Goal: Transaction & Acquisition: Purchase product/service

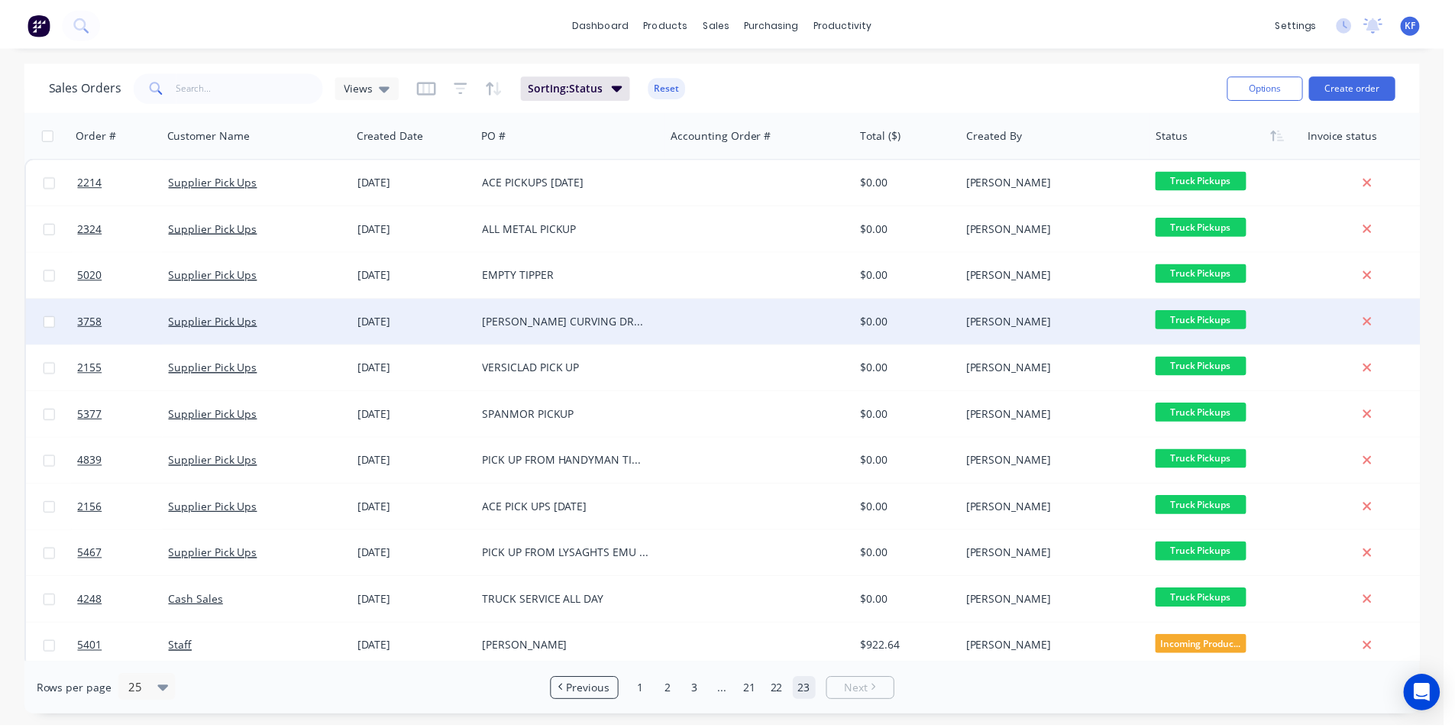
scroll to position [14, 0]
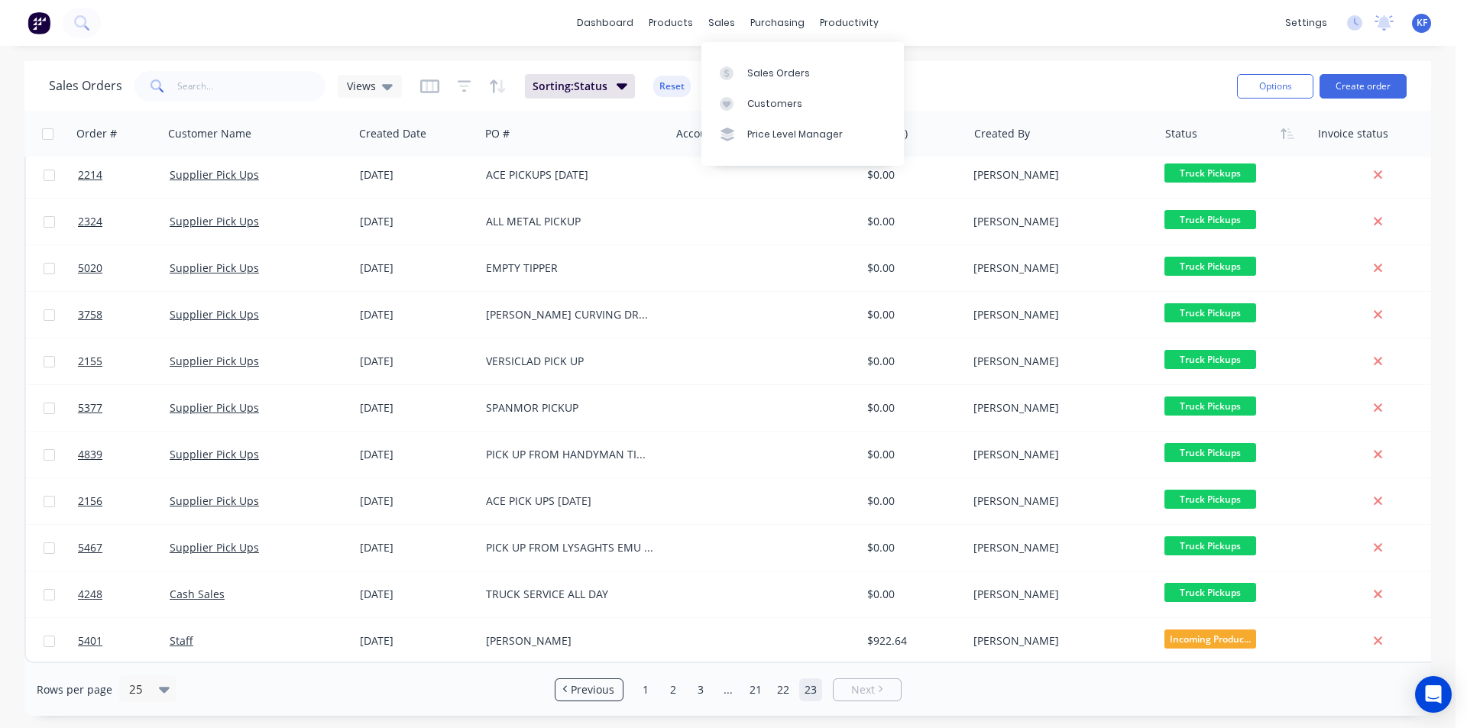
click at [722, 19] on div "sales" at bounding box center [721, 22] width 42 height 23
click at [720, 29] on div "sales" at bounding box center [721, 22] width 42 height 23
click at [1380, 92] on button "Create order" at bounding box center [1362, 86] width 87 height 24
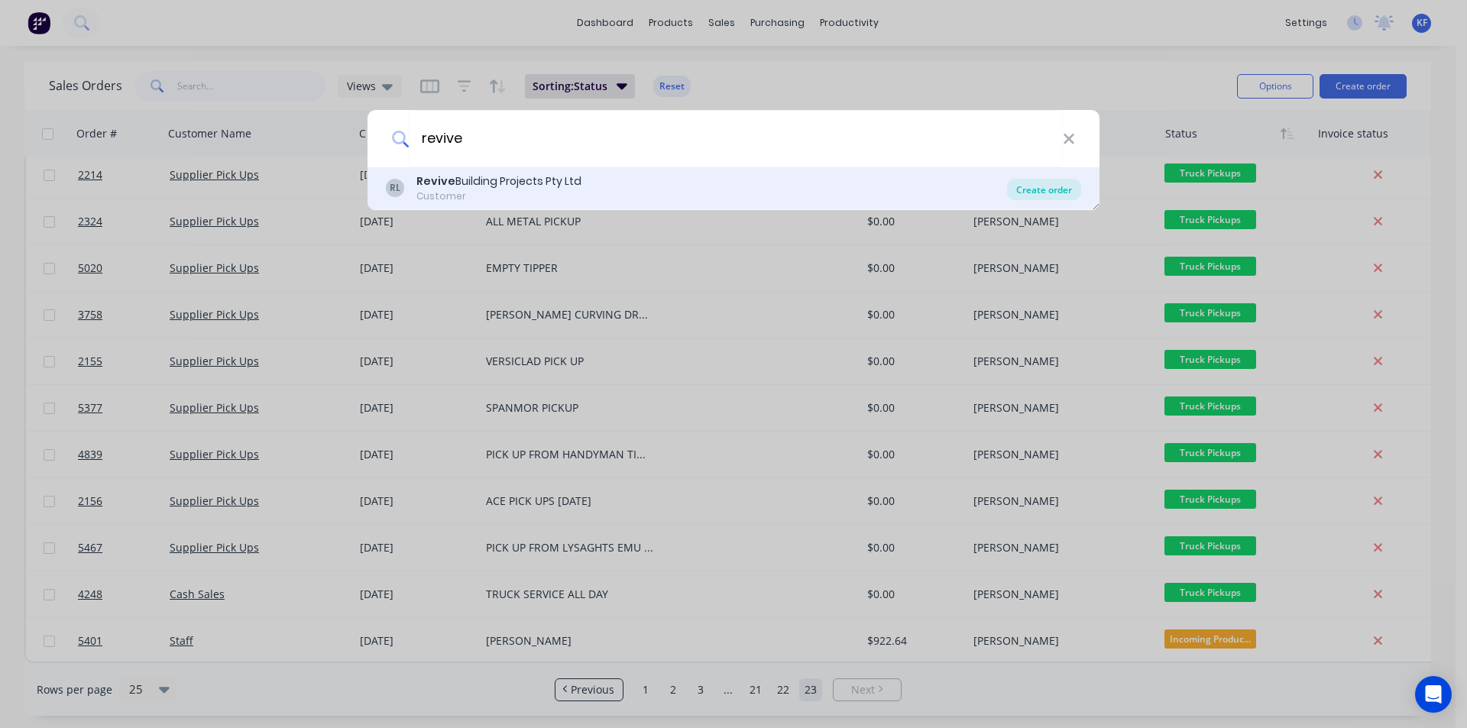
type input "revive"
click at [1043, 194] on div "Create order" at bounding box center [1044, 189] width 74 height 21
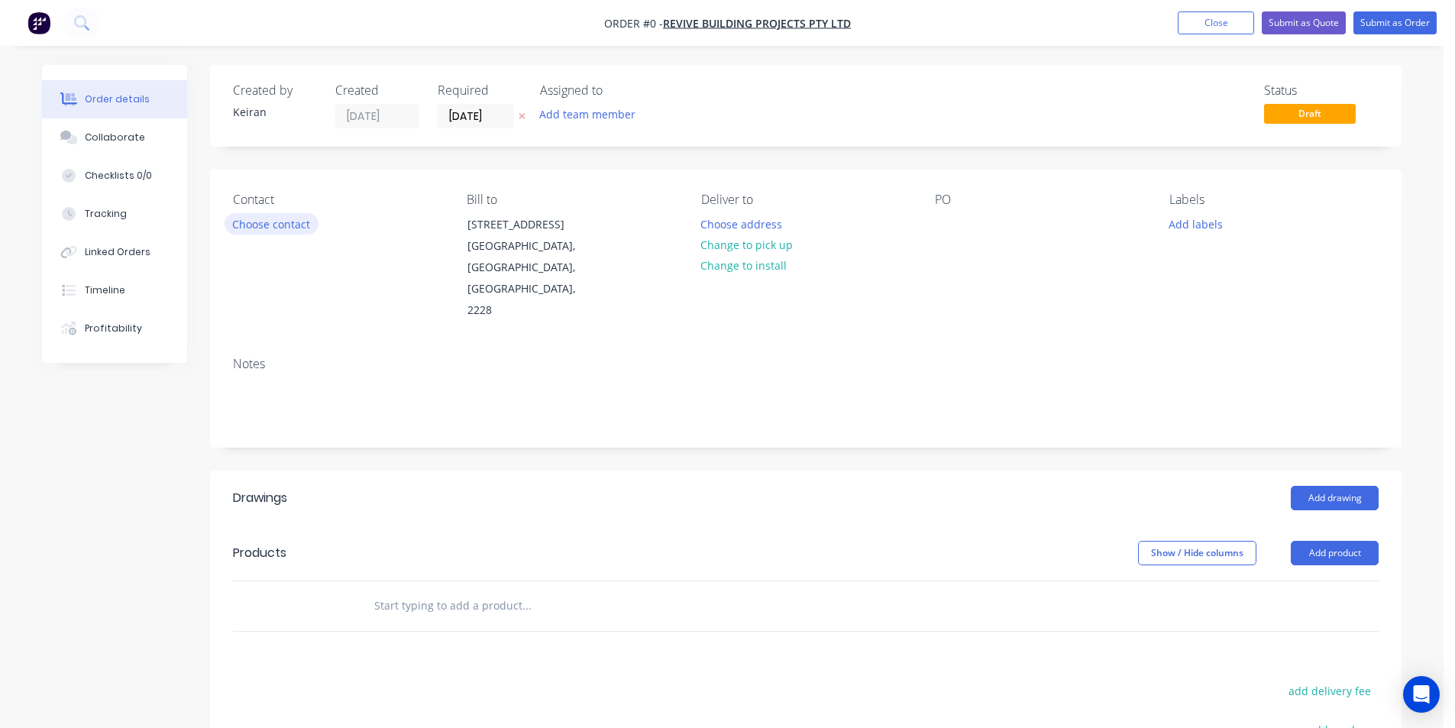
click at [280, 225] on button "Choose contact" at bounding box center [272, 223] width 94 height 21
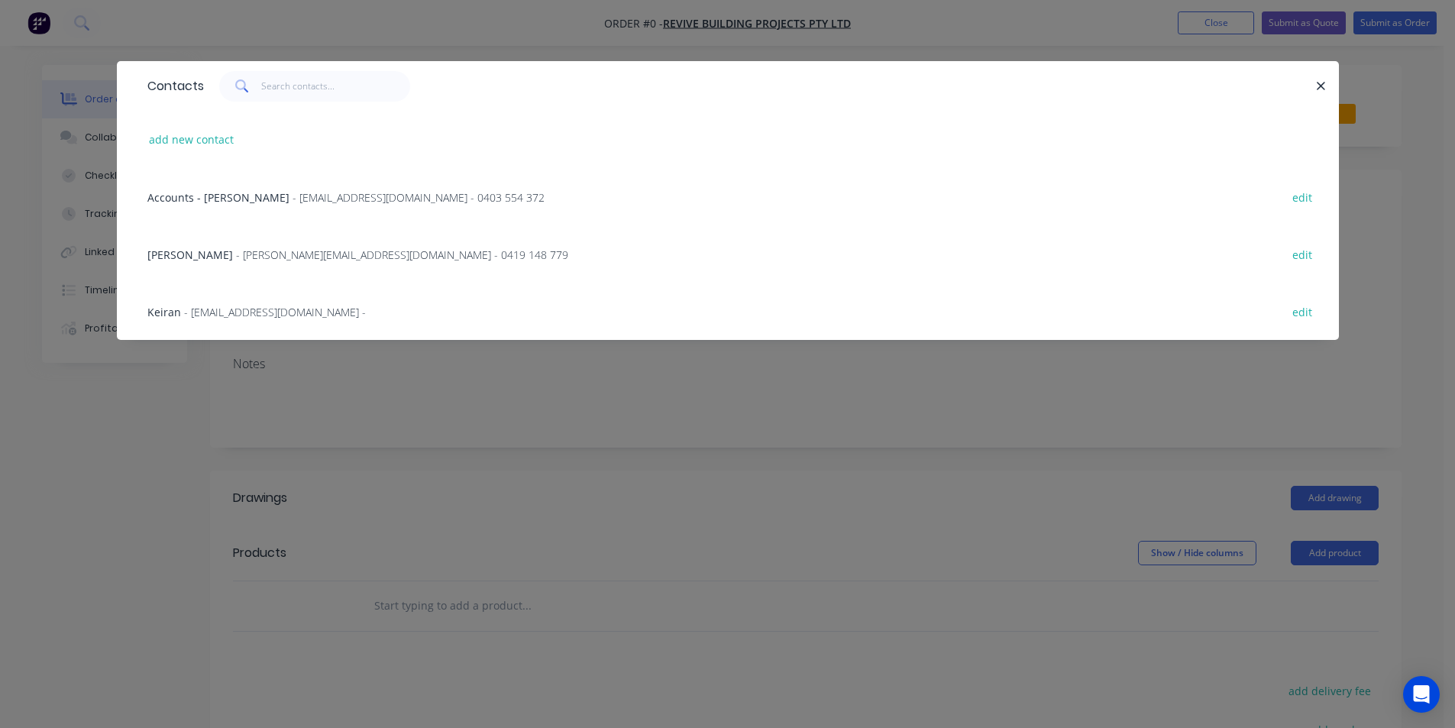
click at [237, 254] on span "- [PERSON_NAME][EMAIL_ADDRESS][DOMAIN_NAME] - 0419 148 779" at bounding box center [402, 254] width 332 height 15
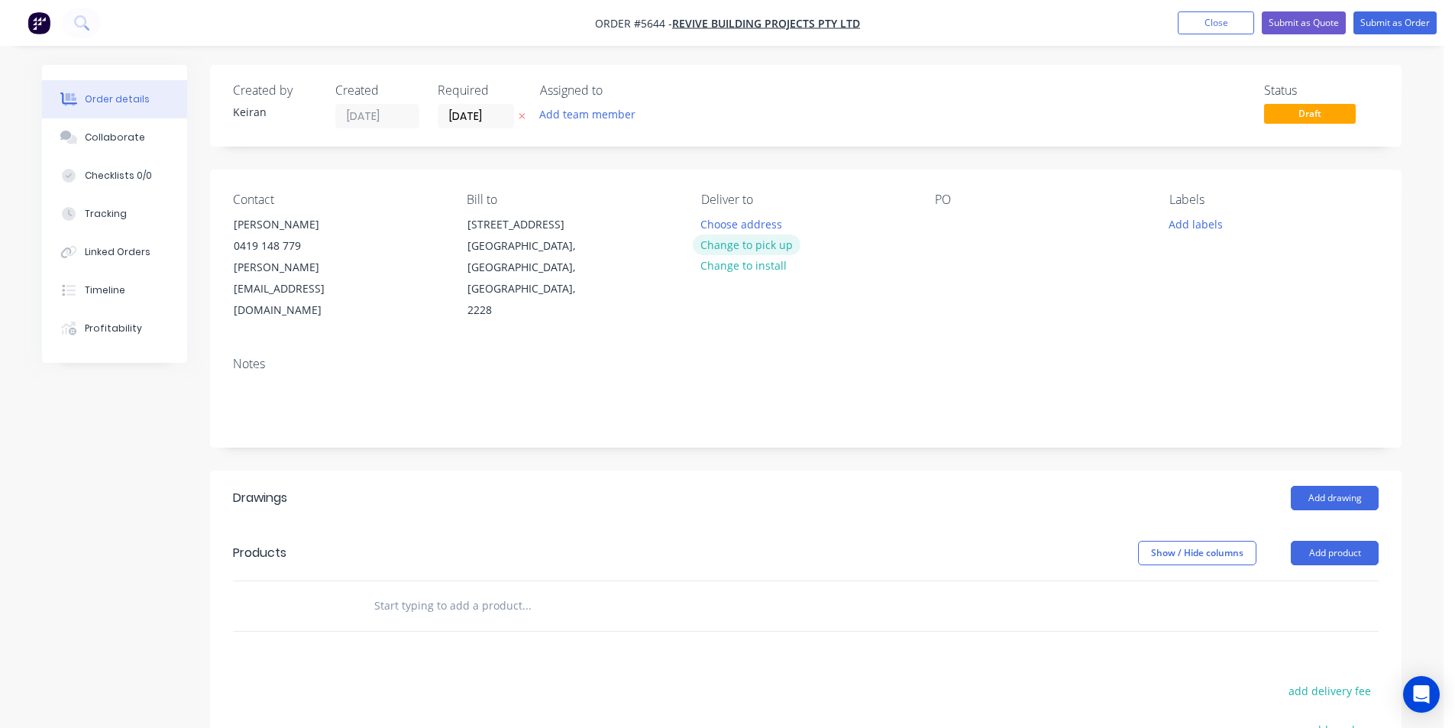
click at [731, 244] on button "Change to pick up" at bounding box center [747, 245] width 108 height 21
click at [464, 115] on input "[DATE]" at bounding box center [475, 116] width 75 height 23
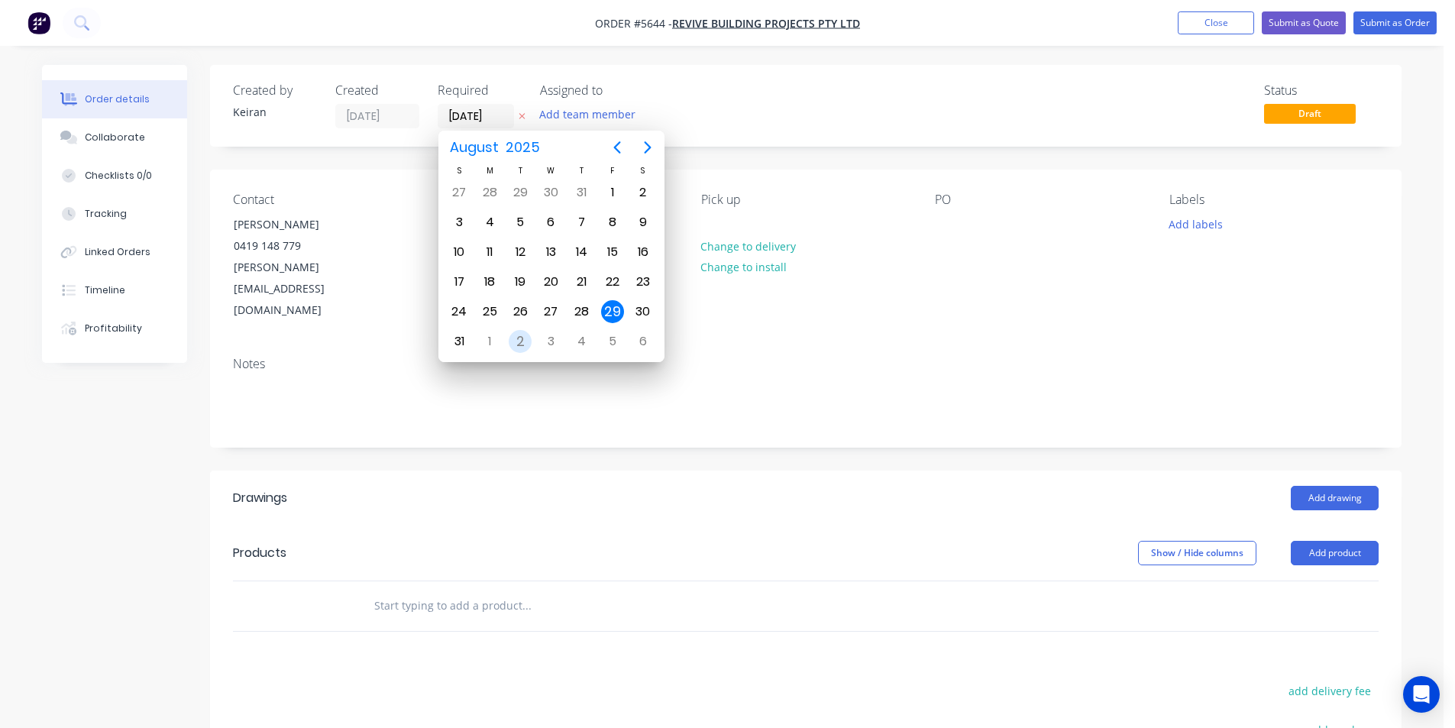
click at [526, 339] on div "2" at bounding box center [520, 341] width 23 height 23
type input "[DATE]"
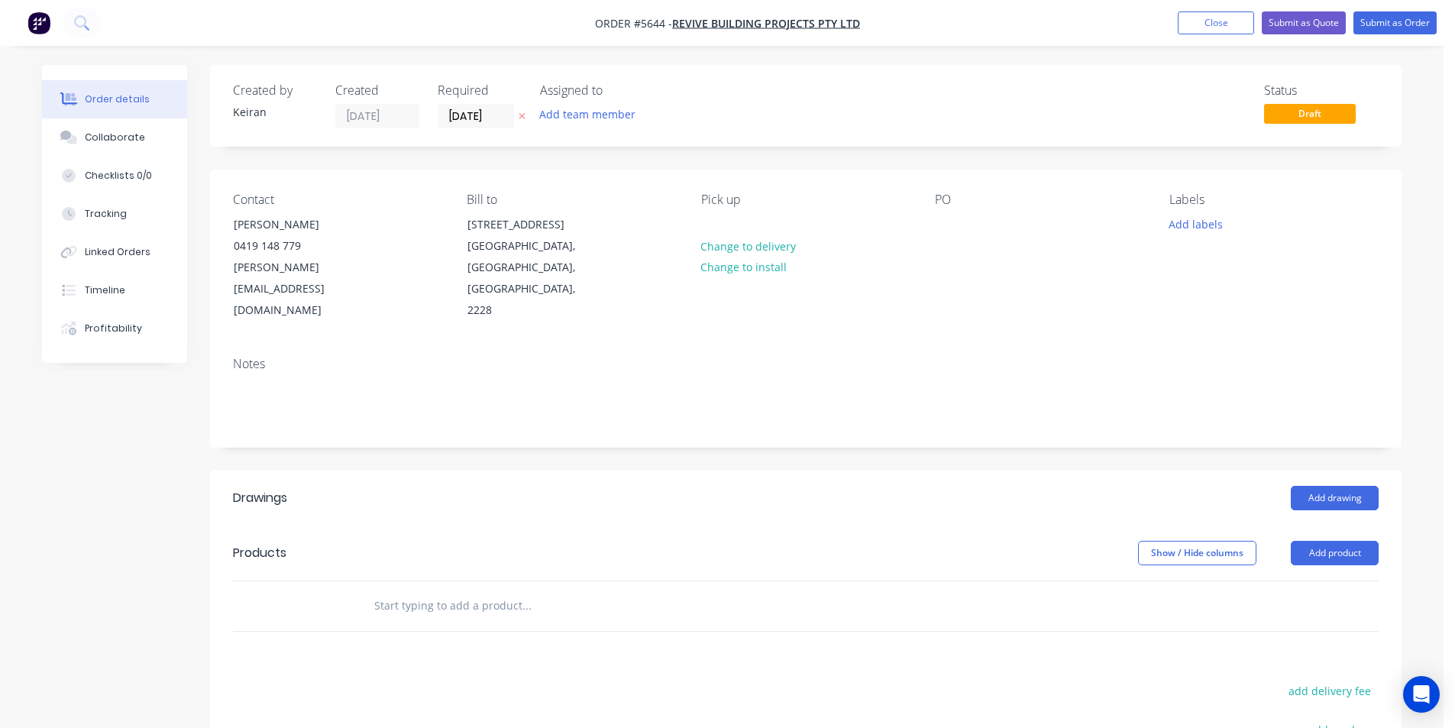
click at [644, 590] on input "text" at bounding box center [527, 605] width 306 height 31
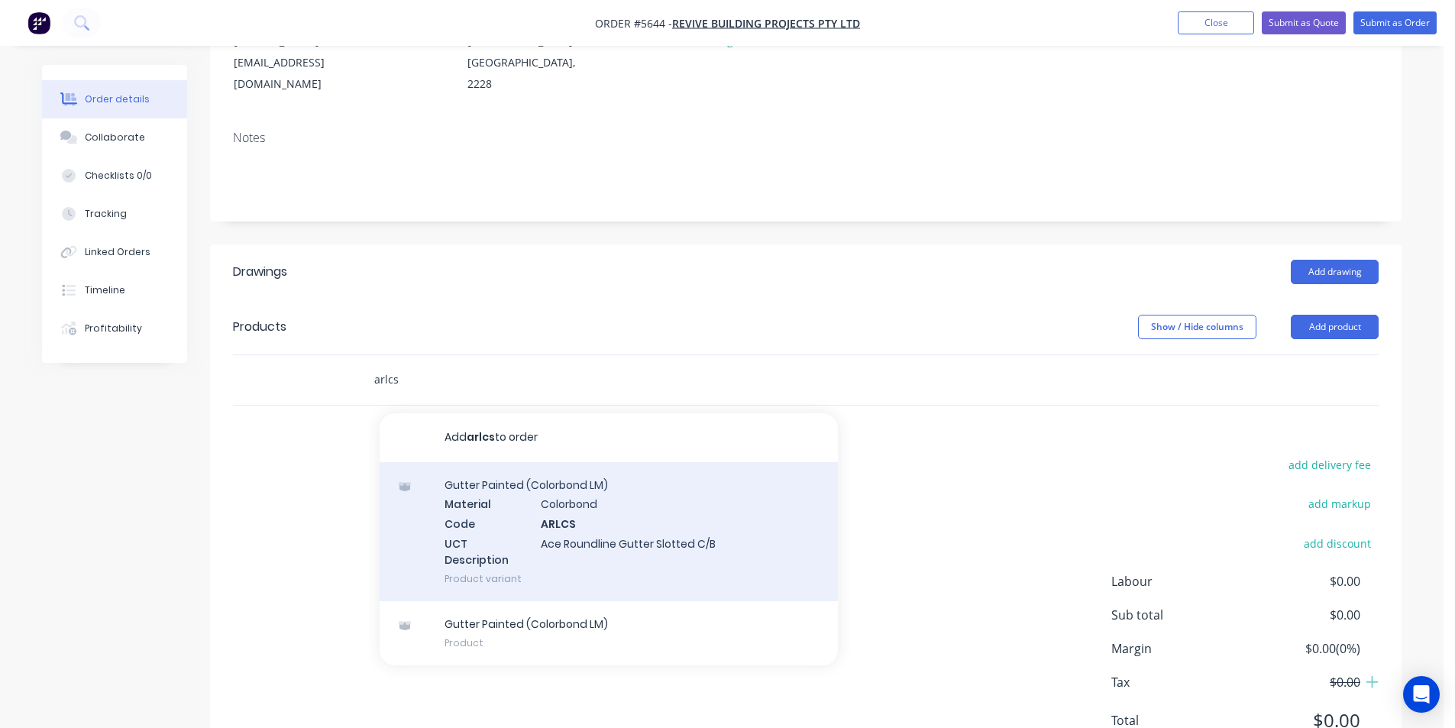
scroll to position [229, 0]
type input "arlcs"
click at [674, 523] on div "Gutter Painted (Colorbond LM) Material Colorbond Code ARLCS UCT Description Ace…" at bounding box center [609, 528] width 458 height 139
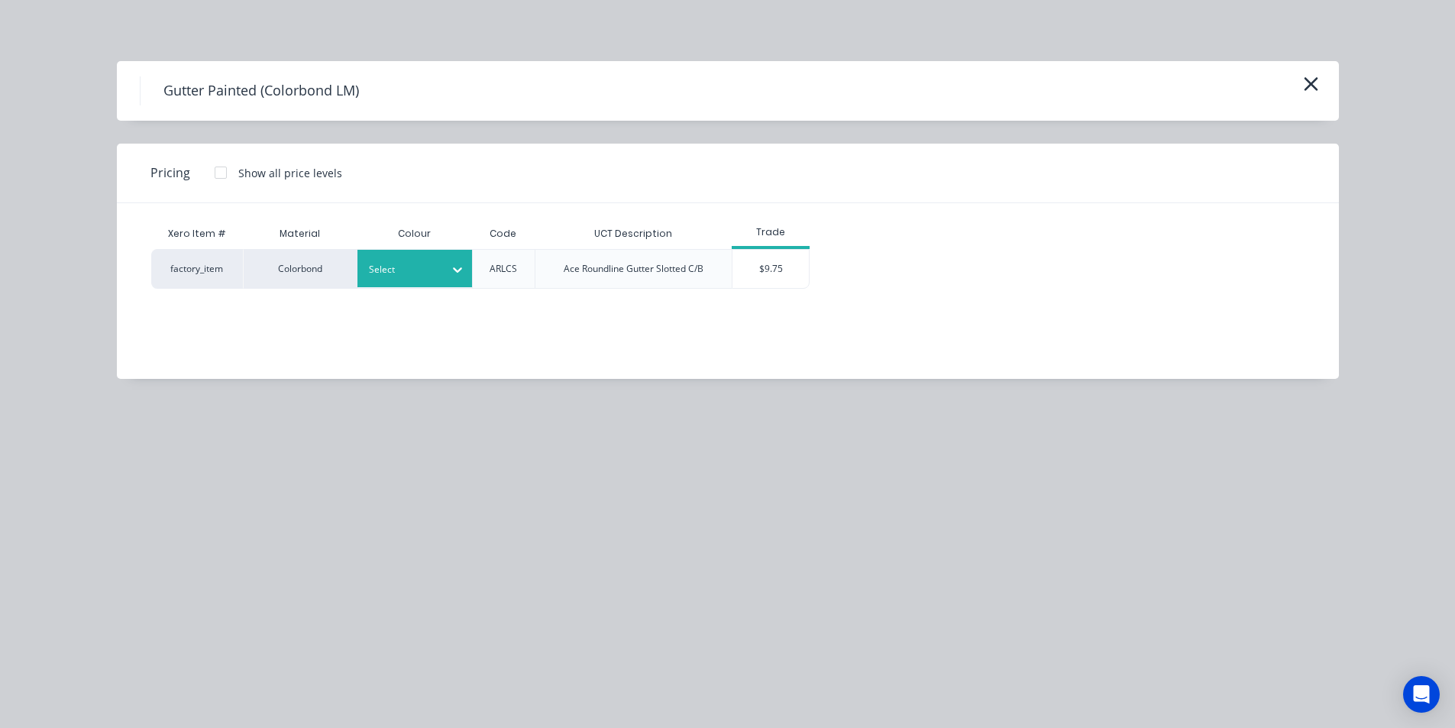
click at [467, 271] on div at bounding box center [457, 269] width 27 height 24
type input "woo"
click at [191, 508] on div "Woodland Grey" at bounding box center [95, 522] width 191 height 28
drag, startPoint x: 757, startPoint y: 282, endPoint x: 748, endPoint y: 301, distance: 21.2
click at [758, 282] on div "$9.75" at bounding box center [771, 269] width 76 height 38
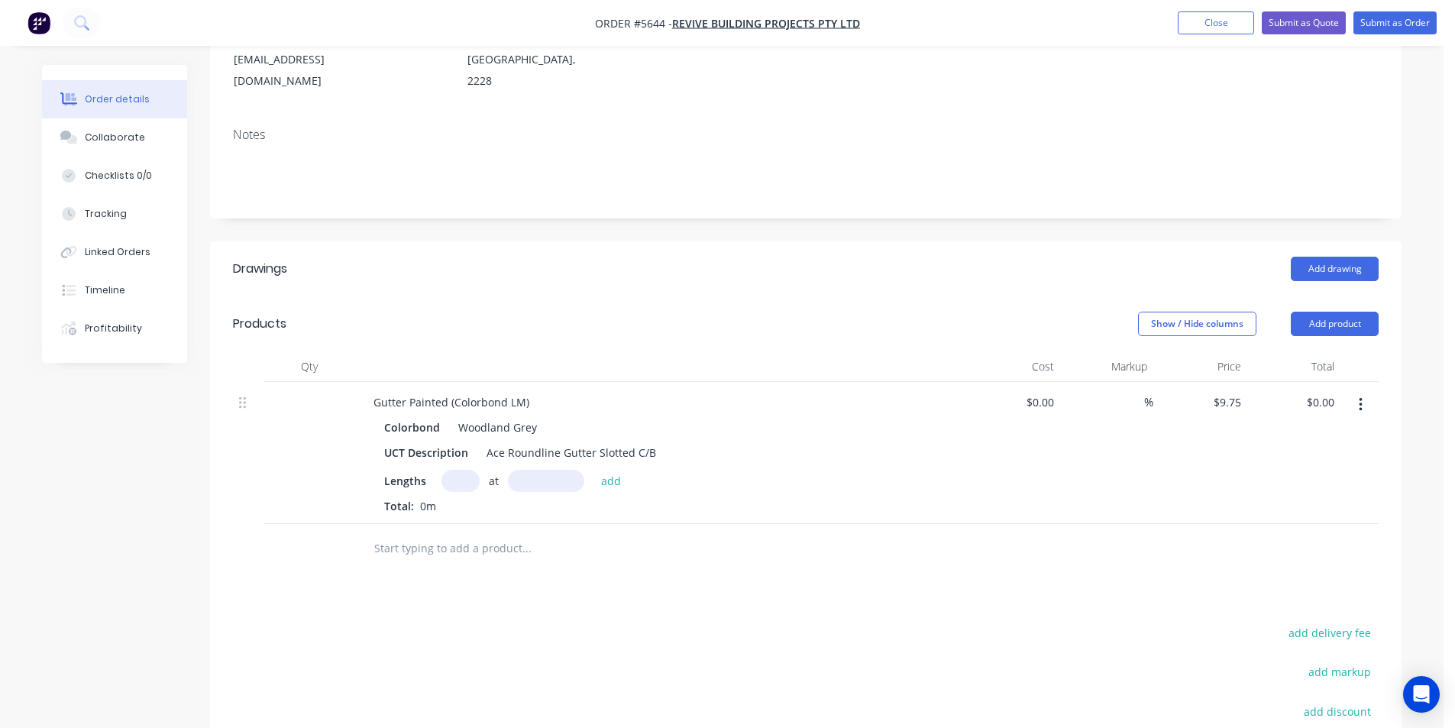
click at [480, 470] on div "at add" at bounding box center [536, 481] width 188 height 22
click at [473, 470] on input "text" at bounding box center [461, 481] width 38 height 22
type input "1"
type input "3000"
click at [594, 470] on button "add" at bounding box center [612, 480] width 36 height 21
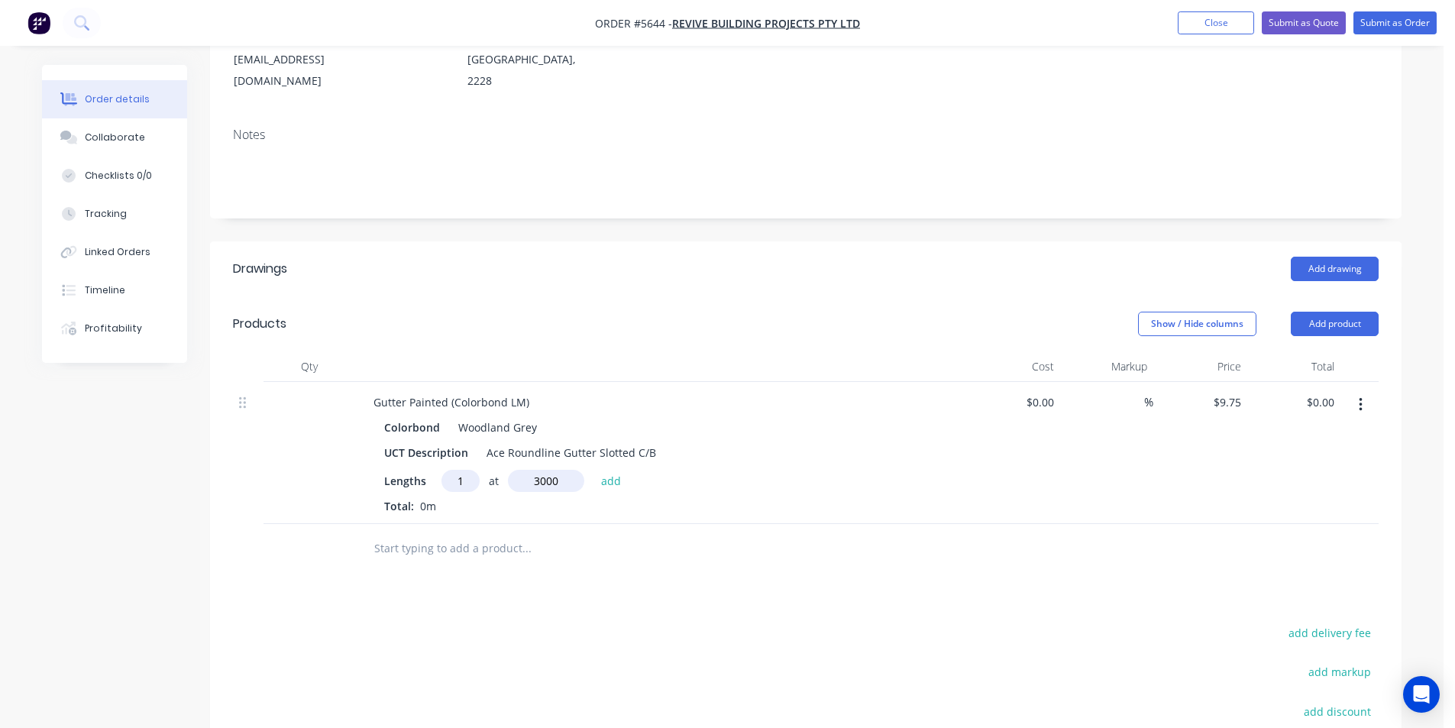
type input "$29.25"
click at [453, 558] on input "text" at bounding box center [527, 573] width 306 height 31
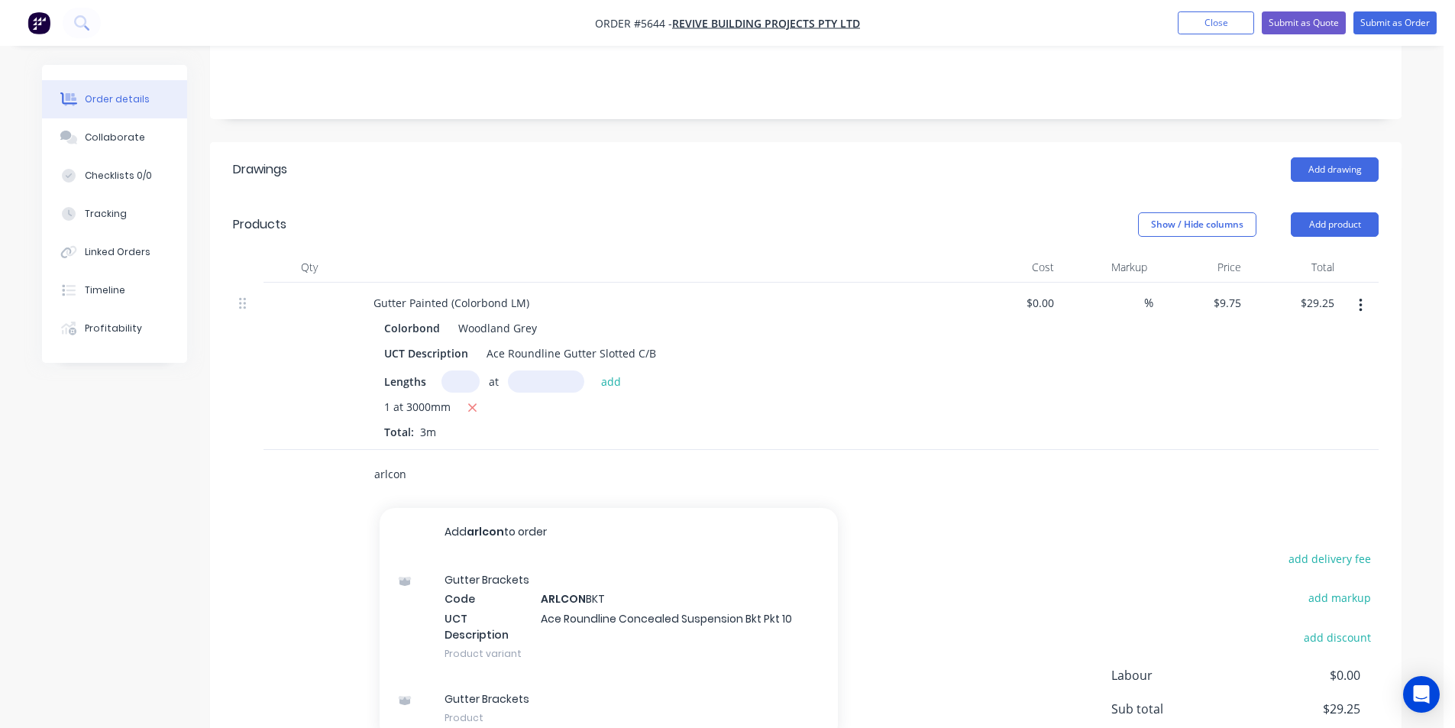
scroll to position [382, 0]
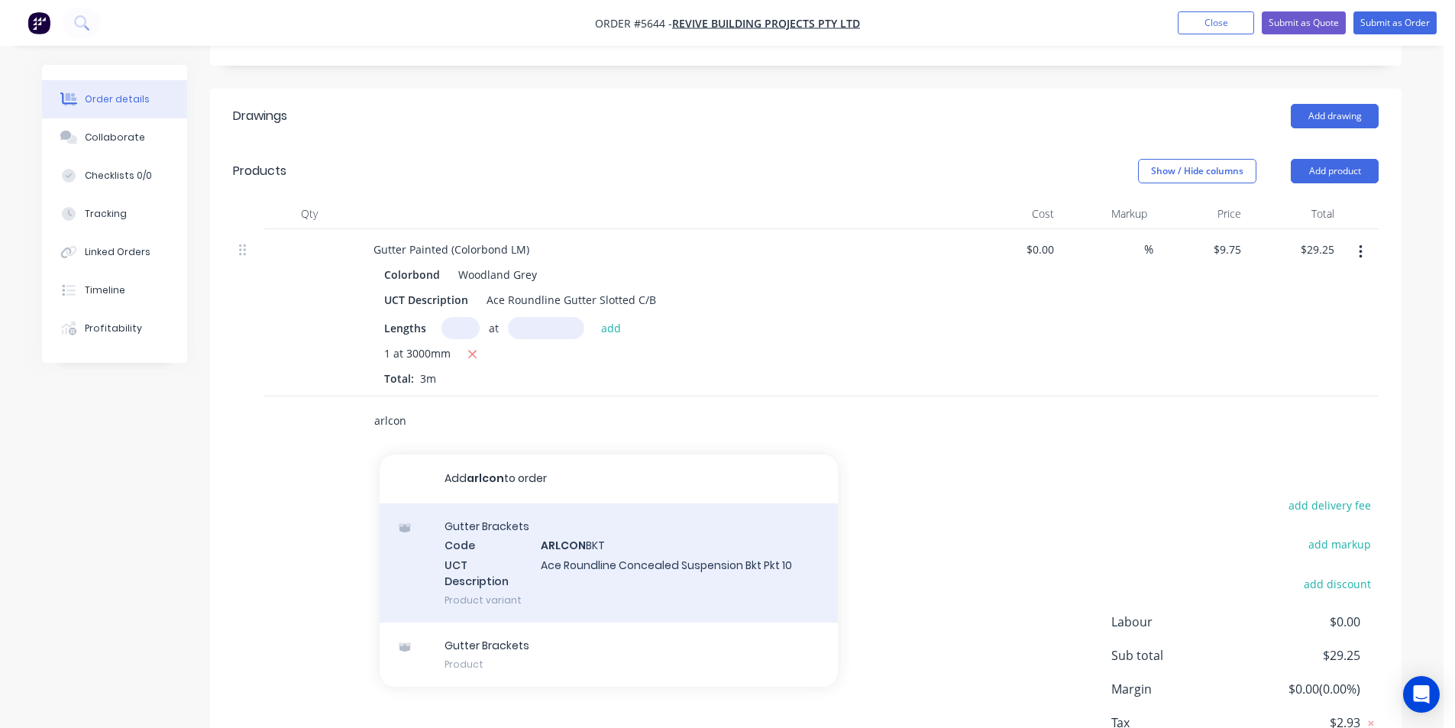
type input "arlcon"
click at [631, 531] on div "Gutter Brackets Code ARLCON BKT UCT Description Ace Roundline Concealed Suspens…" at bounding box center [609, 562] width 458 height 119
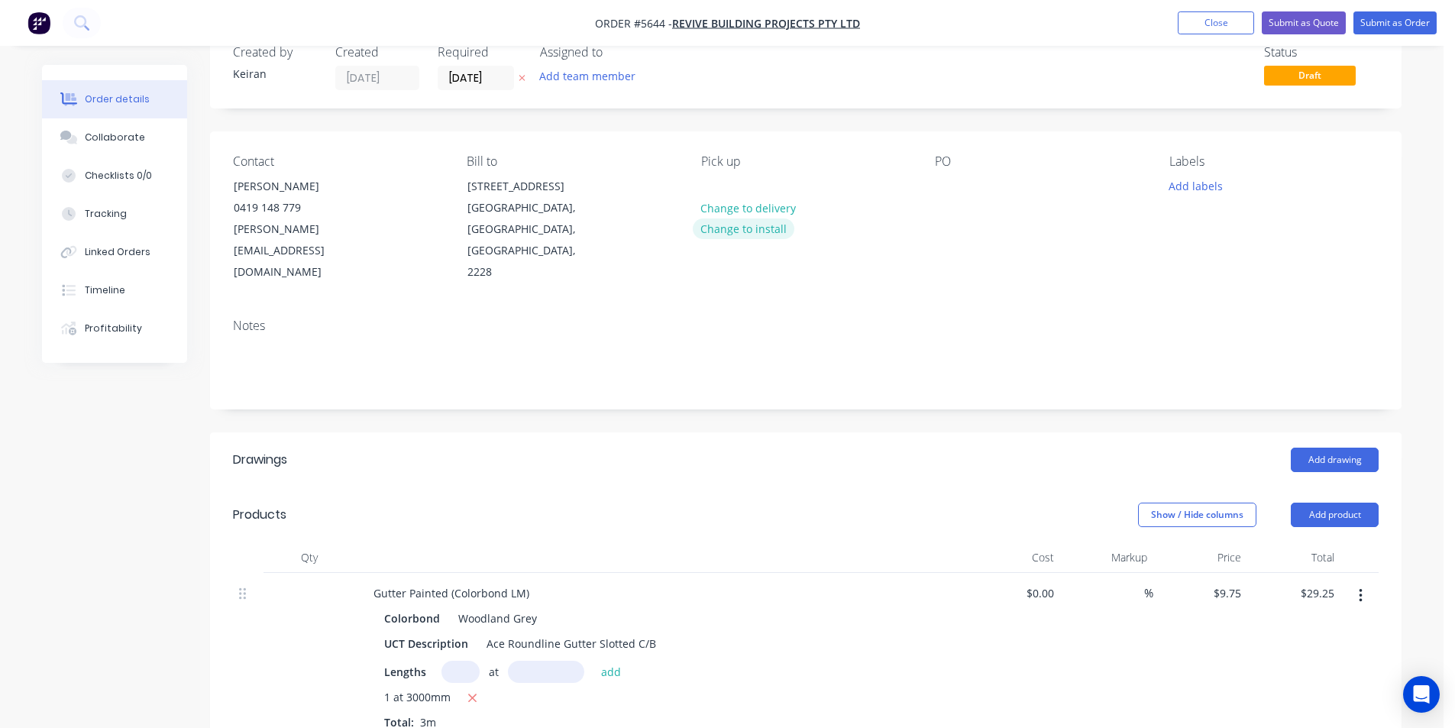
scroll to position [0, 0]
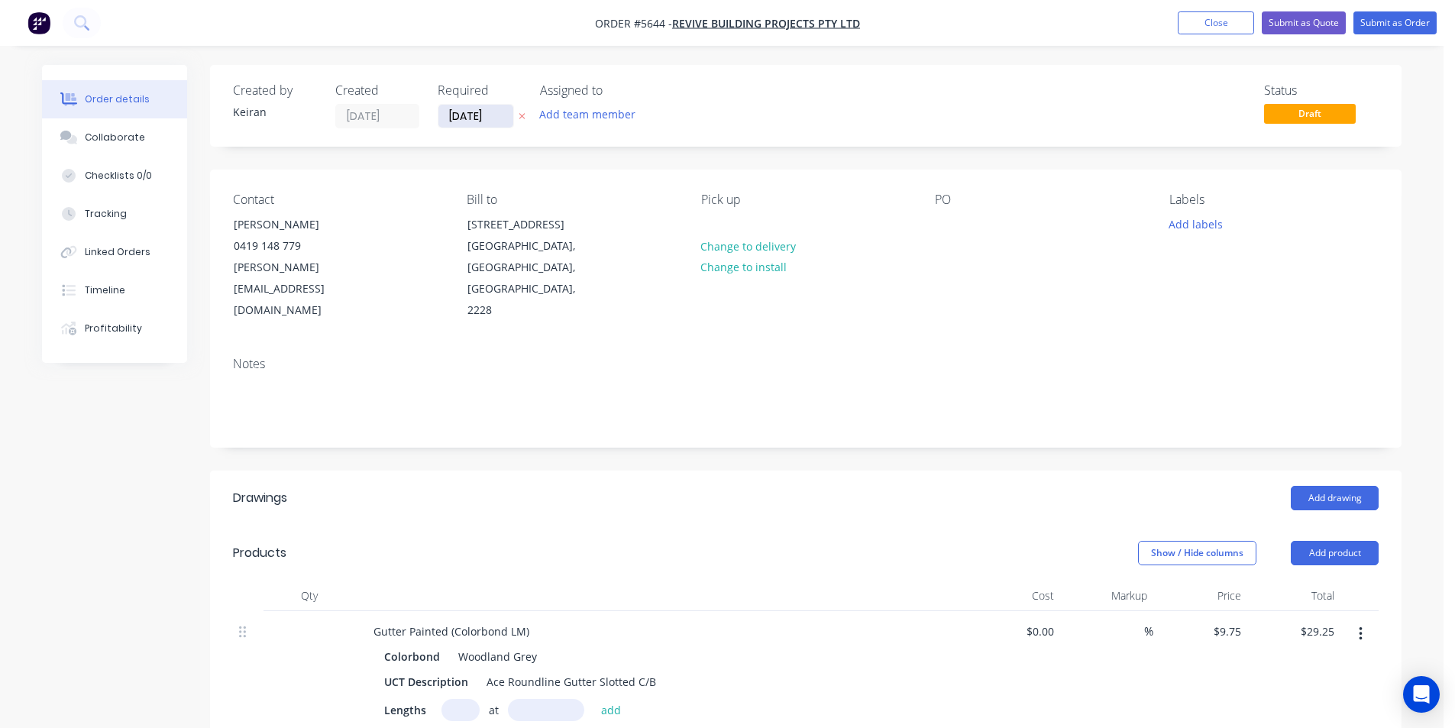
click at [451, 115] on input "[DATE]" at bounding box center [475, 116] width 75 height 23
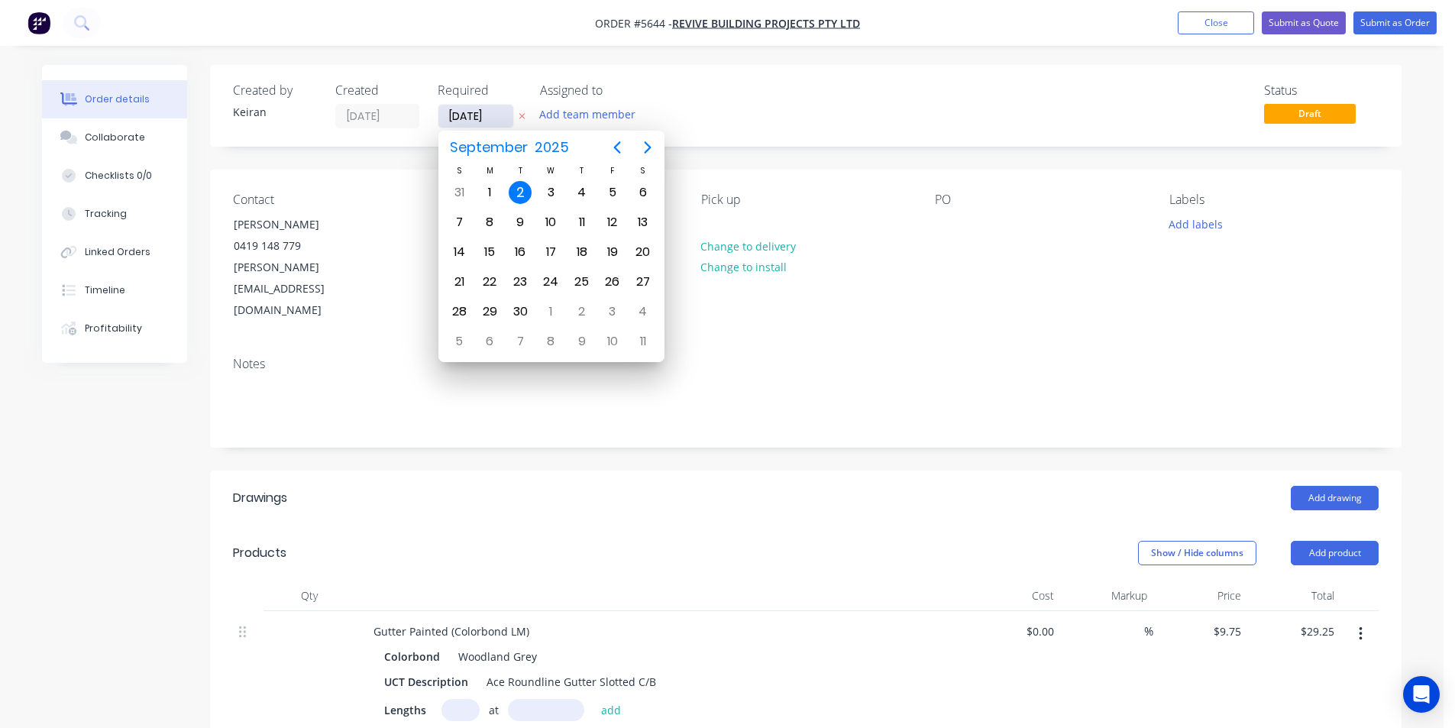
click at [451, 115] on input "[DATE]" at bounding box center [475, 116] width 75 height 23
click at [957, 244] on div "PO" at bounding box center [1039, 256] width 209 height 129
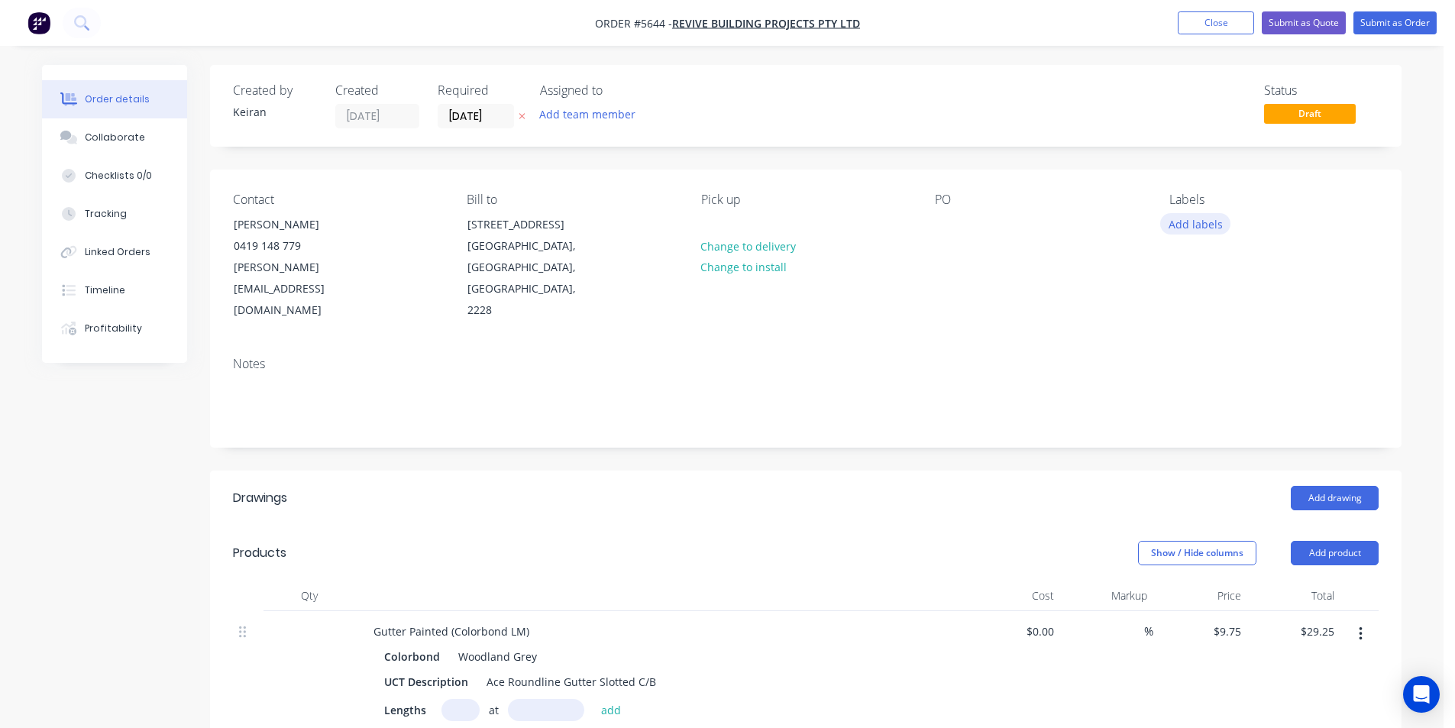
click at [1190, 226] on button "Add labels" at bounding box center [1195, 223] width 70 height 21
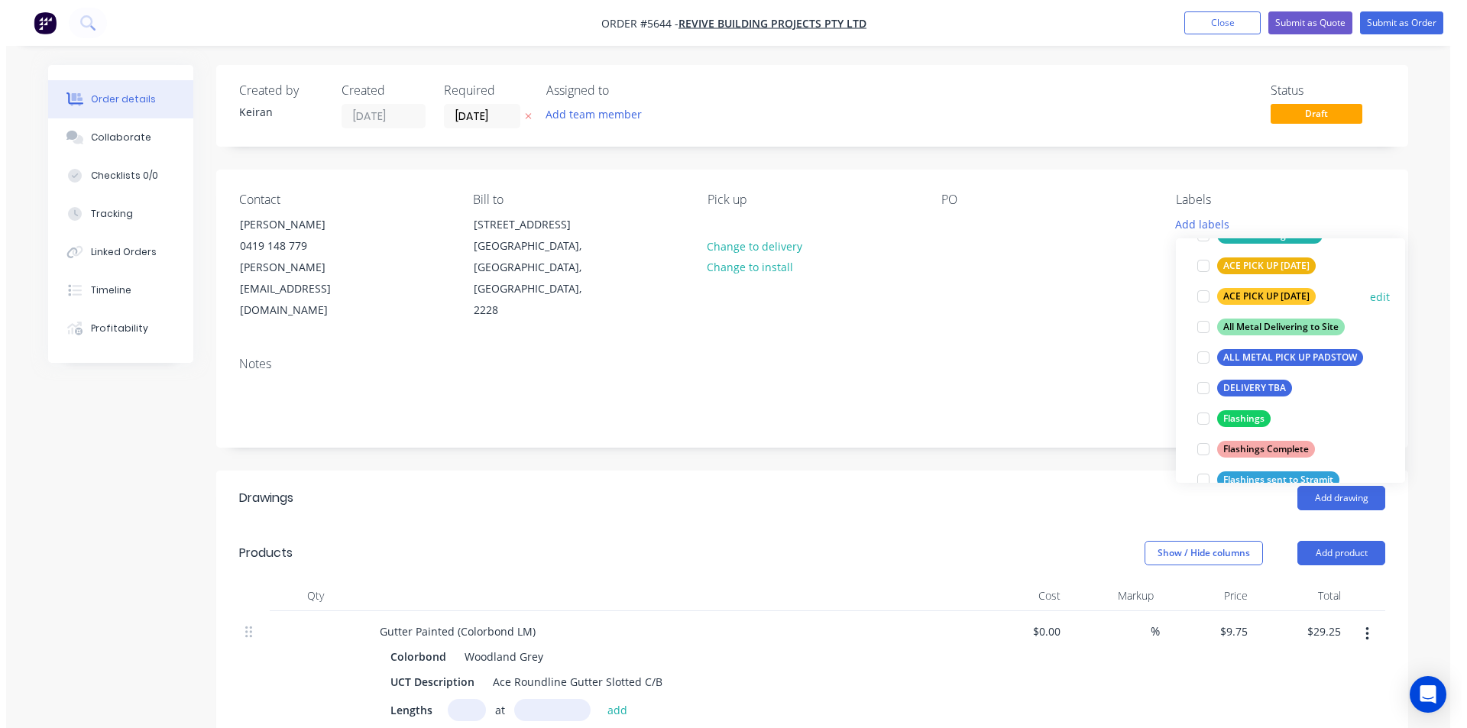
scroll to position [76, 0]
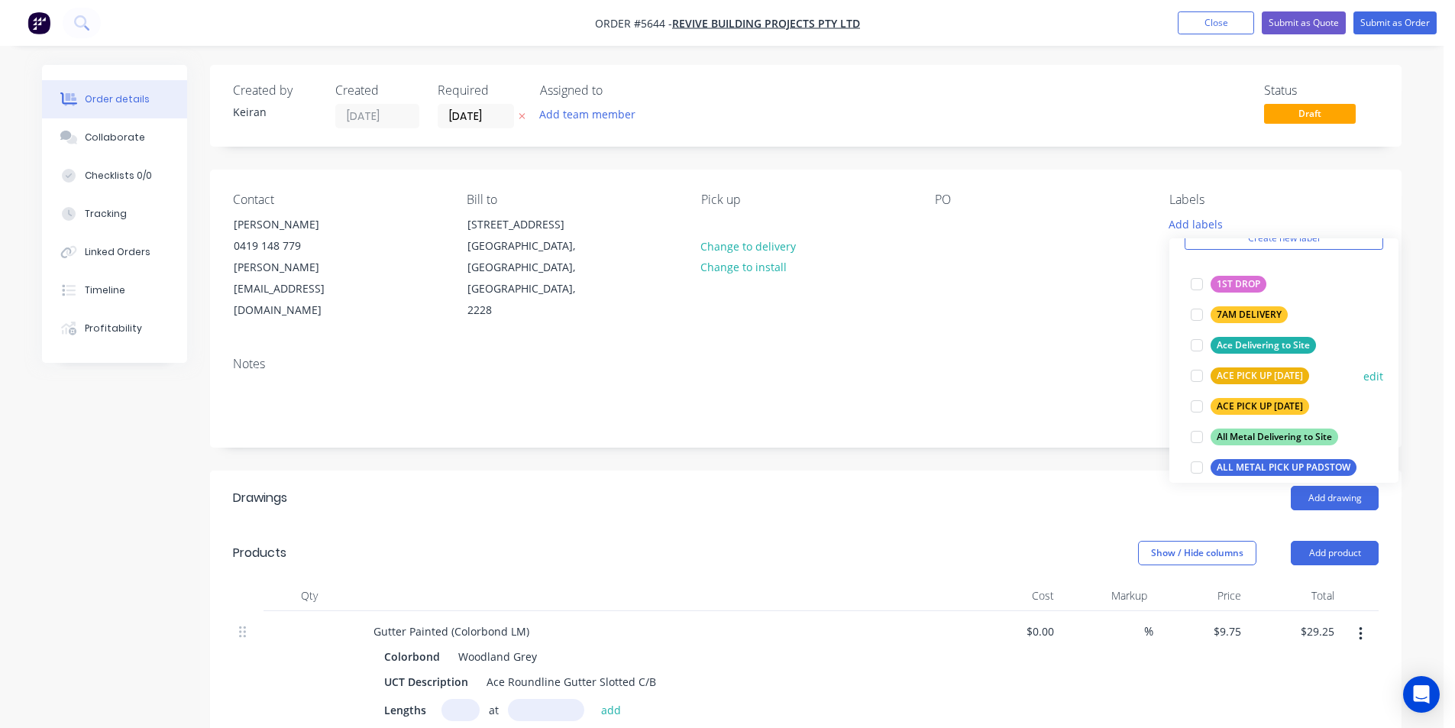
click at [1195, 412] on div at bounding box center [1197, 406] width 31 height 31
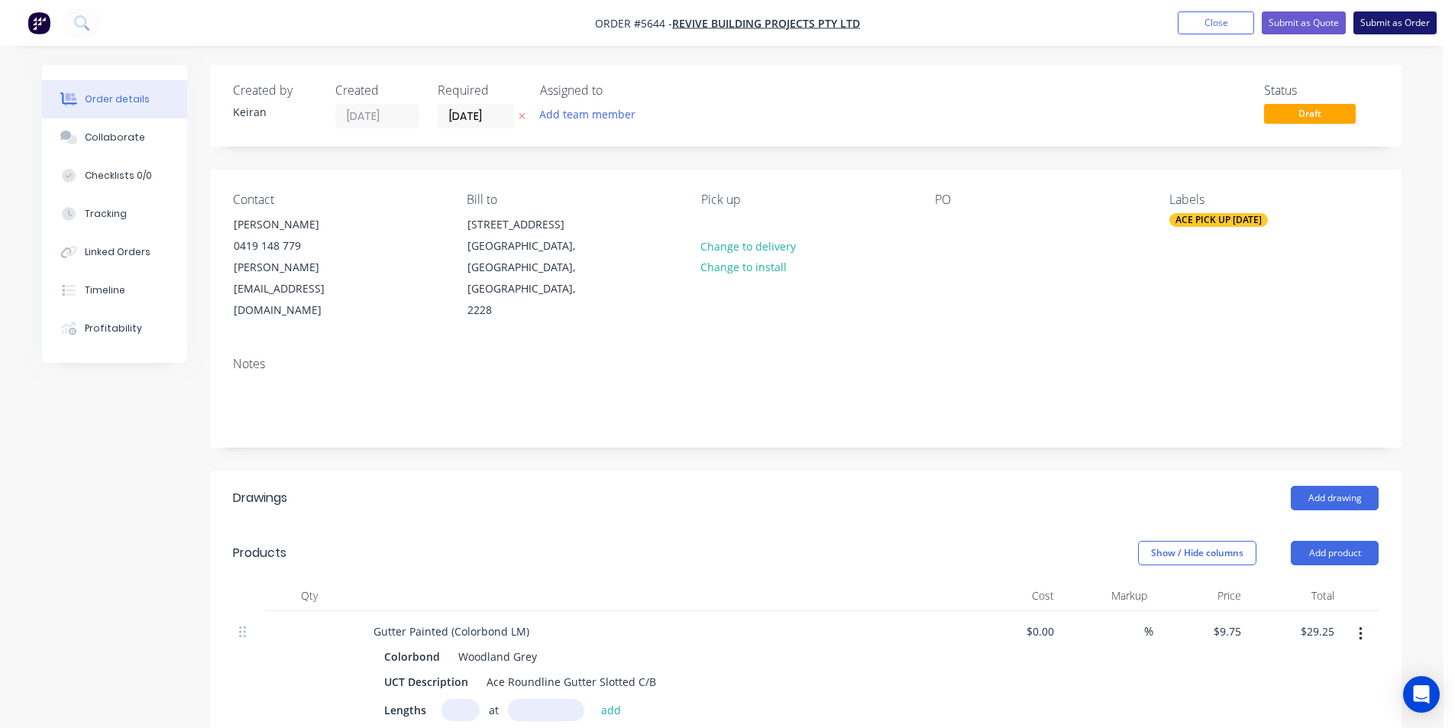
click at [1387, 34] on button "Submit as Order" at bounding box center [1395, 22] width 83 height 23
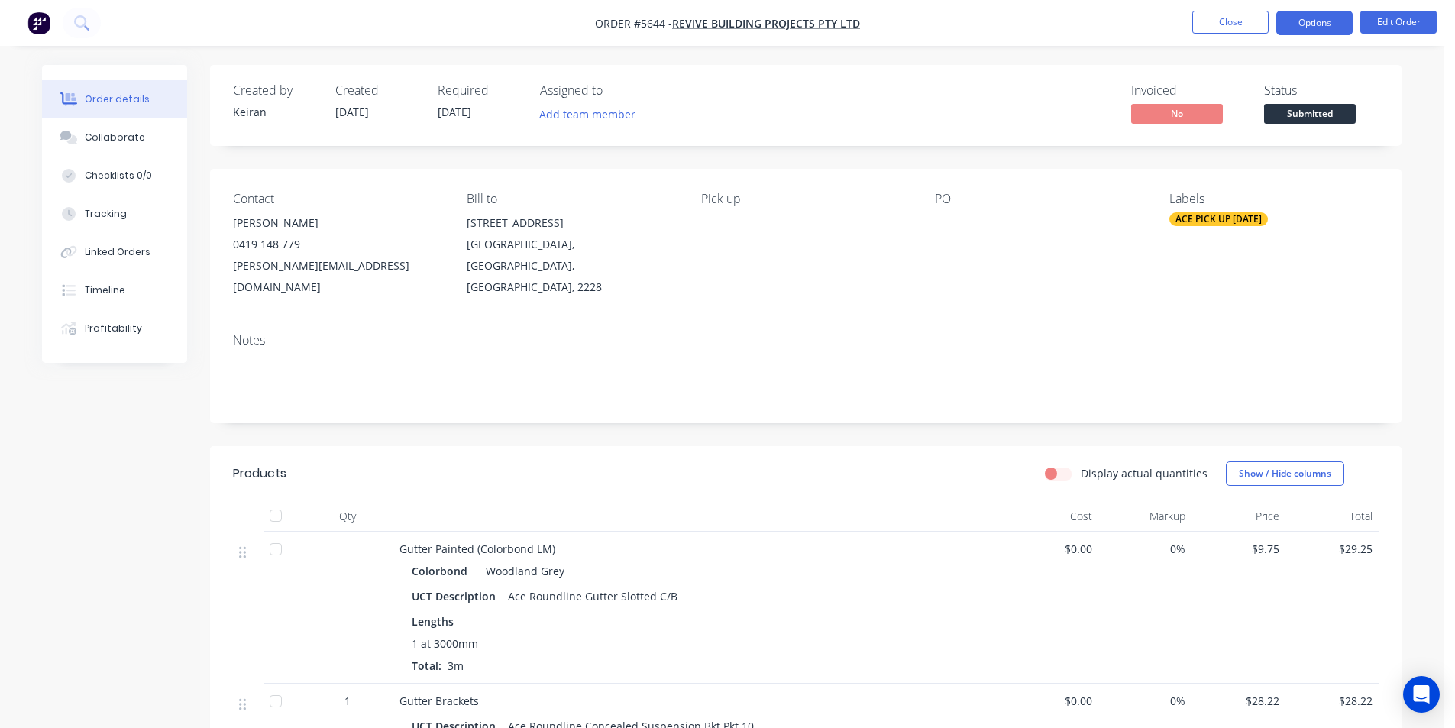
click at [1323, 28] on button "Options" at bounding box center [1314, 23] width 76 height 24
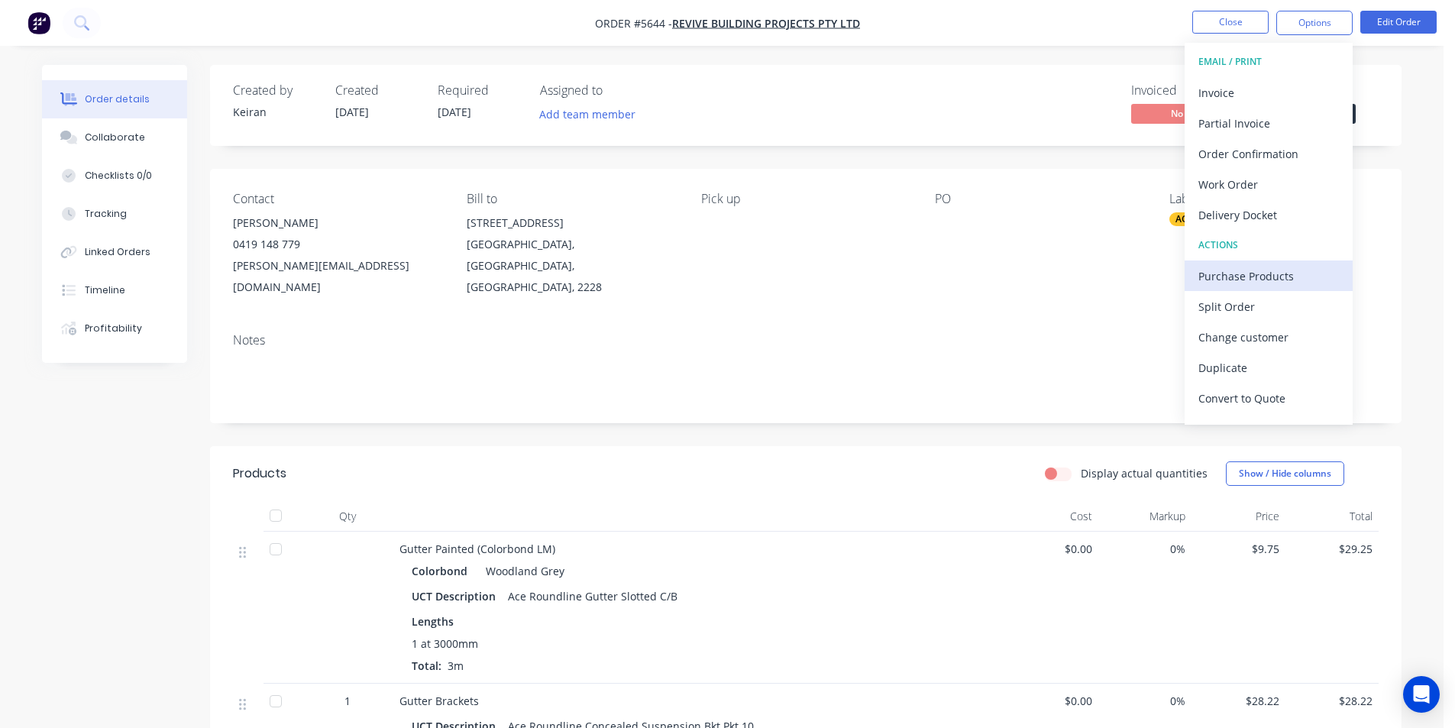
click at [1244, 283] on div "Purchase Products" at bounding box center [1269, 276] width 141 height 22
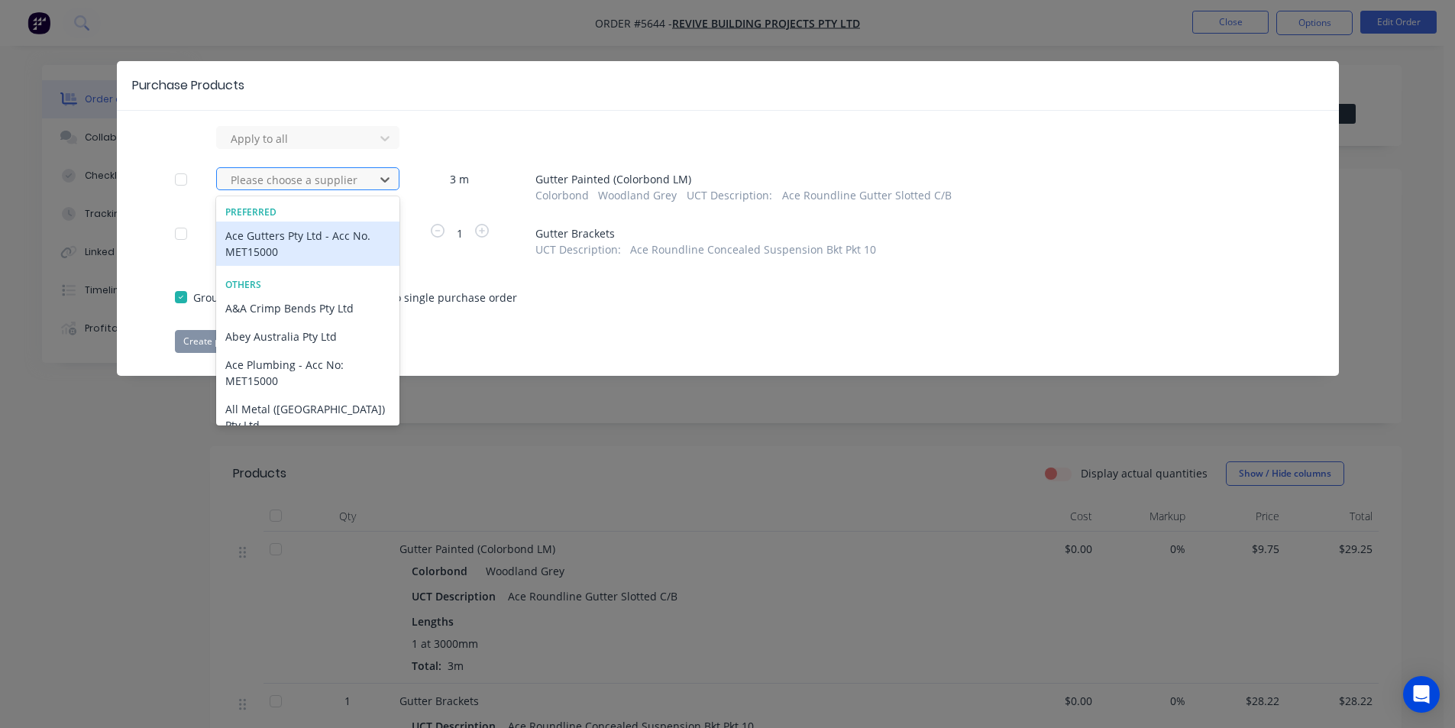
click at [349, 178] on div at bounding box center [297, 179] width 137 height 19
click at [314, 237] on div "Ace Gutters Pty Ltd - Acc No. MET15000" at bounding box center [307, 244] width 183 height 44
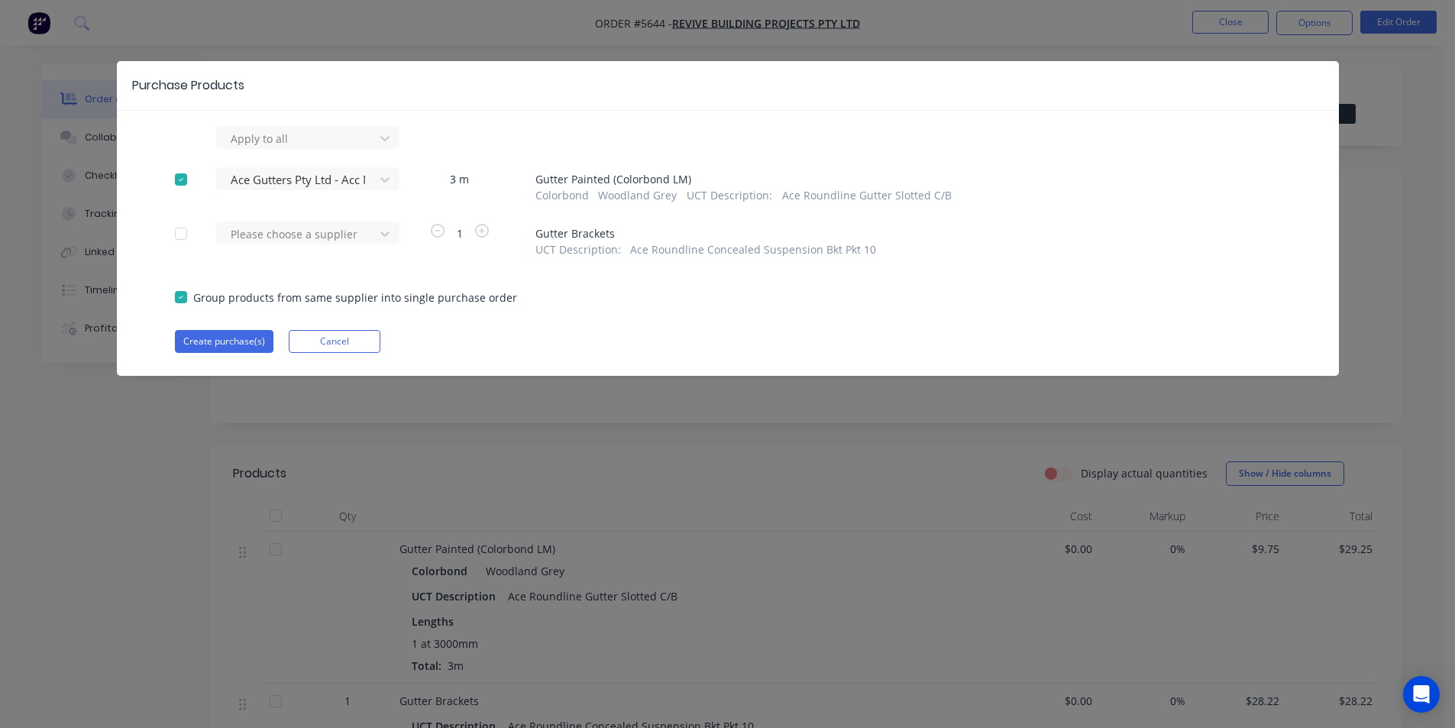
click at [313, 245] on div "Please choose a supplier" at bounding box center [300, 240] width 168 height 36
drag, startPoint x: 304, startPoint y: 240, endPoint x: 306, endPoint y: 248, distance: 8.7
click at [306, 248] on div "Please choose a supplier" at bounding box center [300, 240] width 168 height 36
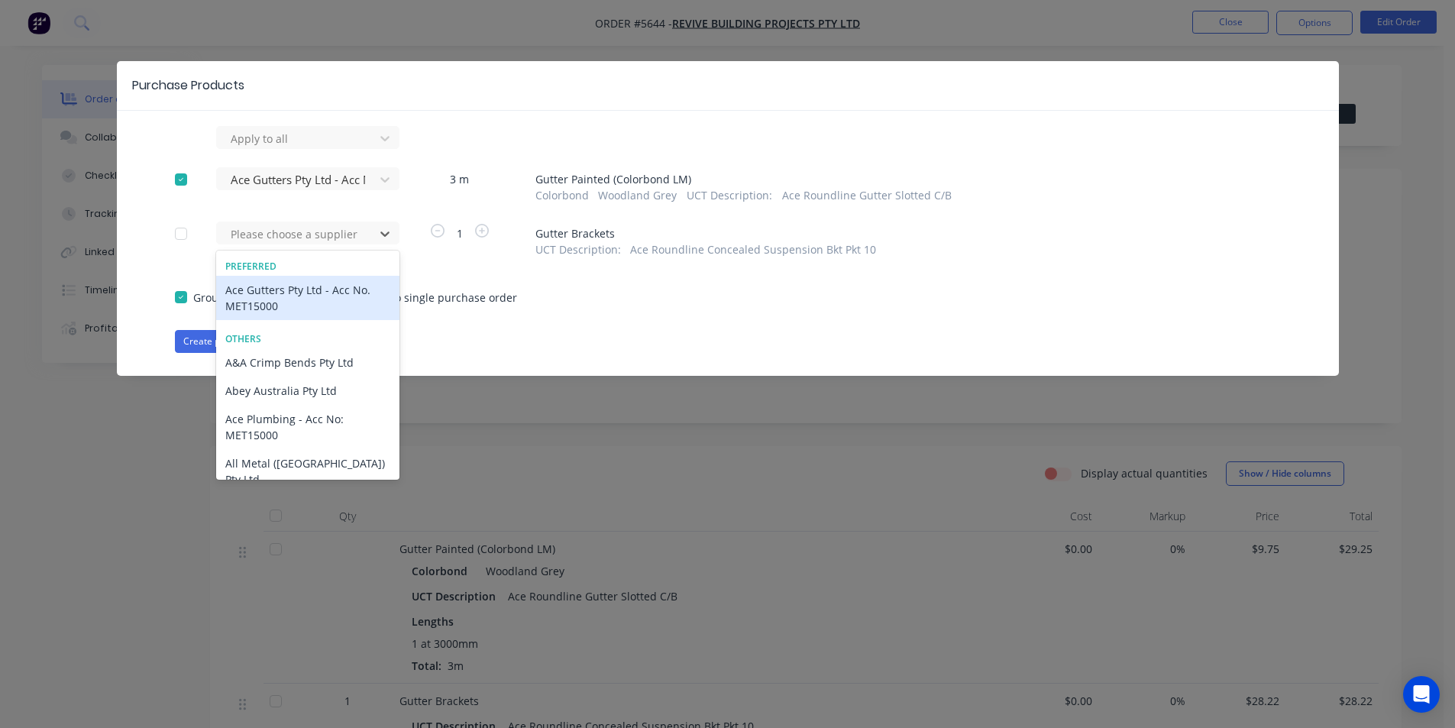
click at [307, 293] on div "Ace Gutters Pty Ltd - Acc No. MET15000" at bounding box center [307, 298] width 183 height 44
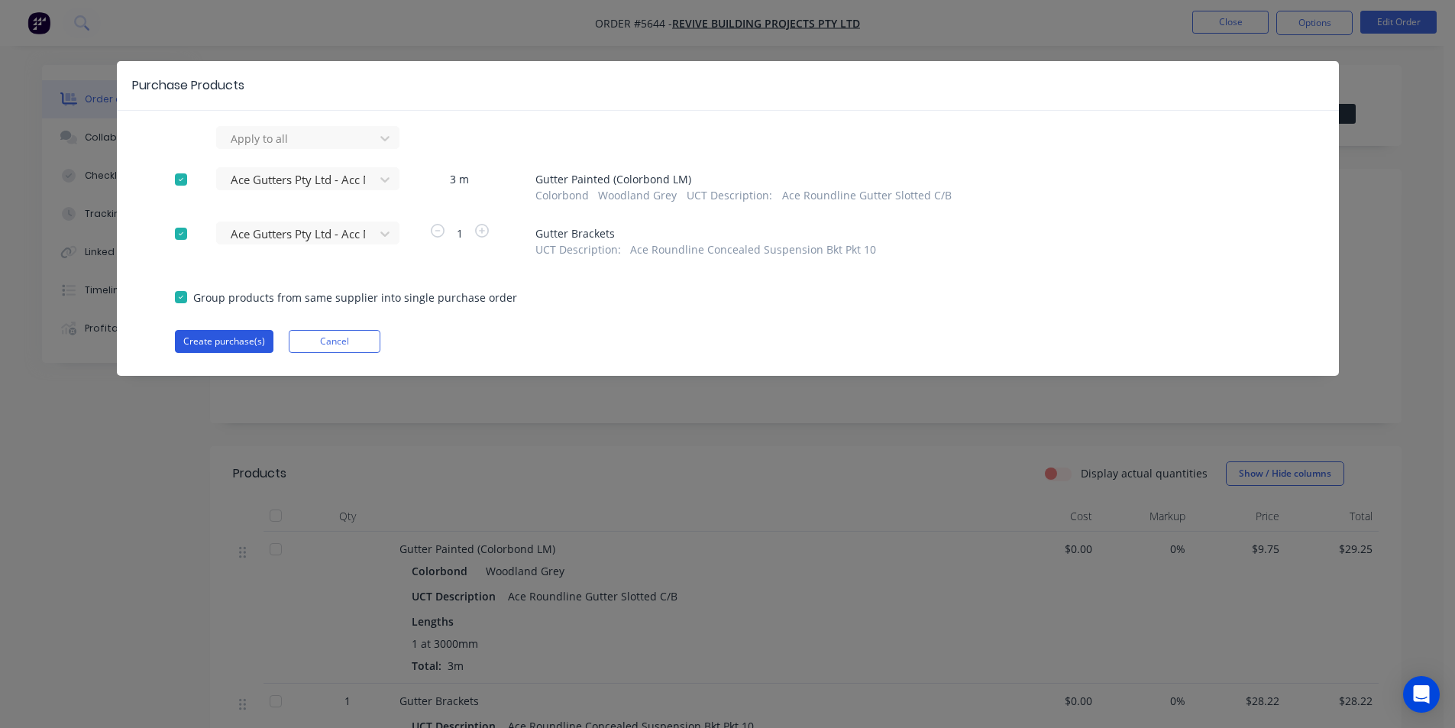
drag, startPoint x: 257, startPoint y: 328, endPoint x: 260, endPoint y: 336, distance: 8.9
click at [257, 328] on div "Apply to all Ace Gutters Pty Ltd - Acc No. MET15000 3 m Gutter Painted (Colorbo…" at bounding box center [728, 239] width 1222 height 227
click at [261, 338] on button "Create purchase(s)" at bounding box center [224, 341] width 99 height 23
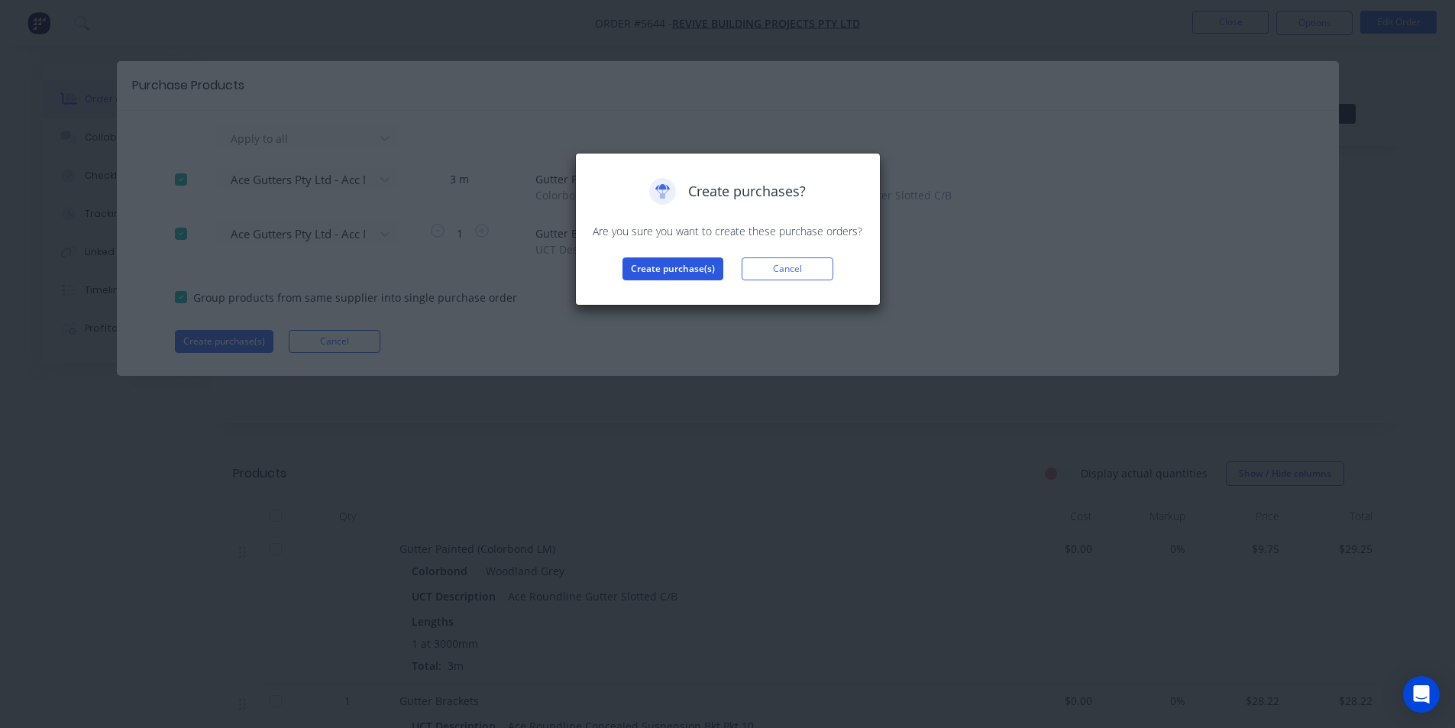
click at [647, 269] on button "Create purchase(s)" at bounding box center [673, 268] width 101 height 23
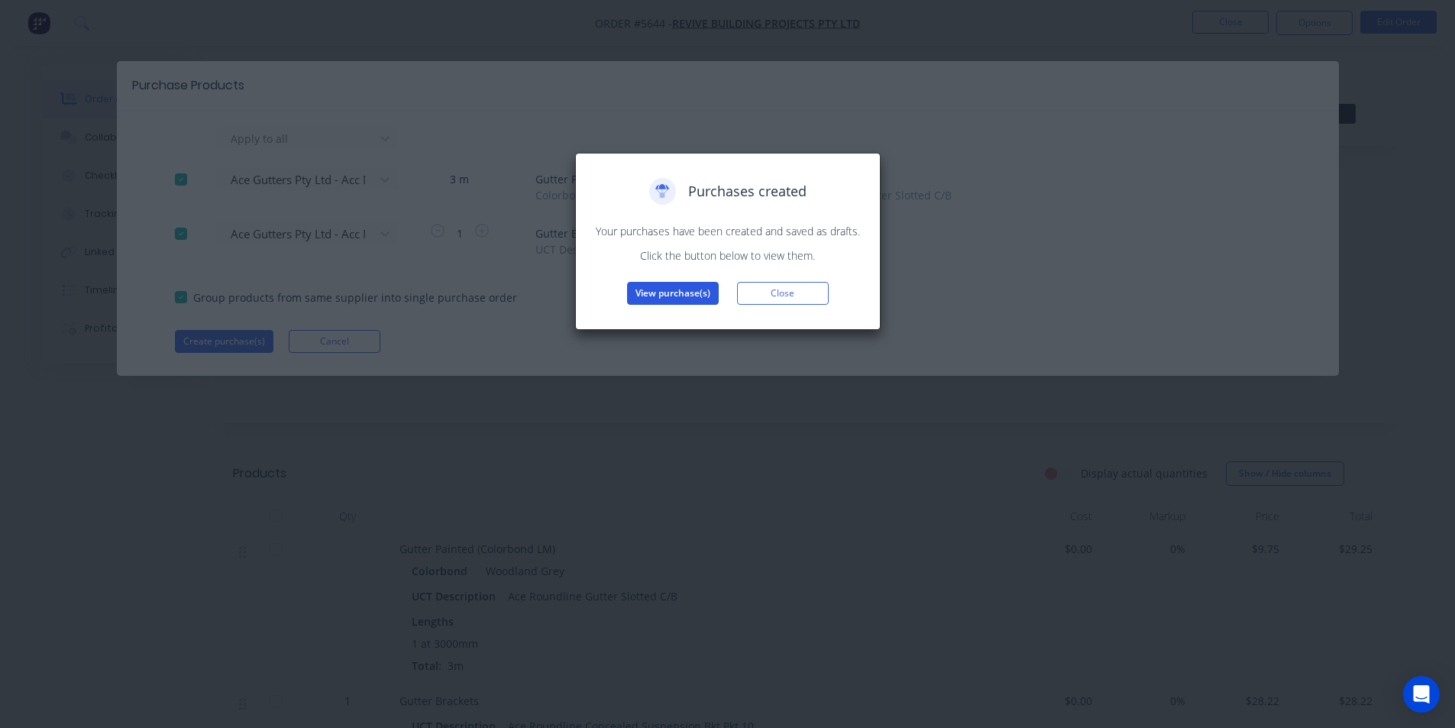
click at [666, 287] on button "View purchase(s)" at bounding box center [673, 293] width 92 height 23
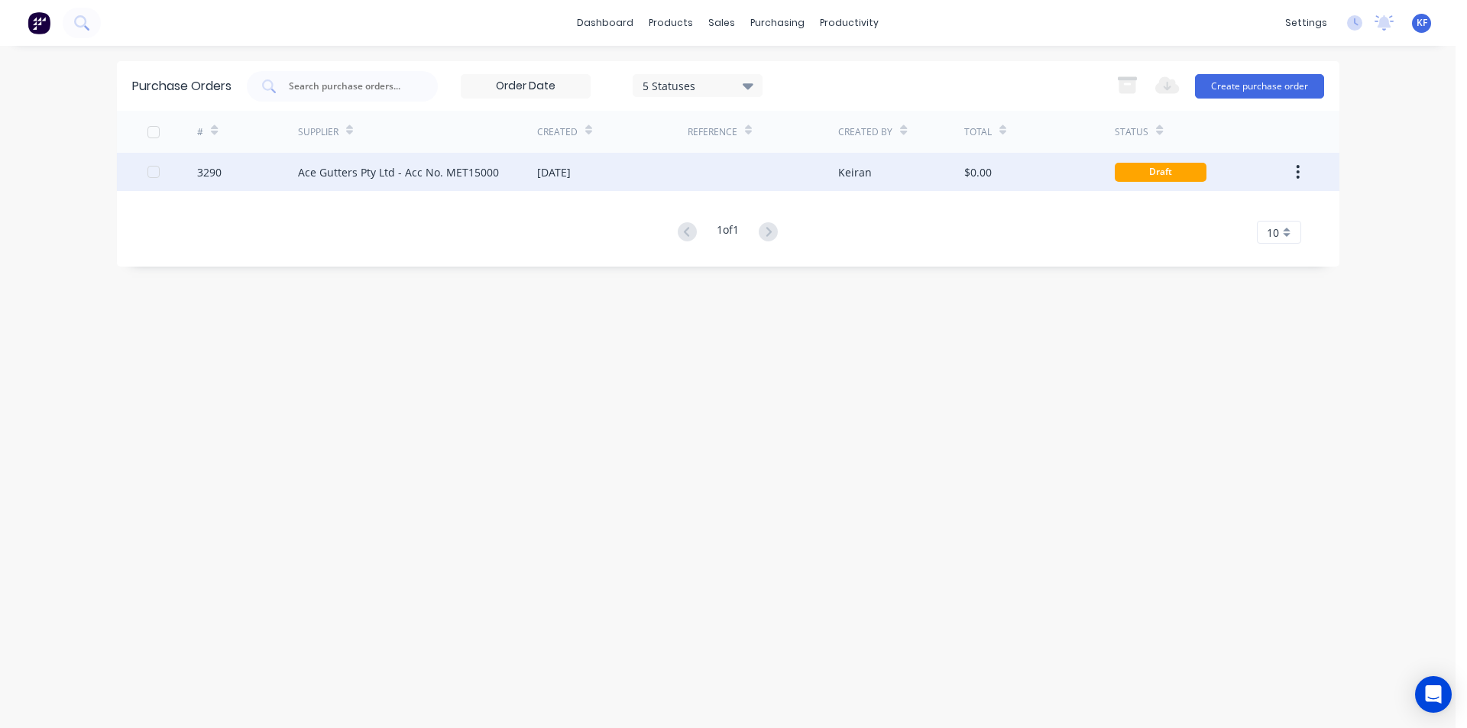
click at [610, 182] on div "[DATE]" at bounding box center [612, 172] width 150 height 38
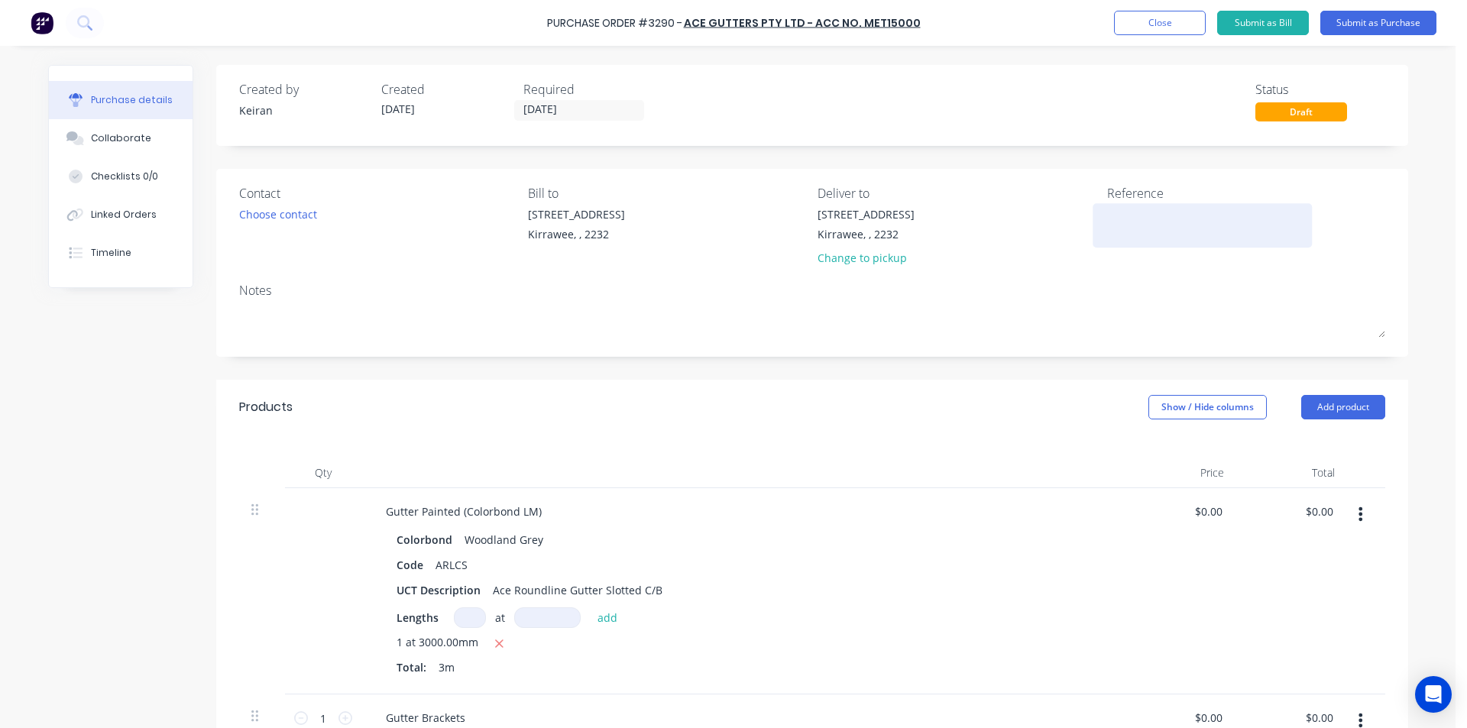
click at [1138, 216] on textarea at bounding box center [1202, 223] width 191 height 34
type textarea "x"
type textarea "R"
type textarea "x"
type textarea "Re"
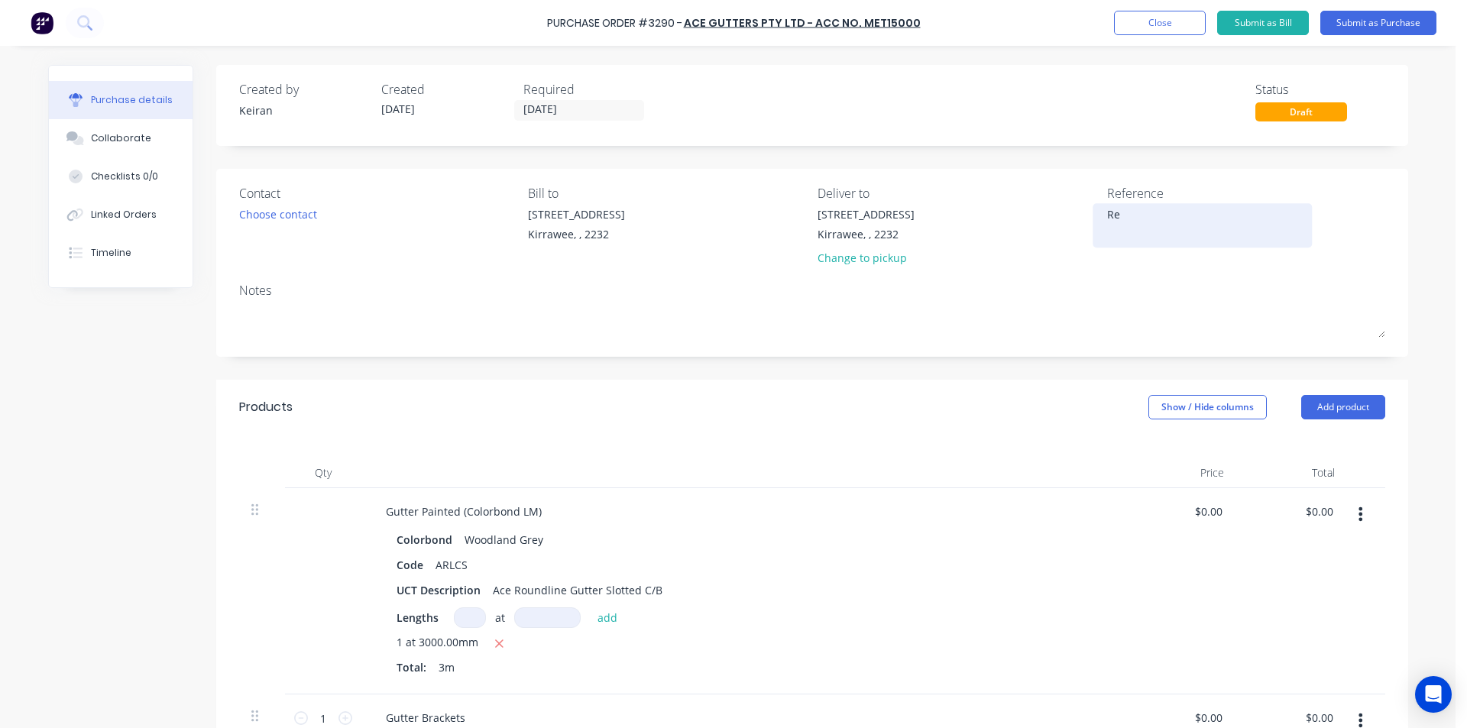
type textarea "x"
type textarea "Rev"
type textarea "x"
type textarea "Revi"
type textarea "x"
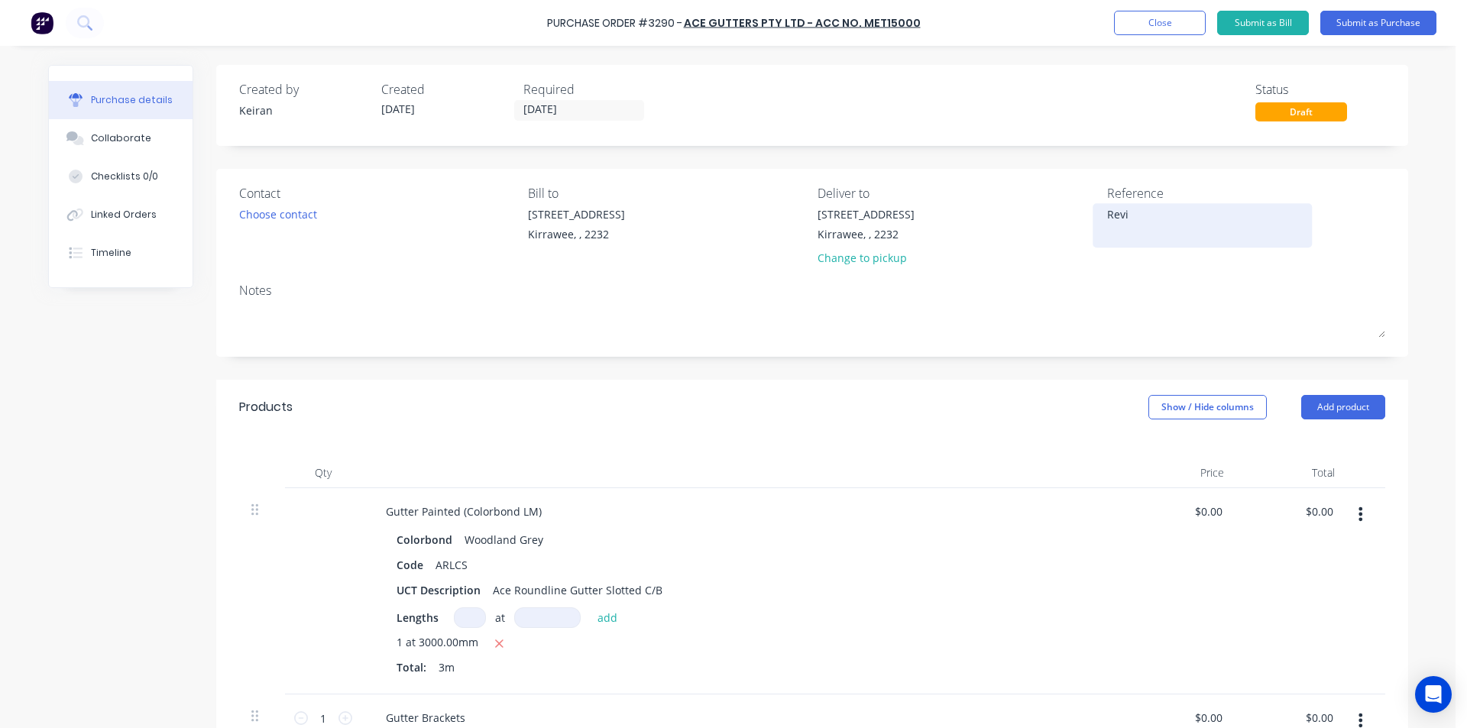
type textarea "Reviv"
type textarea "x"
type textarea "Revive"
type textarea "x"
type textarea "Revive"
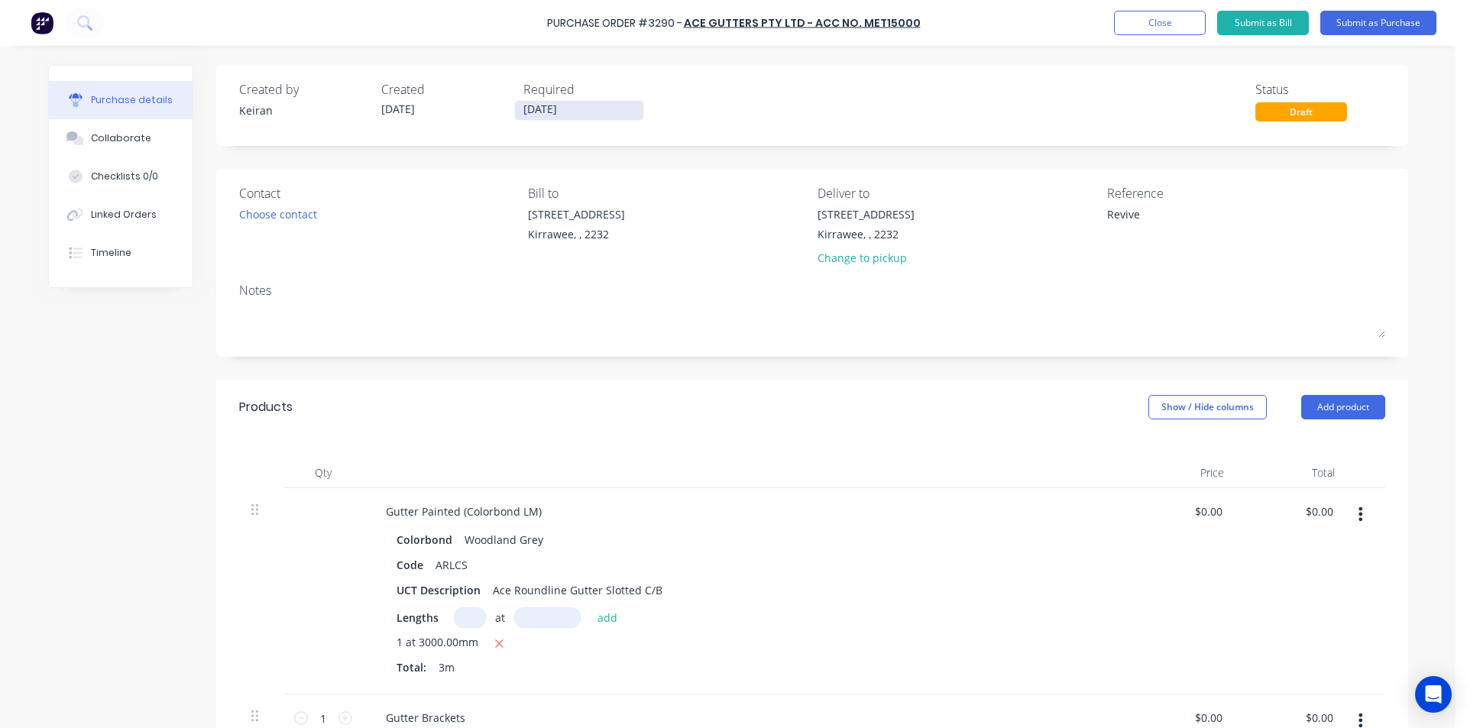
click at [589, 100] on label "[DATE]" at bounding box center [579, 110] width 130 height 21
click at [589, 101] on input "[DATE]" at bounding box center [579, 110] width 128 height 19
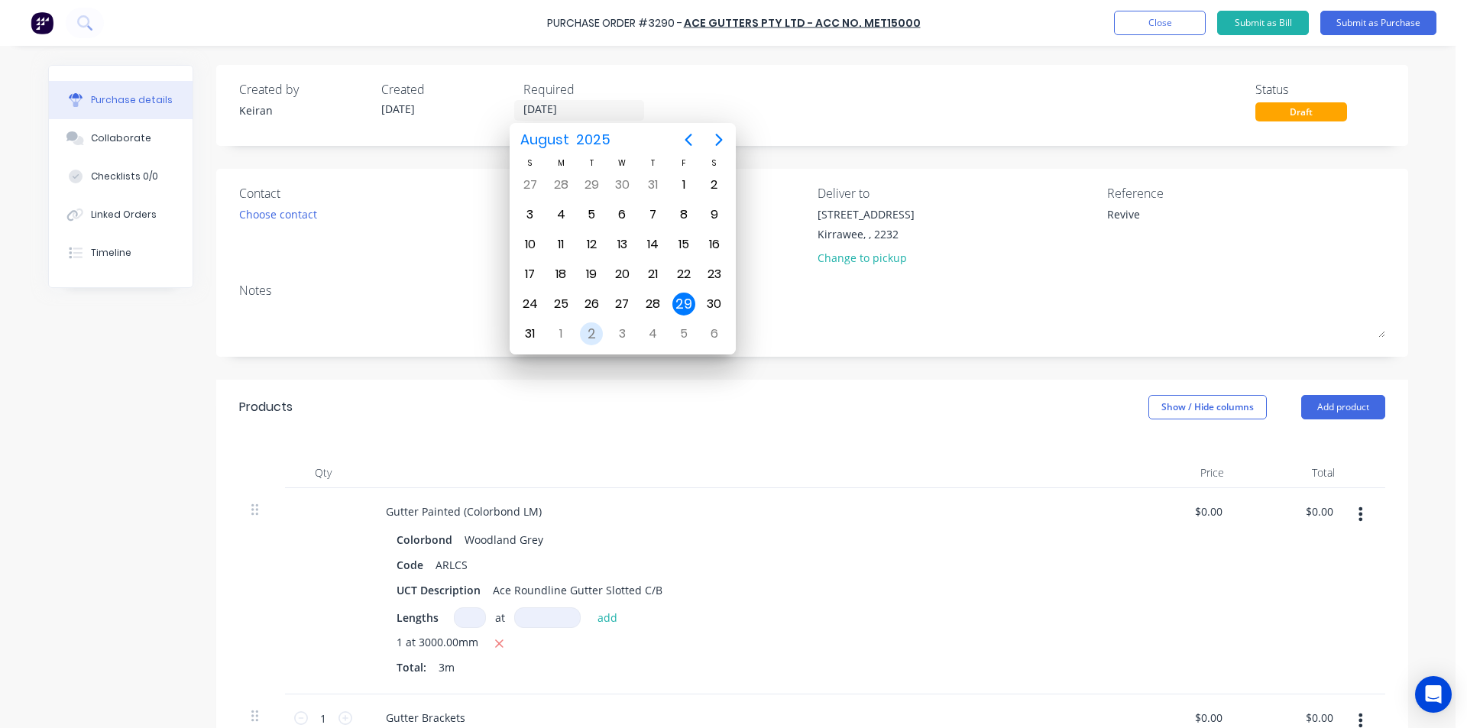
click at [595, 335] on div "2" at bounding box center [591, 333] width 23 height 23
type textarea "x"
type input "[DATE]"
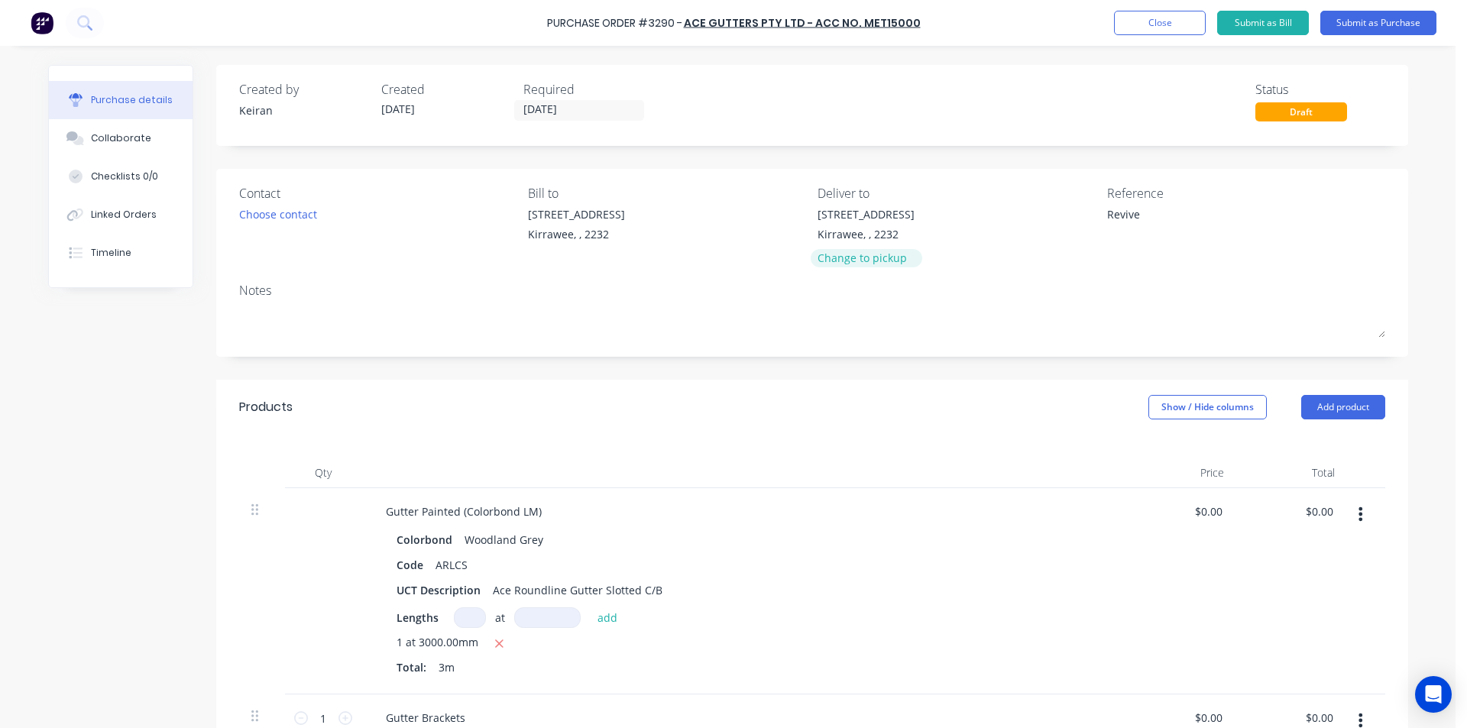
click at [877, 259] on div "Change to pickup" at bounding box center [865, 258] width 97 height 16
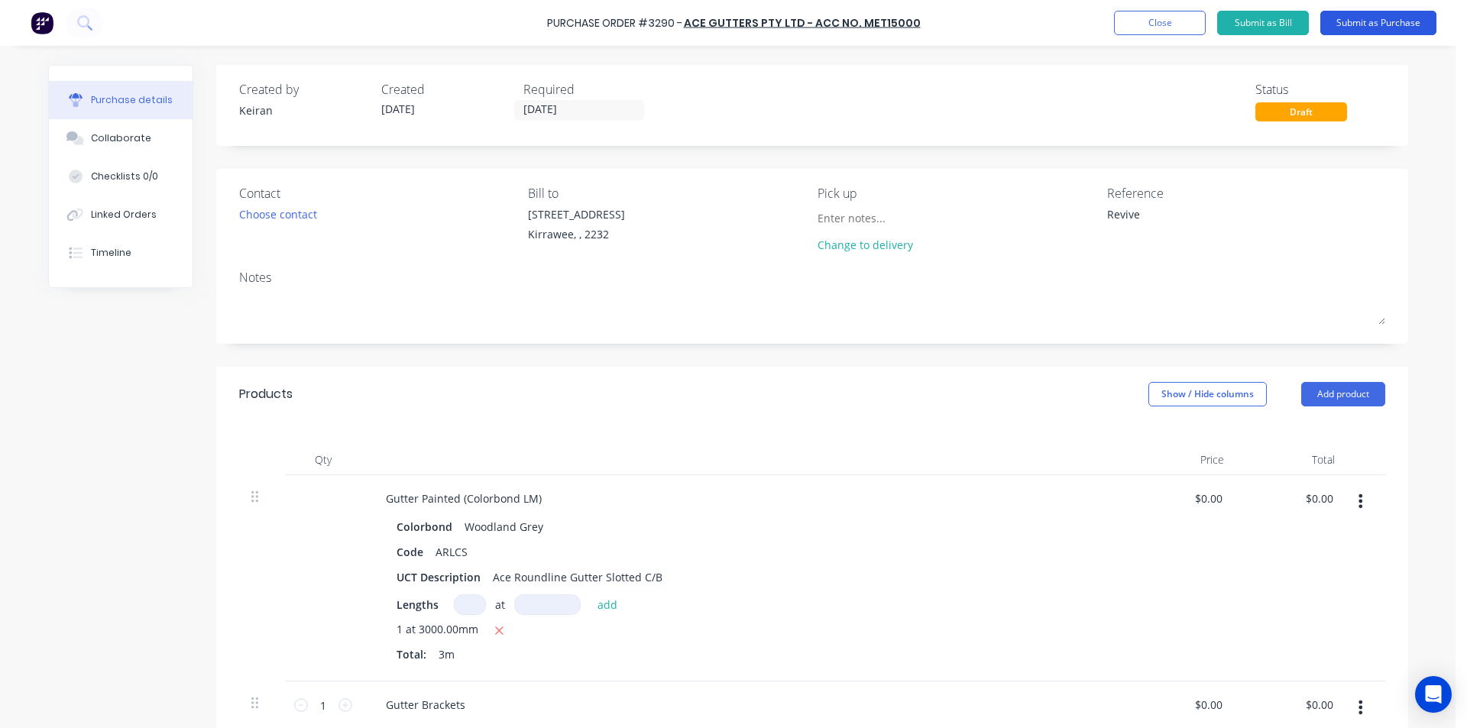
click at [1404, 14] on button "Submit as Purchase" at bounding box center [1378, 23] width 116 height 24
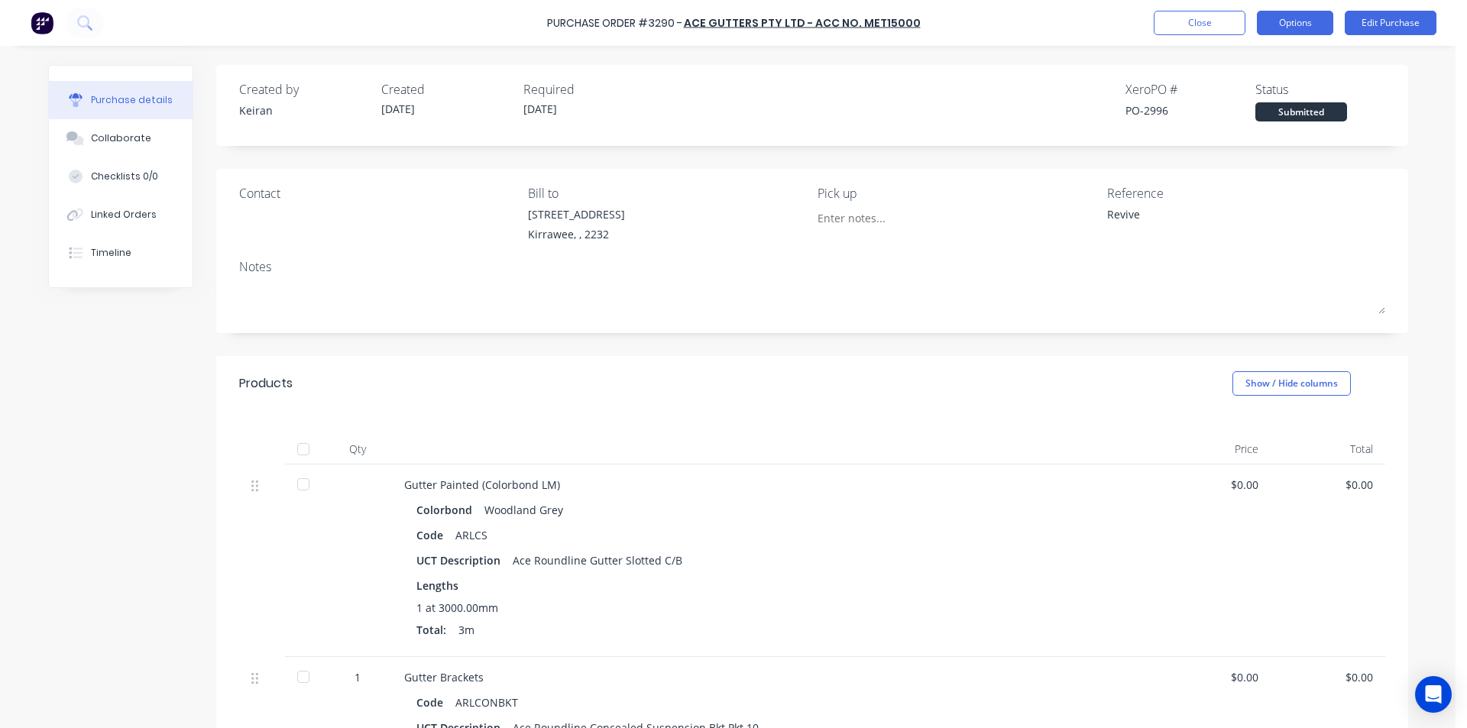
click at [1307, 25] on button "Options" at bounding box center [1295, 23] width 76 height 24
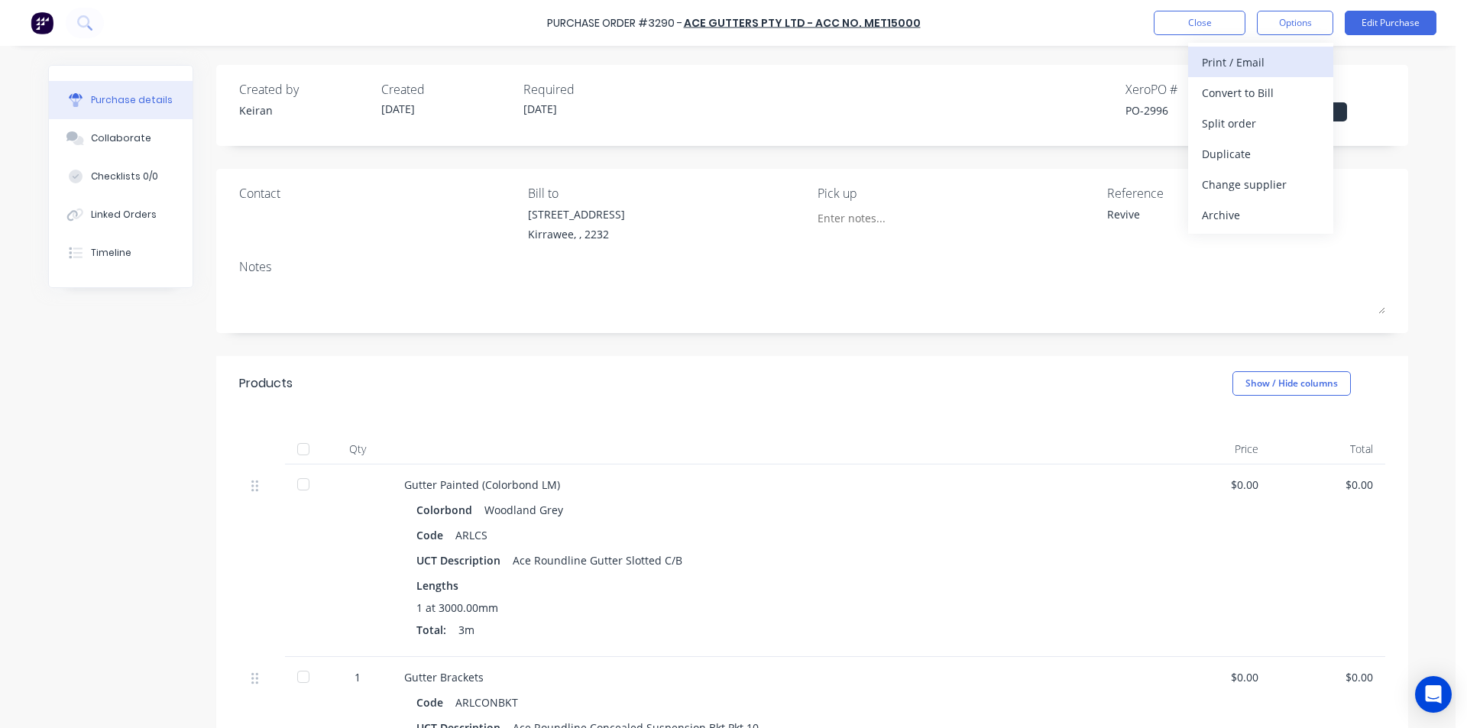
click at [1271, 66] on div "Print / Email" at bounding box center [1261, 62] width 118 height 22
click at [1267, 121] on div "Without pricing" at bounding box center [1261, 123] width 118 height 22
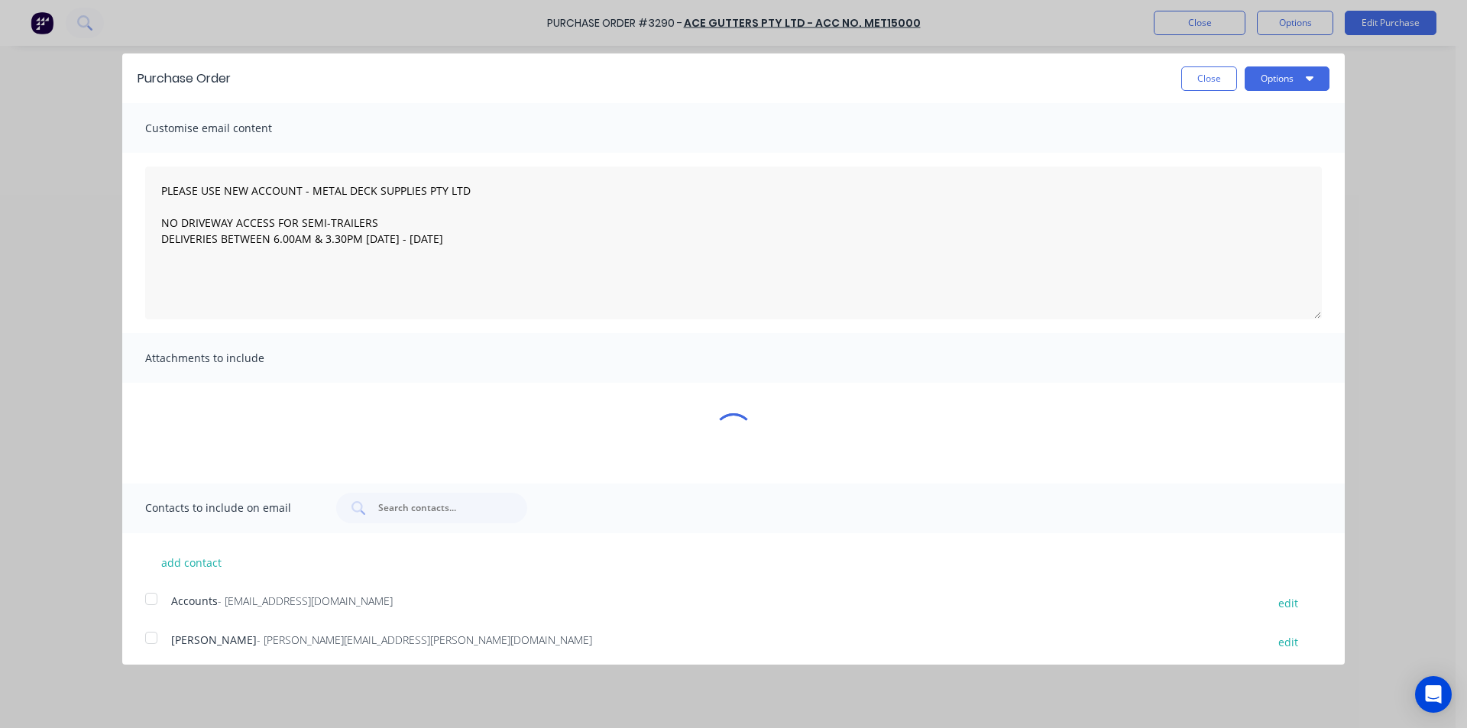
type textarea "x"
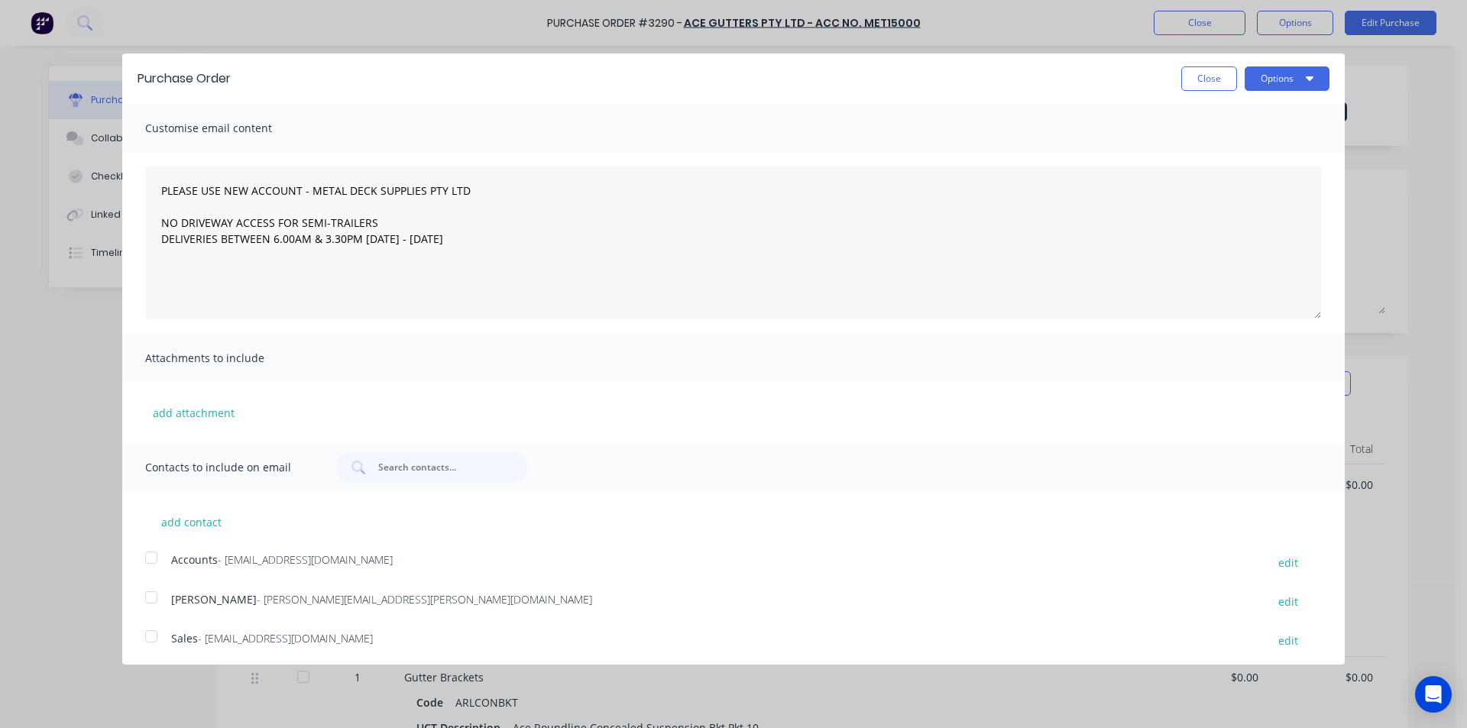
click at [159, 640] on div at bounding box center [151, 636] width 31 height 31
type textarea "PLEASE USE NEW ACCOUNT - METAL DECK SUPPLIES PTY LTD NO DRIVEWAY ACCESS FOR SEM…"
click at [1288, 78] on button "Options" at bounding box center [1286, 78] width 85 height 24
click at [1271, 153] on div "Email" at bounding box center [1257, 148] width 118 height 22
type textarea "x"
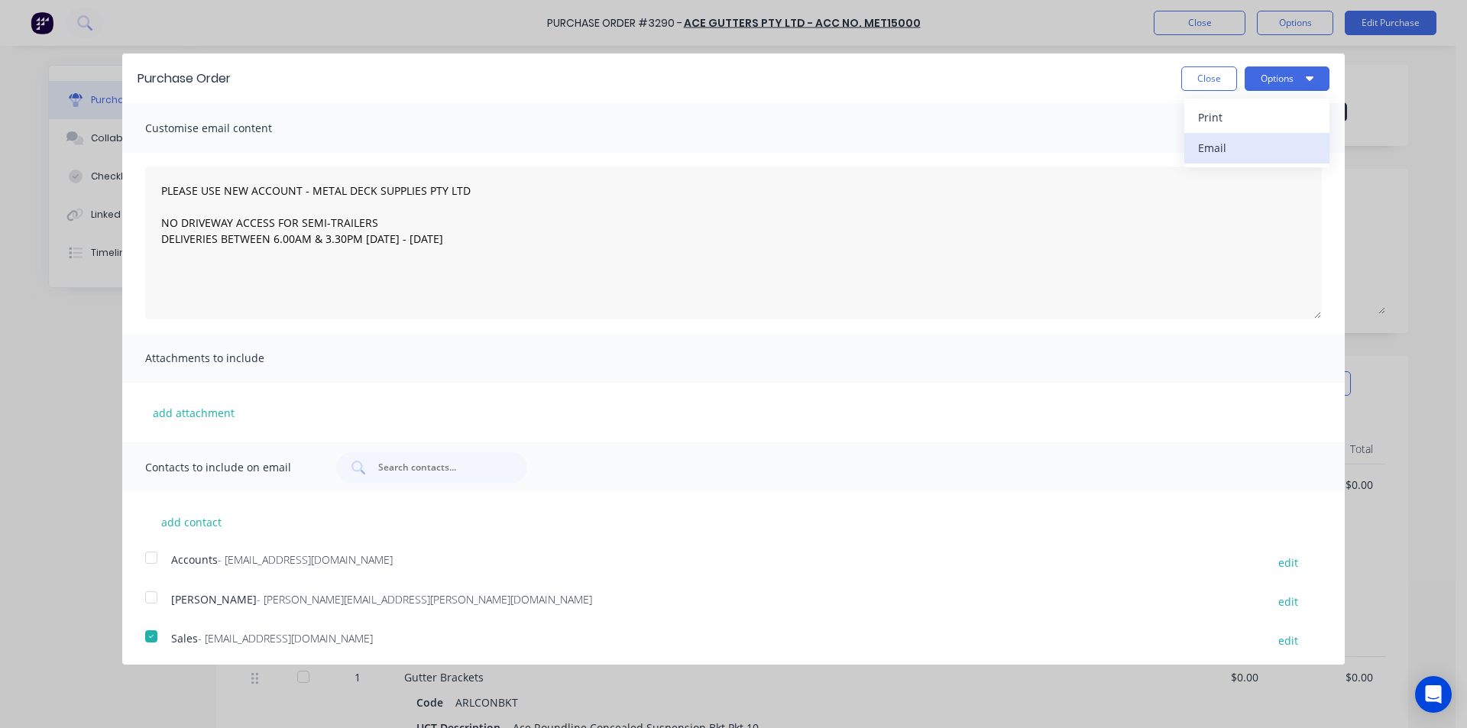
type textarea "PLEASE USE NEW ACCOUNT - METAL DECK SUPPLIES PTY LTD NO DRIVEWAY ACCESS FOR SEM…"
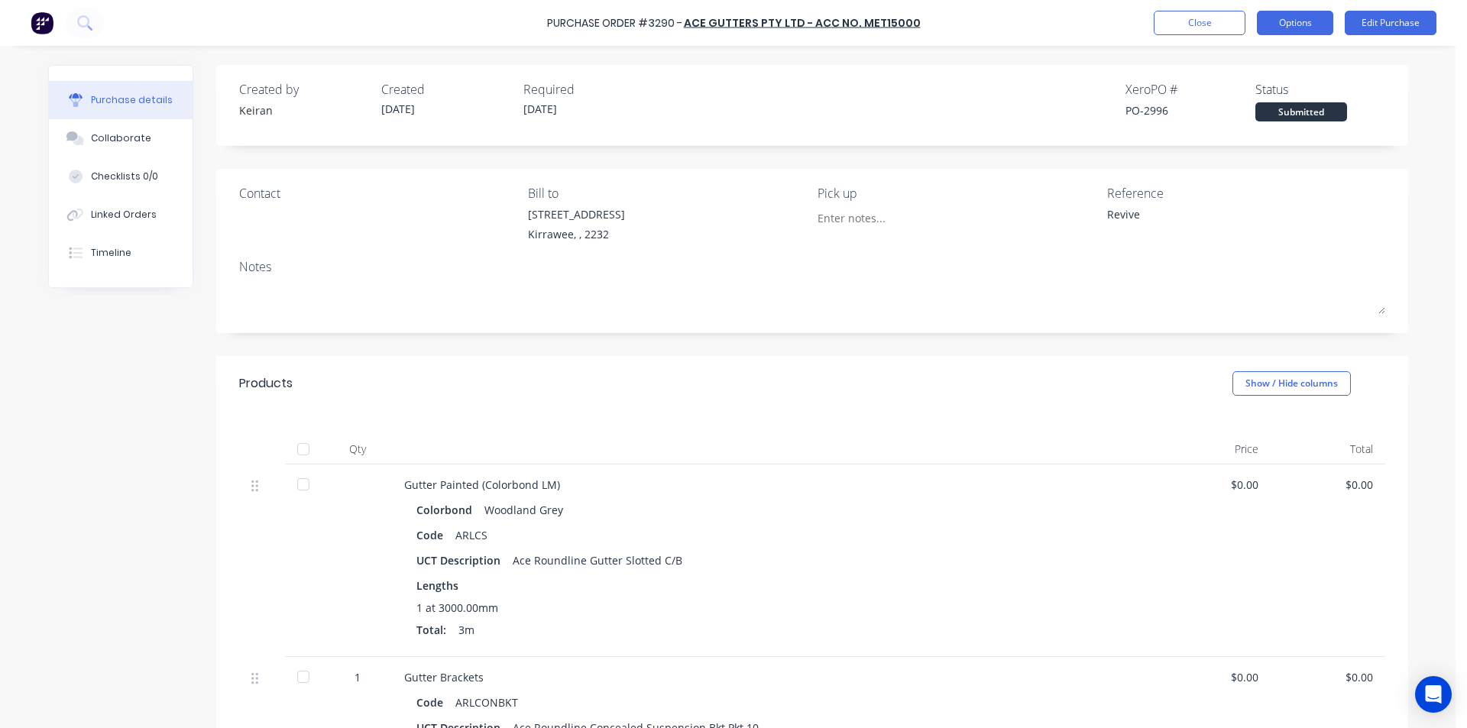
click at [1269, 32] on button "Options" at bounding box center [1295, 23] width 76 height 24
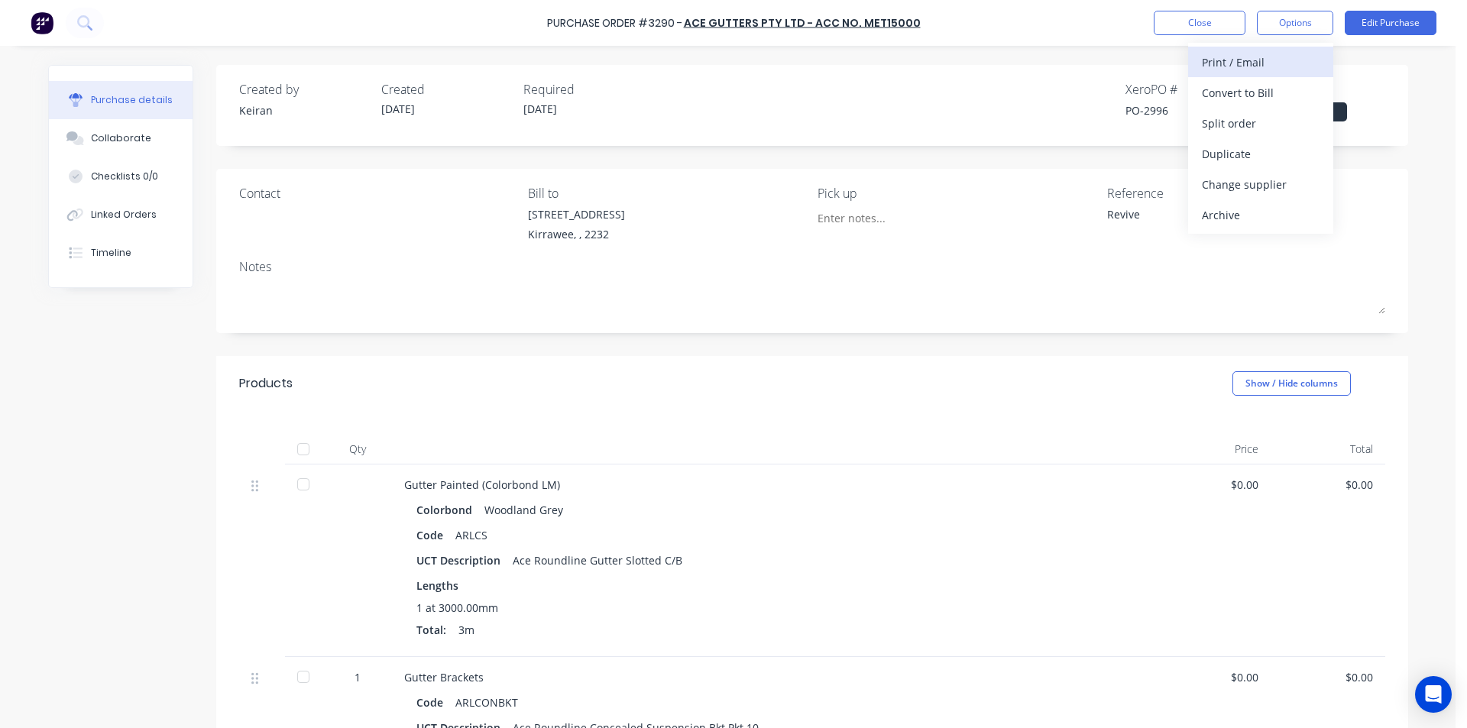
click at [1273, 62] on div "Print / Email" at bounding box center [1261, 62] width 118 height 22
click at [1251, 121] on div "Without pricing" at bounding box center [1261, 123] width 118 height 22
type textarea "x"
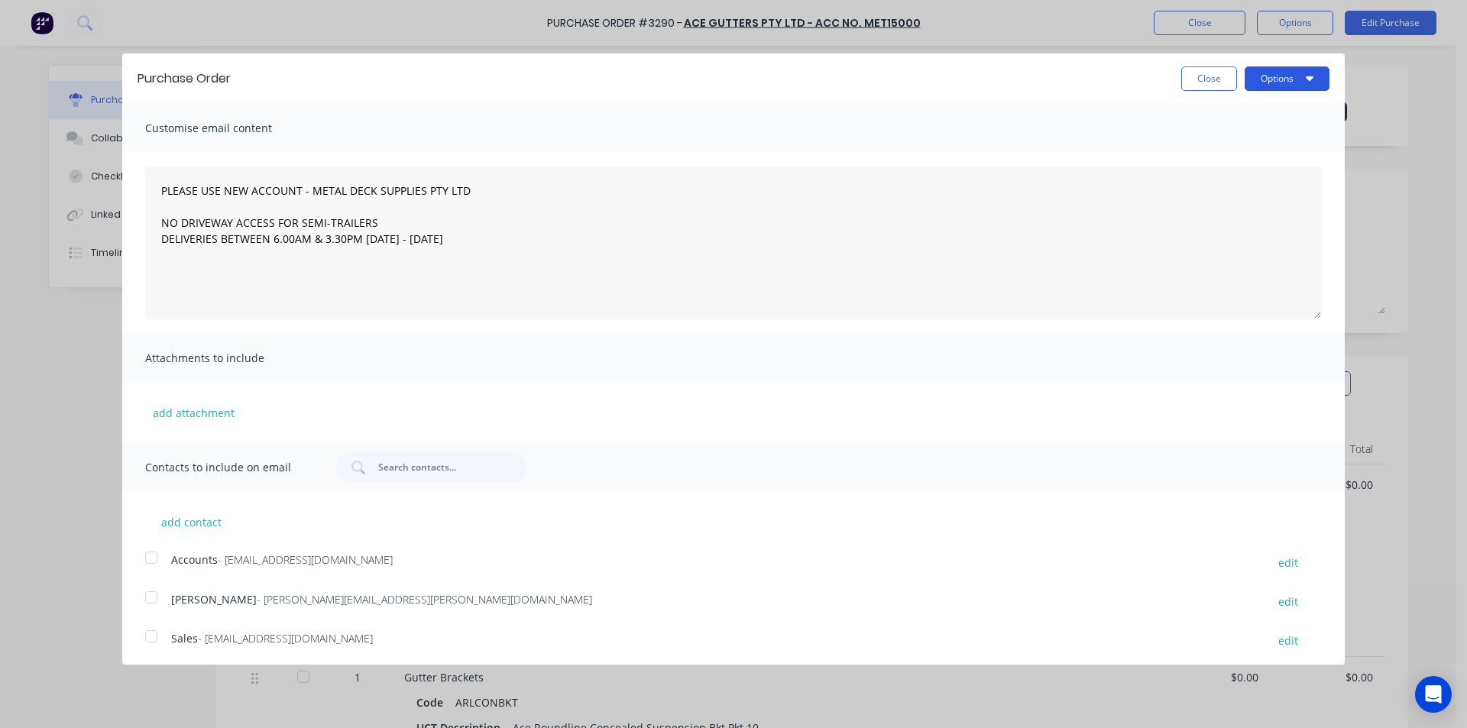
click at [1260, 83] on button "Options" at bounding box center [1286, 78] width 85 height 24
click at [1234, 118] on div "Print" at bounding box center [1257, 117] width 118 height 22
type textarea "PLEASE USE NEW ACCOUNT - METAL DECK SUPPLIES PTY LTD NO DRIVEWAY ACCESS FOR SEM…"
type textarea "x"
type textarea "PLEASE USE NEW ACCOUNT - METAL DECK SUPPLIES PTY LTD NO DRIVEWAY ACCESS FOR SEM…"
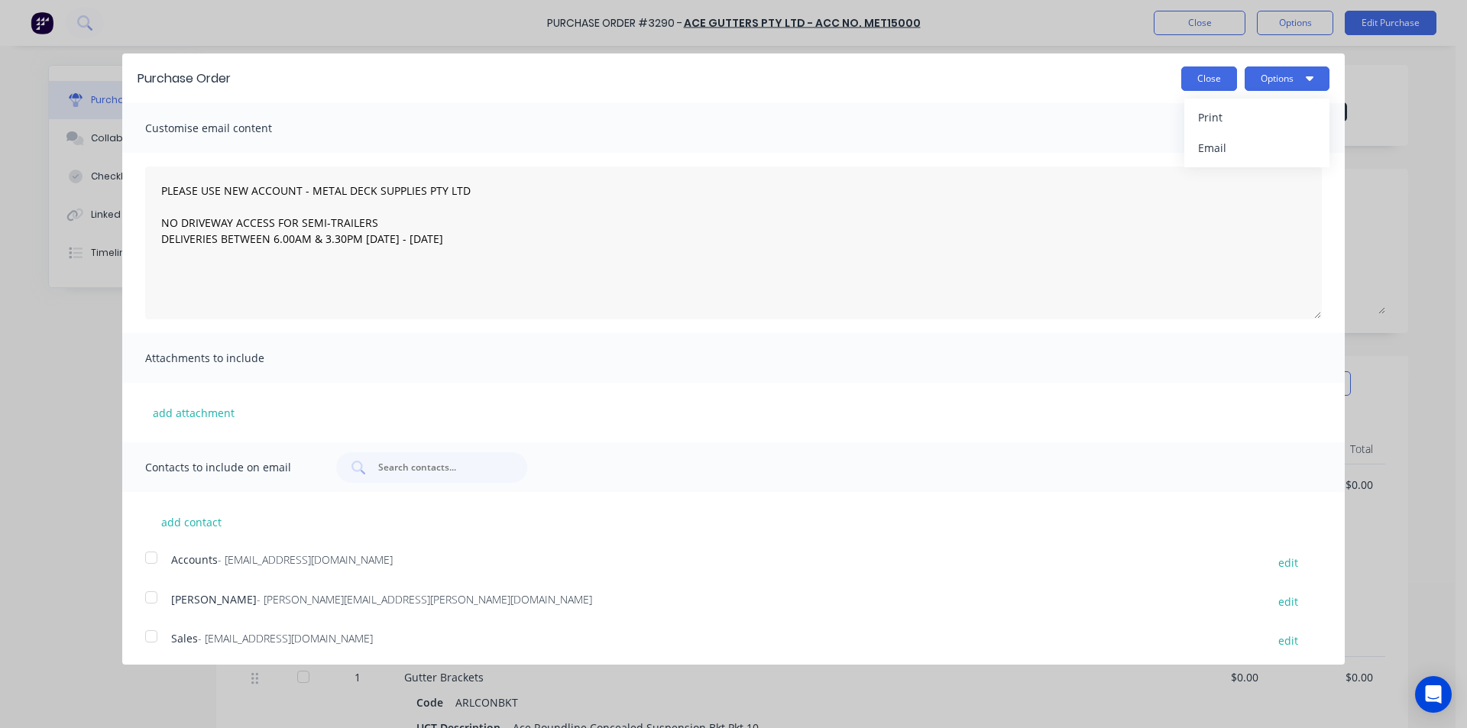
click at [1202, 77] on button "Close" at bounding box center [1209, 78] width 56 height 24
type textarea "x"
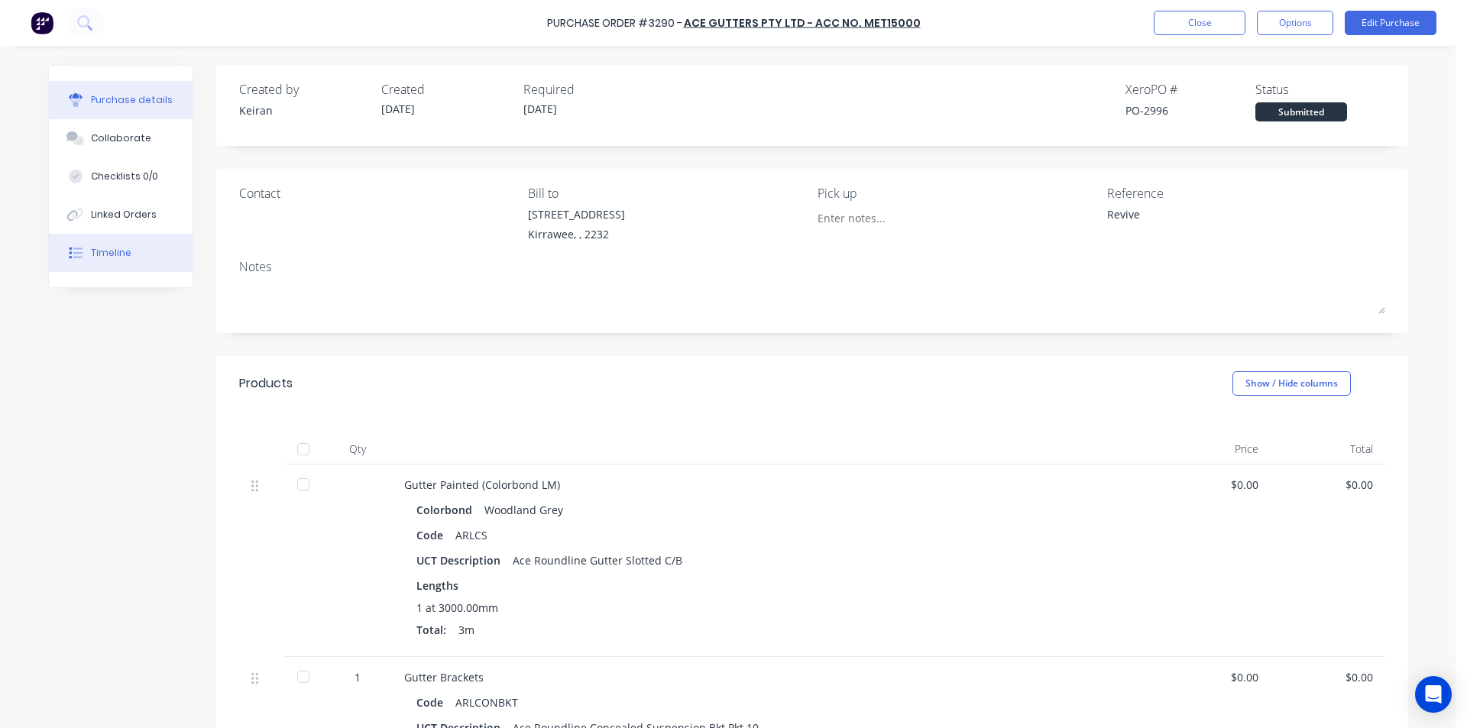
click at [100, 266] on button "Timeline" at bounding box center [121, 253] width 144 height 38
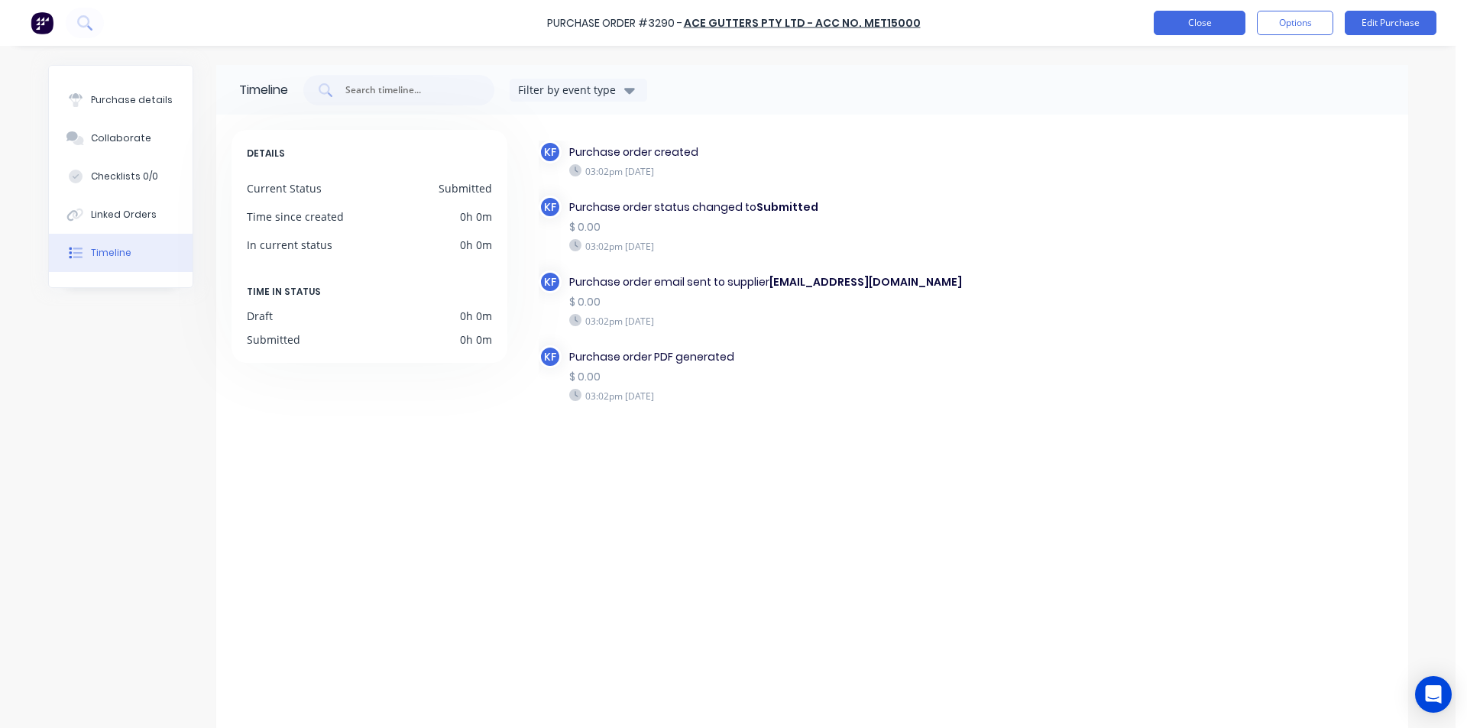
click at [1221, 20] on button "Close" at bounding box center [1199, 23] width 92 height 24
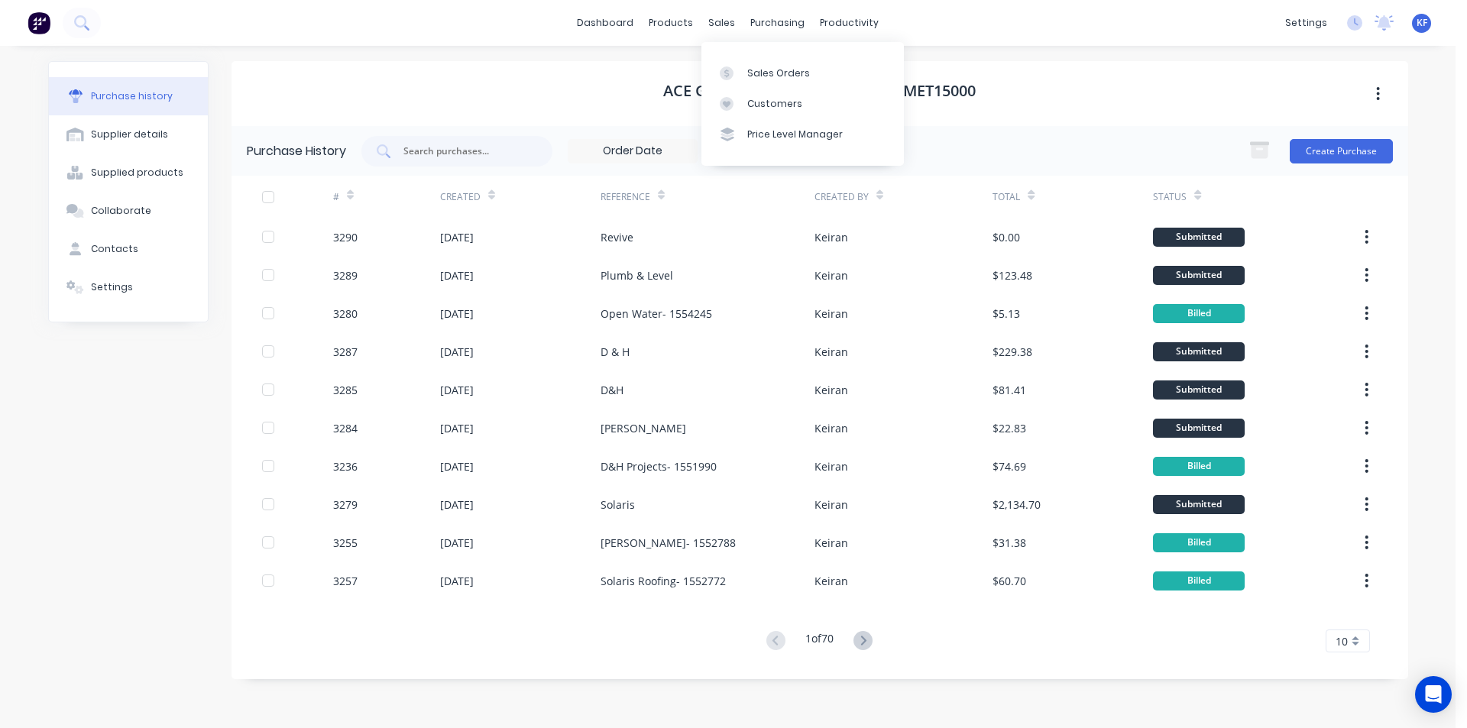
drag, startPoint x: 716, startPoint y: 30, endPoint x: 723, endPoint y: 34, distance: 8.3
click at [716, 30] on div "sales" at bounding box center [721, 22] width 42 height 23
click at [756, 61] on link "Sales Orders" at bounding box center [802, 72] width 202 height 31
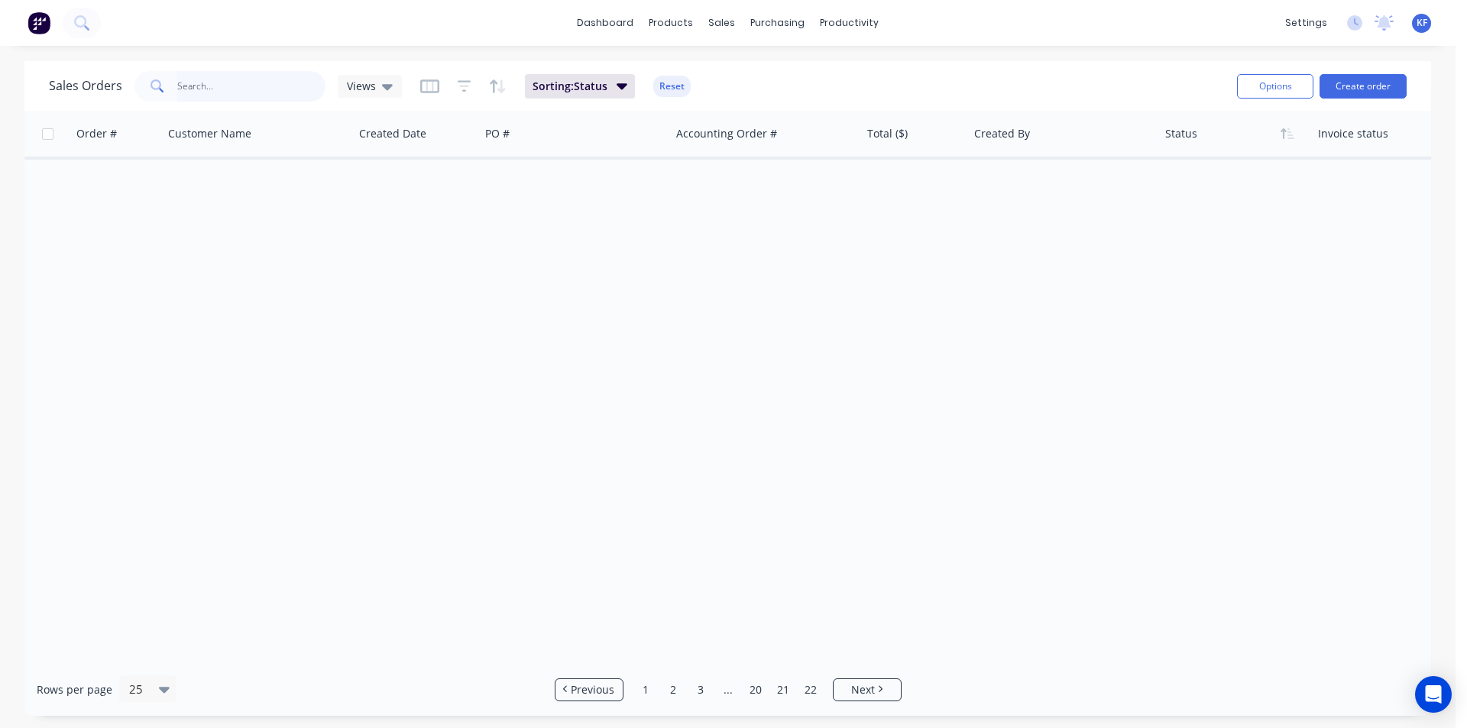
click at [270, 80] on input "text" at bounding box center [251, 86] width 149 height 31
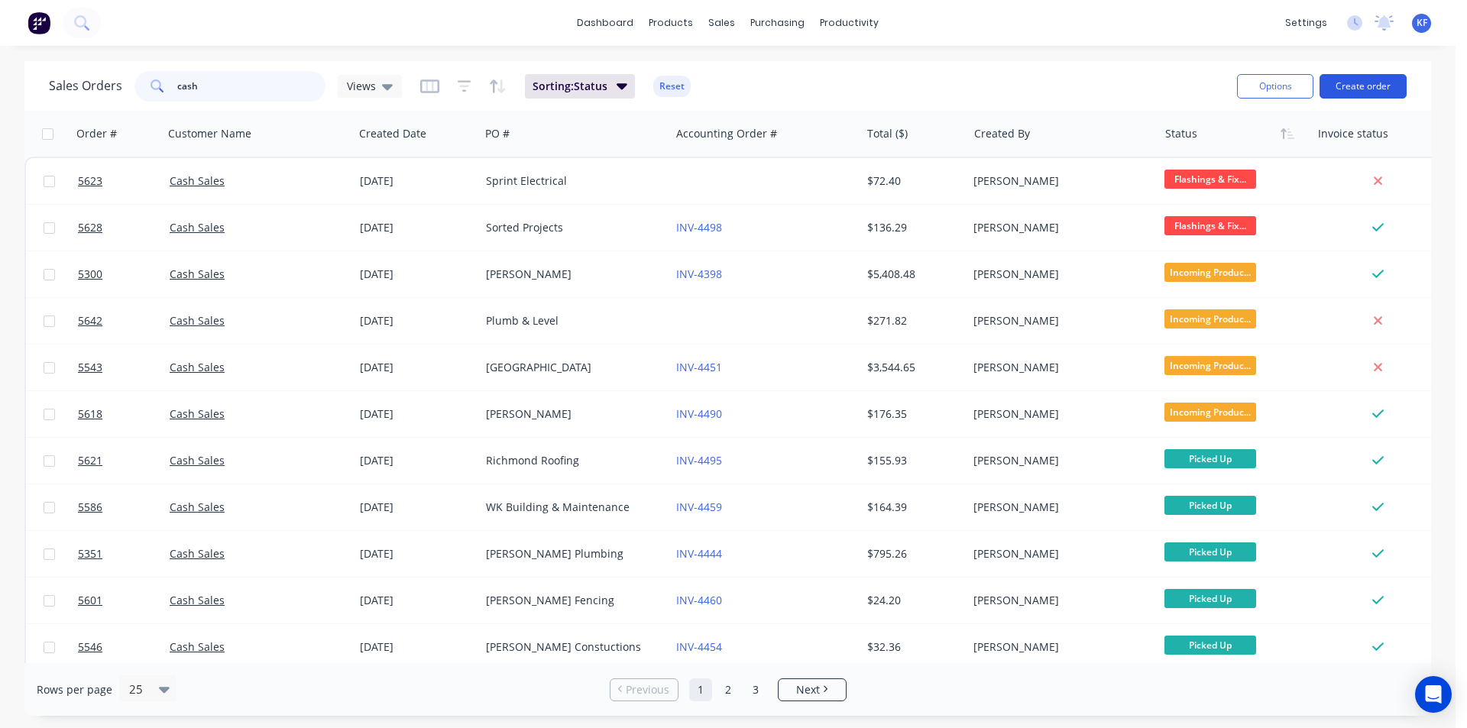
type input "cash"
click at [1353, 85] on button "Create order" at bounding box center [1362, 86] width 87 height 24
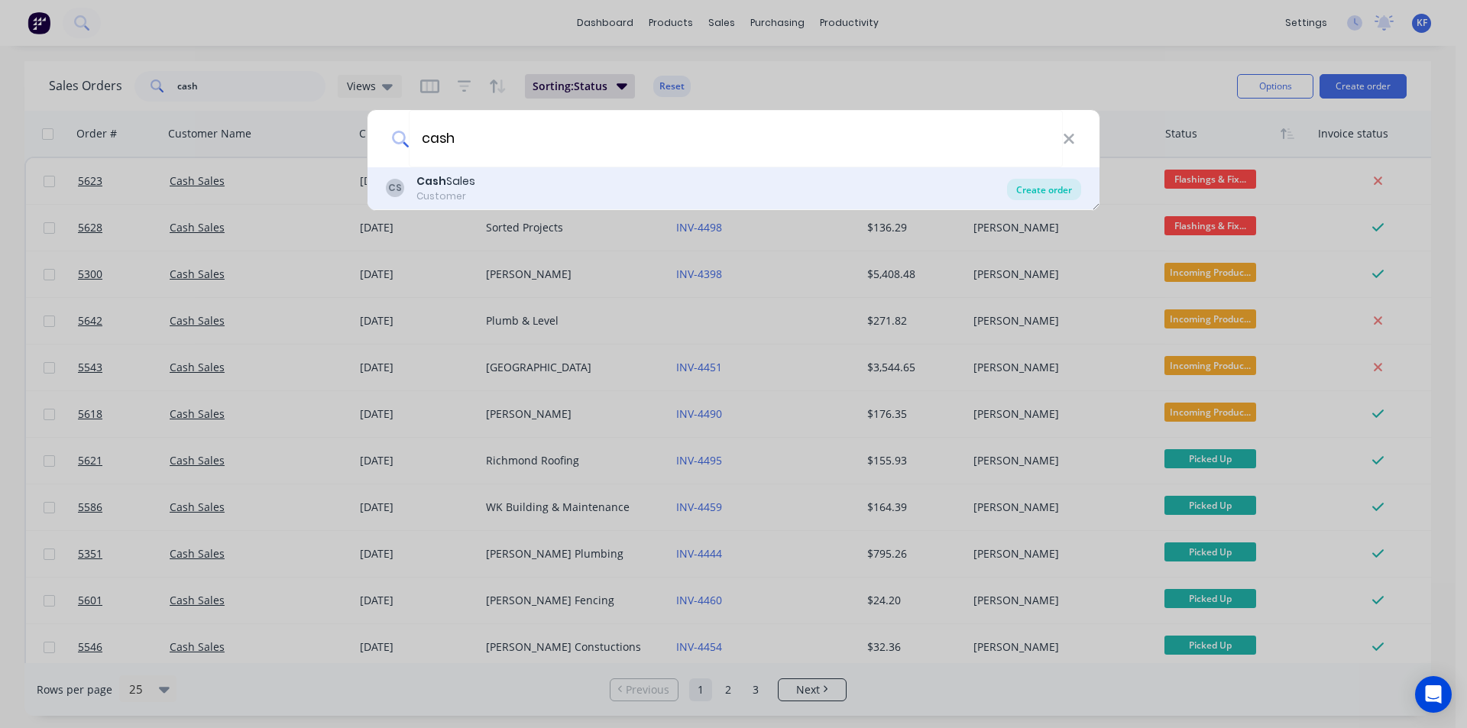
type input "cash"
click at [1036, 185] on div "Create order" at bounding box center [1044, 189] width 74 height 21
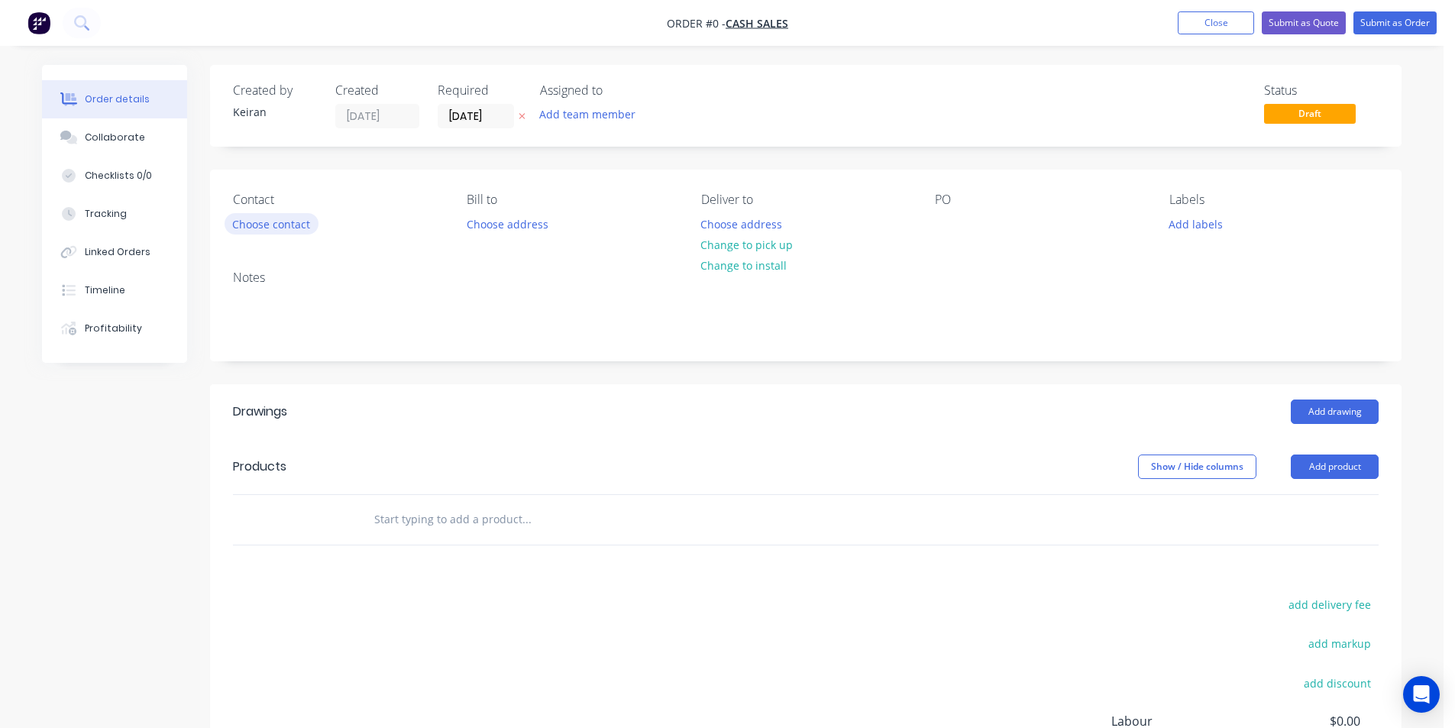
click at [255, 230] on button "Choose contact" at bounding box center [272, 223] width 94 height 21
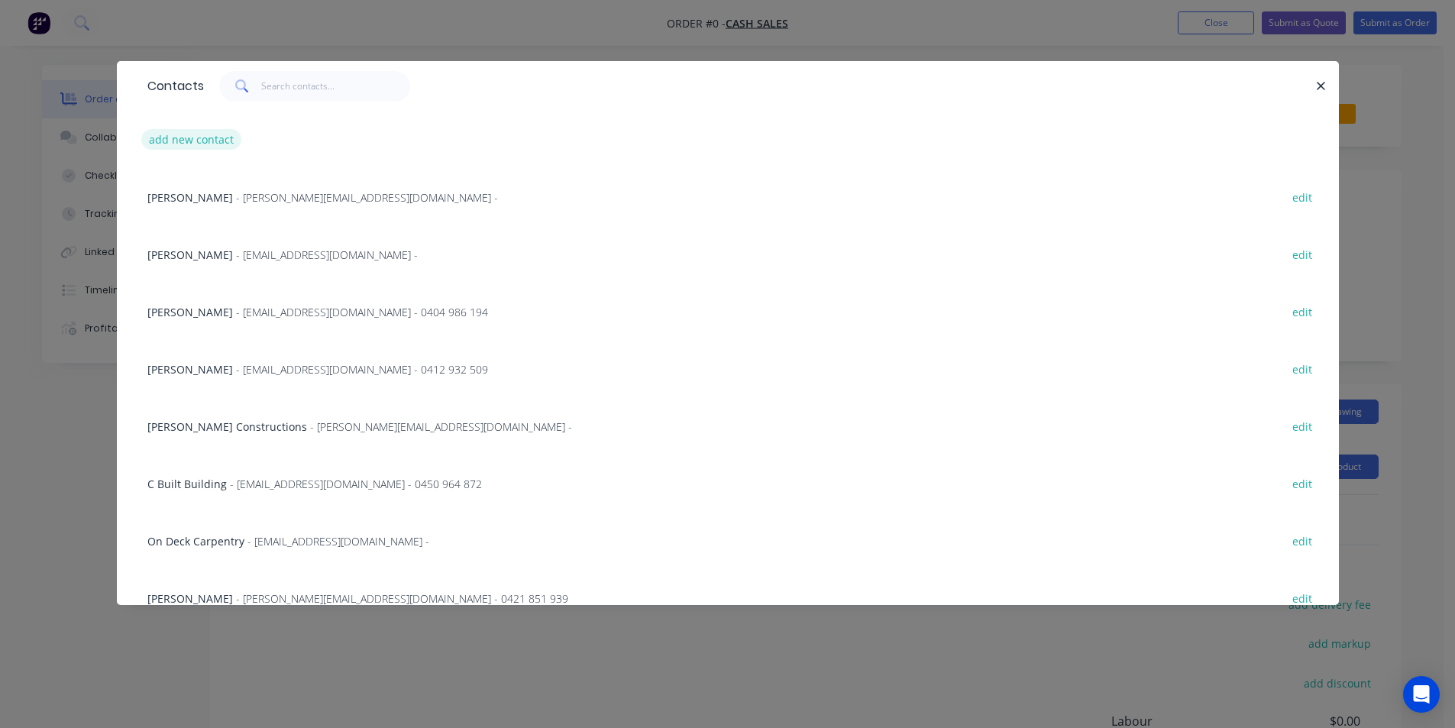
click at [209, 137] on button "add new contact" at bounding box center [191, 139] width 101 height 21
select select "AU"
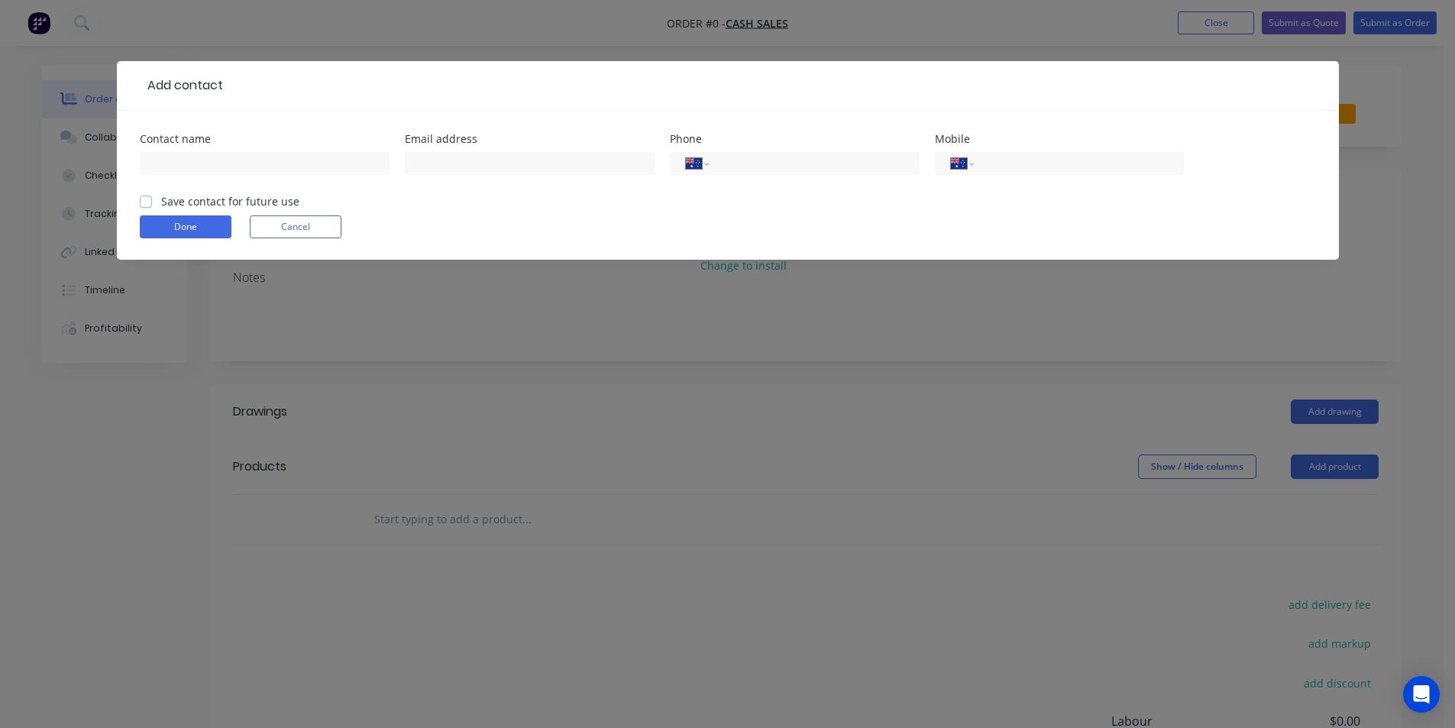
click at [225, 179] on div at bounding box center [265, 170] width 250 height 45
click at [222, 169] on input "text" at bounding box center [265, 163] width 250 height 23
type input "[DEMOGRAPHIC_DATA][PERSON_NAME]"
click at [979, 160] on div "International [GEOGRAPHIC_DATA] [GEOGRAPHIC_DATA] [GEOGRAPHIC_DATA] [GEOGRAPHIC…" at bounding box center [1060, 163] width 250 height 23
click at [981, 163] on div "International [GEOGRAPHIC_DATA] [GEOGRAPHIC_DATA] [GEOGRAPHIC_DATA] [GEOGRAPHIC…" at bounding box center [1060, 163] width 250 height 23
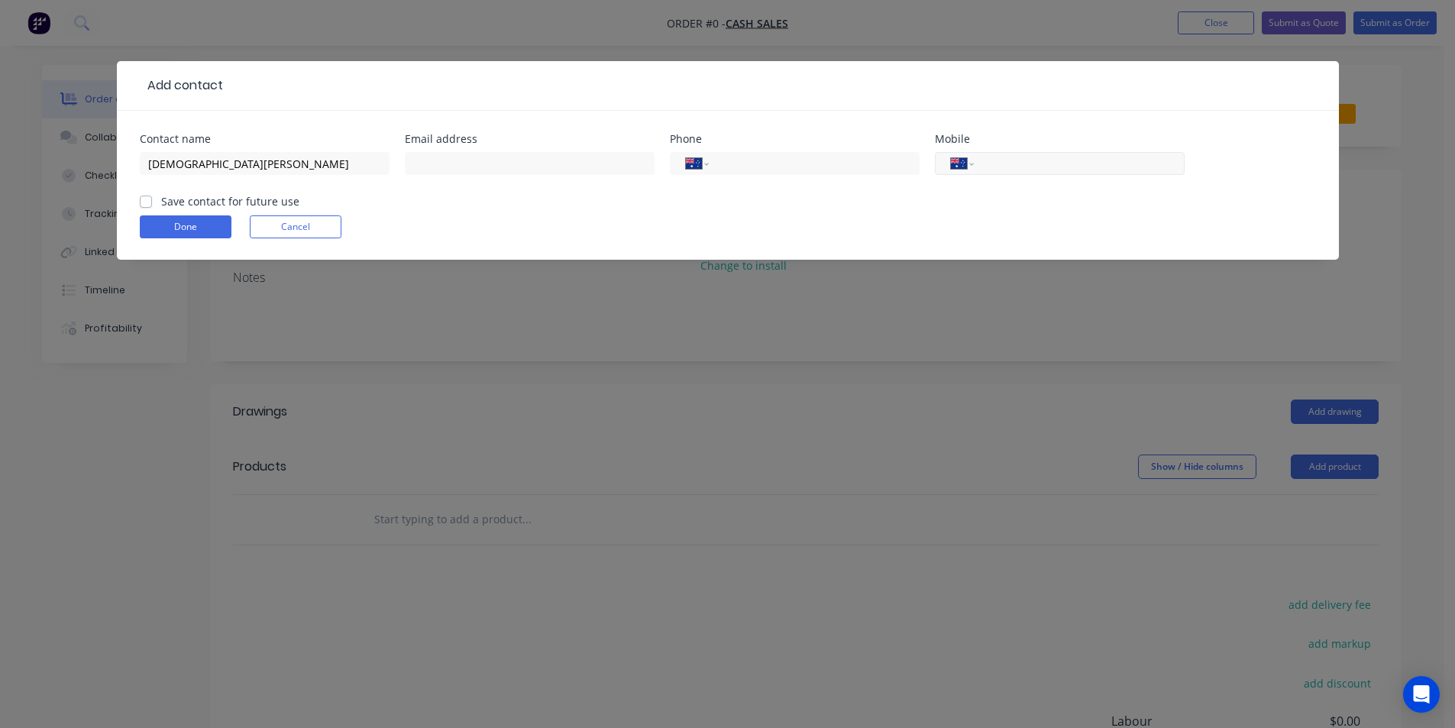
click at [1038, 161] on input "tel" at bounding box center [1076, 164] width 183 height 18
type input "0421 732 234"
click at [614, 172] on input "text" at bounding box center [530, 163] width 250 height 23
type input "[EMAIL_ADDRESS][DOMAIN_NAME]"
click at [209, 218] on button "Done" at bounding box center [186, 226] width 92 height 23
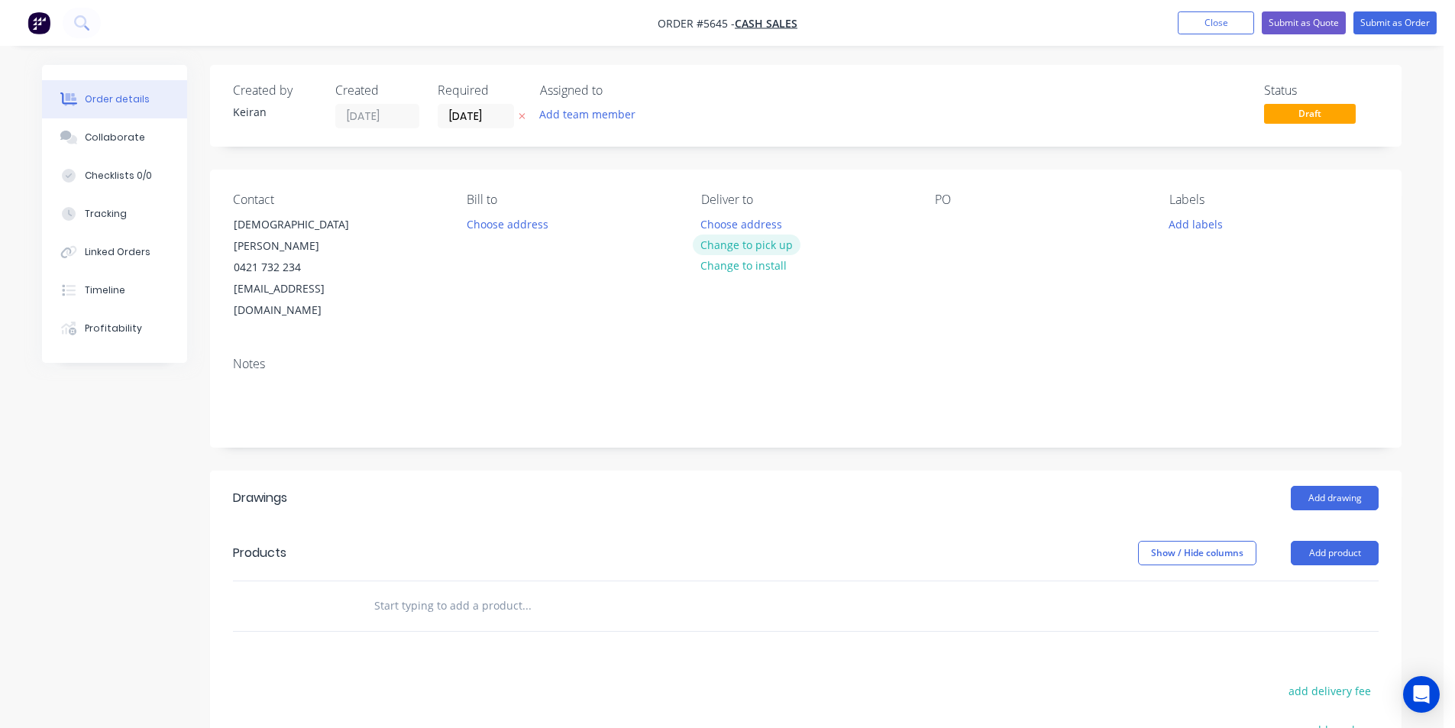
click at [753, 247] on button "Change to pick up" at bounding box center [747, 245] width 108 height 21
click at [961, 220] on div "PO" at bounding box center [1039, 256] width 209 height 129
click at [951, 222] on div at bounding box center [947, 224] width 24 height 22
click at [537, 590] on input "text" at bounding box center [527, 605] width 306 height 31
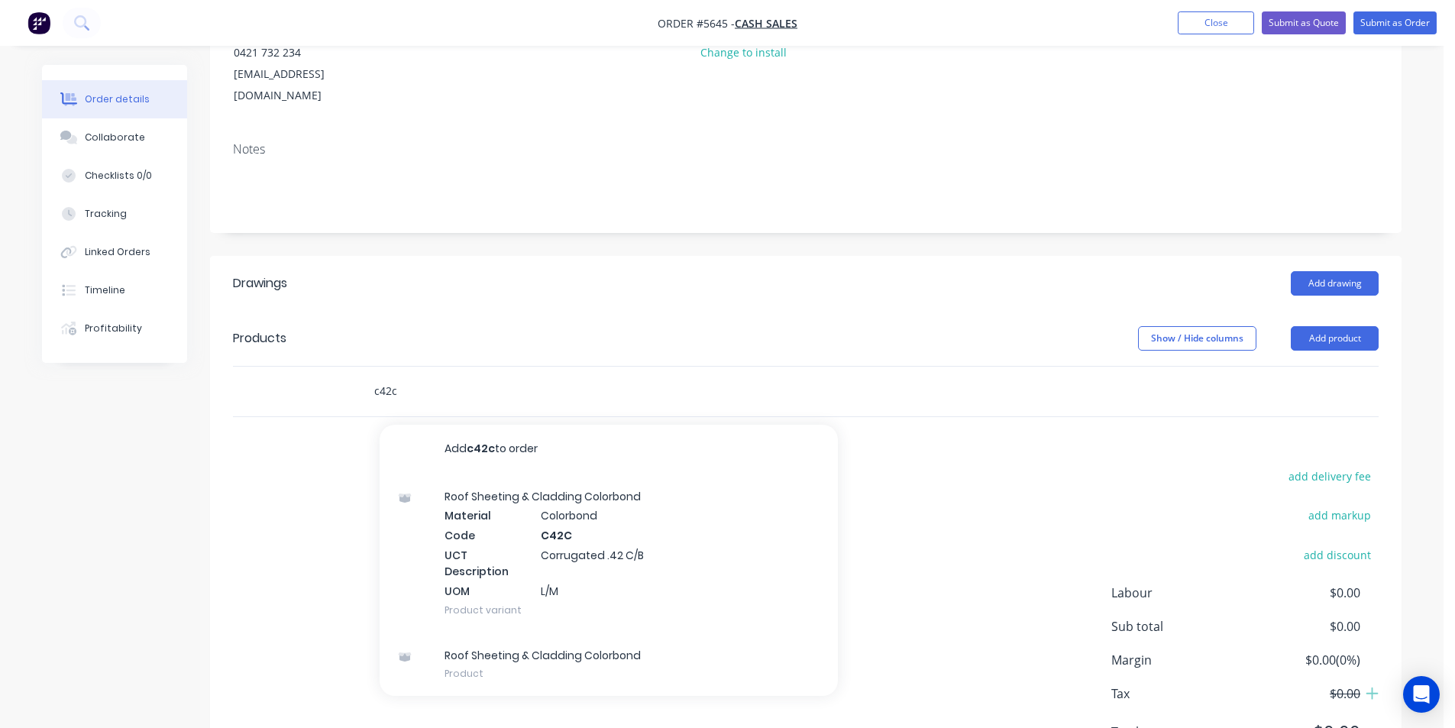
scroll to position [251, 0]
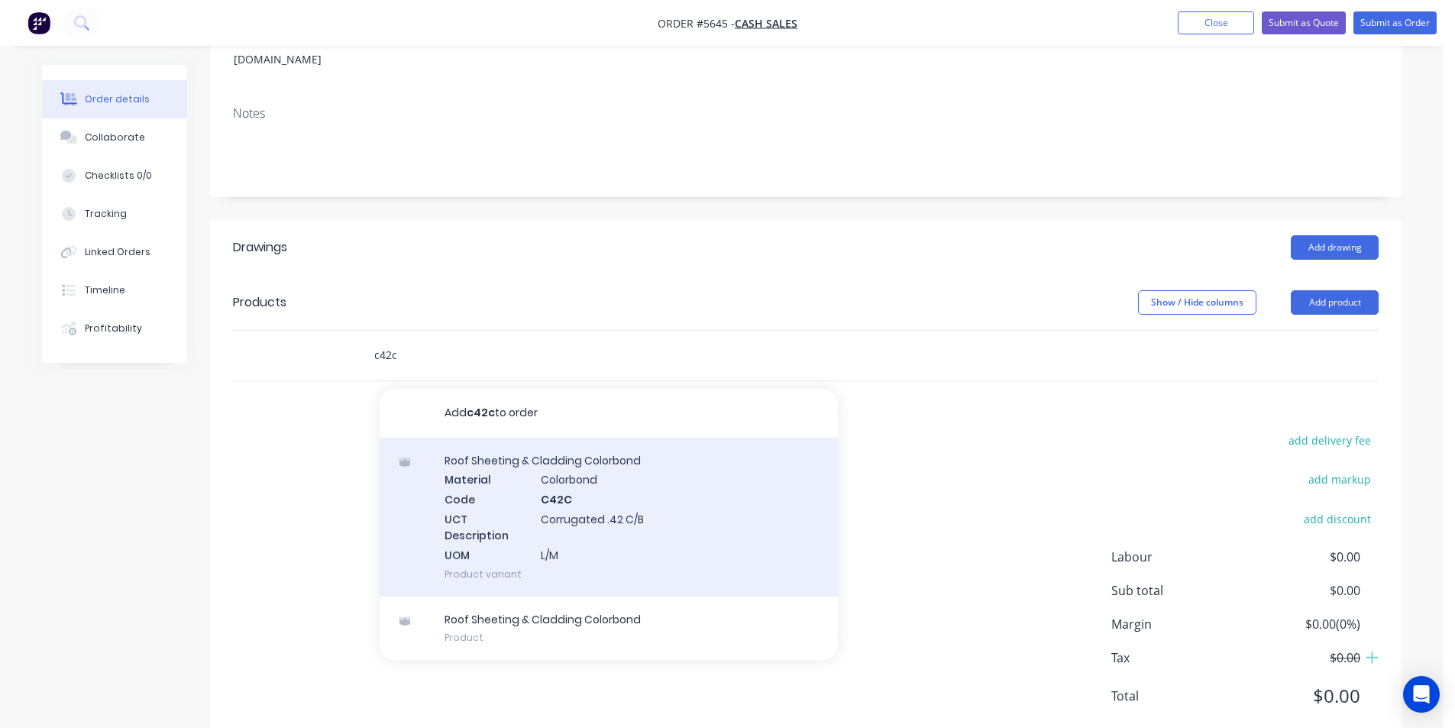
type input "c42c"
click at [581, 480] on div "Roof Sheeting & Cladding Colorbond Material Colorbond Code C42C UCT Description…" at bounding box center [609, 517] width 458 height 159
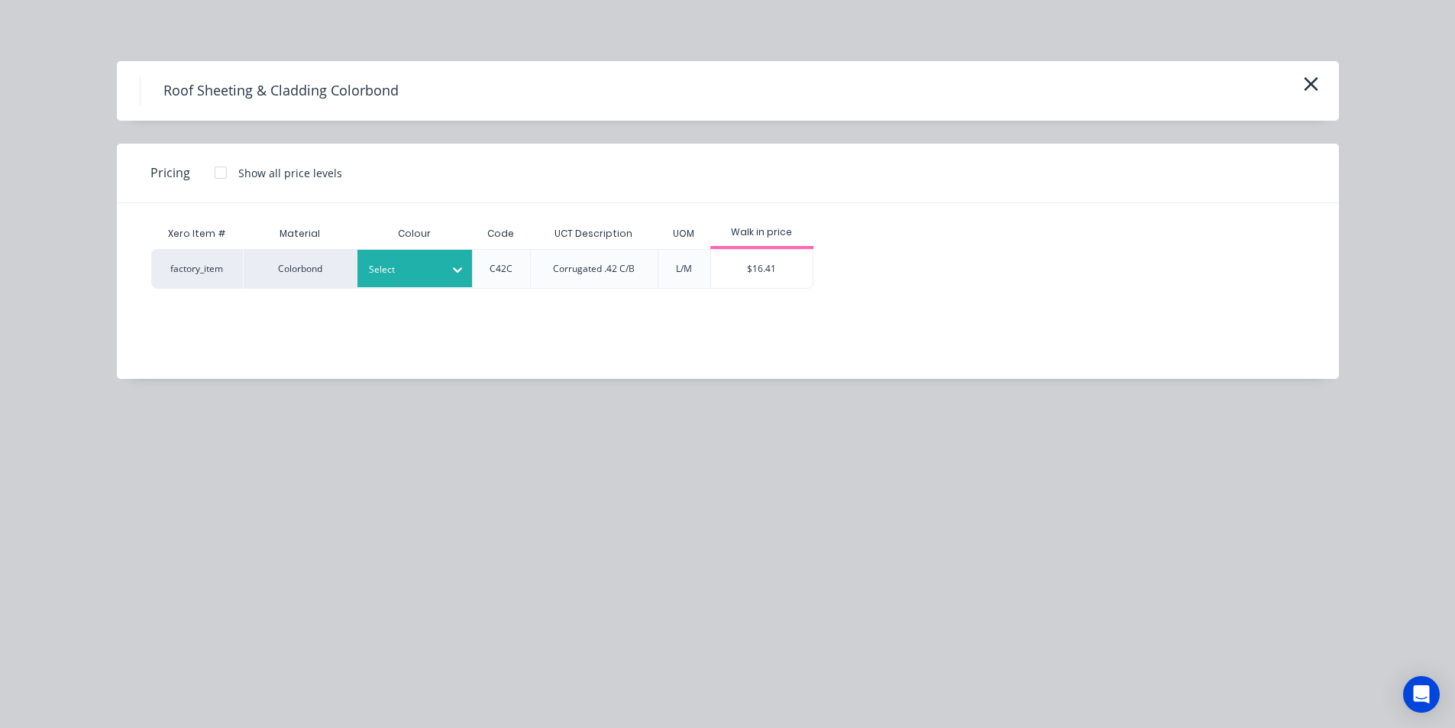
click at [450, 273] on icon at bounding box center [457, 269] width 15 height 15
type input "mon"
drag, startPoint x: 433, startPoint y: 338, endPoint x: 458, endPoint y: 327, distance: 26.7
click at [191, 515] on div "Monument" at bounding box center [95, 529] width 191 height 28
click at [807, 267] on div "$16.41" at bounding box center [762, 269] width 102 height 38
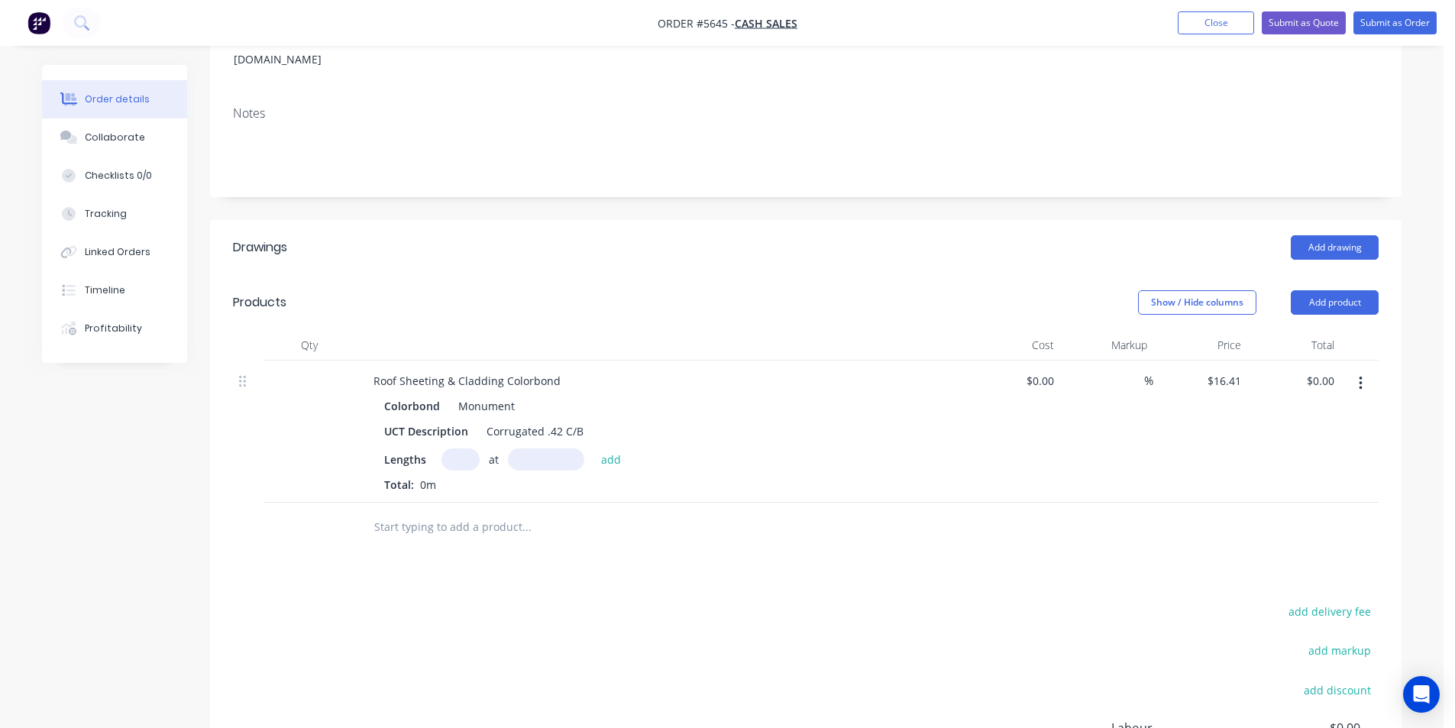
click at [468, 448] on div "Lengths at add Total: 0m" at bounding box center [660, 470] width 553 height 44
click at [458, 448] on input "text" at bounding box center [461, 459] width 38 height 22
type input "8"
type input "2450"
click at [594, 448] on button "add" at bounding box center [612, 458] width 36 height 21
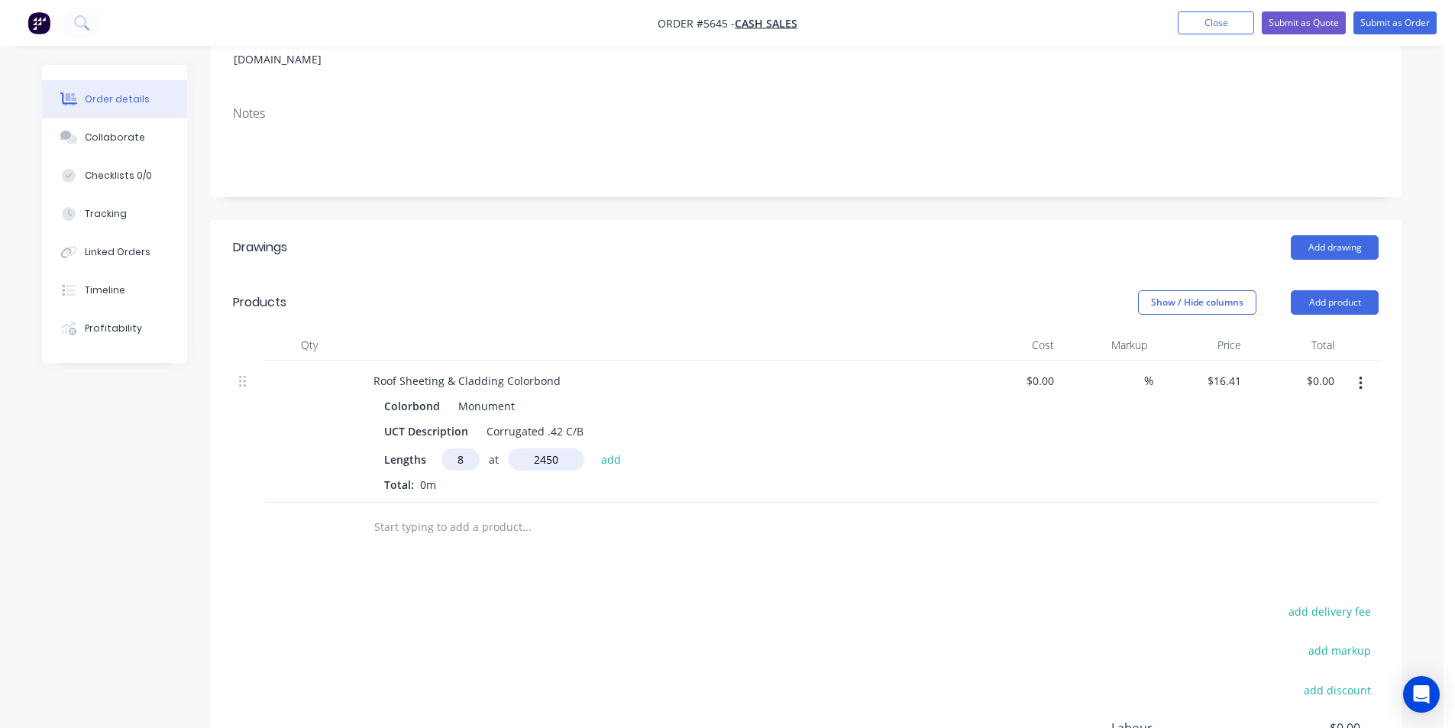
type input "$321.64"
click at [485, 537] on input "text" at bounding box center [527, 552] width 306 height 31
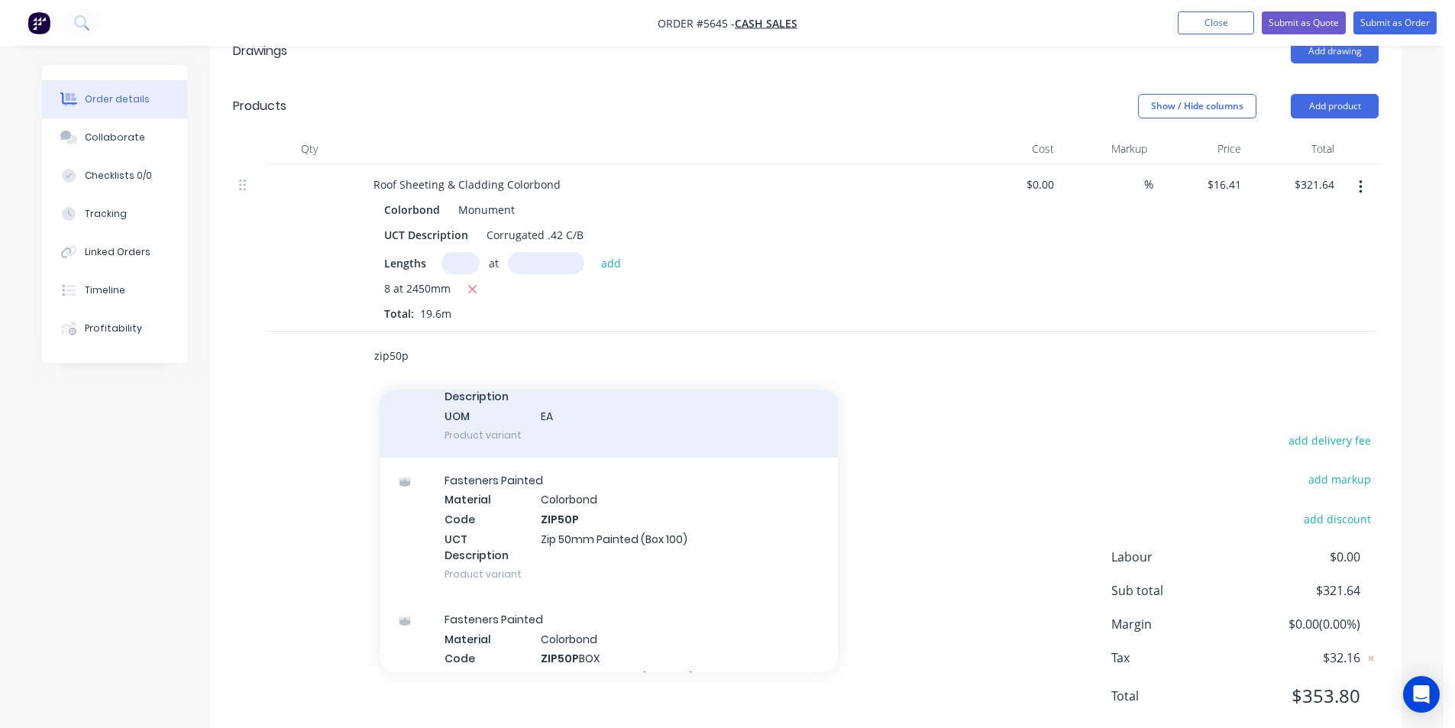
scroll to position [458, 0]
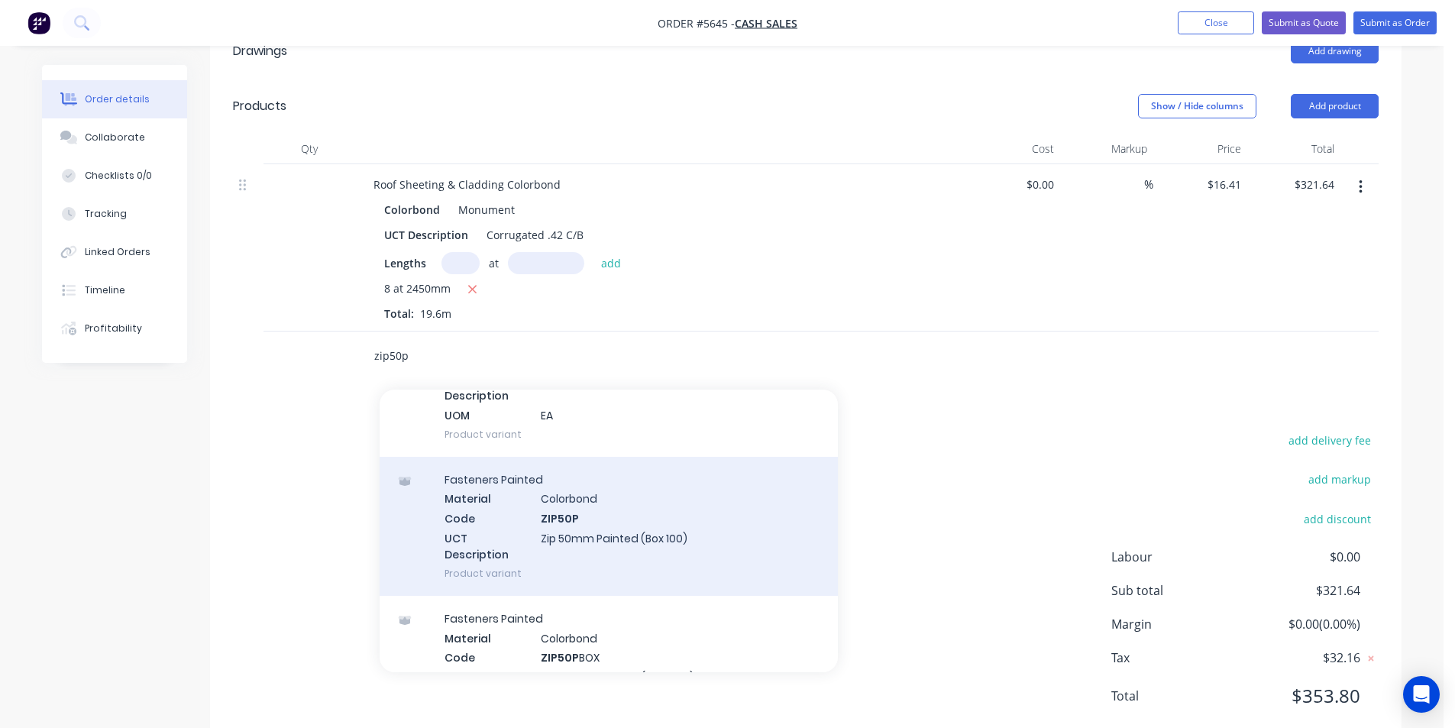
type input "zip50p"
click at [678, 520] on div "Fasteners Painted Material Colorbond Code ZIP50P UCT Description Zip 50mm Paint…" at bounding box center [609, 526] width 458 height 139
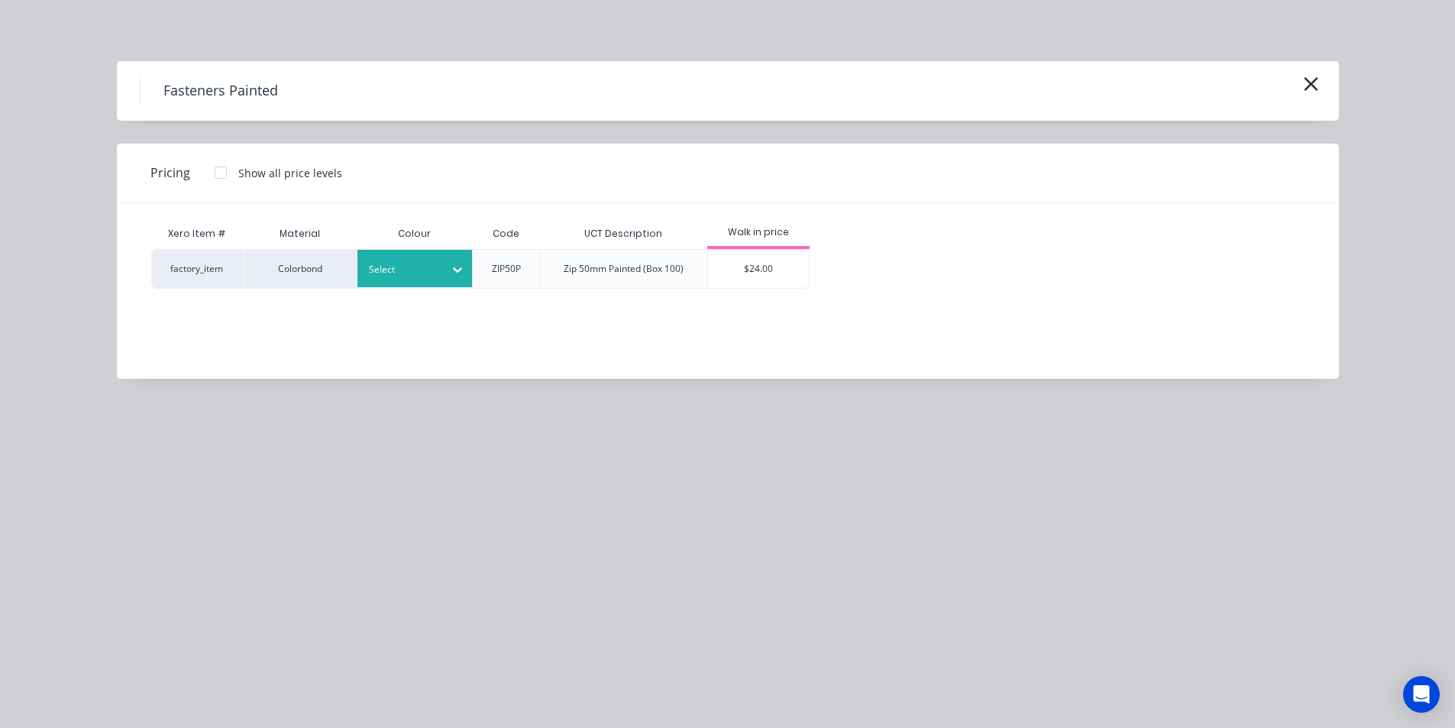
click at [450, 276] on icon at bounding box center [457, 269] width 15 height 15
type input "mon"
drag, startPoint x: 442, startPoint y: 347, endPoint x: 476, endPoint y: 345, distance: 34.4
click at [191, 347] on div "Monument" at bounding box center [95, 333] width 191 height 28
click at [794, 267] on div "$24.00" at bounding box center [759, 269] width 102 height 38
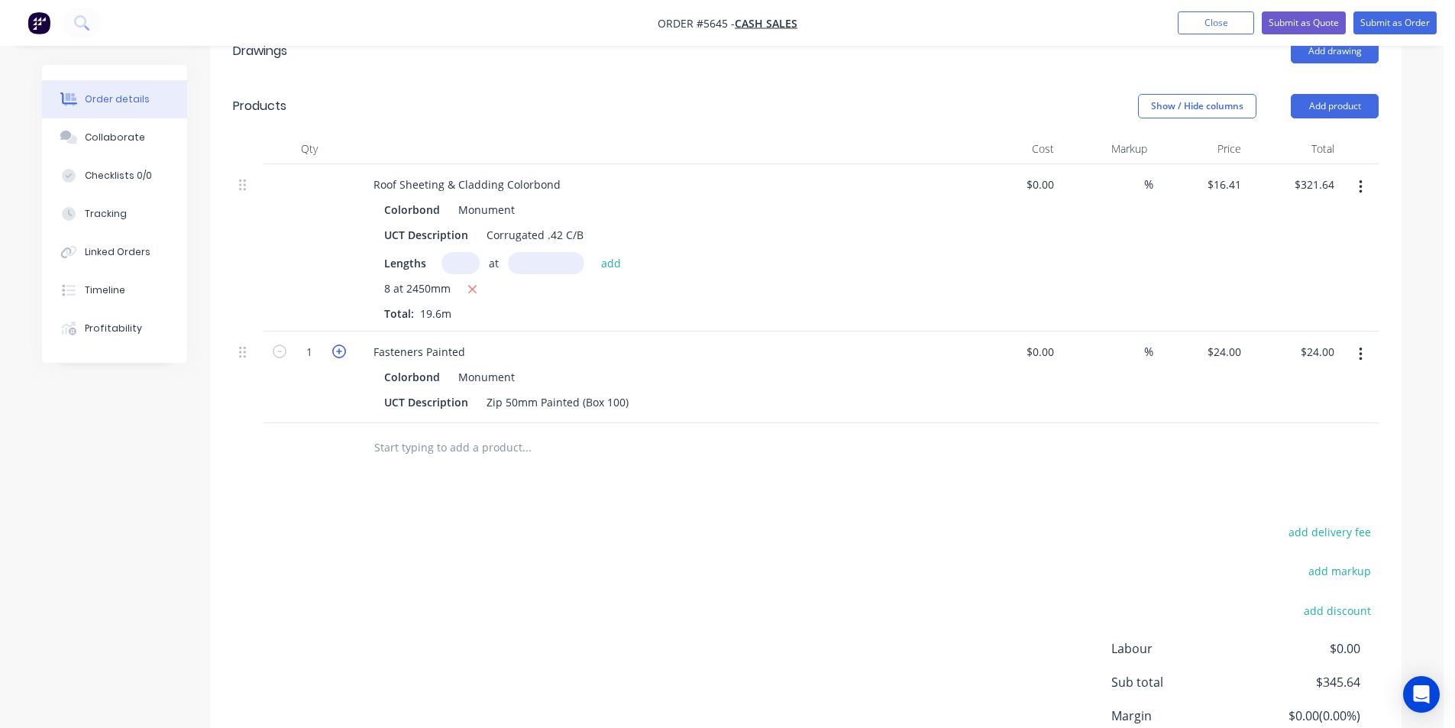
click at [334, 345] on icon "button" at bounding box center [339, 352] width 14 height 14
type input "2"
type input "$48.00"
click at [425, 432] on input "text" at bounding box center [527, 447] width 306 height 31
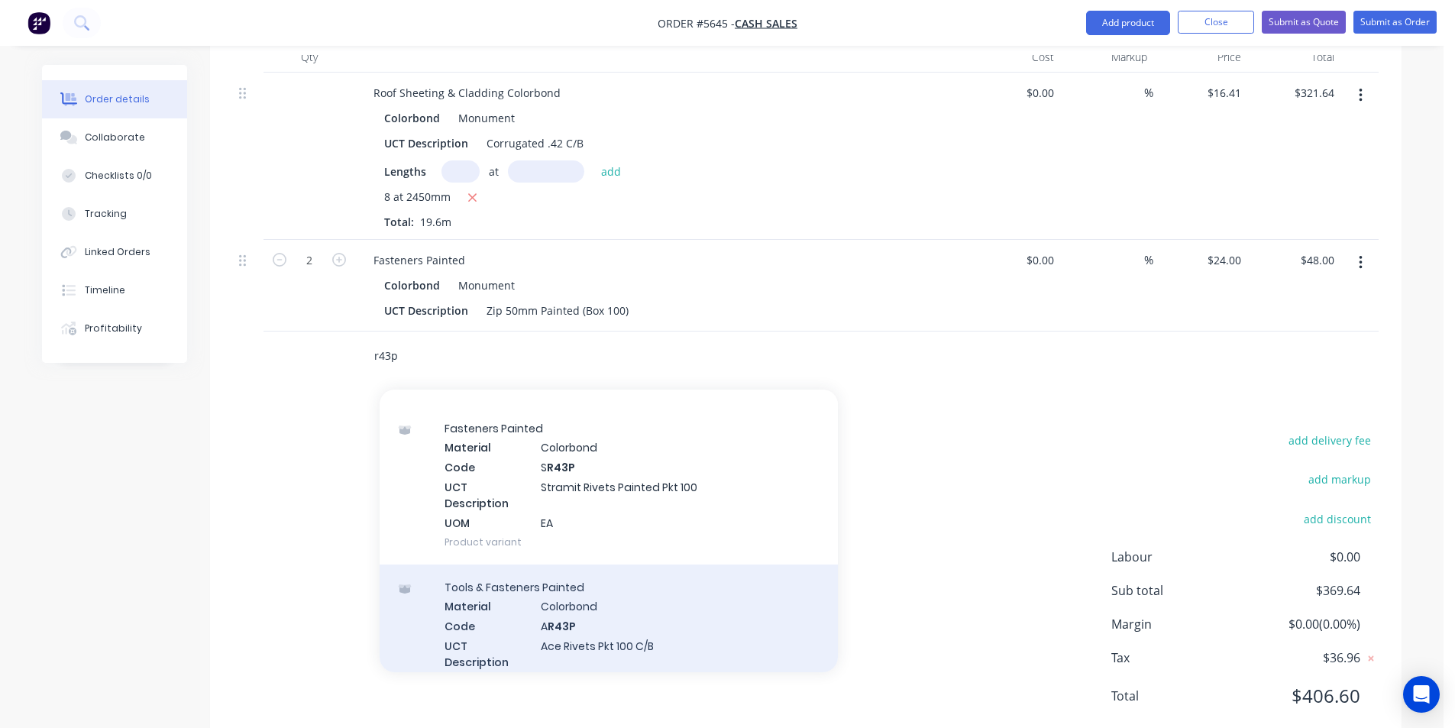
scroll to position [76, 0]
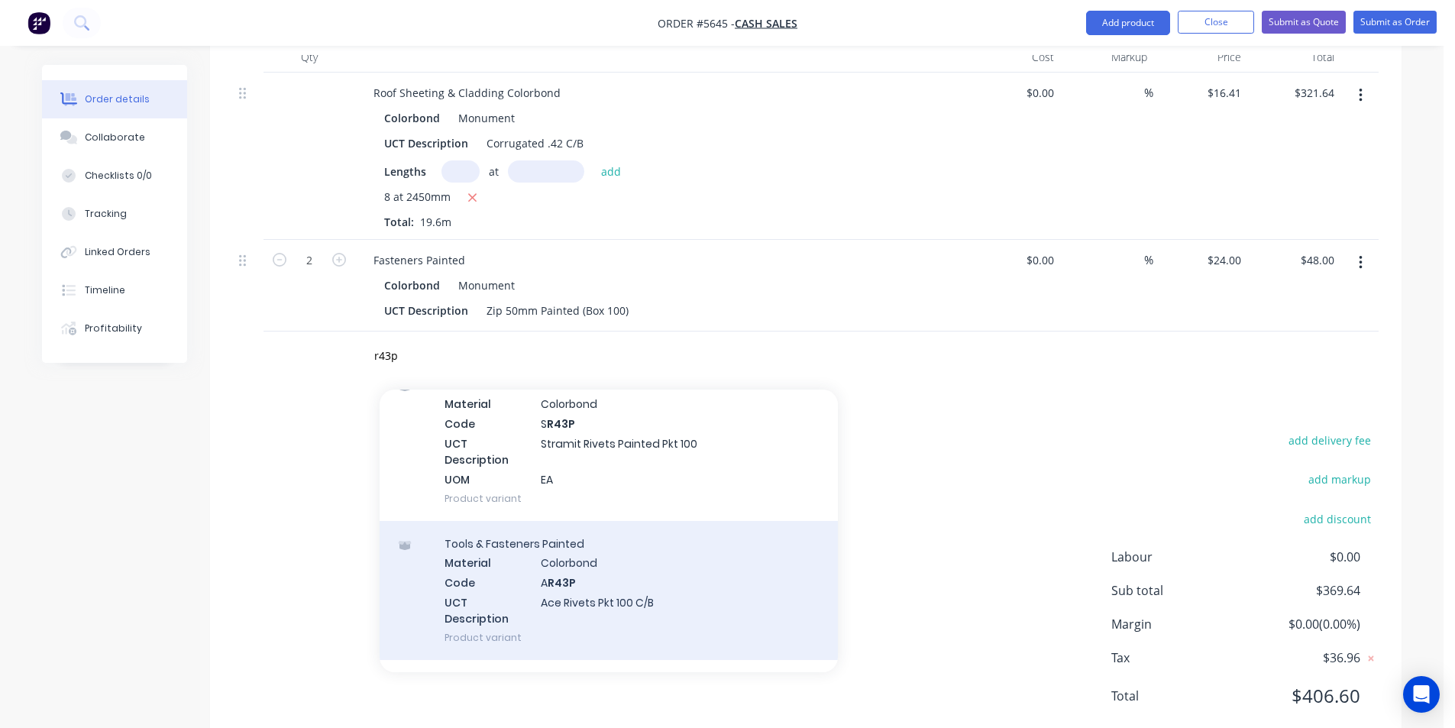
click at [658, 545] on div "Tools & Fasteners Painted Material Colorbond Code A R43P UCT Description Ace Ri…" at bounding box center [609, 590] width 458 height 139
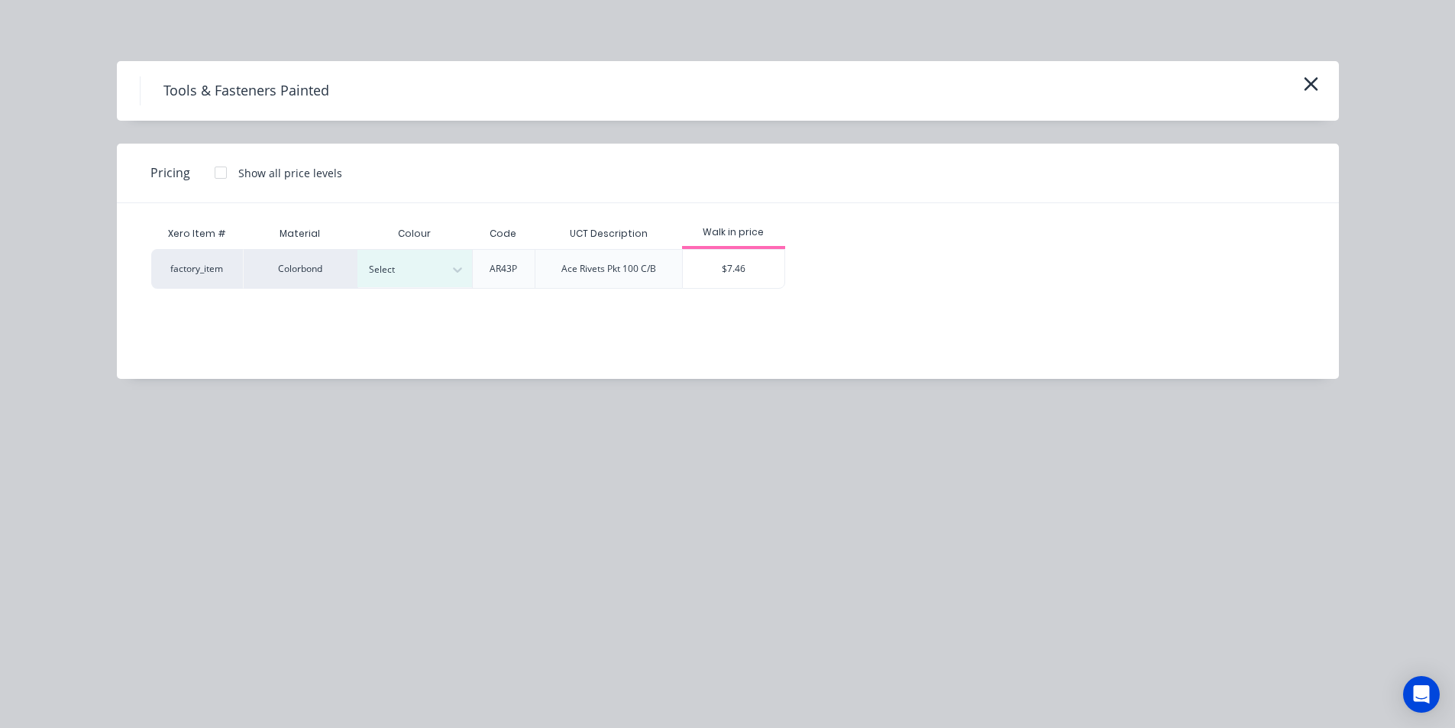
click at [1308, 83] on icon "button" at bounding box center [1311, 83] width 16 height 21
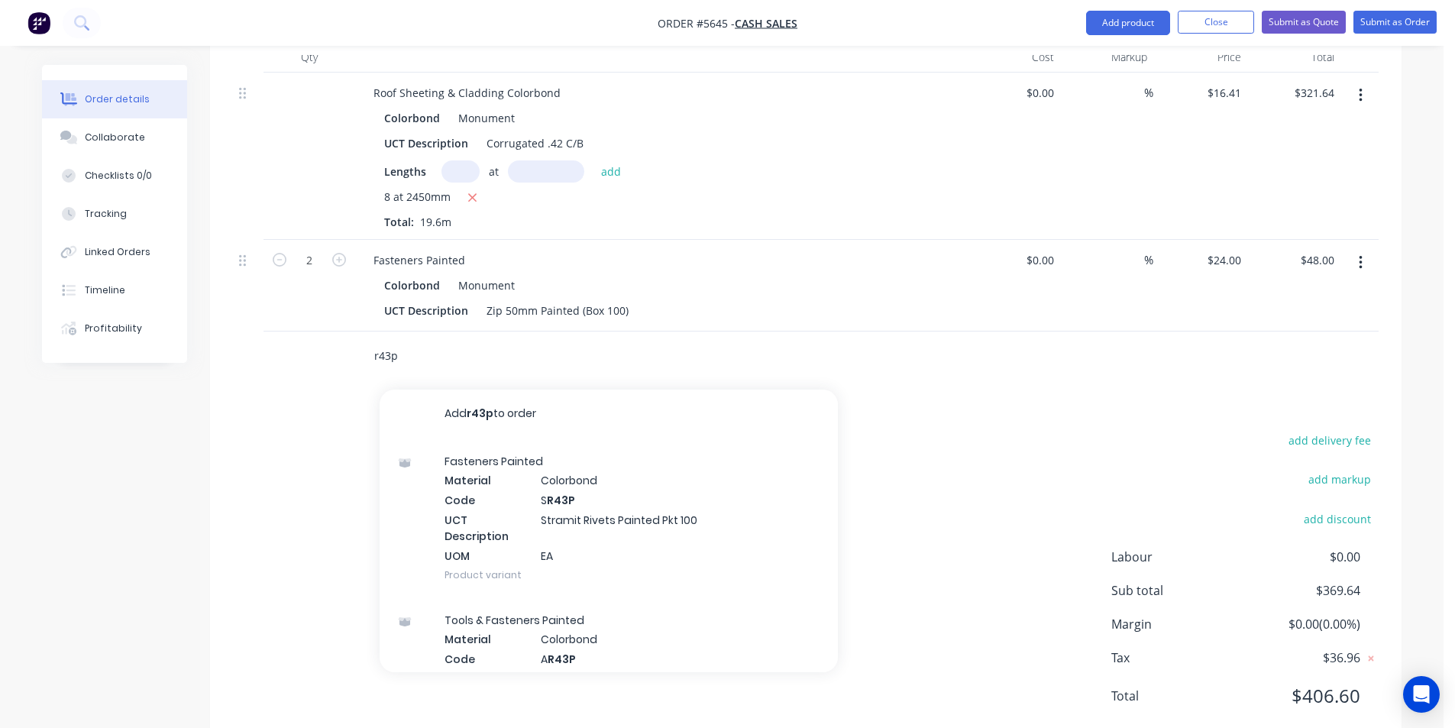
drag, startPoint x: 436, startPoint y: 313, endPoint x: 364, endPoint y: 312, distance: 72.6
click at [364, 341] on div "r43p Add r43p to order Fasteners Painted Material Colorbond Code S R43P UCT Des…" at bounding box center [590, 356] width 458 height 31
click at [416, 341] on input "r43p" at bounding box center [527, 356] width 306 height 31
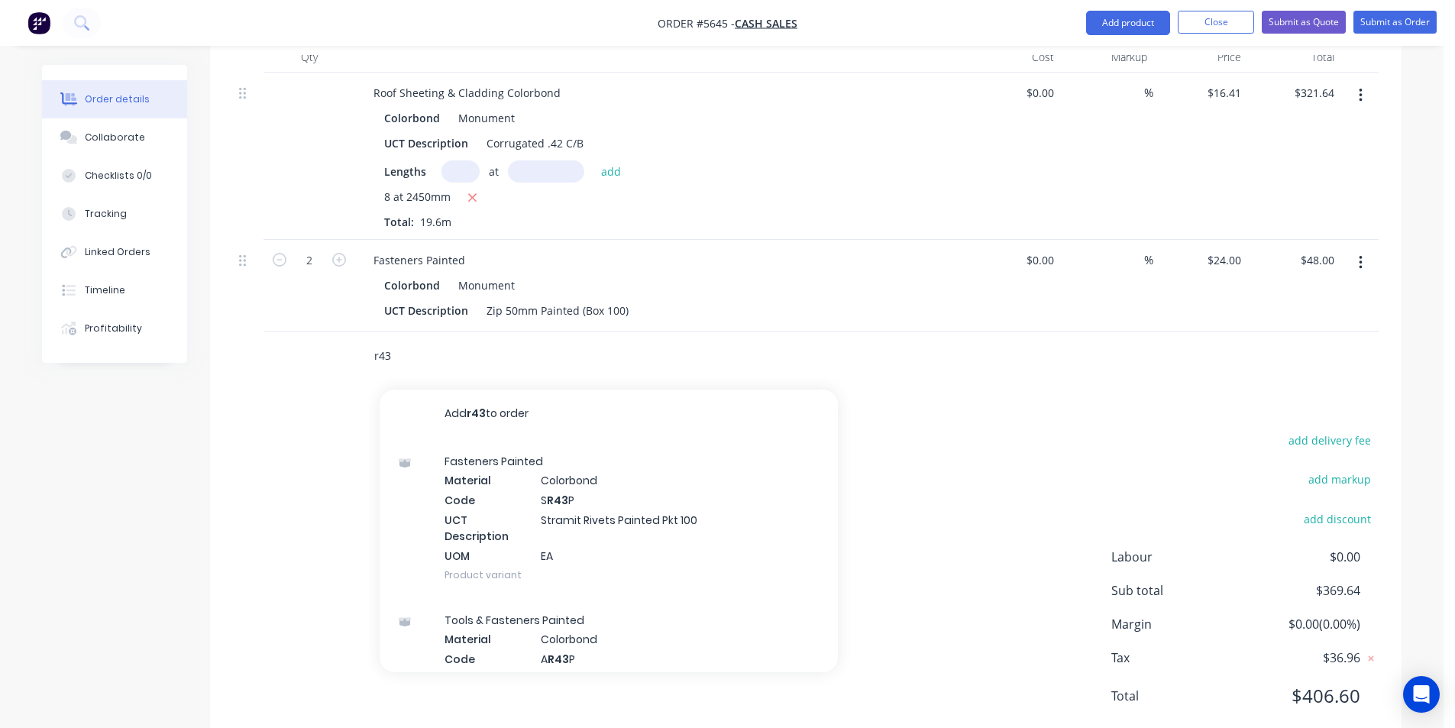
type input "r43p"
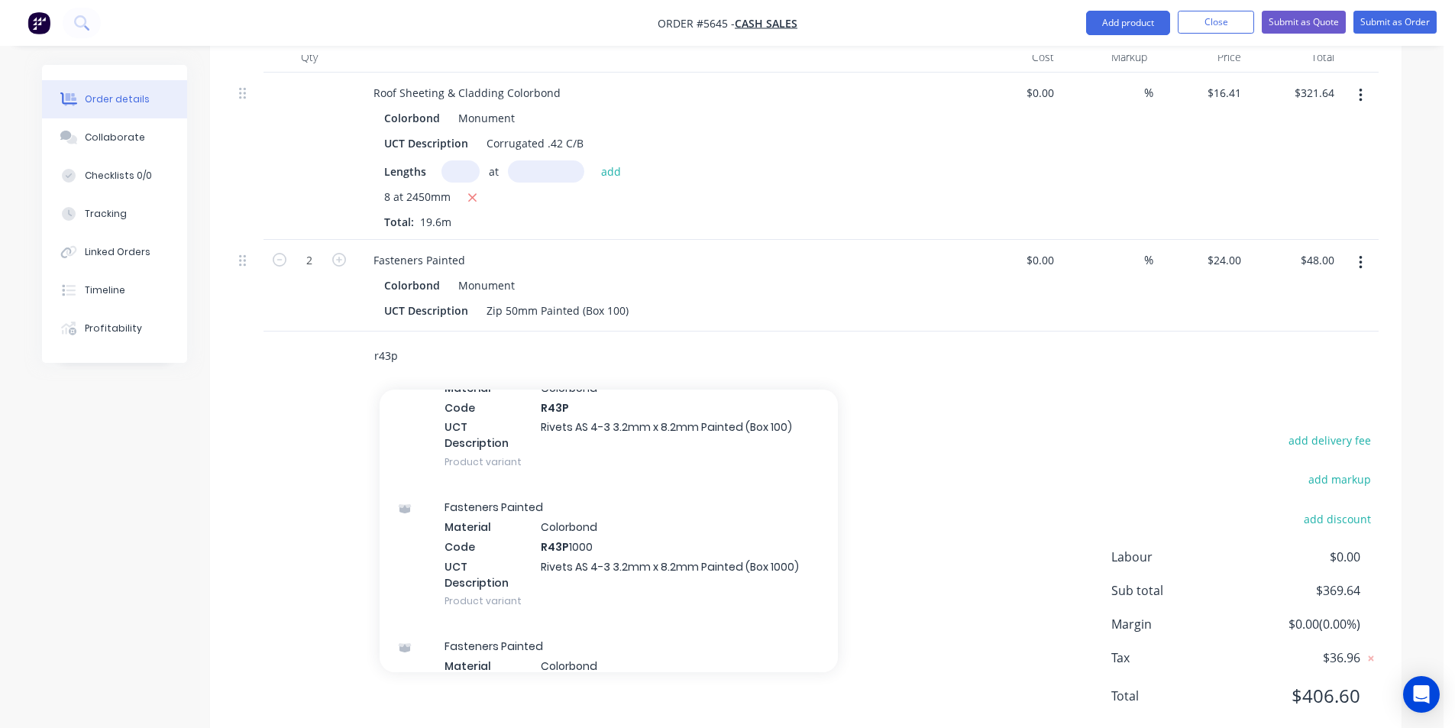
scroll to position [535, 0]
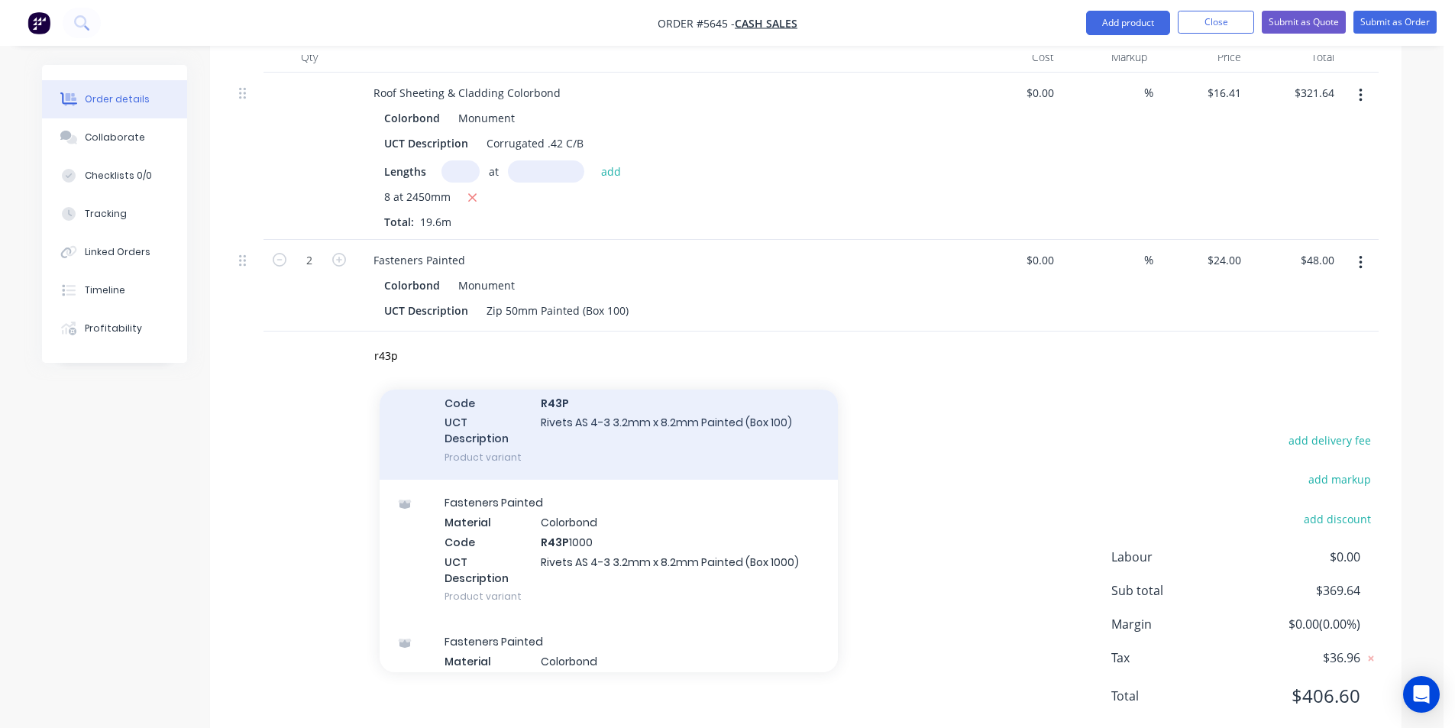
click at [723, 386] on div "Fasteners Painted Material Colorbond Code R43P UCT Description Rivets AS 4-3 3.…" at bounding box center [609, 410] width 458 height 139
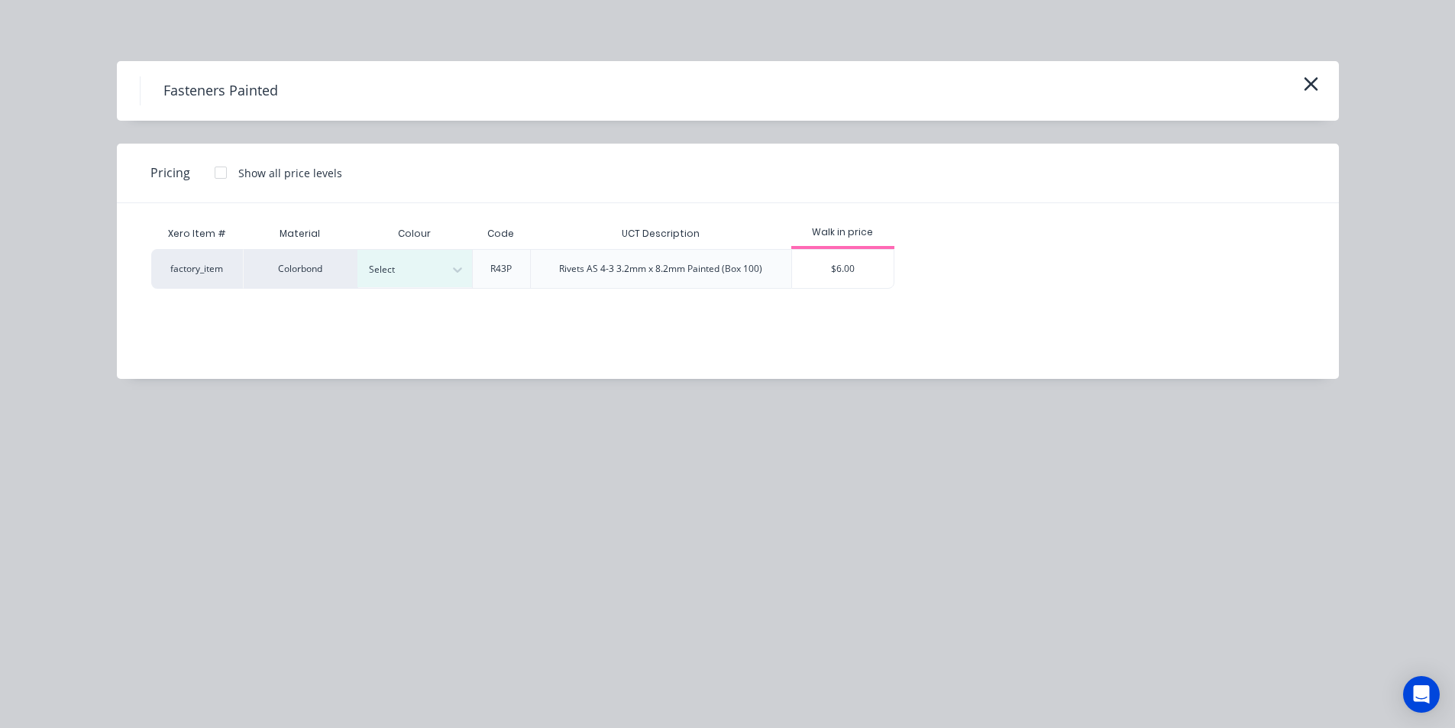
click at [429, 249] on div "Select" at bounding box center [414, 269] width 115 height 40
click at [438, 260] on div "Select" at bounding box center [401, 270] width 86 height 20
type input "mon"
click at [191, 255] on div "Monument" at bounding box center [95, 241] width 191 height 28
click at [856, 251] on div "$6.00" at bounding box center [843, 269] width 102 height 38
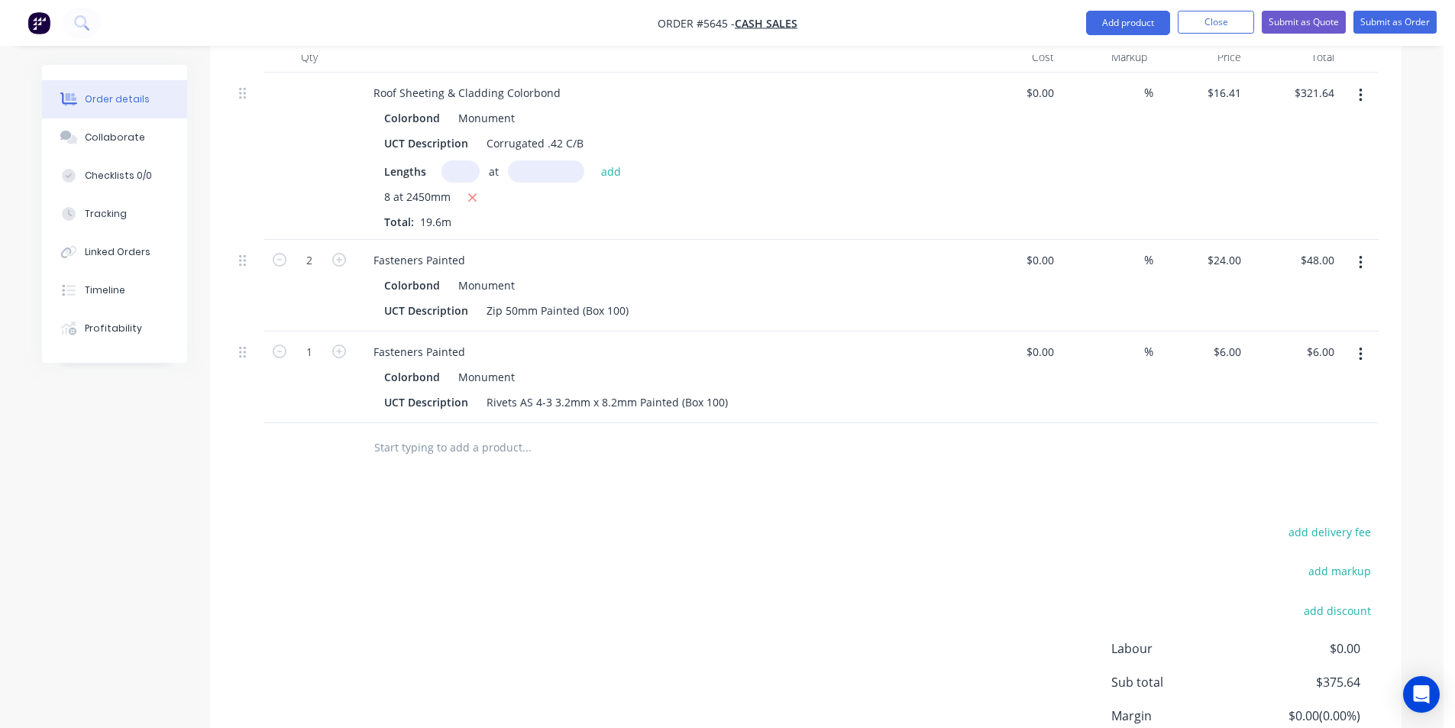
click at [441, 432] on input "text" at bounding box center [527, 447] width 306 height 31
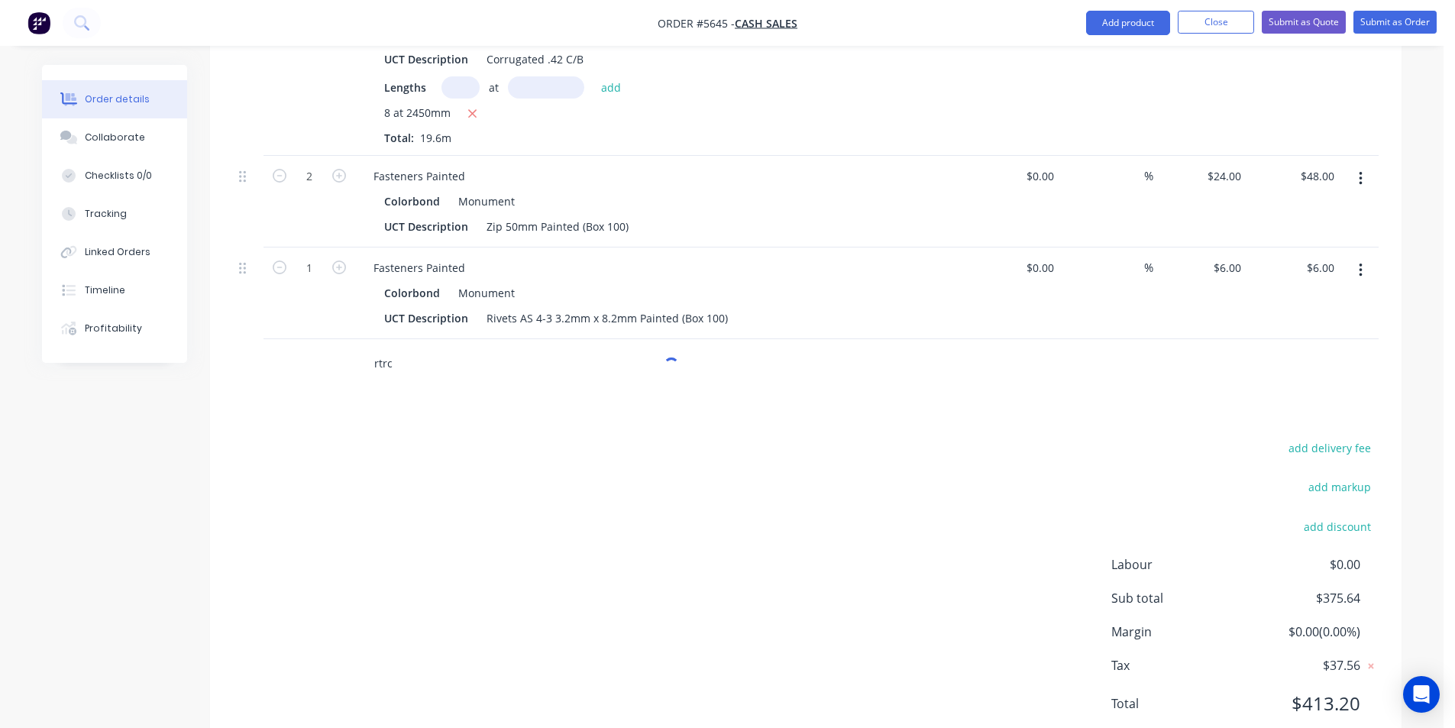
scroll to position [630, 0]
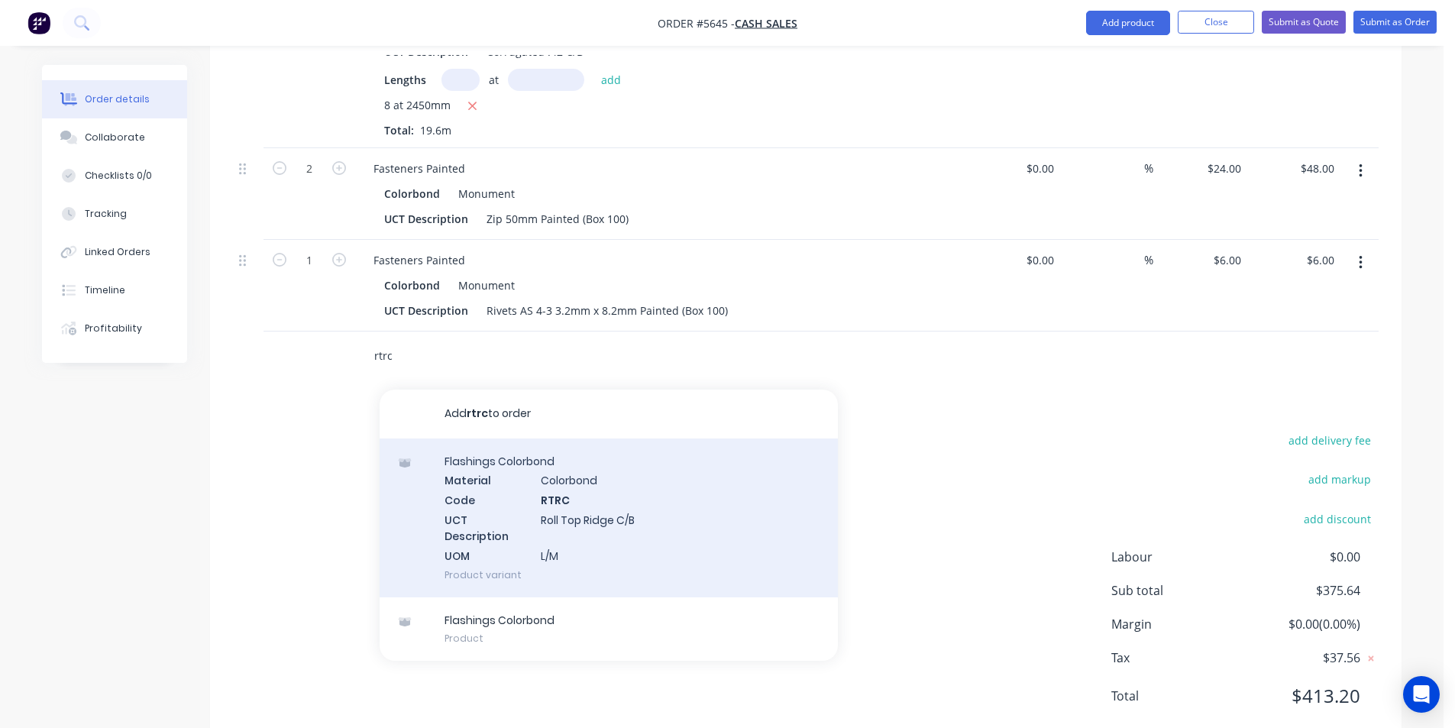
type input "rtrc"
click at [585, 461] on div "Flashings Colorbond Material Colorbond Code RTRC UCT Description Roll Top Ridge…" at bounding box center [609, 517] width 458 height 159
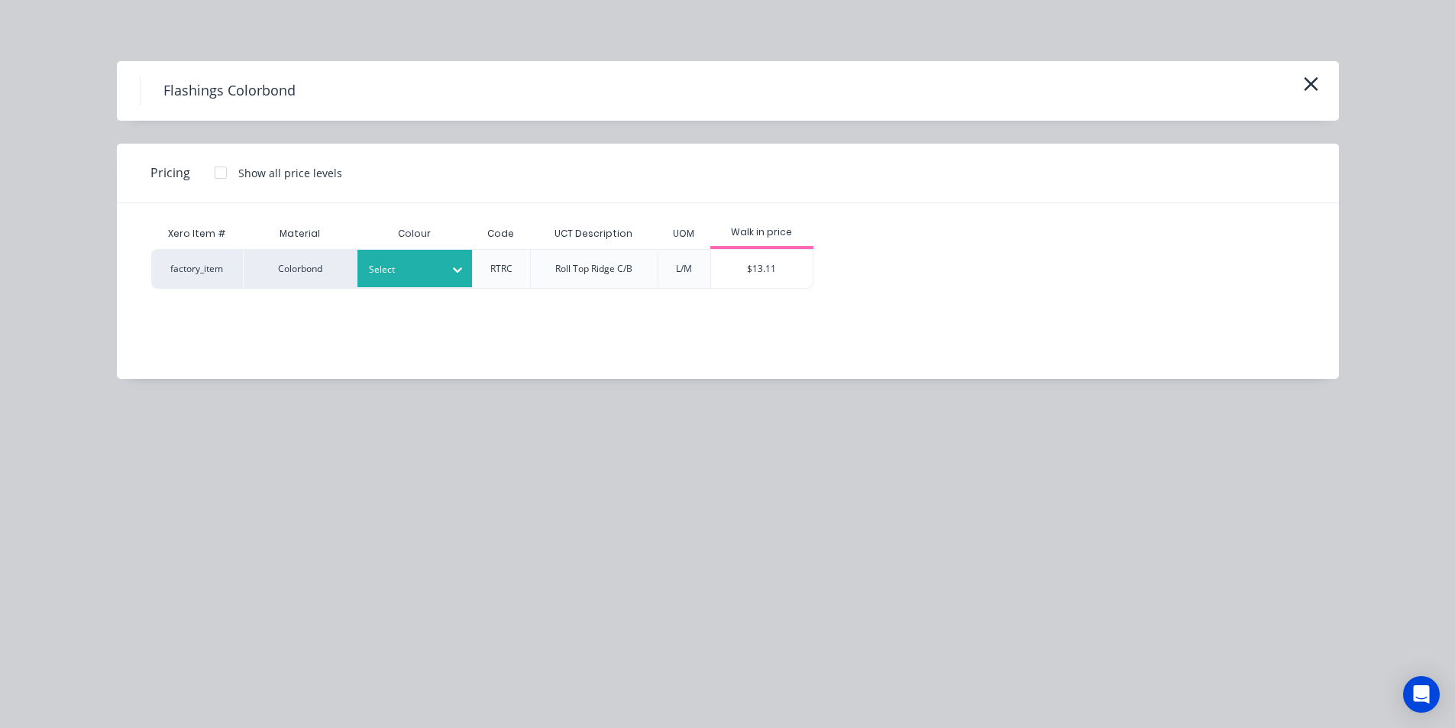
click at [455, 251] on div at bounding box center [457, 269] width 27 height 37
type input "mon"
click at [191, 163] on div "Monument" at bounding box center [95, 149] width 191 height 28
click at [788, 277] on div "$13.11" at bounding box center [762, 269] width 102 height 38
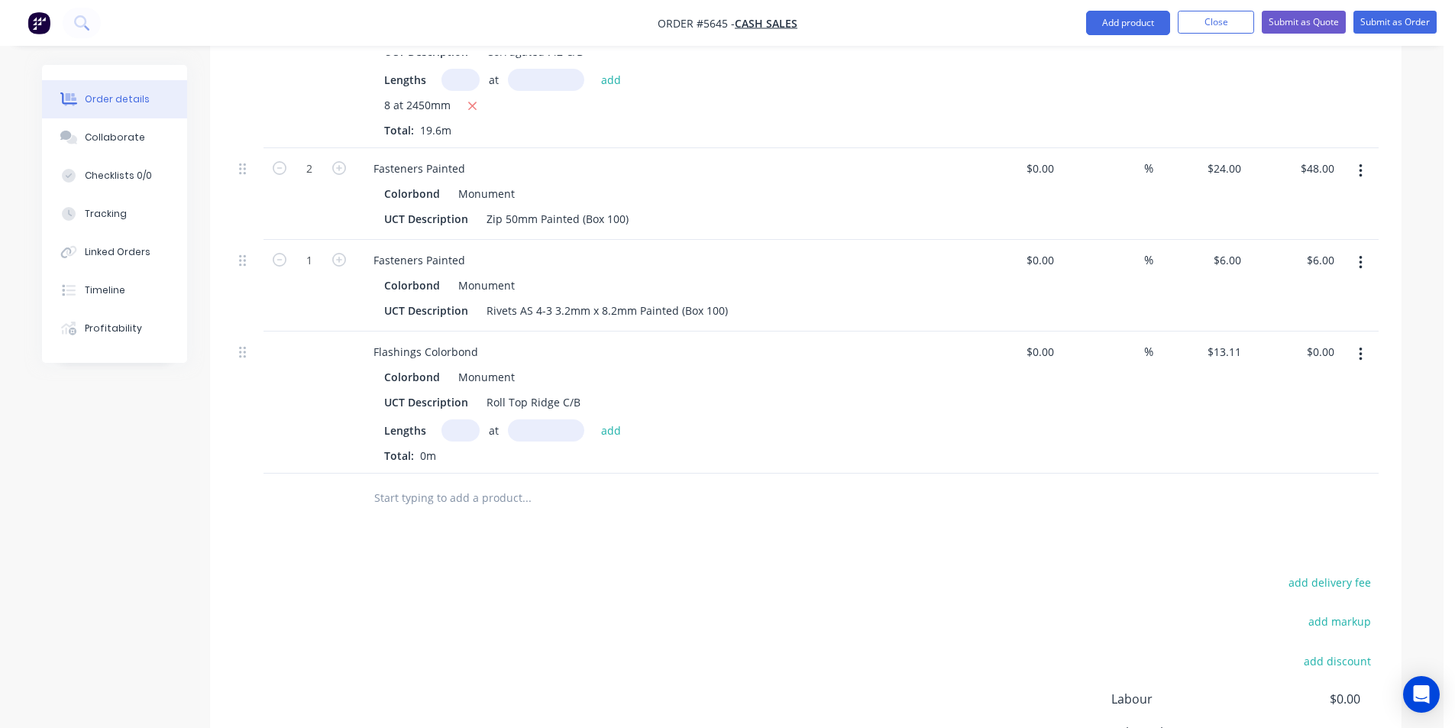
drag, startPoint x: 435, startPoint y: 382, endPoint x: 473, endPoint y: 390, distance: 38.4
click at [438, 419] on div "Lengths at add" at bounding box center [660, 430] width 553 height 22
click at [473, 419] on input "text" at bounding box center [461, 430] width 38 height 22
type input "1"
type input "3000"
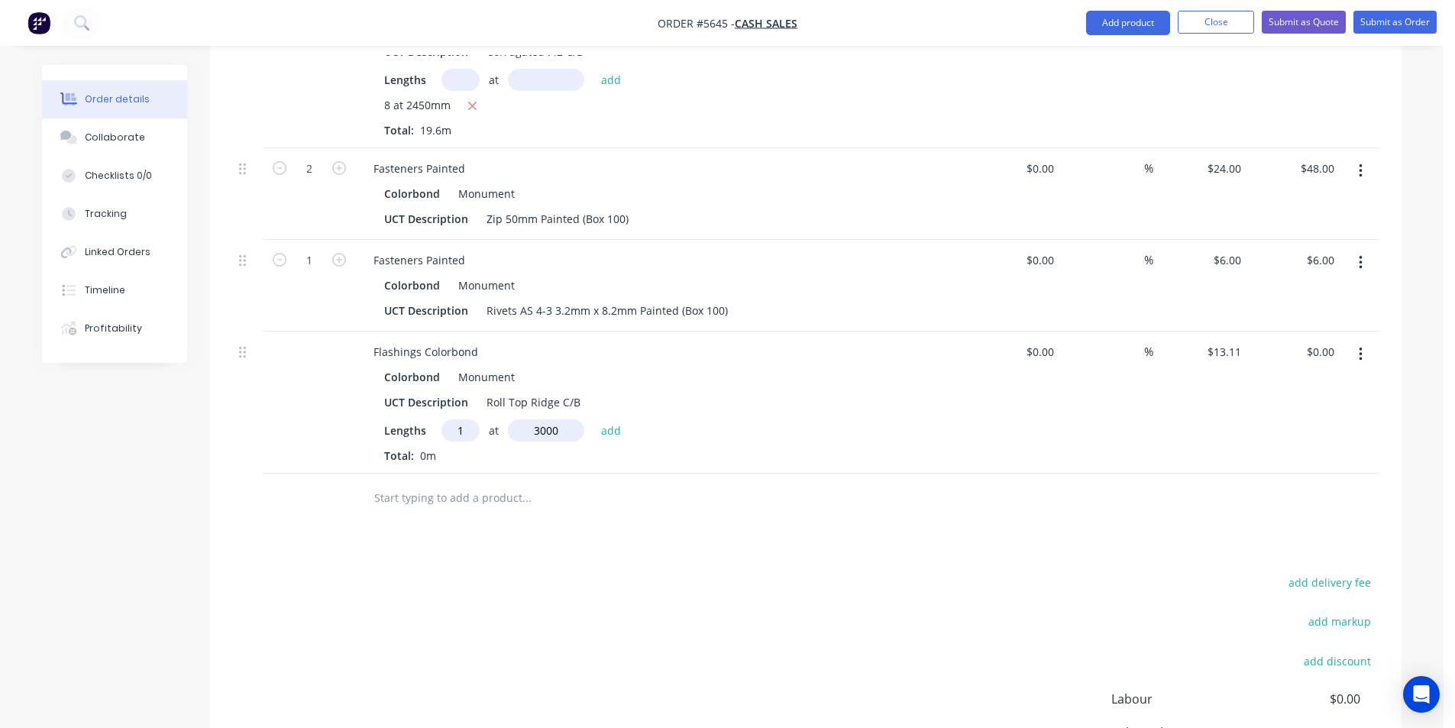
click at [594, 419] on button "add" at bounding box center [612, 429] width 36 height 21
type input "$39.33"
click at [480, 508] on input "text" at bounding box center [527, 523] width 306 height 31
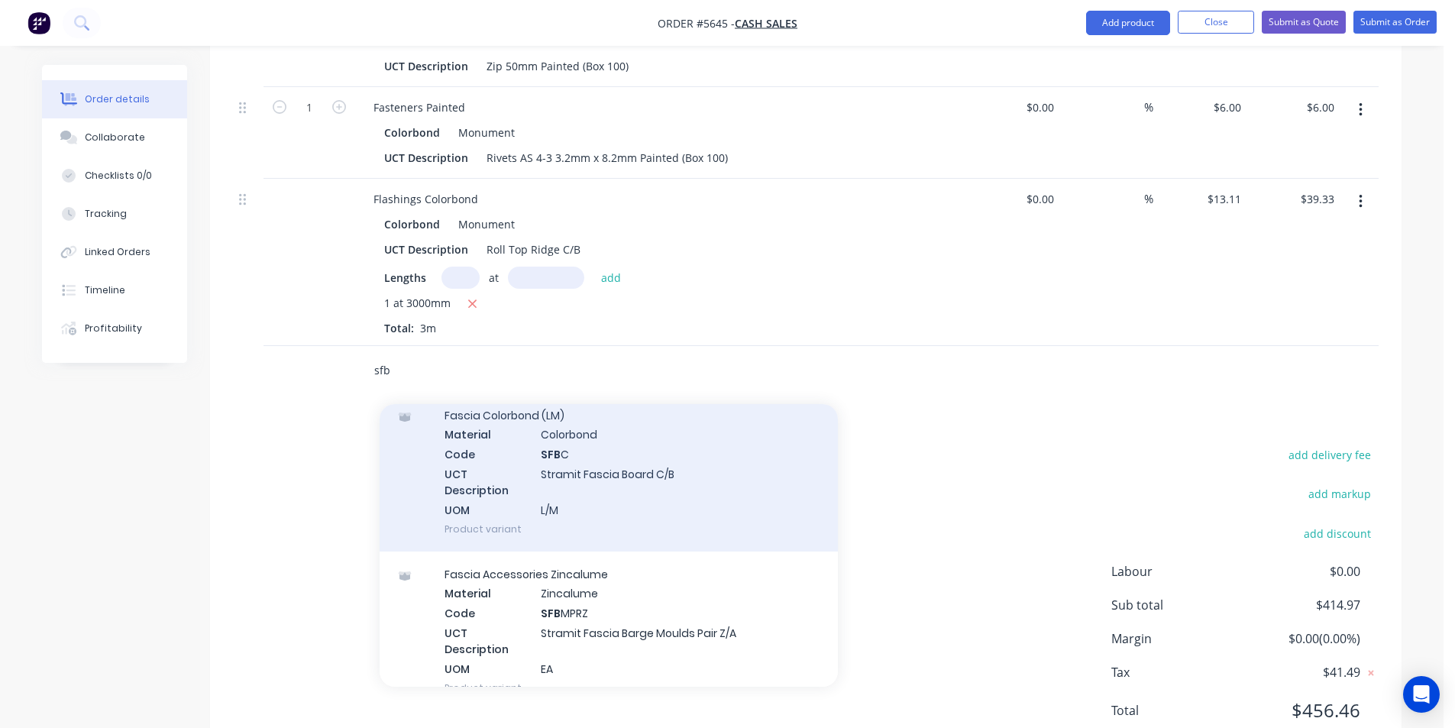
scroll to position [229, 0]
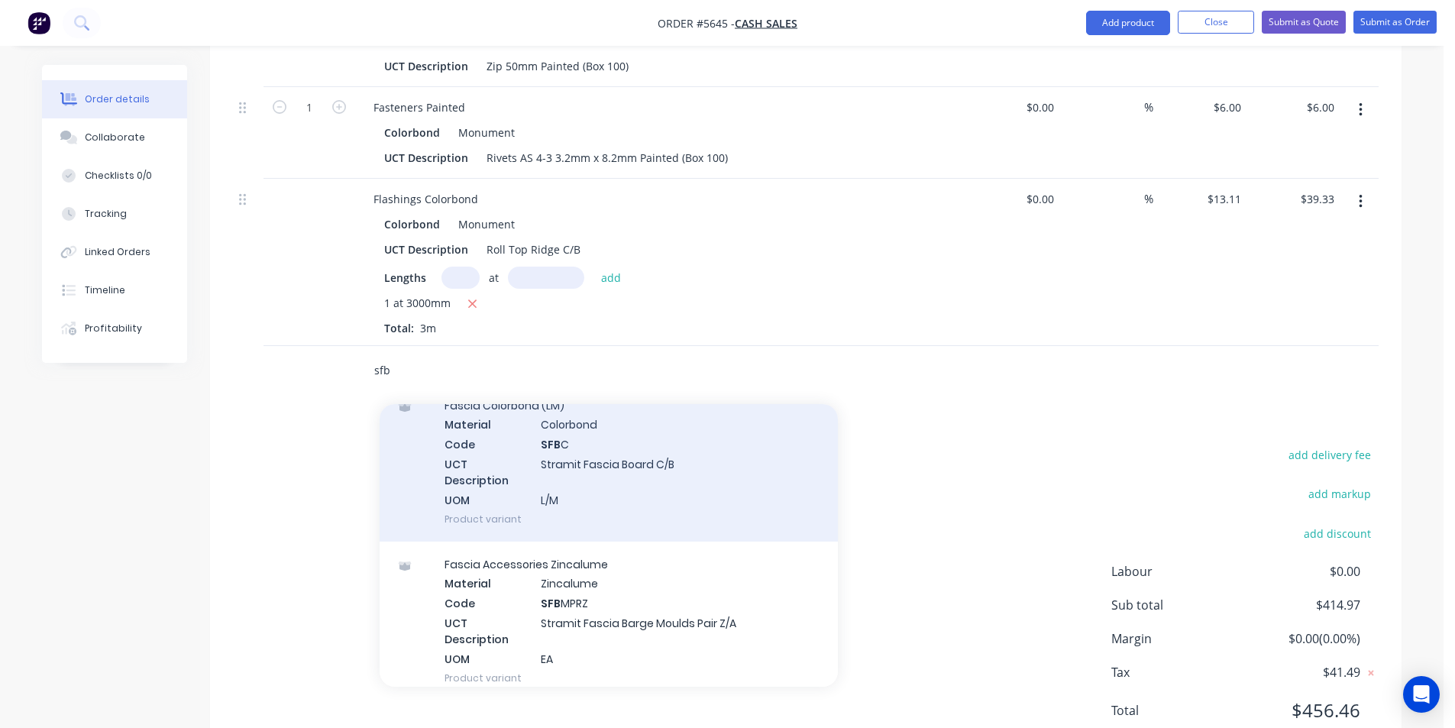
type input "sfb"
click at [636, 440] on div "Fascia Colorbond (LM) Material Colorbond Code SFB C UCT Description Stramit Fas…" at bounding box center [609, 462] width 458 height 159
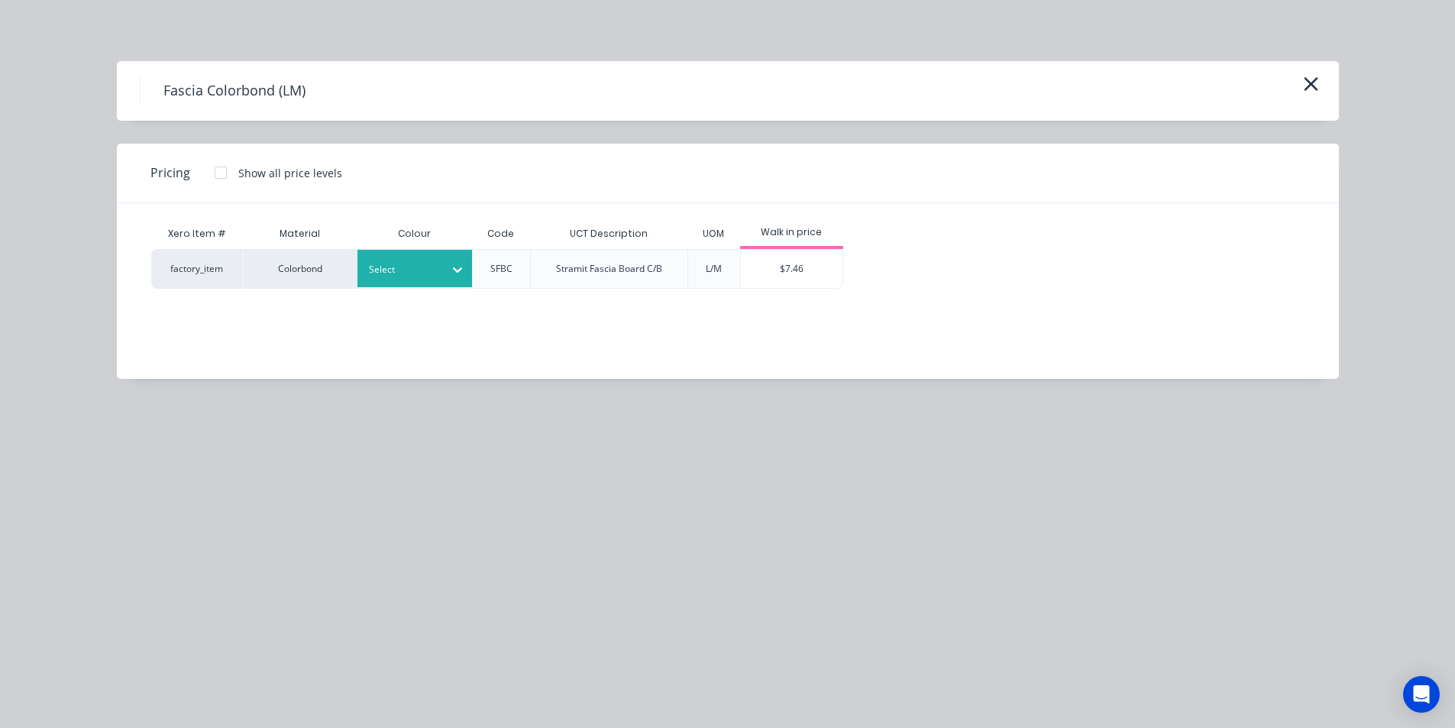
click at [422, 283] on div "Select" at bounding box center [414, 268] width 115 height 37
type input "mon"
drag, startPoint x: 357, startPoint y: 346, endPoint x: 376, endPoint y: 344, distance: 19.2
click at [357, 346] on div "Xero Item # Material Colour Code UCT Description UOM Walk in price factory_item…" at bounding box center [716, 279] width 1199 height 153
click at [444, 264] on div at bounding box center [457, 269] width 27 height 24
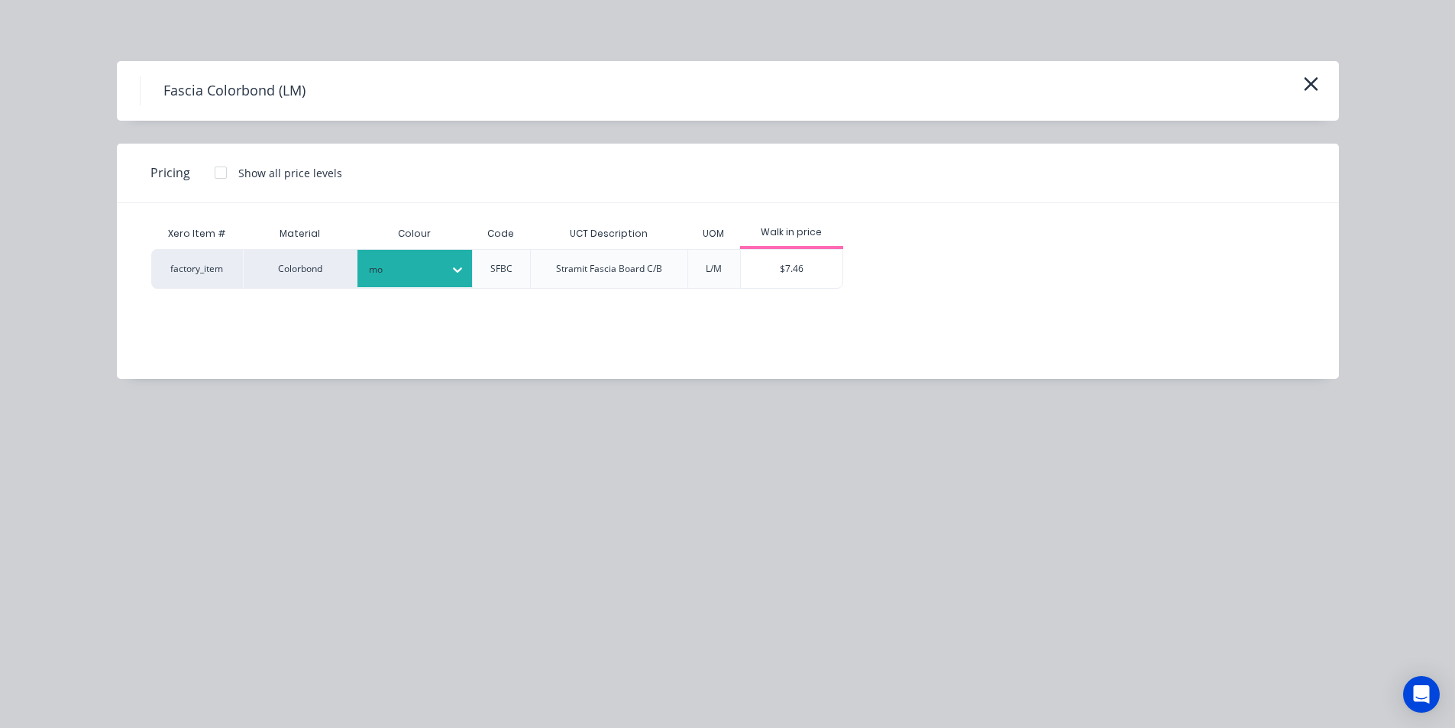
type input "mon"
drag, startPoint x: 458, startPoint y: 338, endPoint x: 612, endPoint y: 322, distance: 154.4
click at [791, 271] on div "$7.46" at bounding box center [792, 269] width 102 height 38
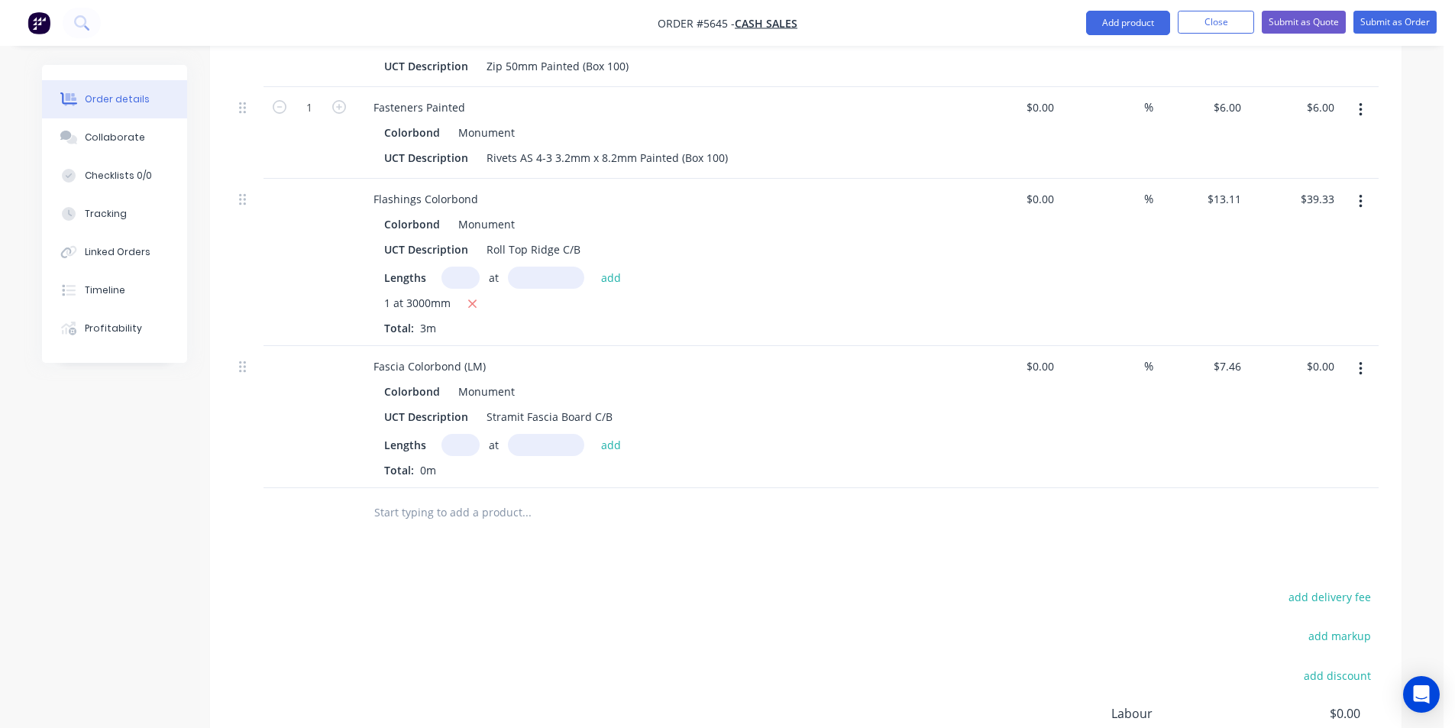
click at [469, 434] on input "text" at bounding box center [461, 445] width 38 height 22
type input "4"
type input "2600"
click at [594, 434] on button "add" at bounding box center [612, 444] width 36 height 21
type input "$77.58"
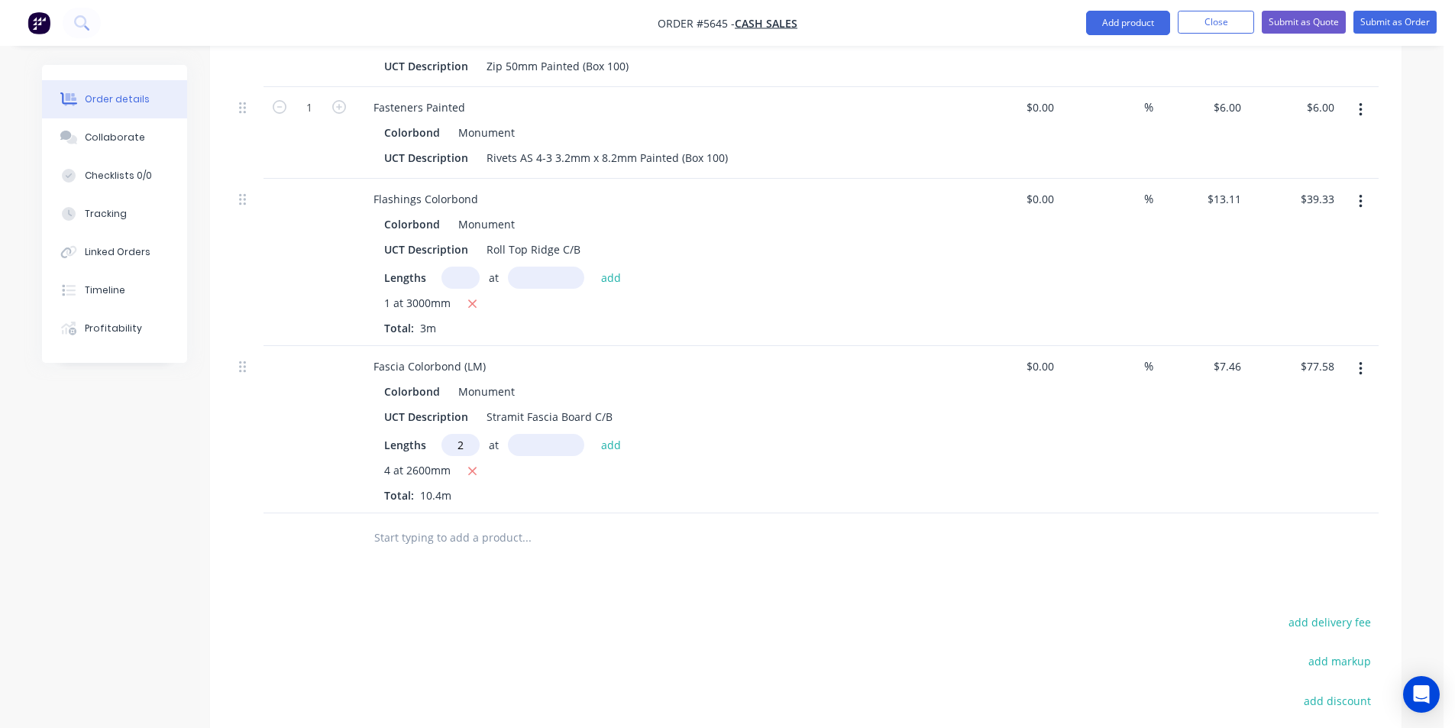
type input "2"
type input "3100"
click at [594, 434] on button "add" at bounding box center [612, 444] width 36 height 21
type input "$123.84"
click at [522, 548] on input "text" at bounding box center [527, 563] width 306 height 31
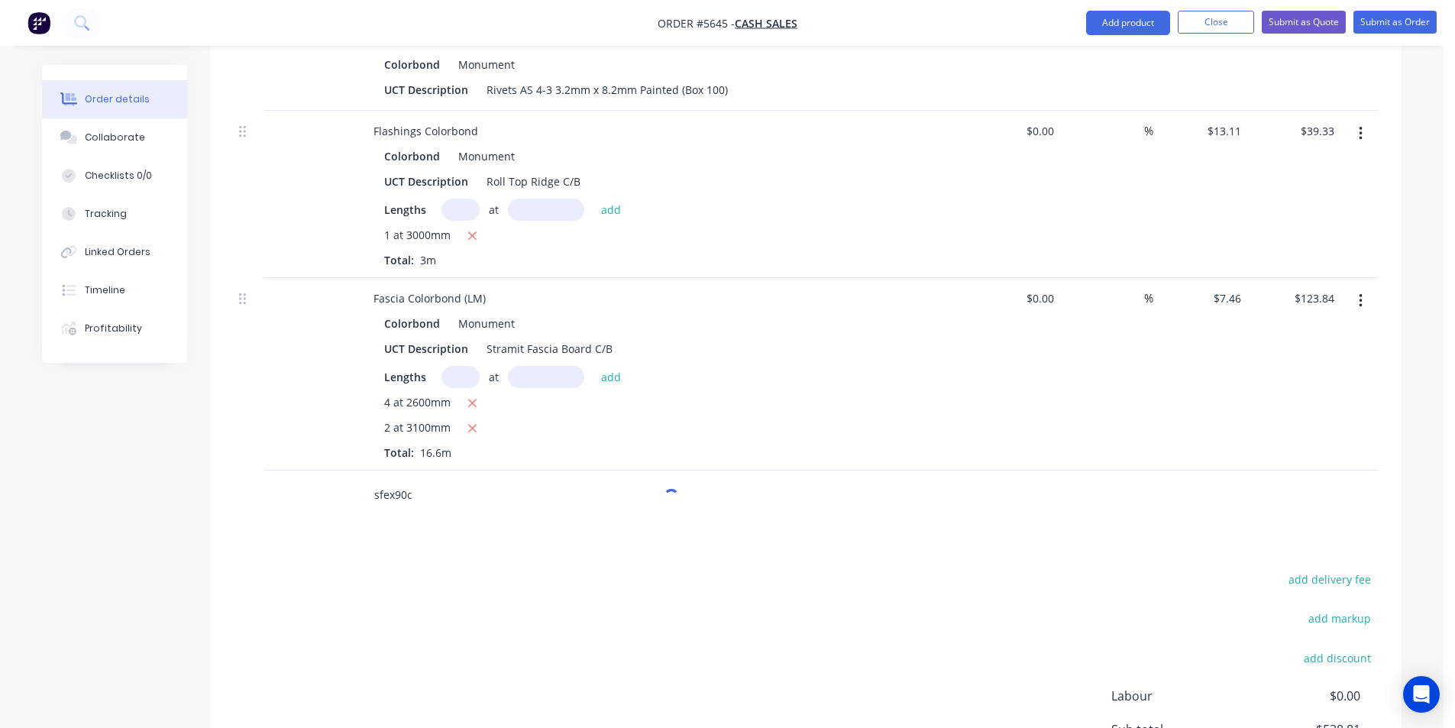
scroll to position [990, 0]
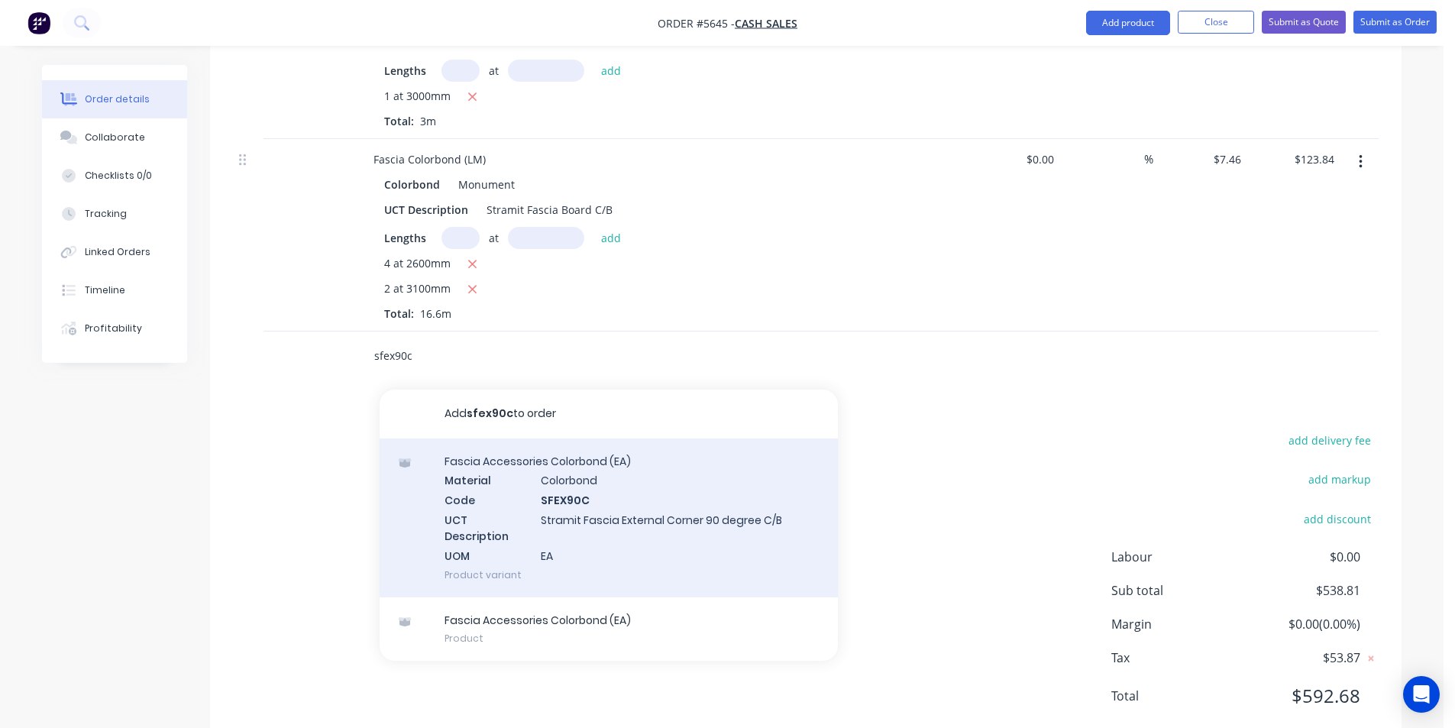
type input "sfex90c"
click at [538, 499] on div "[MEDICAL_DATA] Accessories Colorbond (EA) Material Colorbond Code SFEX90C UCT D…" at bounding box center [609, 517] width 458 height 159
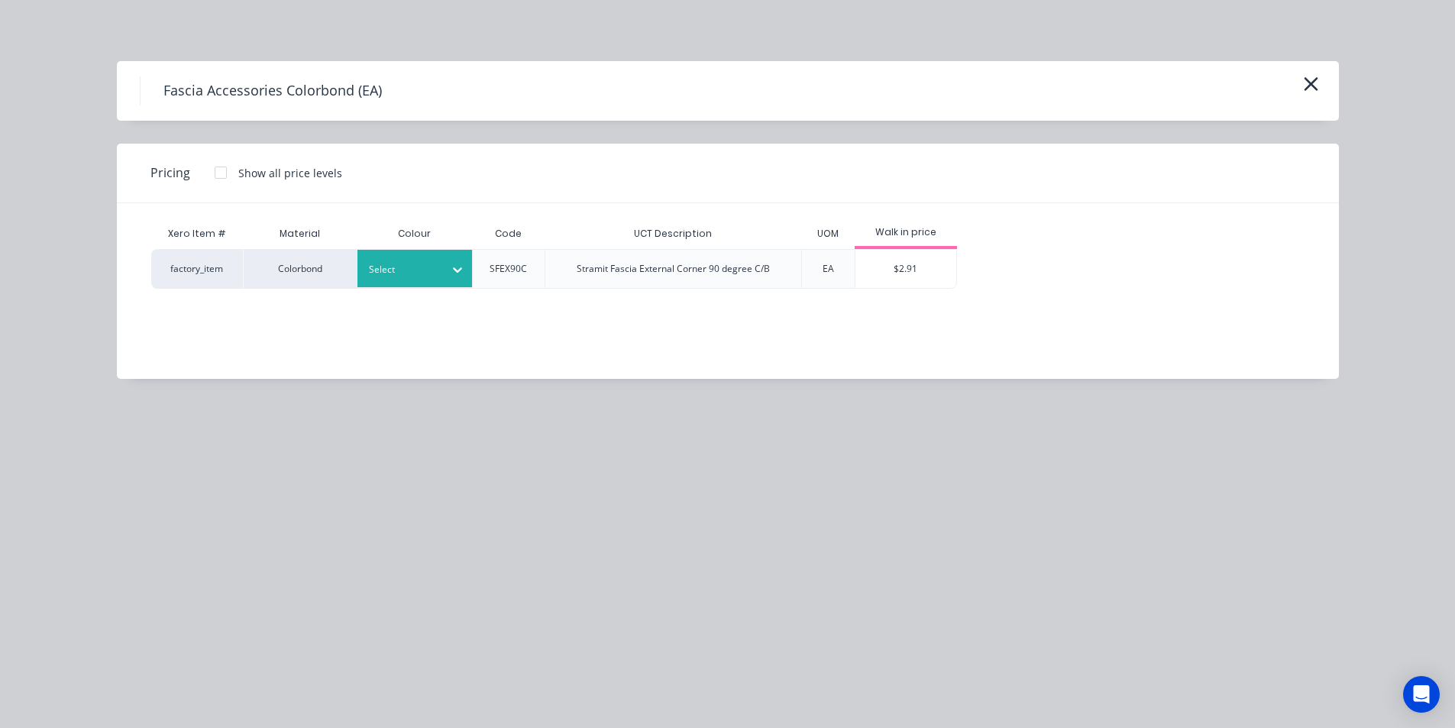
click at [409, 273] on div at bounding box center [403, 269] width 69 height 17
type input "mon"
click at [924, 267] on div "$2.91" at bounding box center [907, 269] width 102 height 38
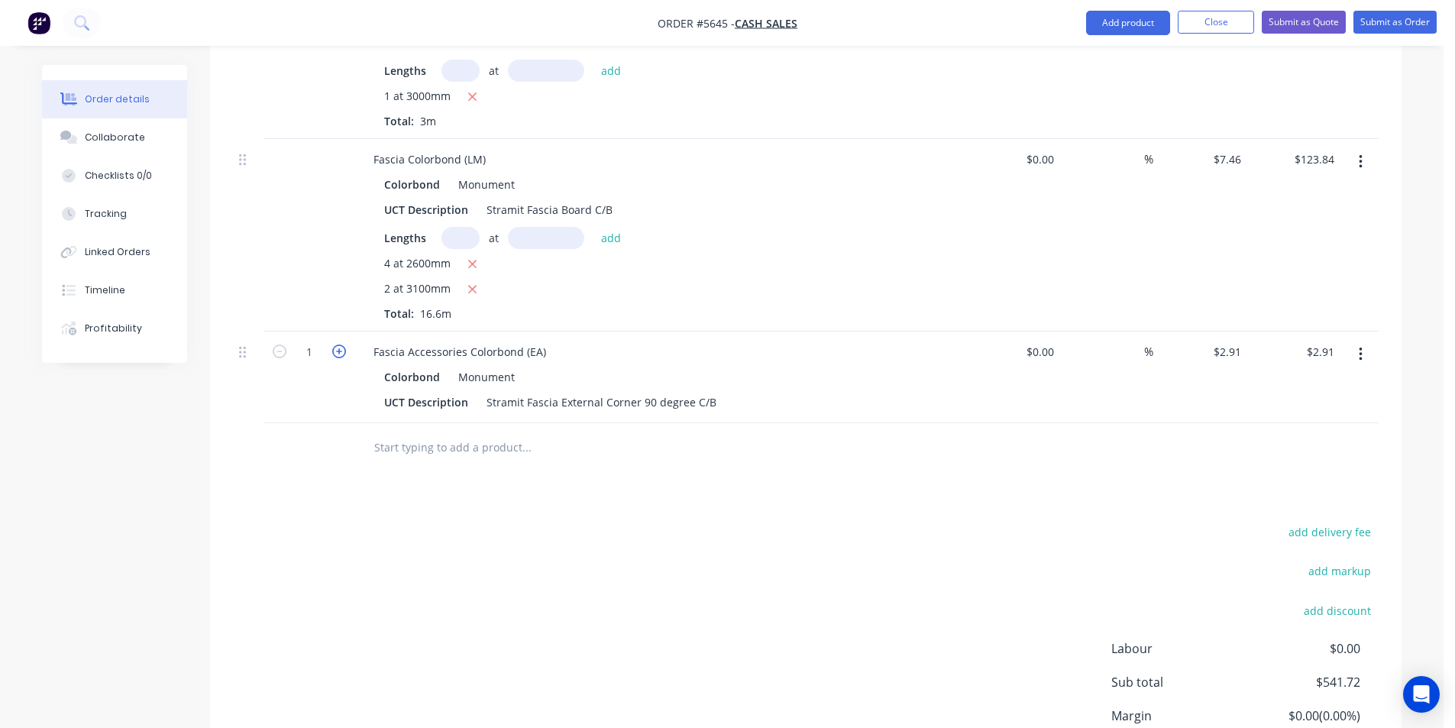
click at [344, 345] on icon "button" at bounding box center [339, 352] width 14 height 14
type input "2"
type input "$5.82"
click at [343, 345] on icon "button" at bounding box center [339, 352] width 14 height 14
type input "3"
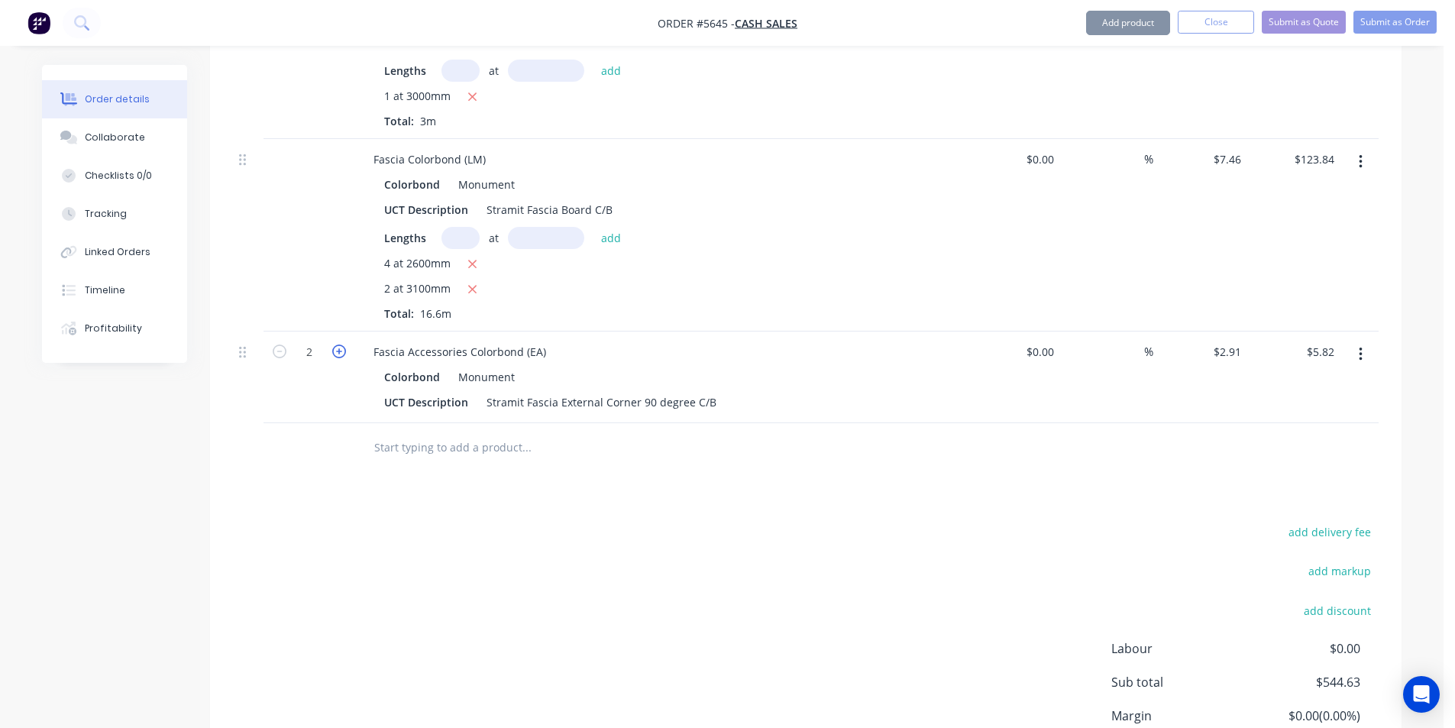
type input "$8.73"
click at [343, 345] on icon "button" at bounding box center [339, 352] width 14 height 14
type input "4"
type input "$11.64"
click at [456, 432] on input "text" at bounding box center [527, 447] width 306 height 31
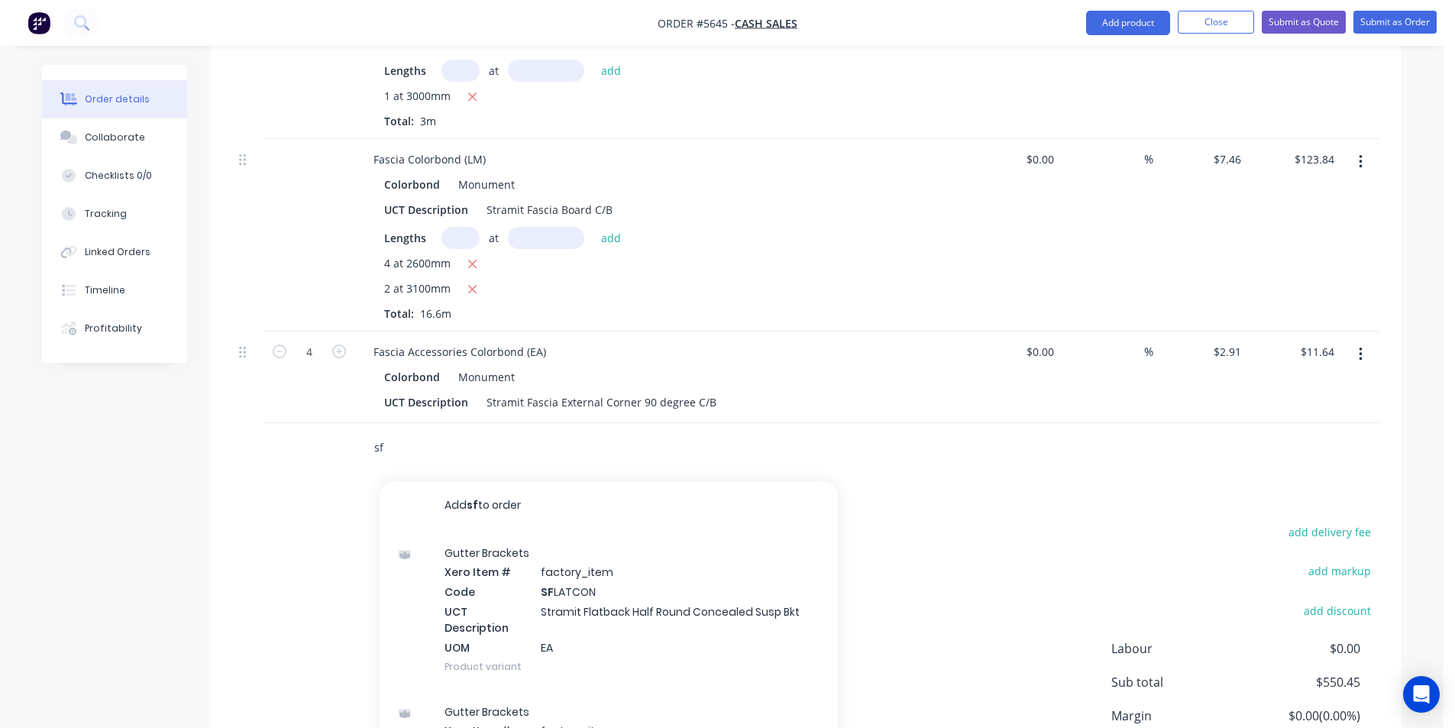
type input "s"
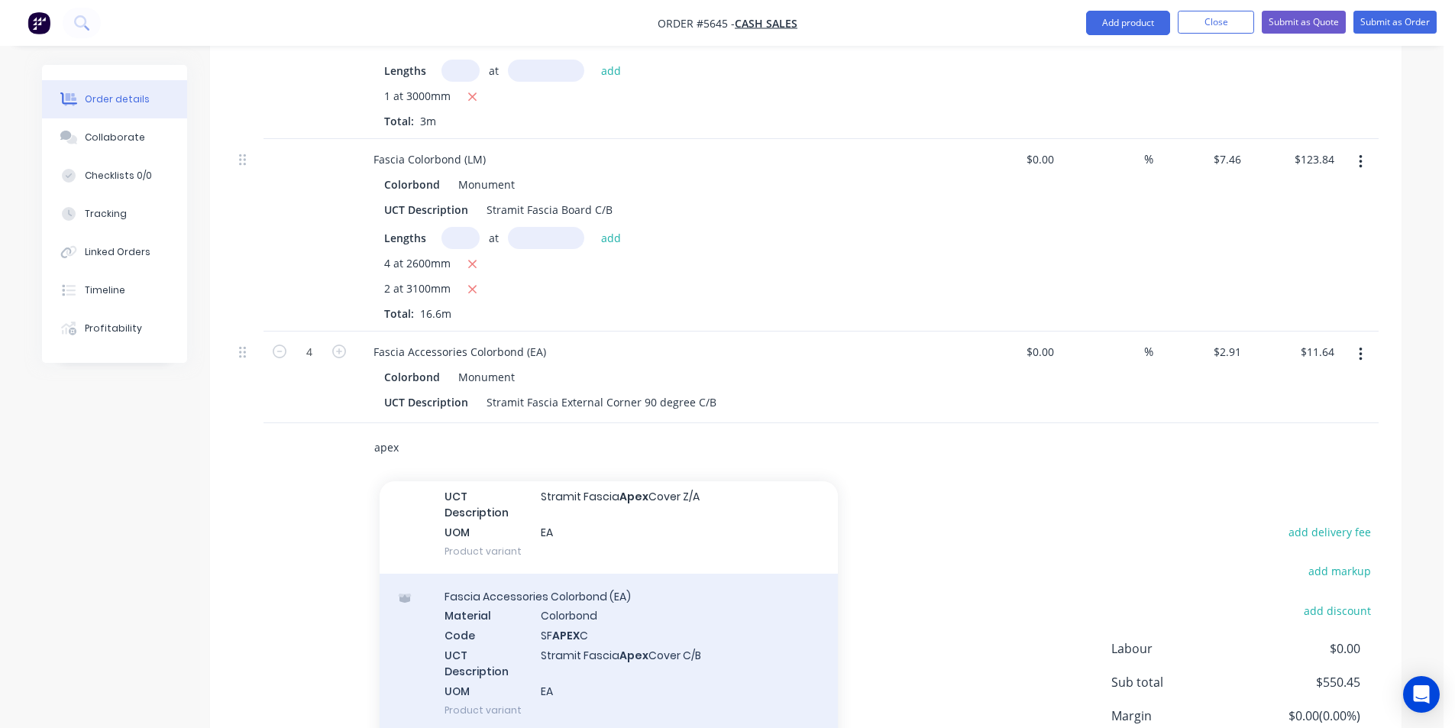
scroll to position [153, 0]
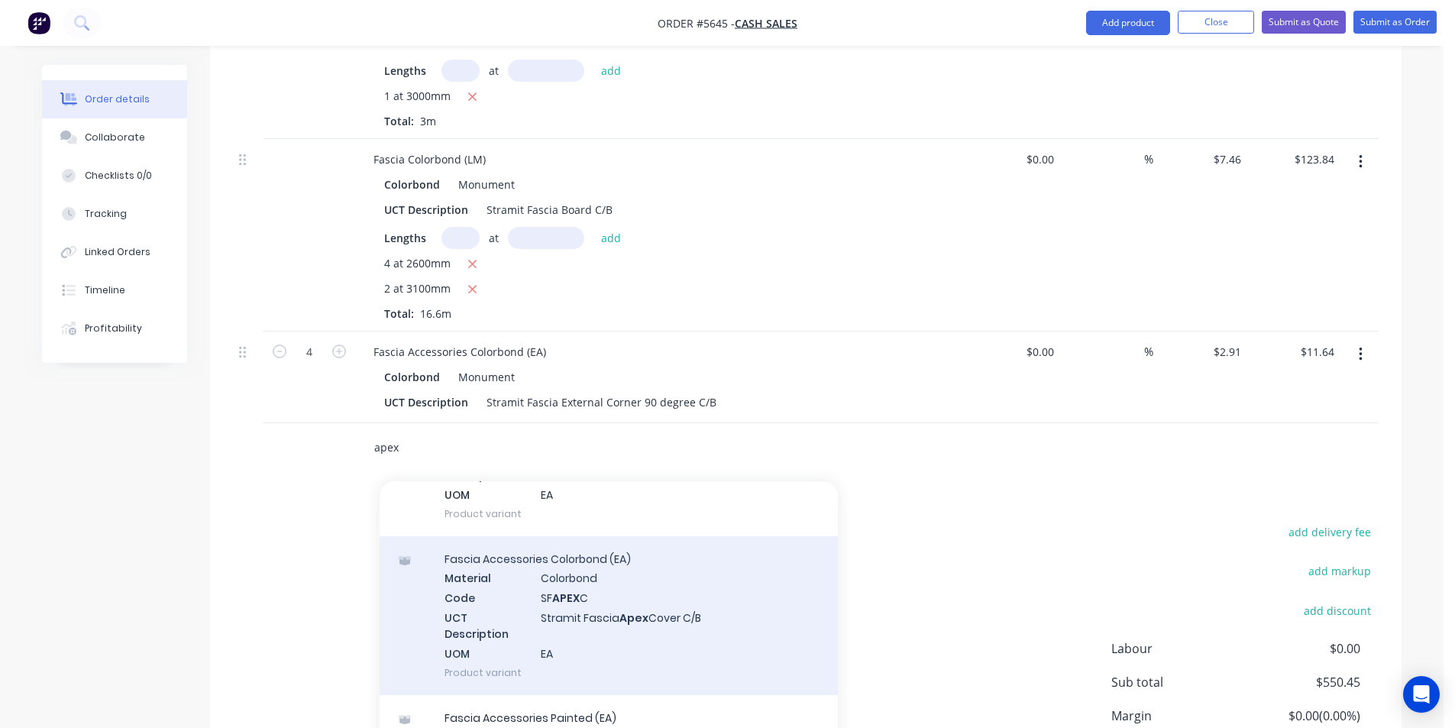
type input "apex"
click at [679, 584] on div "[MEDICAL_DATA] Accessories Colorbond (EA) Material Colorbond Code SF APEX C UCT…" at bounding box center [609, 615] width 458 height 159
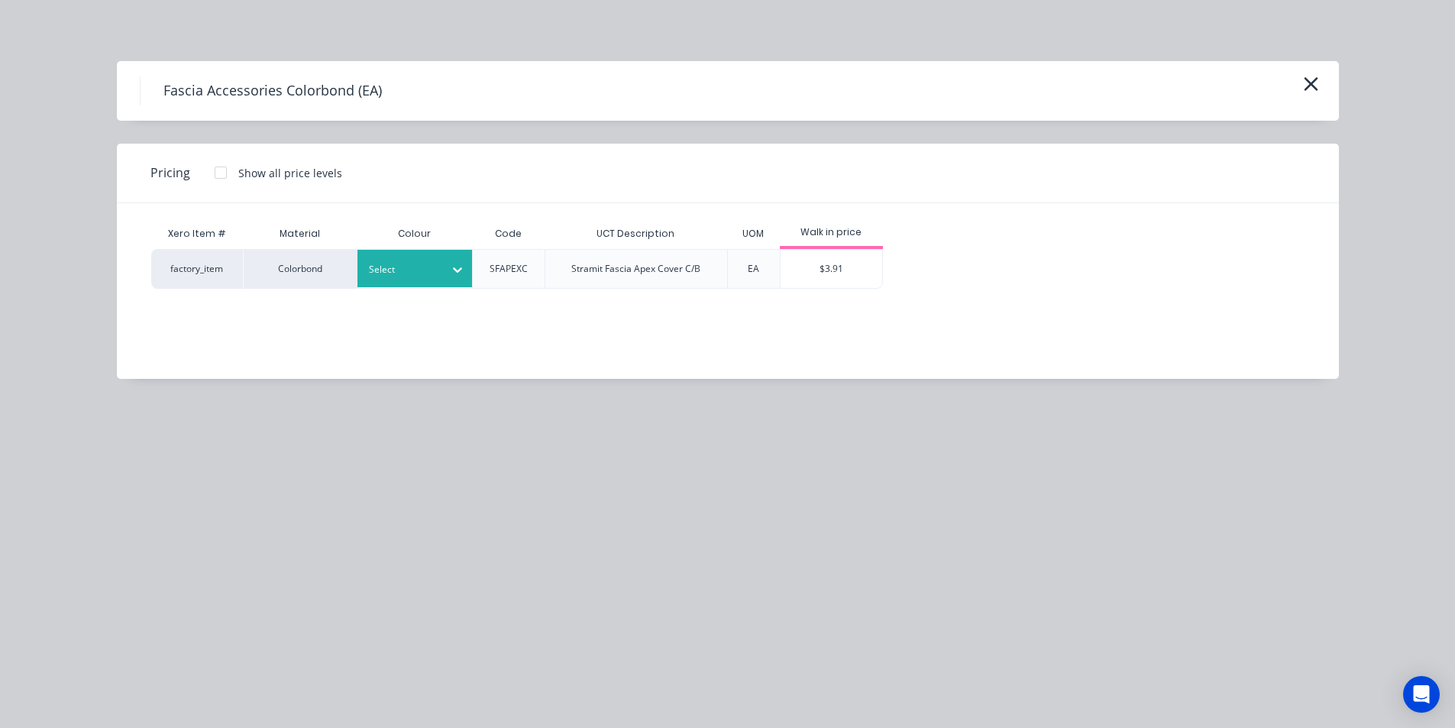
click at [430, 283] on div "Select" at bounding box center [414, 268] width 115 height 37
type input "mon"
click at [787, 267] on div "$3.91" at bounding box center [832, 269] width 102 height 38
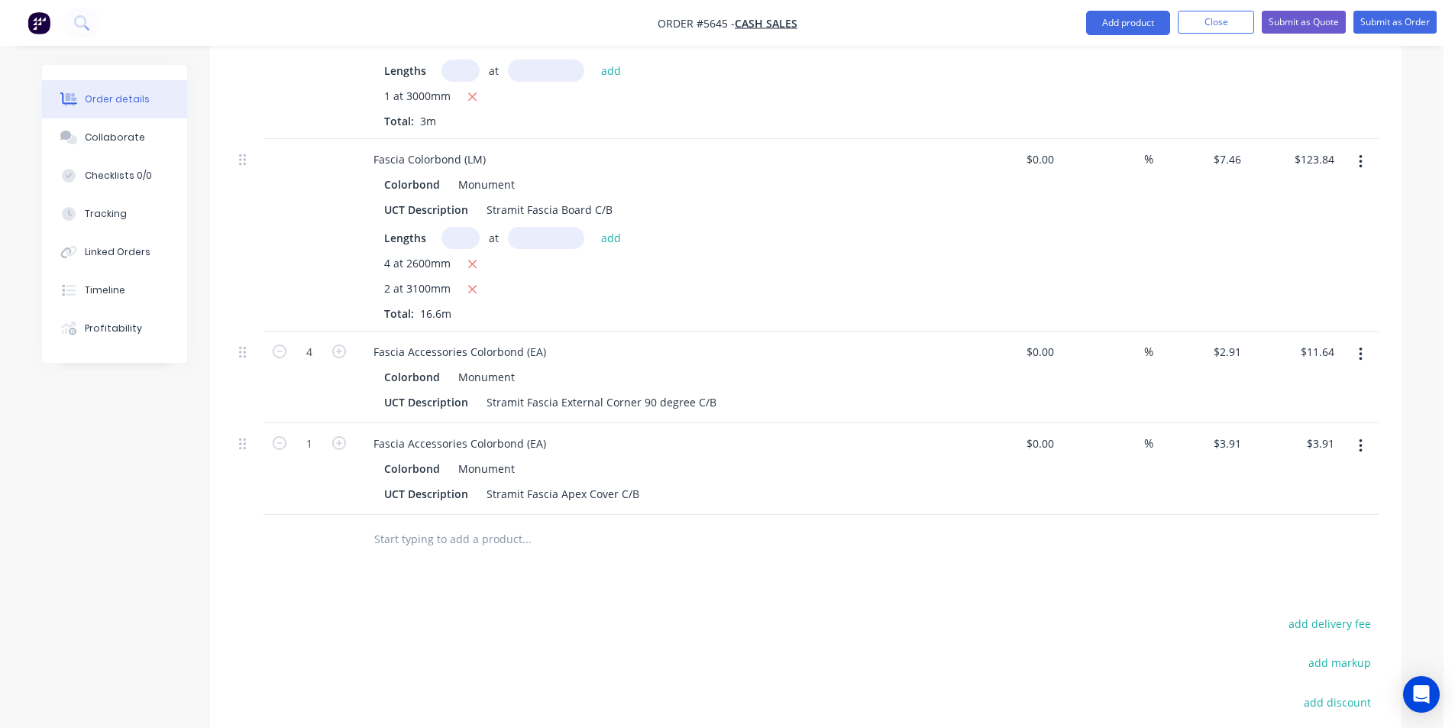
click at [341, 431] on form "1" at bounding box center [309, 442] width 79 height 23
click at [337, 436] on icon "button" at bounding box center [339, 443] width 14 height 14
type input "2"
type input "$7.82"
click at [564, 524] on input "text" at bounding box center [527, 539] width 306 height 31
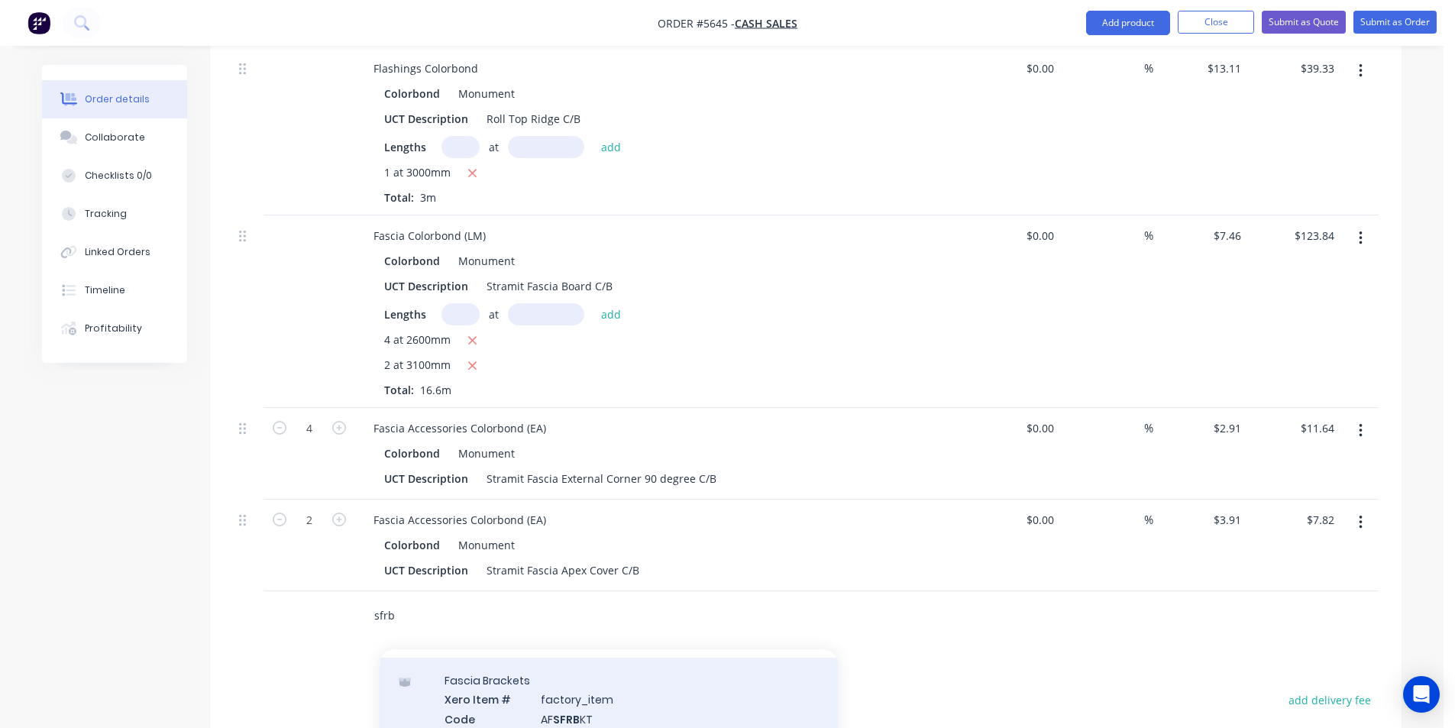
scroll to position [76, 0]
type input "sfrb"
click at [616, 665] on div "[MEDICAL_DATA] Brackets Xero Item # factory_item Code AF SFRB KT UCT Descriptio…" at bounding box center [609, 691] width 458 height 139
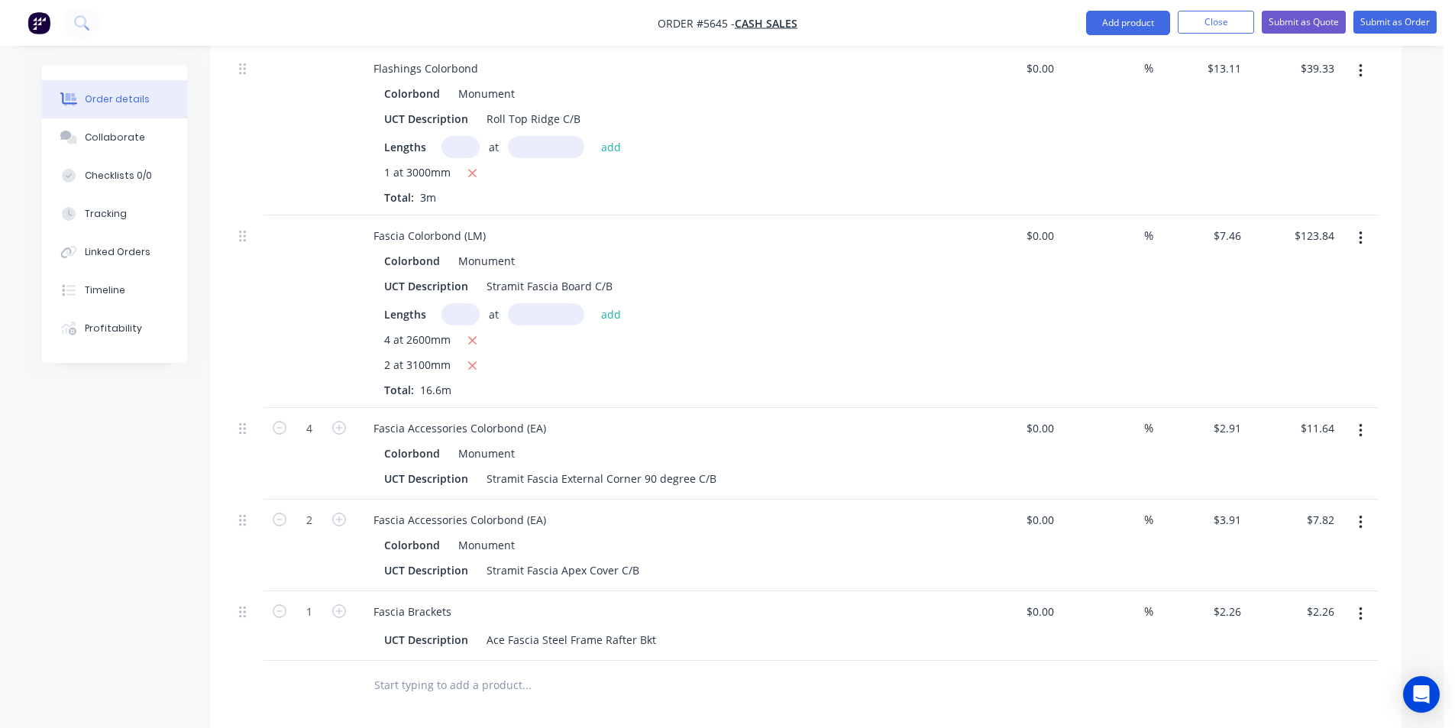
click at [1357, 600] on button "button" at bounding box center [1361, 613] width 36 height 27
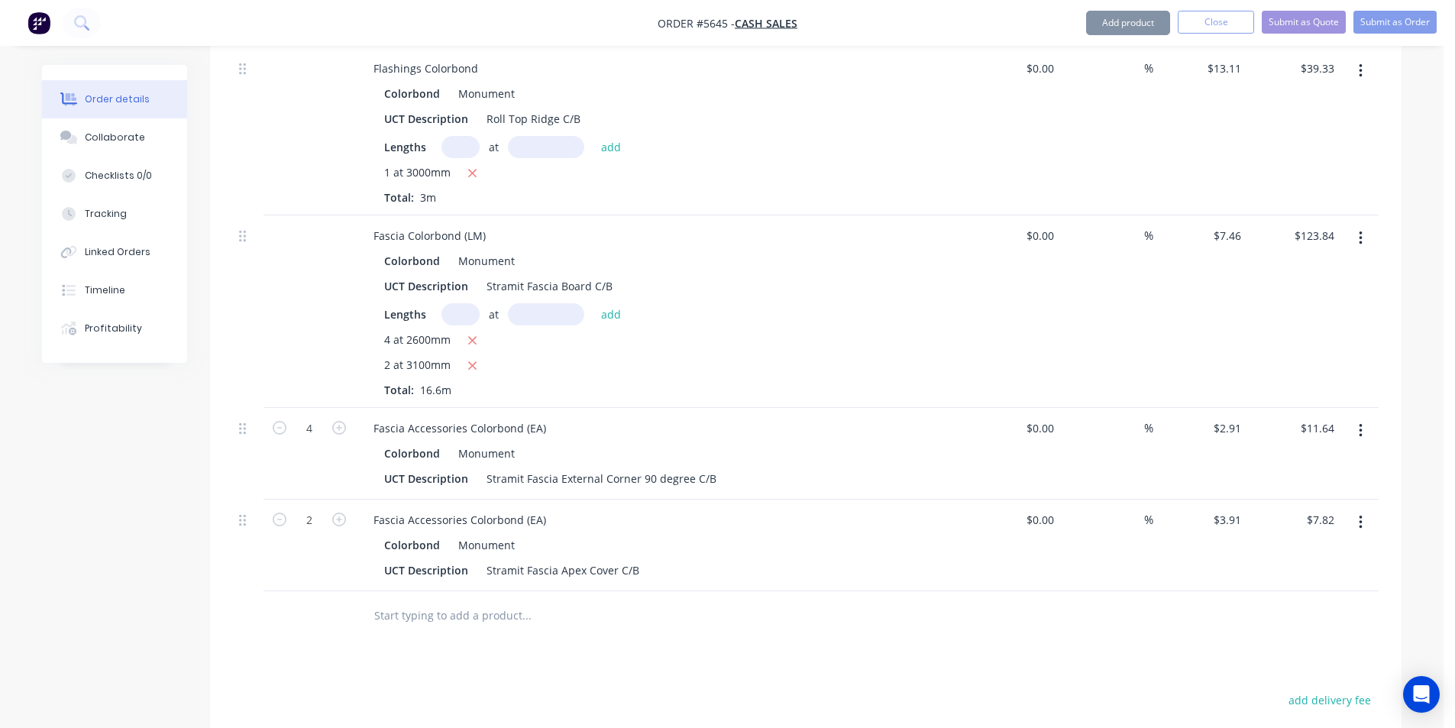
click at [476, 600] on input "text" at bounding box center [527, 615] width 306 height 31
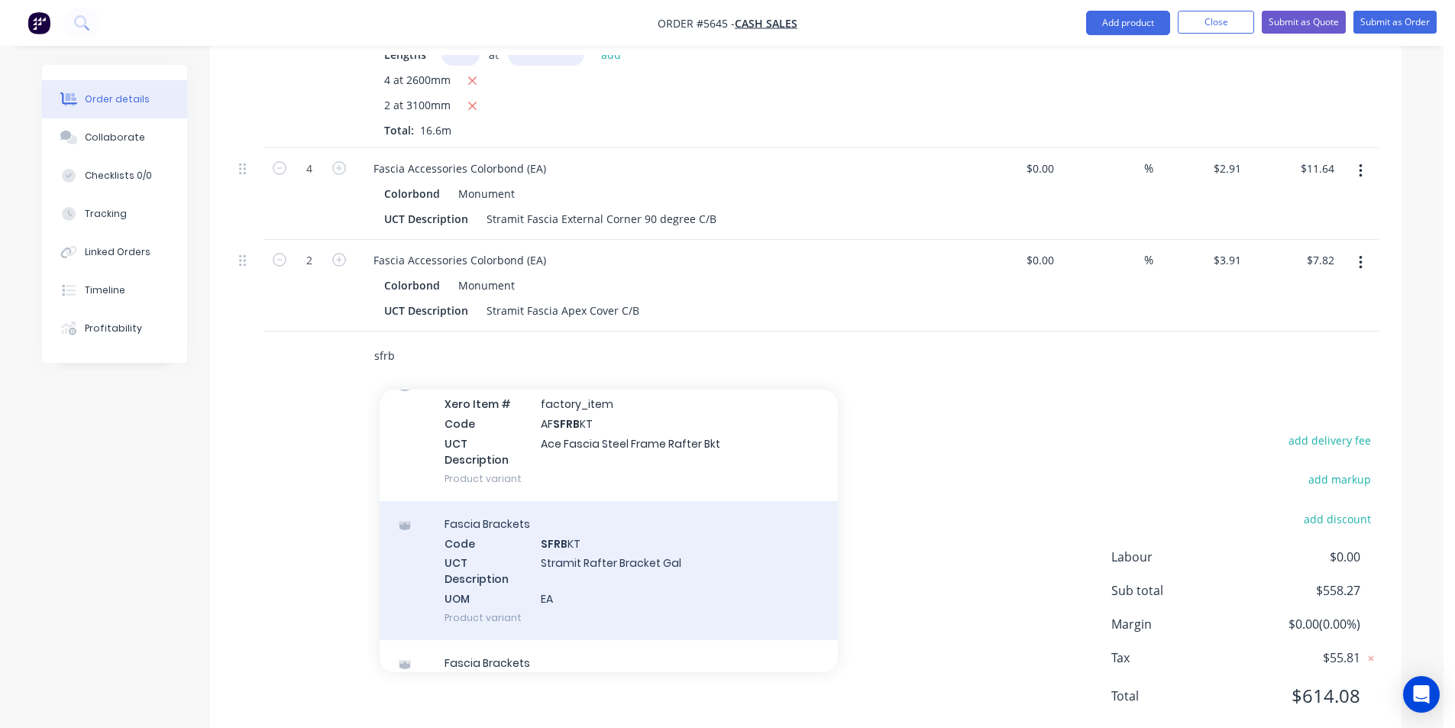
type input "sfrb"
click at [710, 558] on div "[MEDICAL_DATA] Brackets Code SFRB KT UCT Description Stramit Rafter Bracket Gal…" at bounding box center [609, 570] width 458 height 139
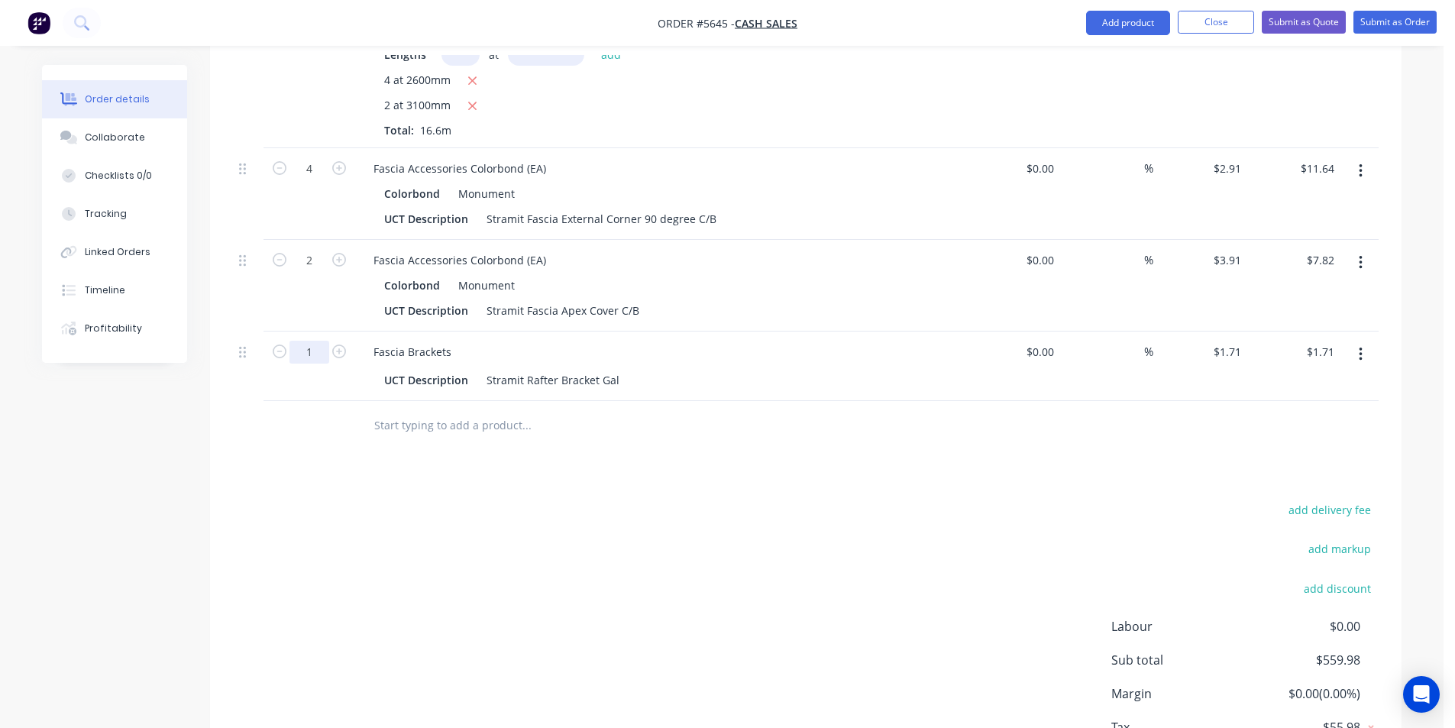
type input "30"
type input "$51.30"
click at [669, 442] on div "Drawings Add drawing Products Show / Hide columns Add product Qty Cost Markup P…" at bounding box center [806, 57] width 1192 height 1520
click at [515, 410] on input "text" at bounding box center [527, 425] width 306 height 31
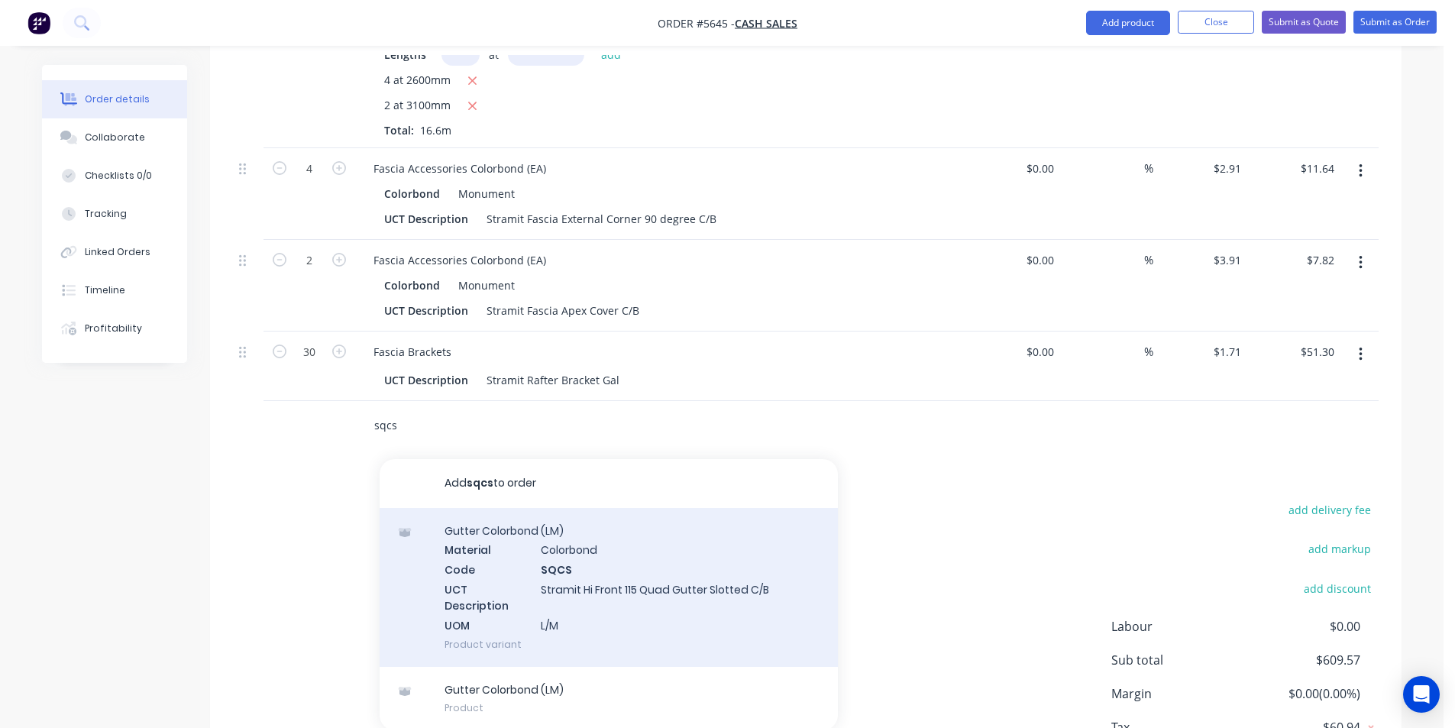
type input "sqcs"
click at [704, 576] on div "Gutter Colorbond (LM) Material Colorbond Code SQCS UCT Description Stramit Hi F…" at bounding box center [609, 587] width 458 height 159
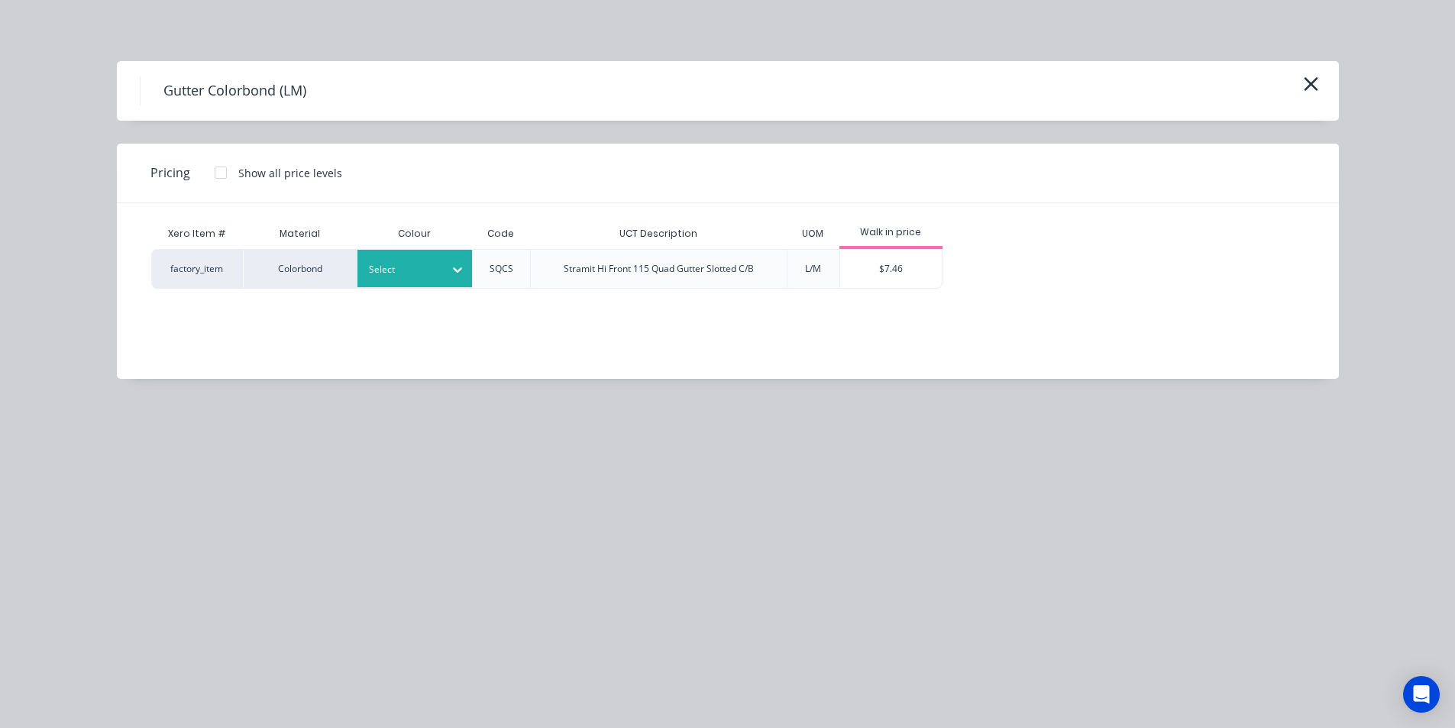
click at [435, 274] on div at bounding box center [403, 269] width 69 height 17
type input "mon"
click at [907, 293] on div "Xero Item # Material Colour Code UCT Description UOM Walk in price factory_item…" at bounding box center [716, 279] width 1199 height 153
drag, startPoint x: 906, startPoint y: 283, endPoint x: 726, endPoint y: 341, distance: 188.7
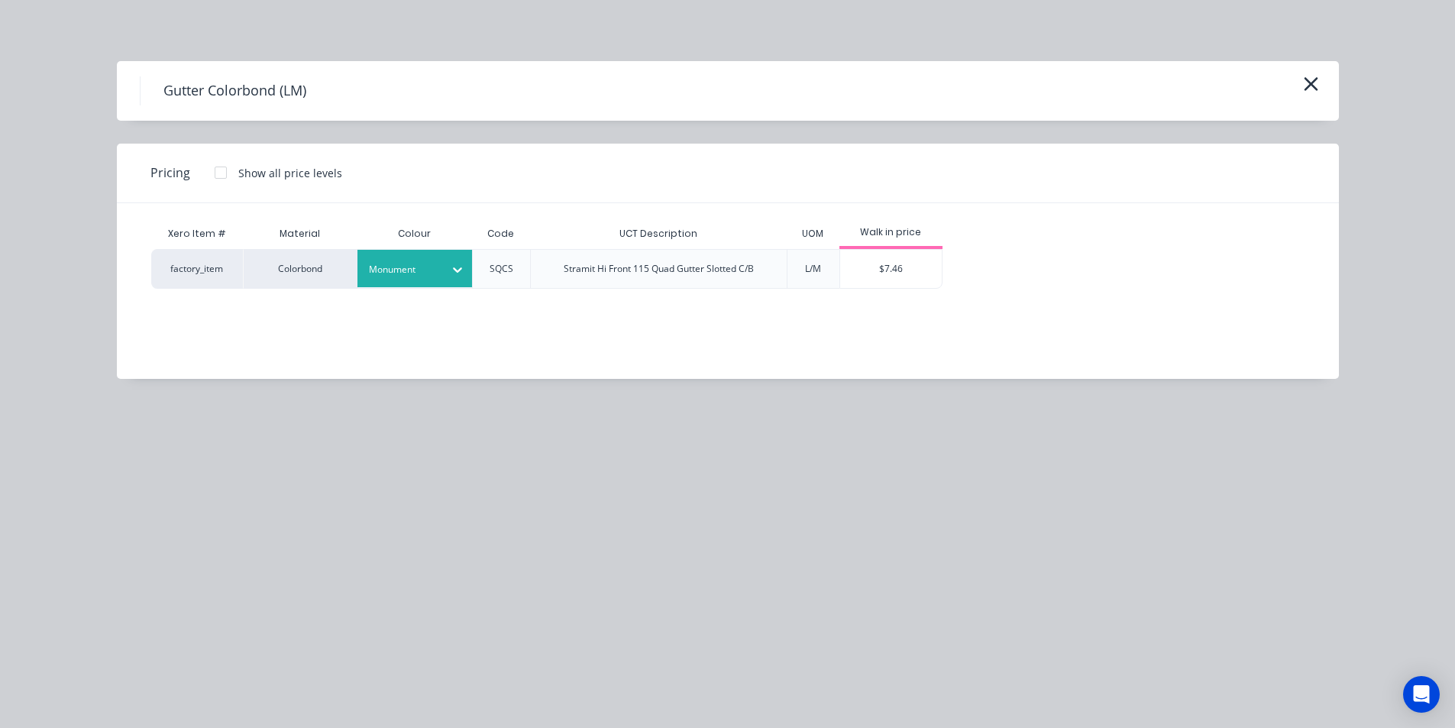
click at [903, 280] on div "$7.46" at bounding box center [891, 269] width 102 height 38
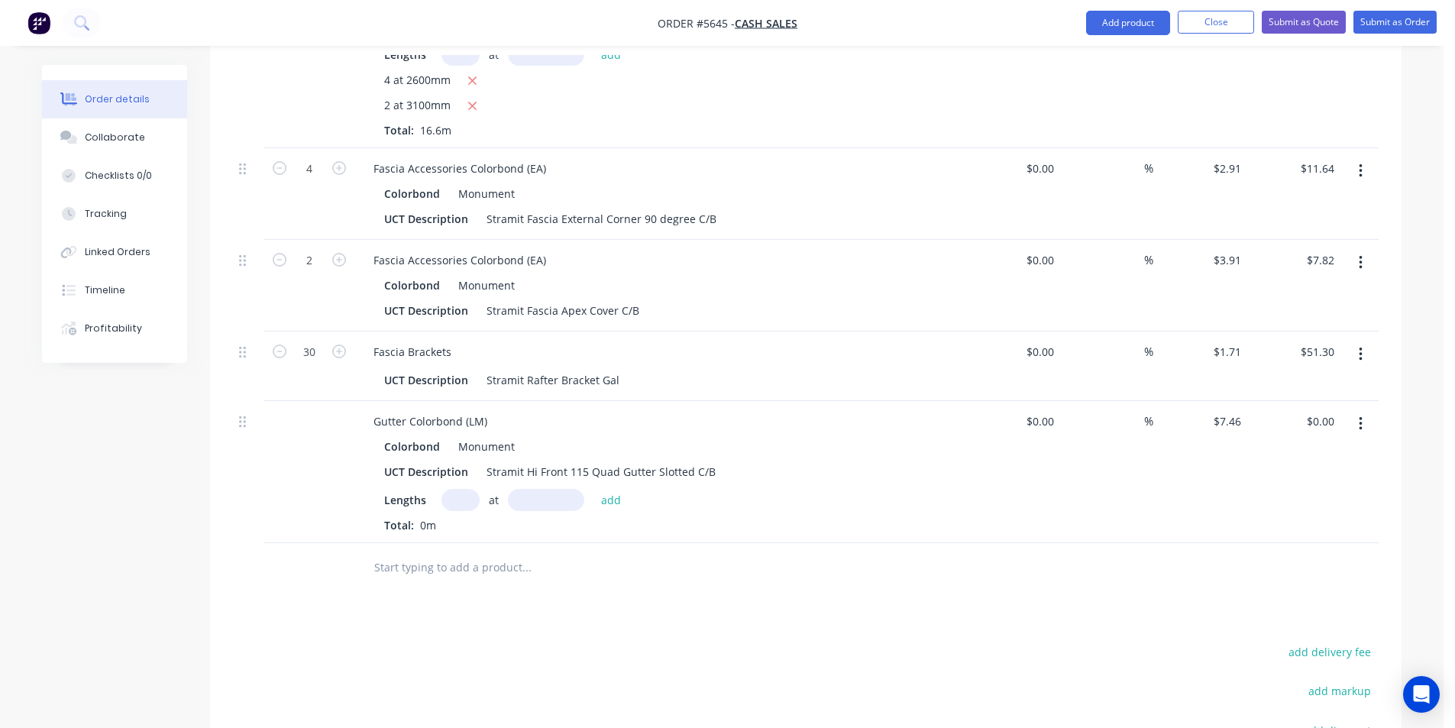
click at [464, 489] on input "text" at bounding box center [461, 500] width 38 height 22
type input "2"
type input "3000"
click at [594, 489] on button "add" at bounding box center [612, 499] width 36 height 21
type input "$44.76"
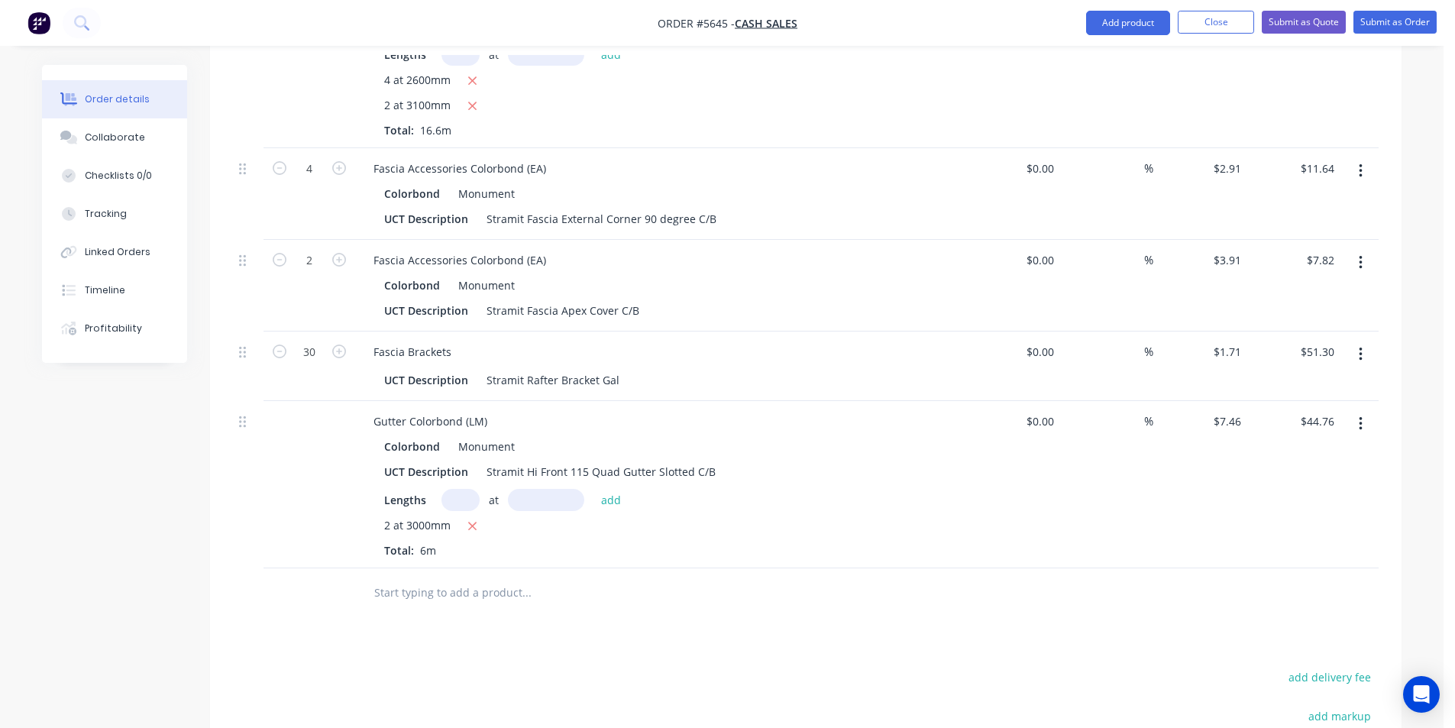
click at [476, 577] on input "text" at bounding box center [527, 592] width 306 height 31
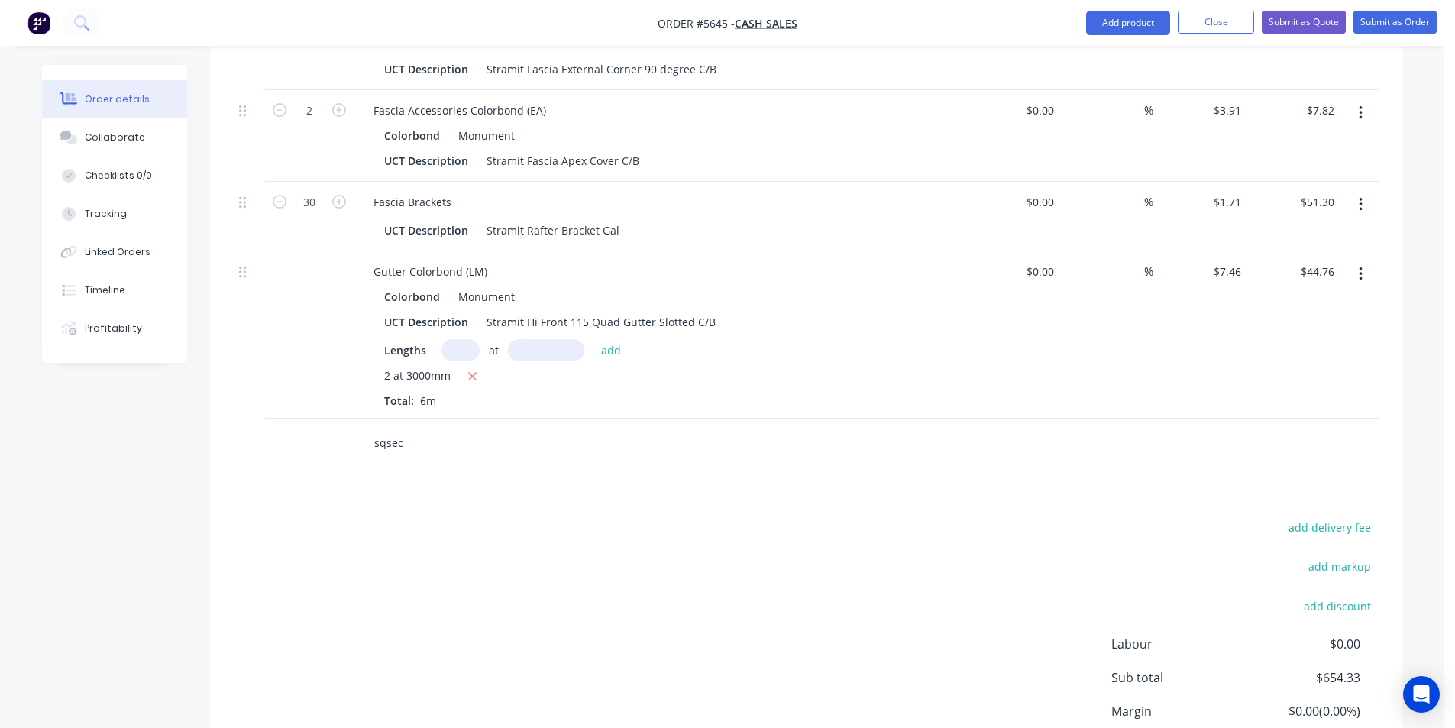
scroll to position [1326, 0]
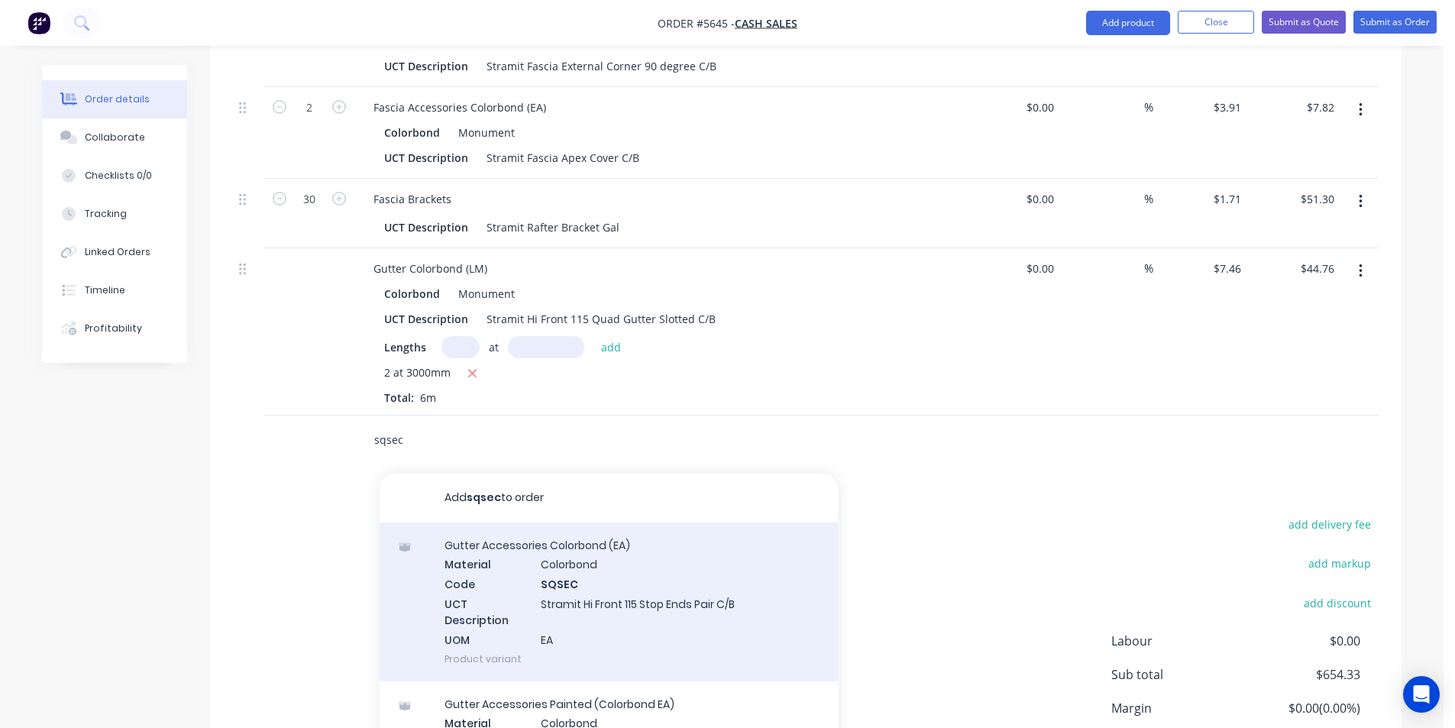
type input "sqsec"
click at [561, 564] on div "Gutter Accessories Colorbond (EA) Material Colorbond Code SQSEC UCT Description…" at bounding box center [609, 601] width 458 height 159
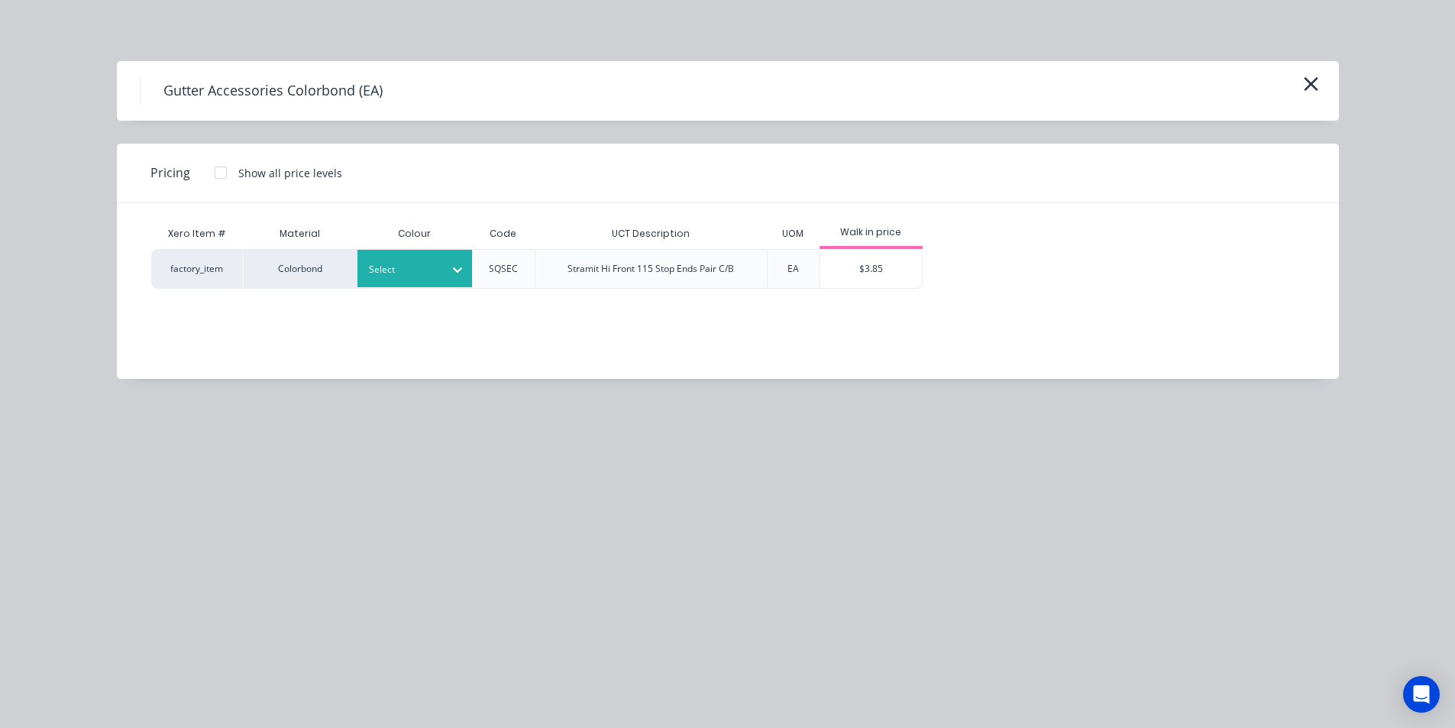
click at [397, 279] on div "Select" at bounding box center [414, 268] width 115 height 37
type input "mon"
click at [848, 267] on div "$3.85" at bounding box center [871, 269] width 102 height 38
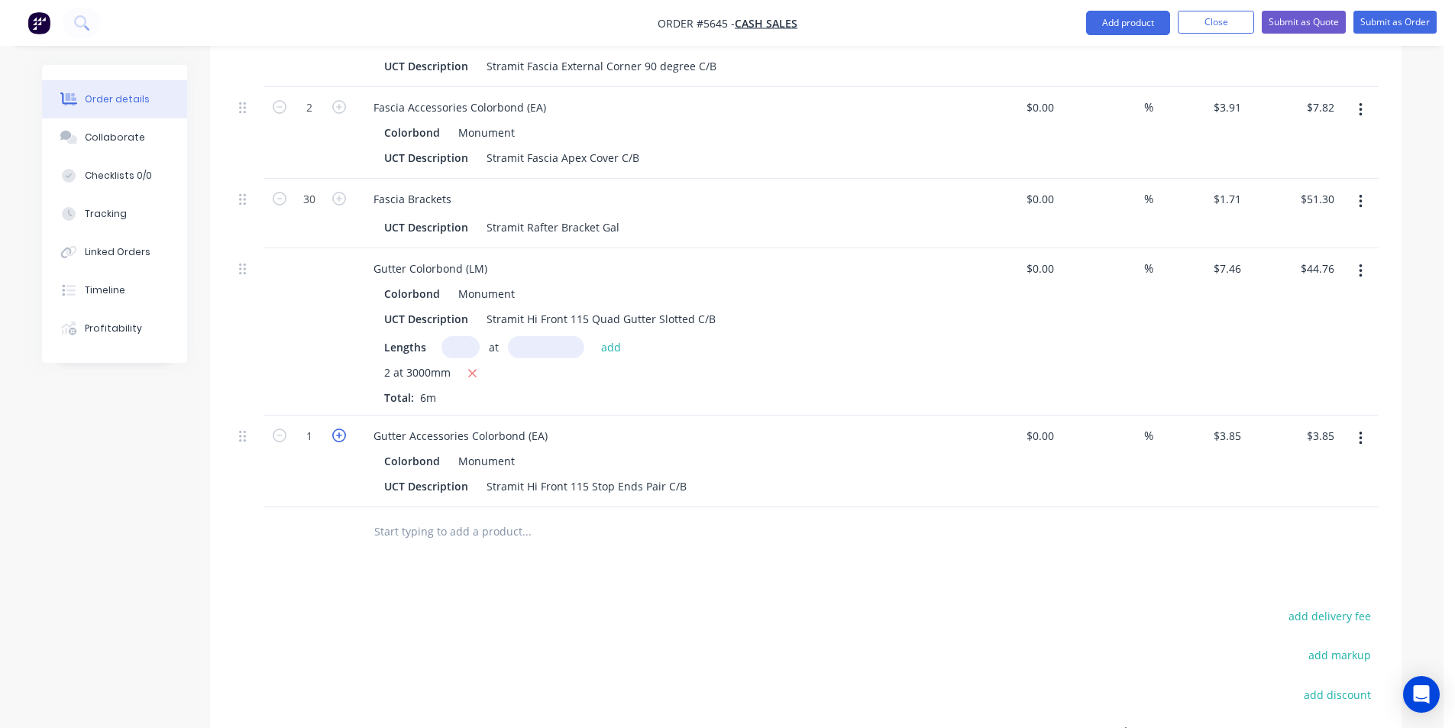
click at [341, 429] on icon "button" at bounding box center [339, 436] width 14 height 14
type input "2"
type input "$7.70"
click at [470, 516] on input "text" at bounding box center [527, 531] width 306 height 31
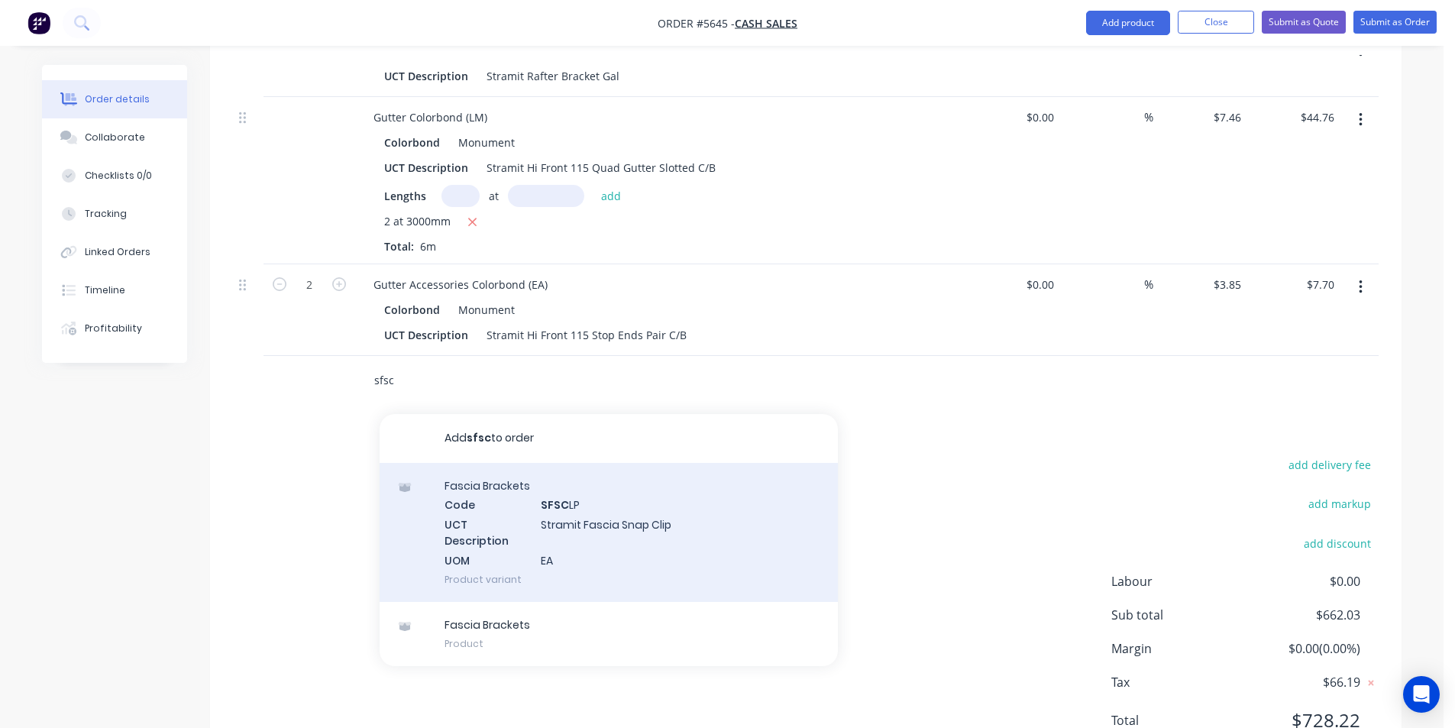
scroll to position [1479, 0]
type input "sfsc"
click at [641, 487] on div "[MEDICAL_DATA] Brackets Code SFSC LP UCT Description Stramit [MEDICAL_DATA] Sna…" at bounding box center [609, 530] width 458 height 139
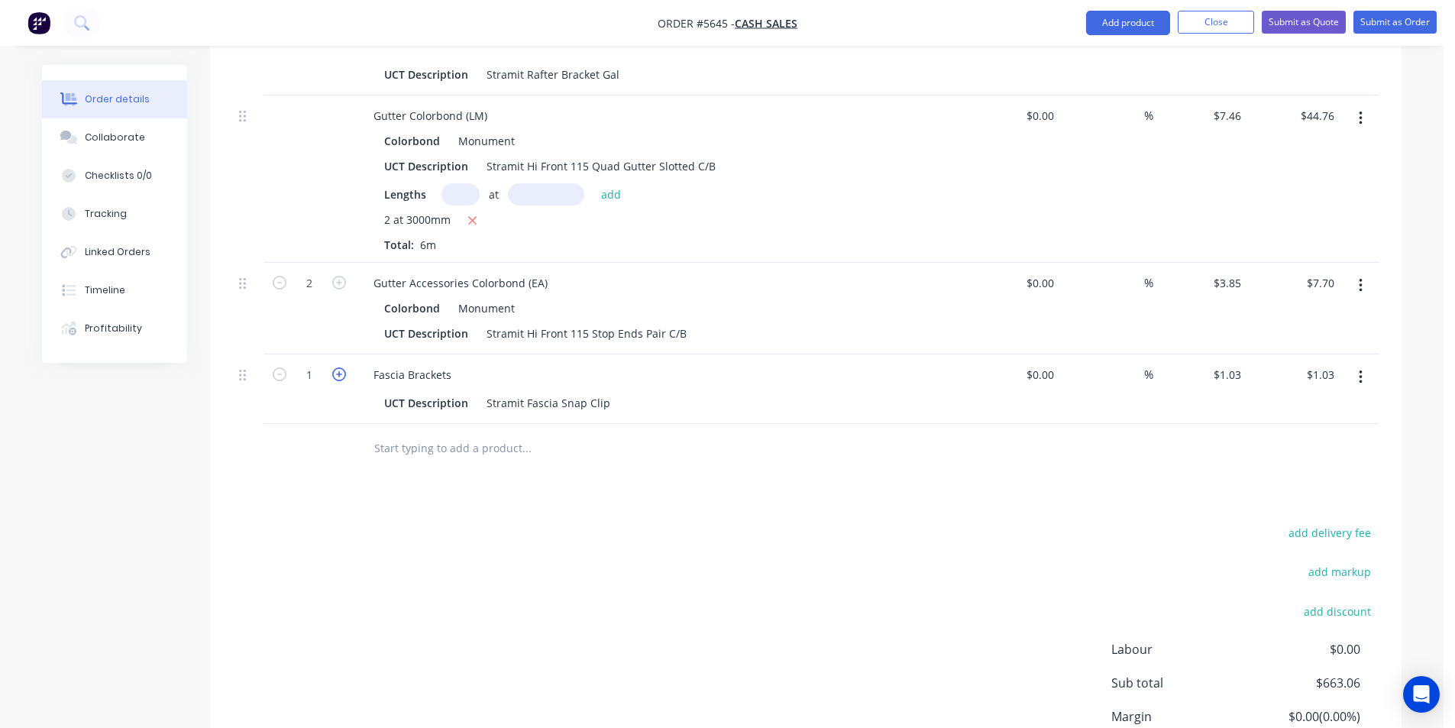
click at [338, 367] on icon "button" at bounding box center [339, 374] width 14 height 14
type input "2"
type input "$2.06"
click at [338, 367] on icon "button" at bounding box center [339, 374] width 14 height 14
type input "3"
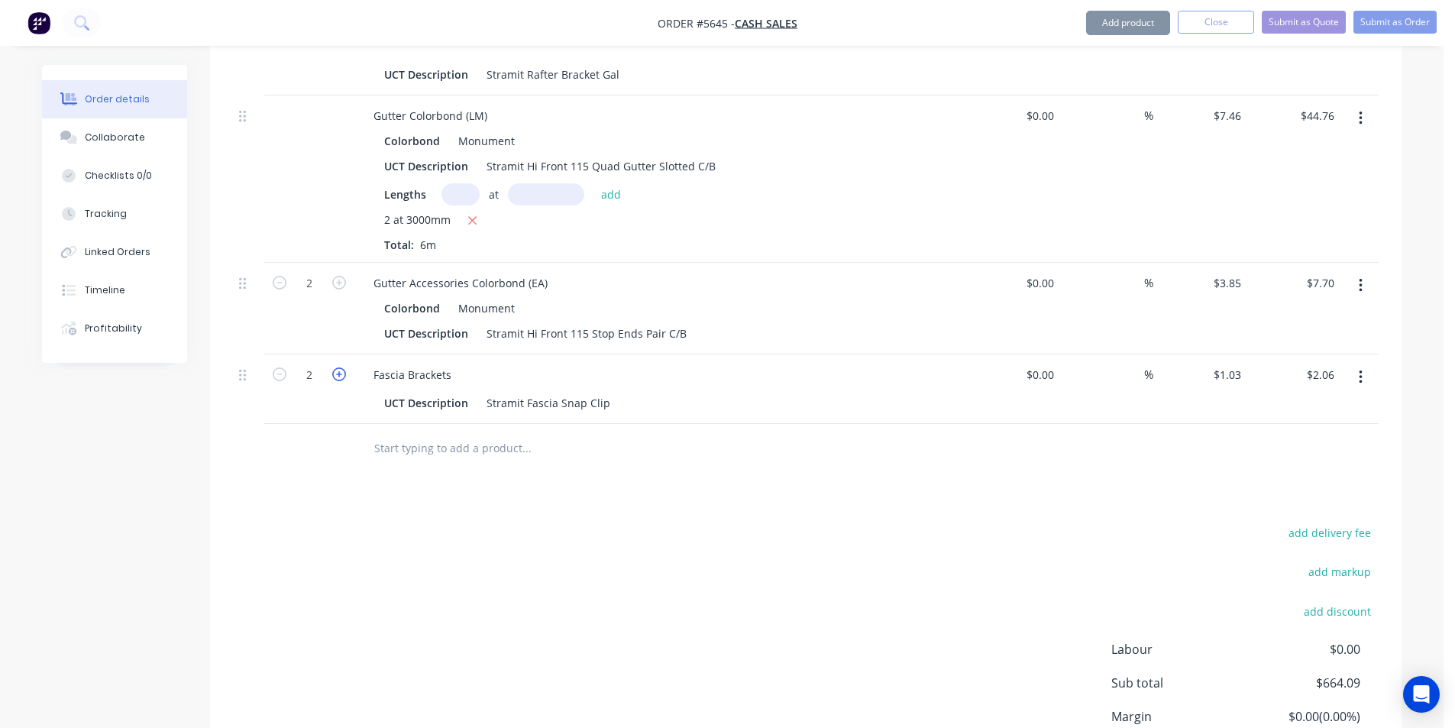
type input "$3.09"
click at [338, 367] on icon "button" at bounding box center [339, 374] width 14 height 14
type input "4"
type input "$4.12"
click at [338, 367] on icon "button" at bounding box center [339, 374] width 14 height 14
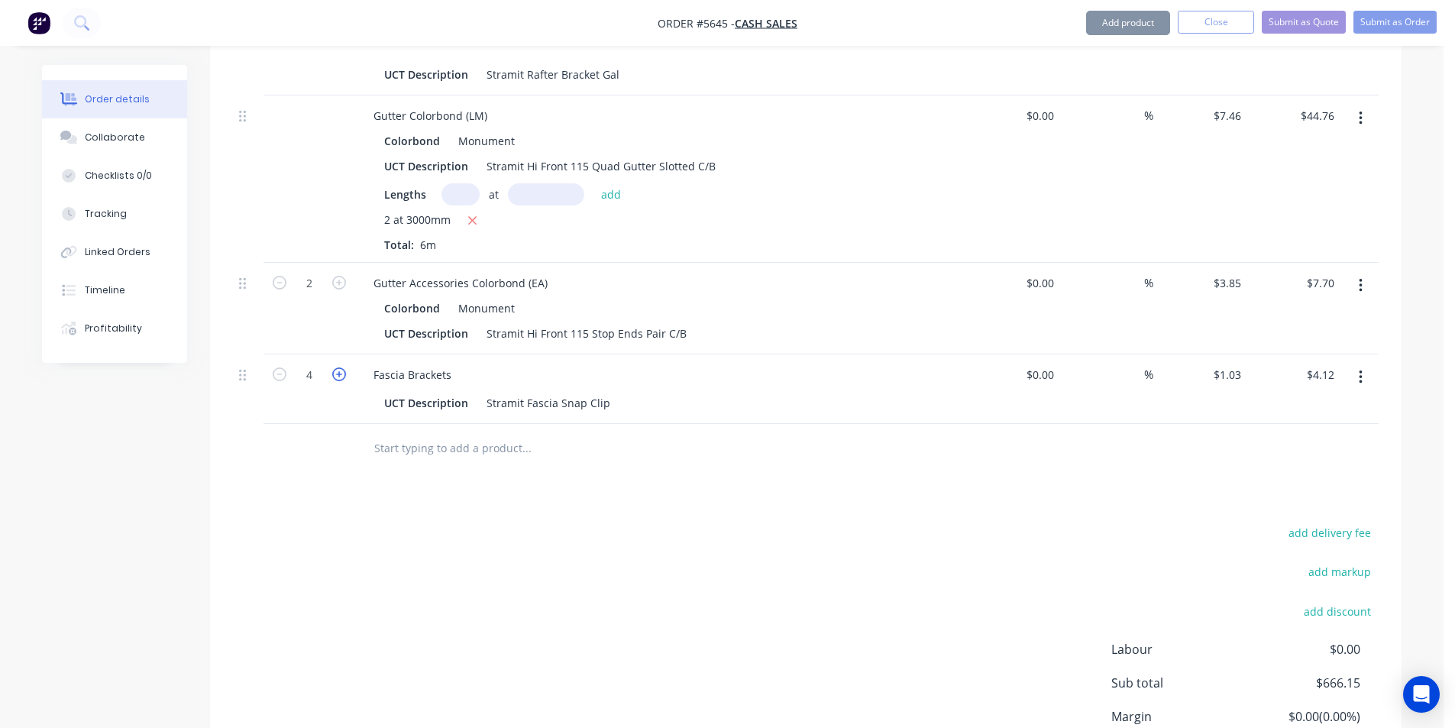
type input "5"
type input "$5.15"
click at [338, 367] on icon "button" at bounding box center [339, 374] width 14 height 14
type input "6"
type input "$6.18"
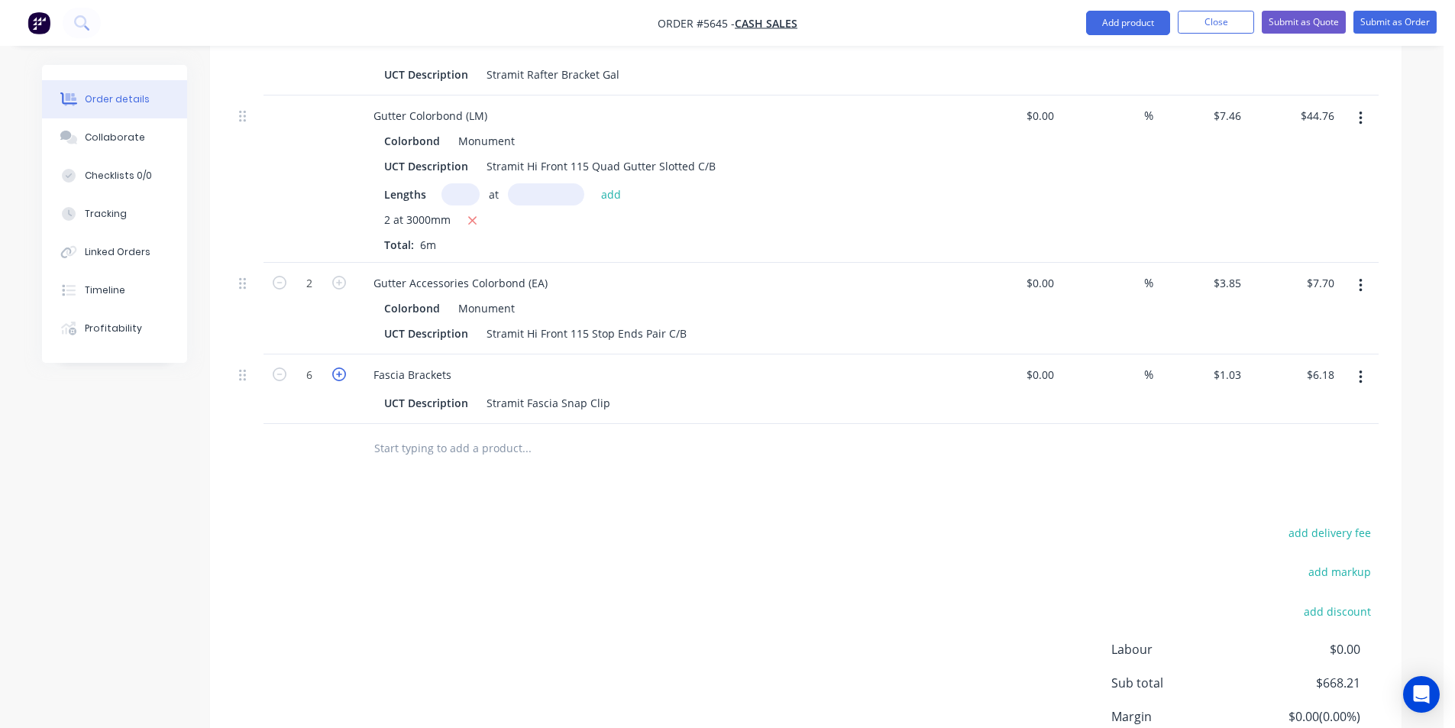
click at [338, 367] on icon "button" at bounding box center [339, 374] width 14 height 14
type input "7"
type input "$7.21"
click at [338, 367] on icon "button" at bounding box center [339, 374] width 14 height 14
type input "8"
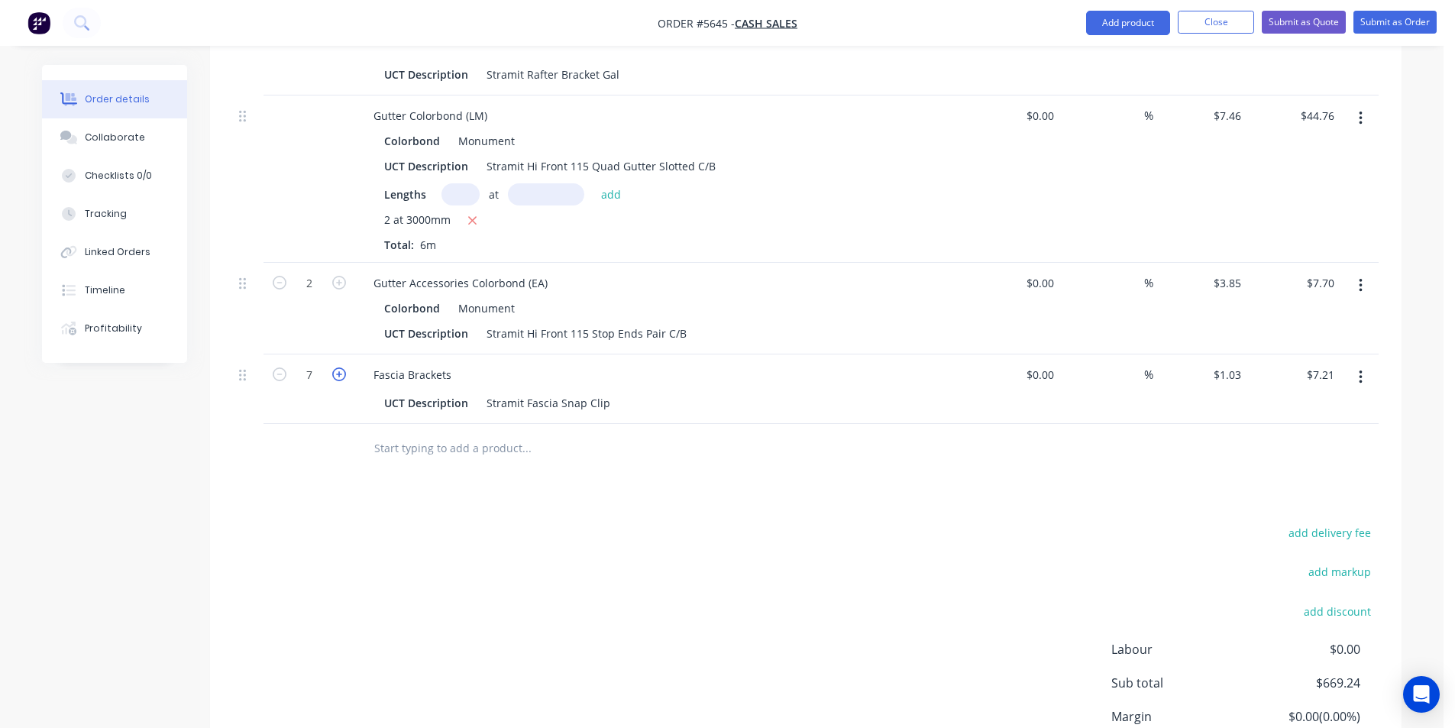
type input "$8.24"
click at [419, 433] on input "text" at bounding box center [527, 448] width 306 height 31
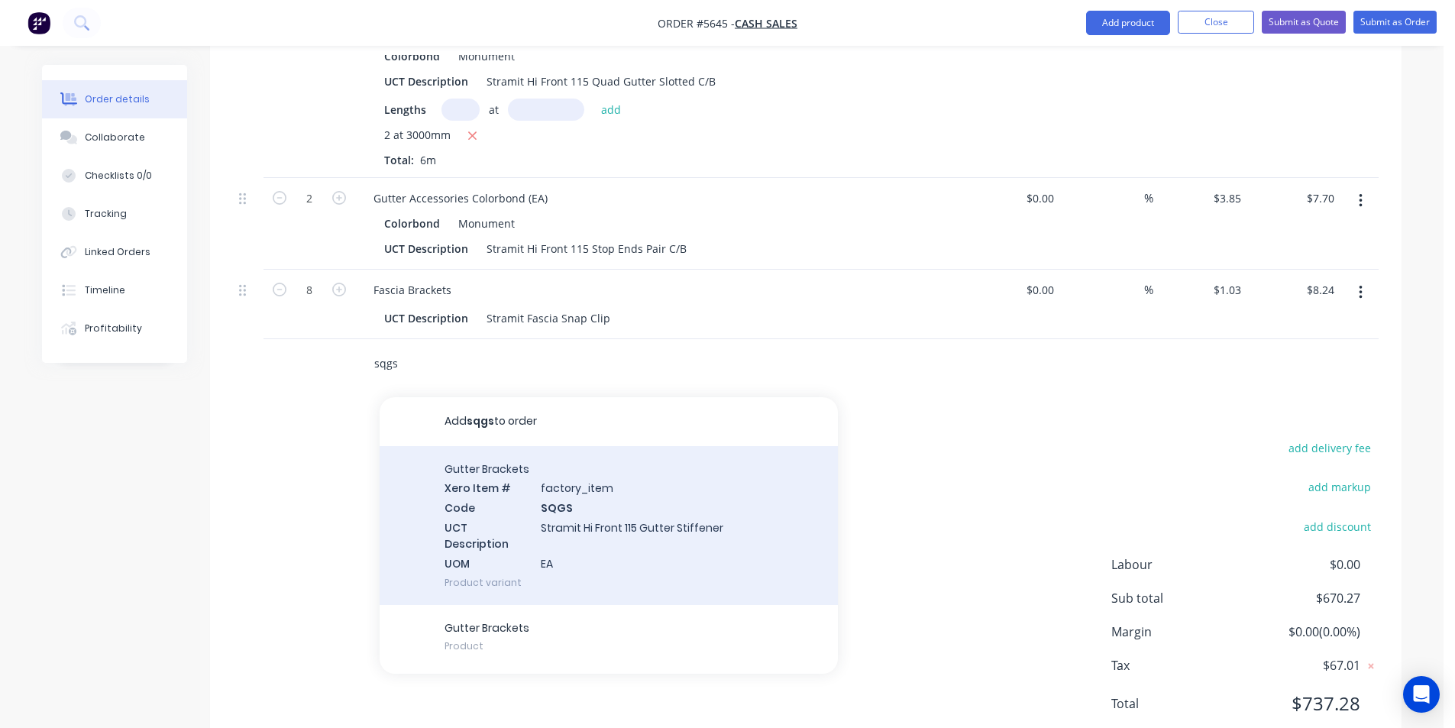
scroll to position [1571, 0]
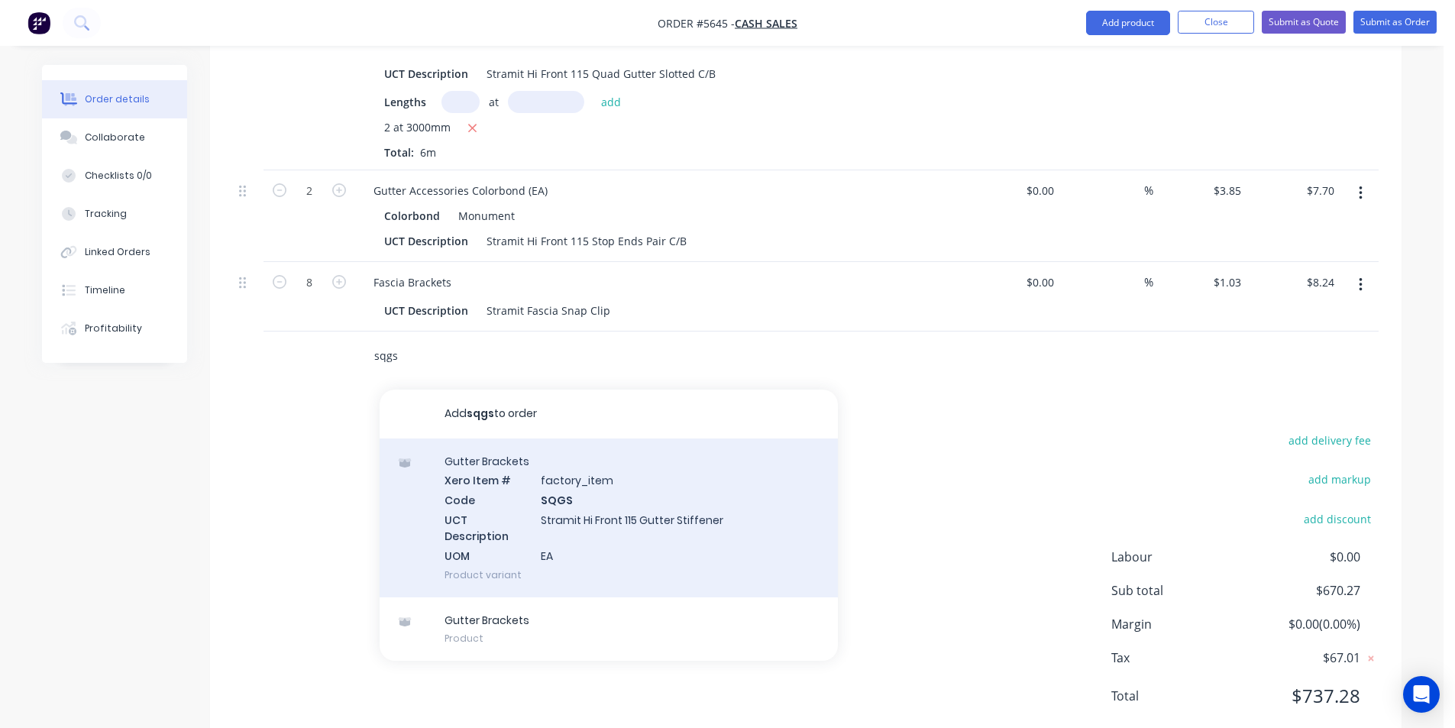
type input "sqgs"
click at [529, 468] on div "Gutter Brackets Xero Item # factory_item Code SQGS UCT Description Stramit Hi F…" at bounding box center [609, 517] width 458 height 159
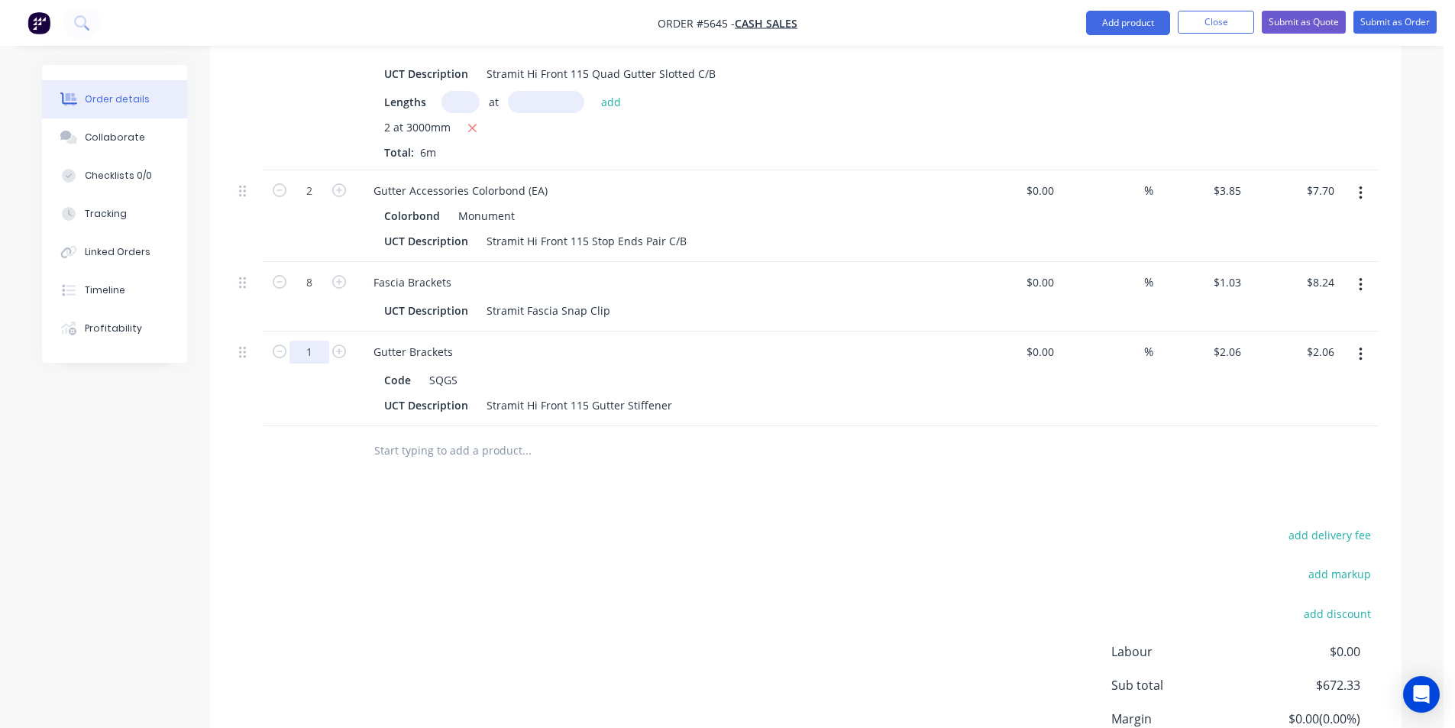
drag, startPoint x: 322, startPoint y: 299, endPoint x: 329, endPoint y: 302, distance: 8.0
click at [331, 342] on button "button" at bounding box center [339, 350] width 20 height 16
type input "2"
type input "$4.12"
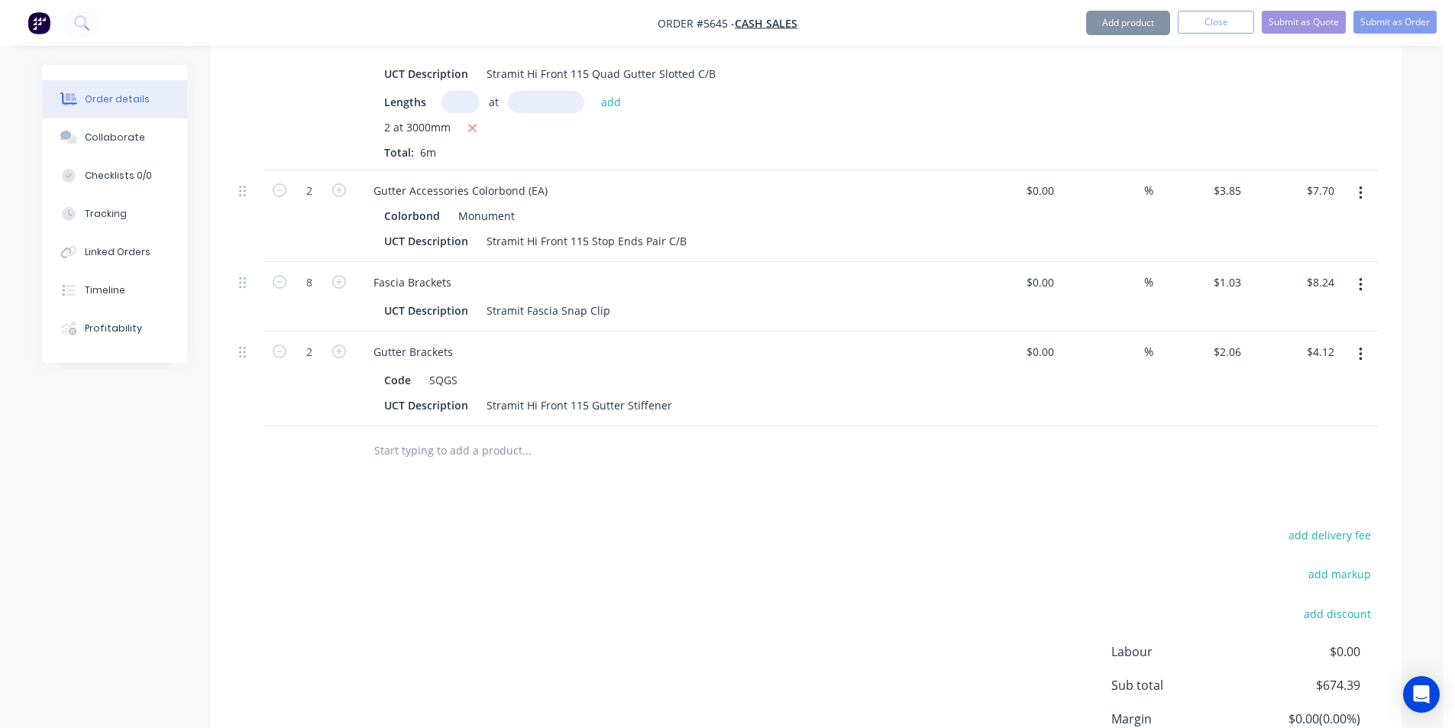
click at [331, 342] on button "button" at bounding box center [339, 350] width 20 height 16
type input "5"
type input "$10.30"
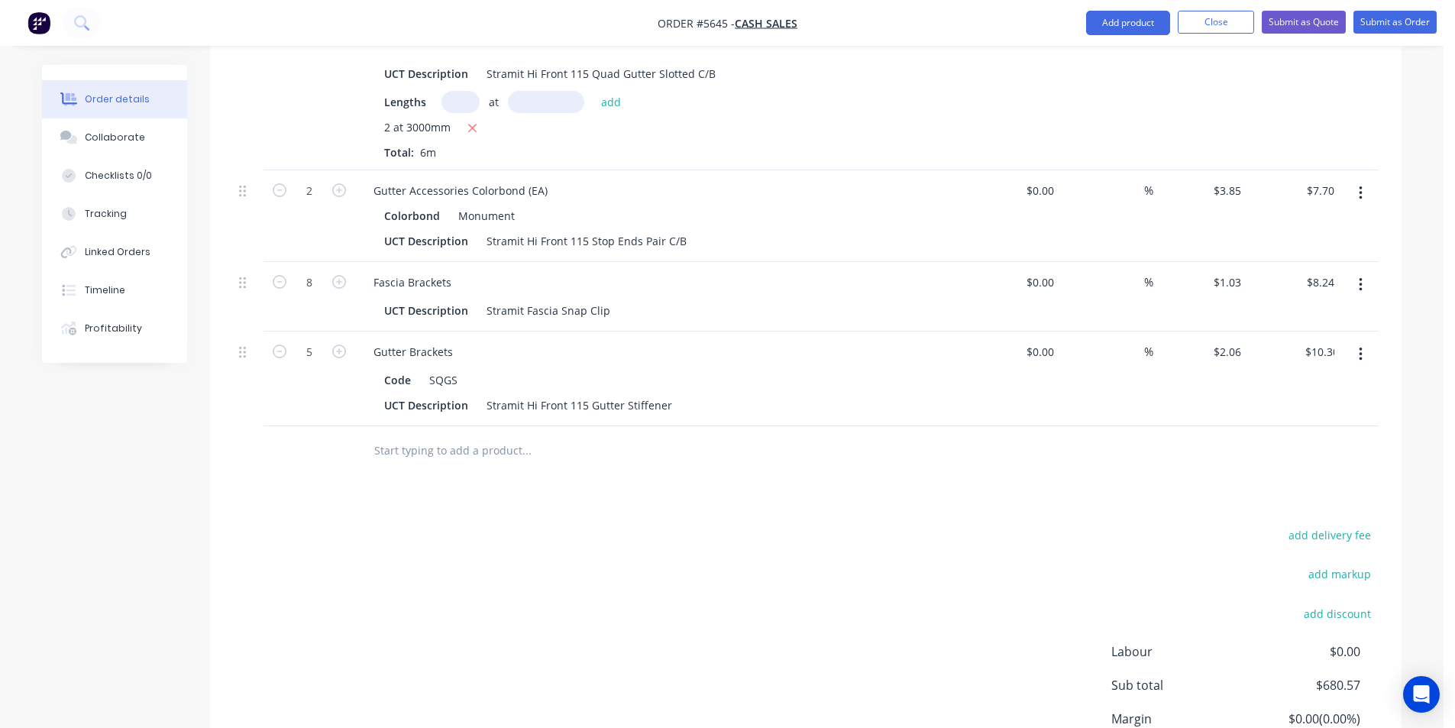
click at [331, 342] on button "button" at bounding box center [339, 350] width 20 height 16
type input "6"
type input "$12.36"
click at [331, 342] on button "button" at bounding box center [339, 350] width 20 height 16
type input "7"
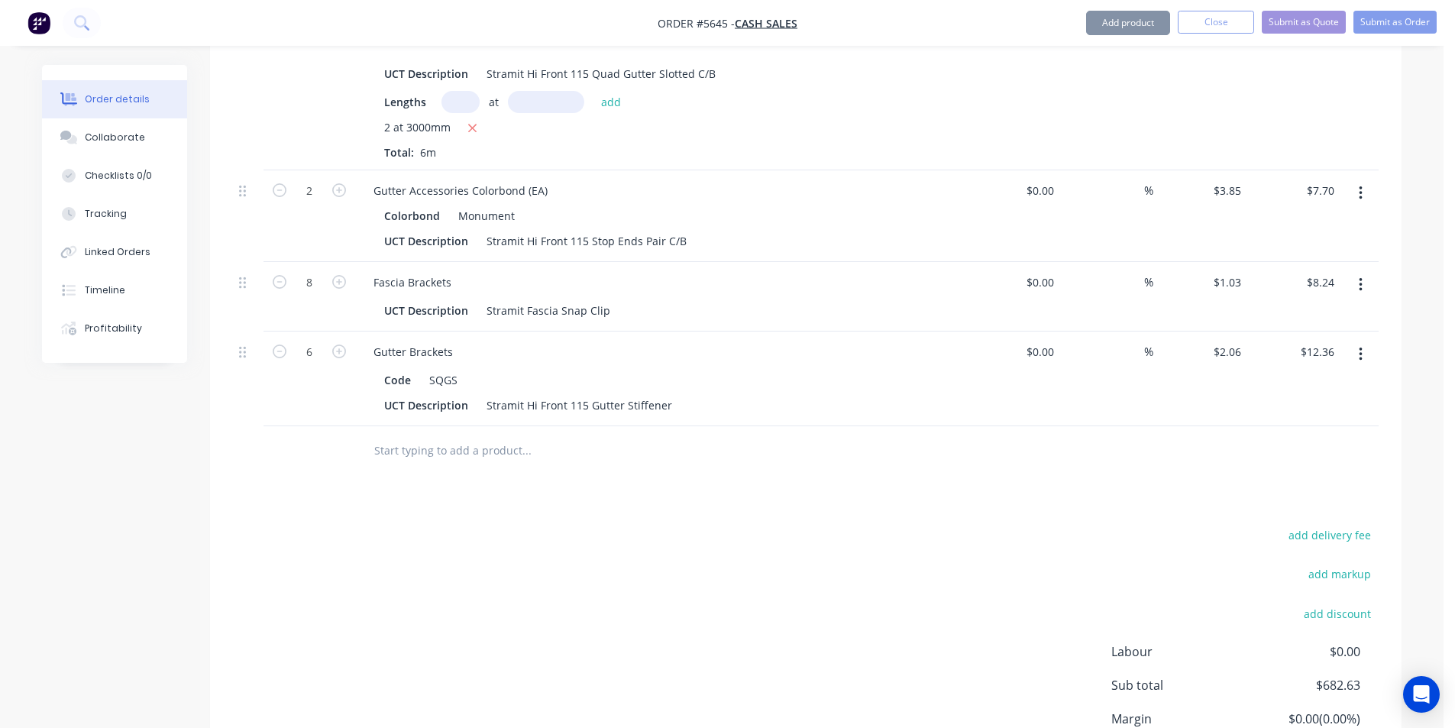
type input "$14.42"
click at [331, 342] on button "button" at bounding box center [339, 350] width 20 height 16
type input "8"
type input "$16.48"
click at [469, 435] on input "text" at bounding box center [527, 450] width 306 height 31
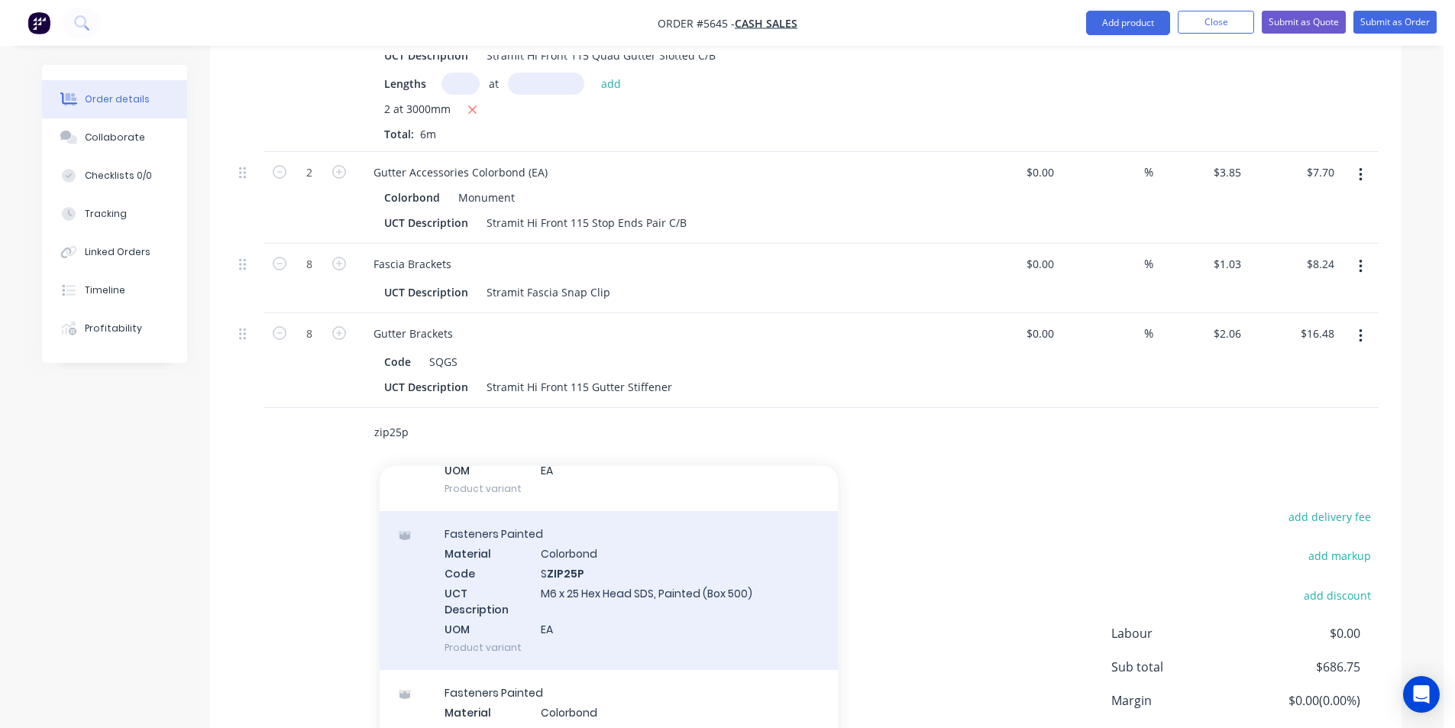
scroll to position [306, 0]
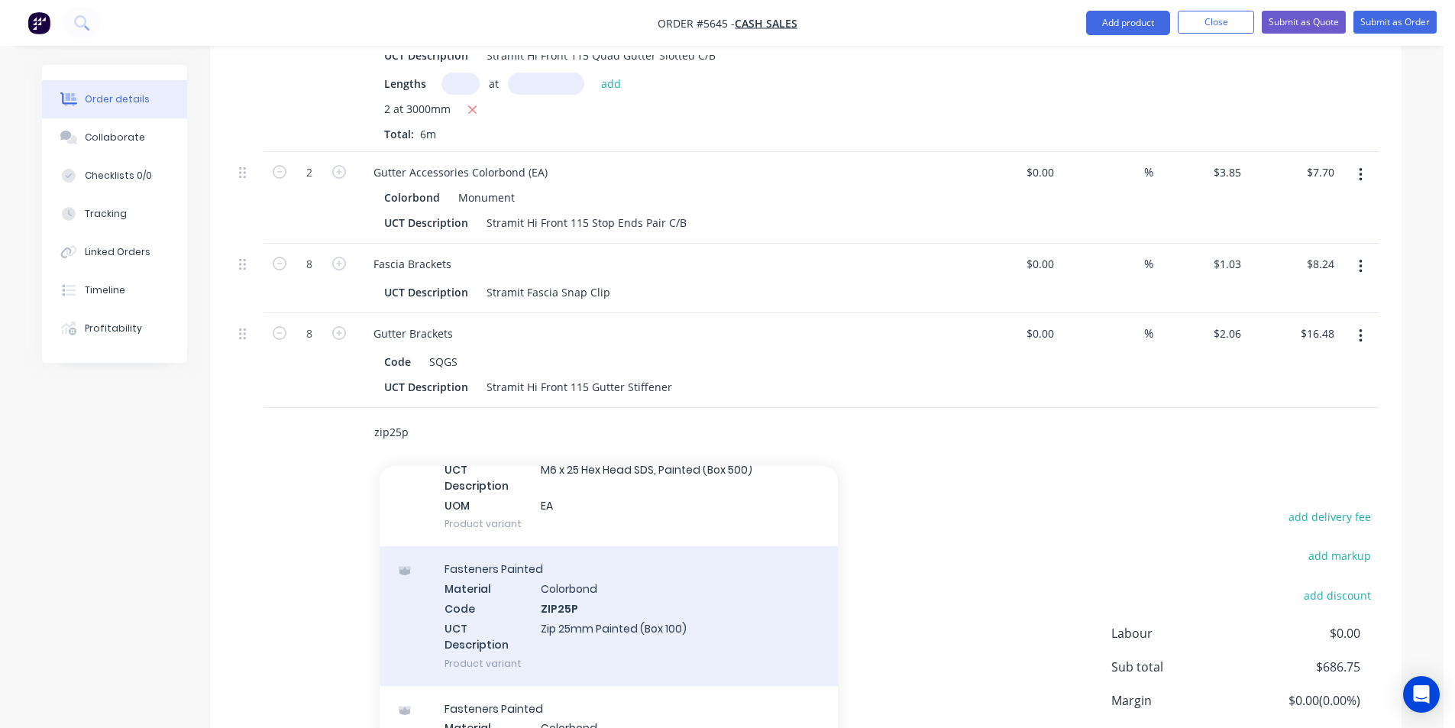
type input "zip25p"
click at [661, 580] on div "Fasteners Painted Material Colorbond Code ZIP25P UCT Description Zip 25mm Paint…" at bounding box center [609, 615] width 458 height 139
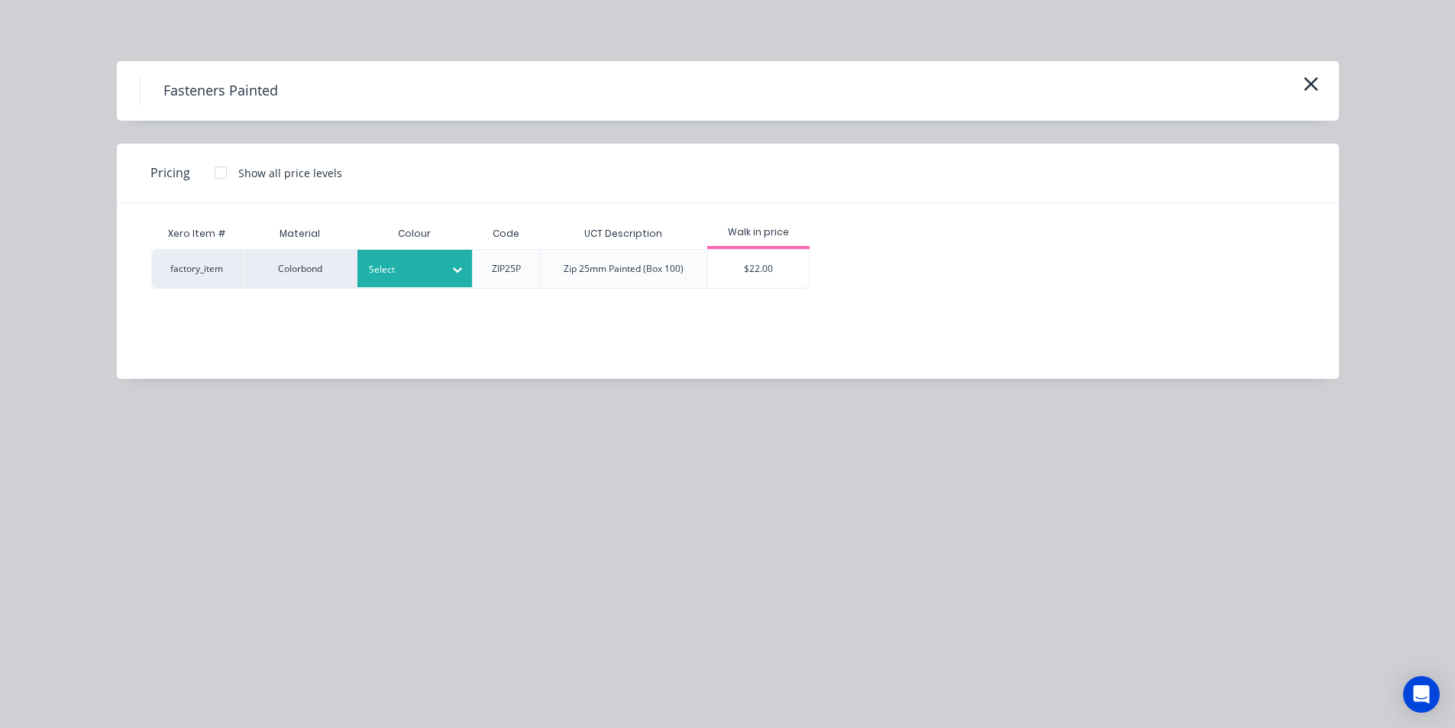
click at [425, 280] on div "Select" at bounding box center [414, 268] width 115 height 37
type input "mon"
drag, startPoint x: 459, startPoint y: 344, endPoint x: 672, endPoint y: 298, distance: 218.0
click at [752, 284] on div "$22.00" at bounding box center [759, 269] width 102 height 38
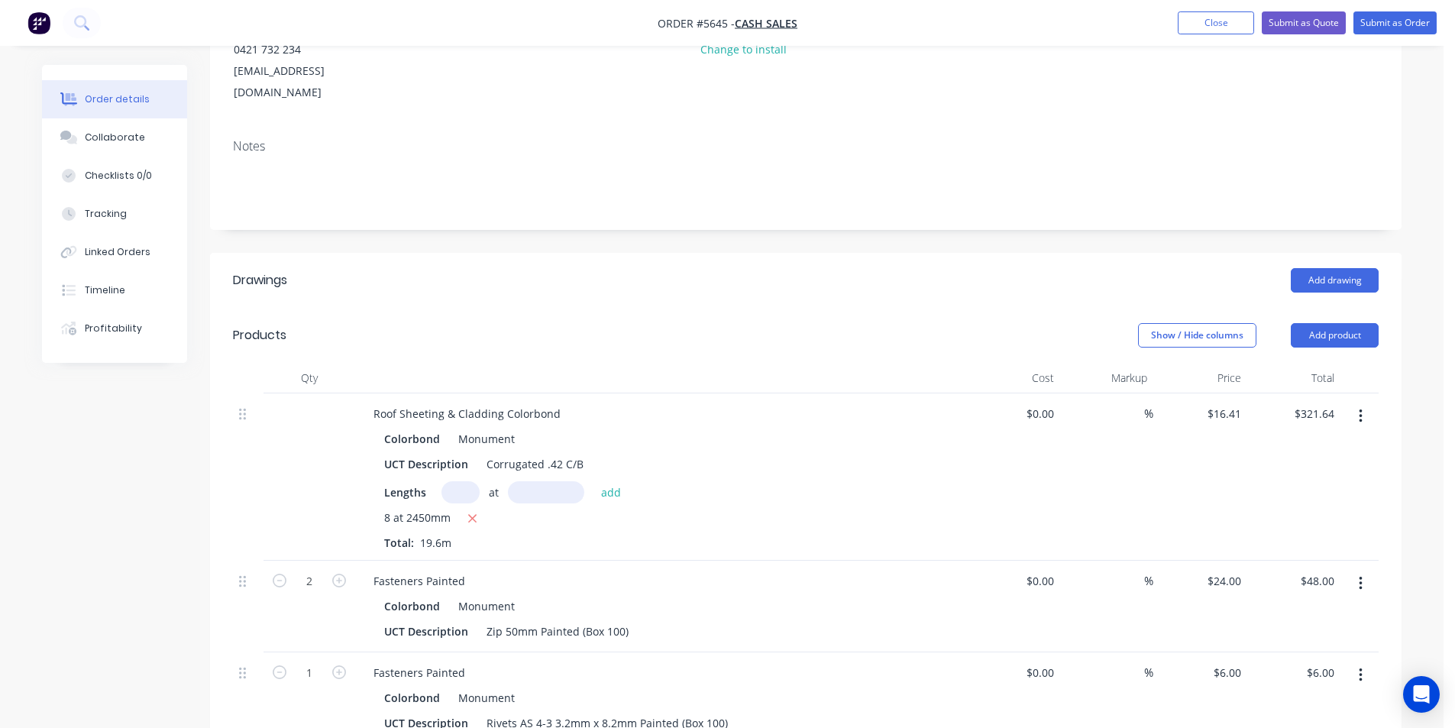
scroll to position [215, 0]
click at [1318, 271] on button "Add drawing" at bounding box center [1335, 283] width 88 height 24
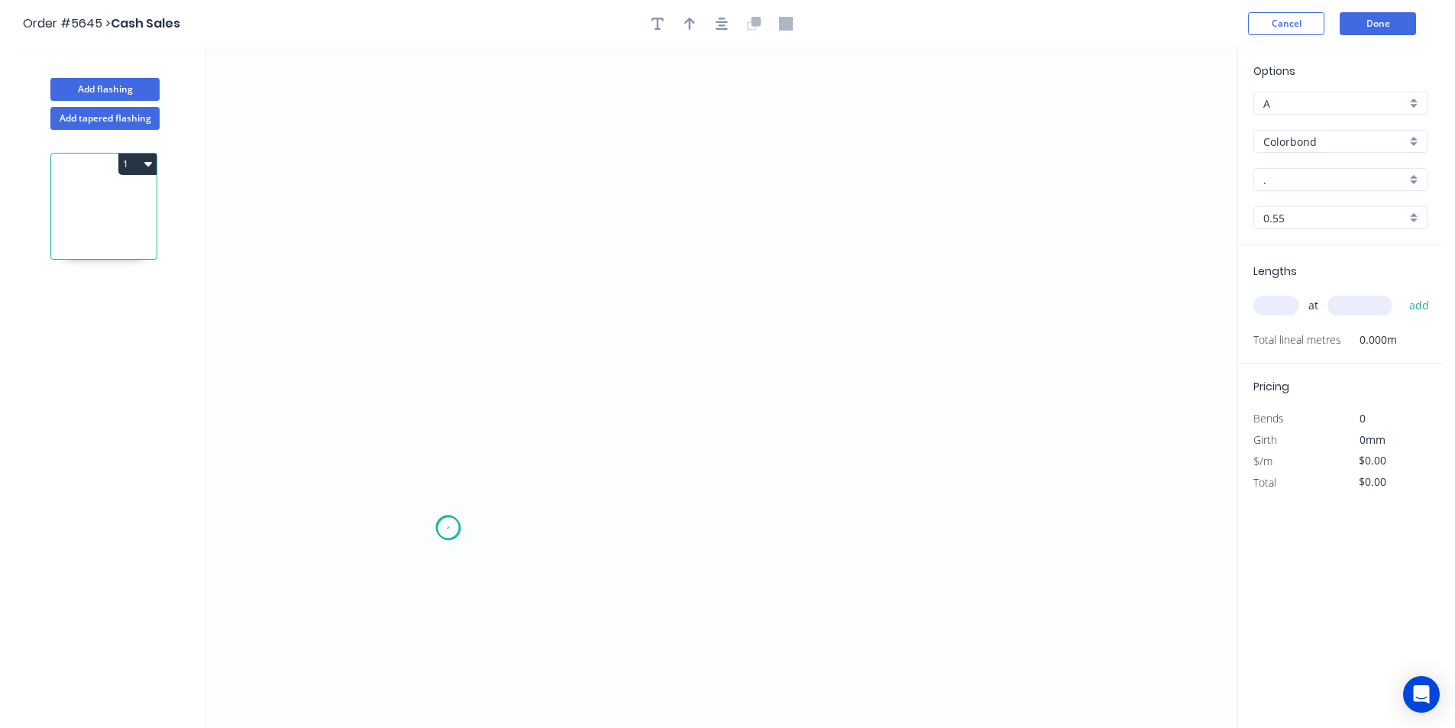
drag, startPoint x: 448, startPoint y: 529, endPoint x: 445, endPoint y: 384, distance: 144.4
click at [448, 520] on icon "0" at bounding box center [721, 387] width 1031 height 681
click at [446, 264] on icon "0" at bounding box center [721, 387] width 1031 height 681
click at [975, 289] on icon "0 ?" at bounding box center [721, 387] width 1031 height 681
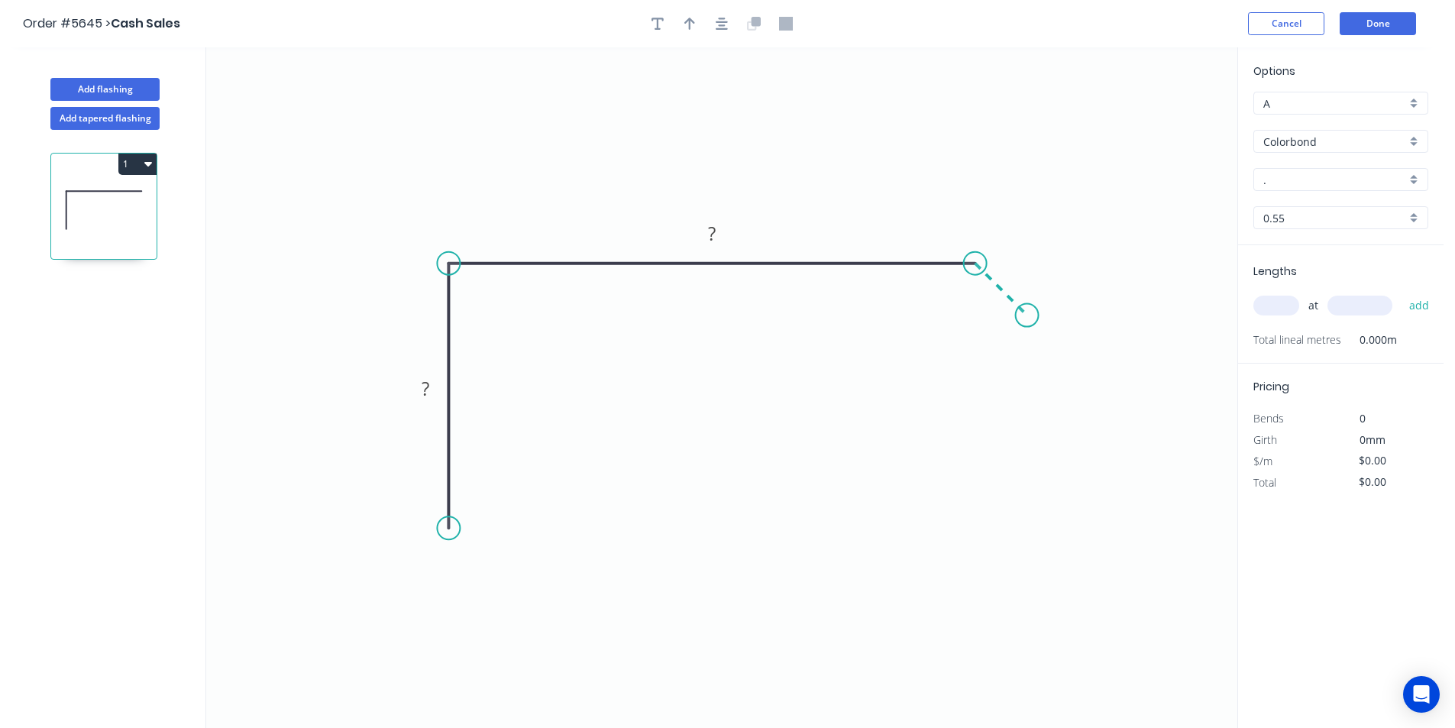
click at [1027, 311] on icon "0 ? ?" at bounding box center [721, 387] width 1031 height 681
click at [449, 531] on circle at bounding box center [448, 527] width 23 height 23
click at [478, 503] on icon "0 ? ? ?" at bounding box center [721, 387] width 1031 height 681
click at [478, 503] on circle at bounding box center [478, 498] width 23 height 23
click at [490, 529] on rect at bounding box center [479, 523] width 31 height 21
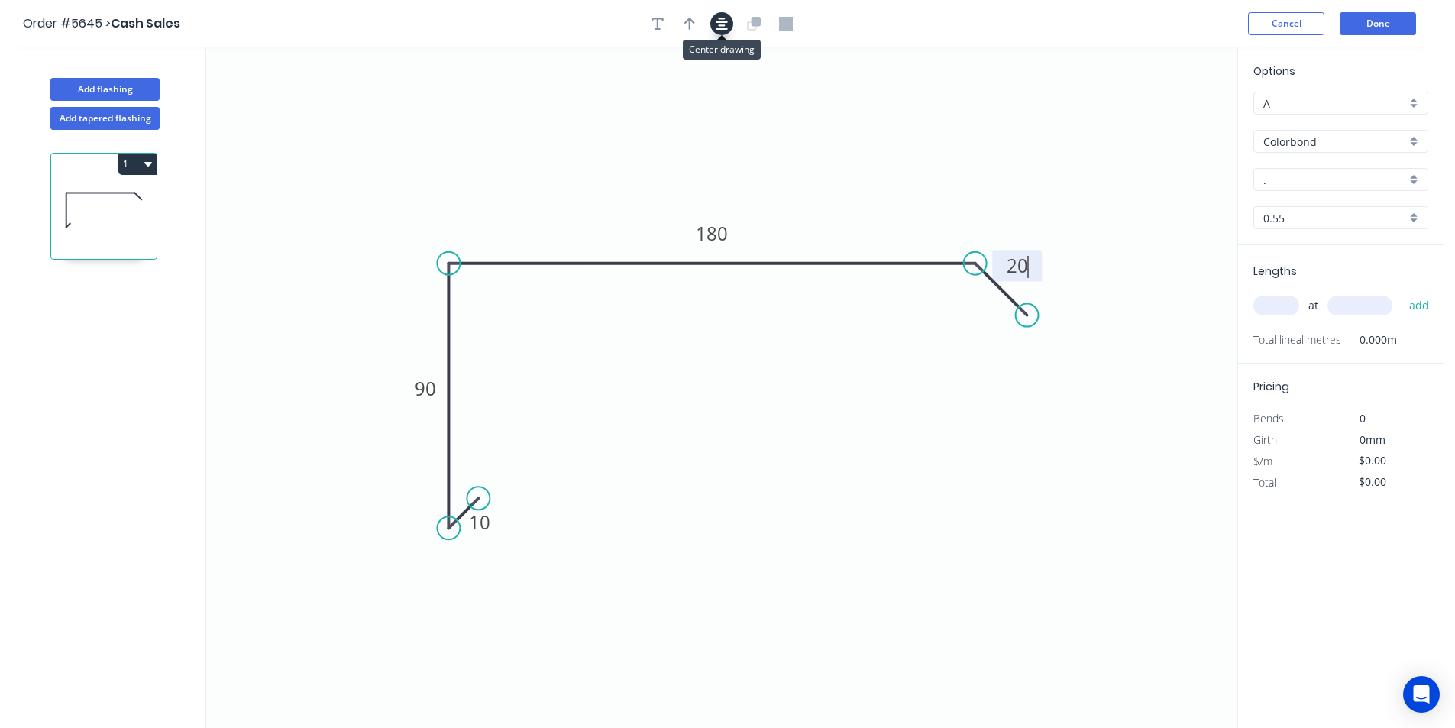
click at [726, 28] on icon "button" at bounding box center [722, 24] width 12 height 12
type input "$15.61"
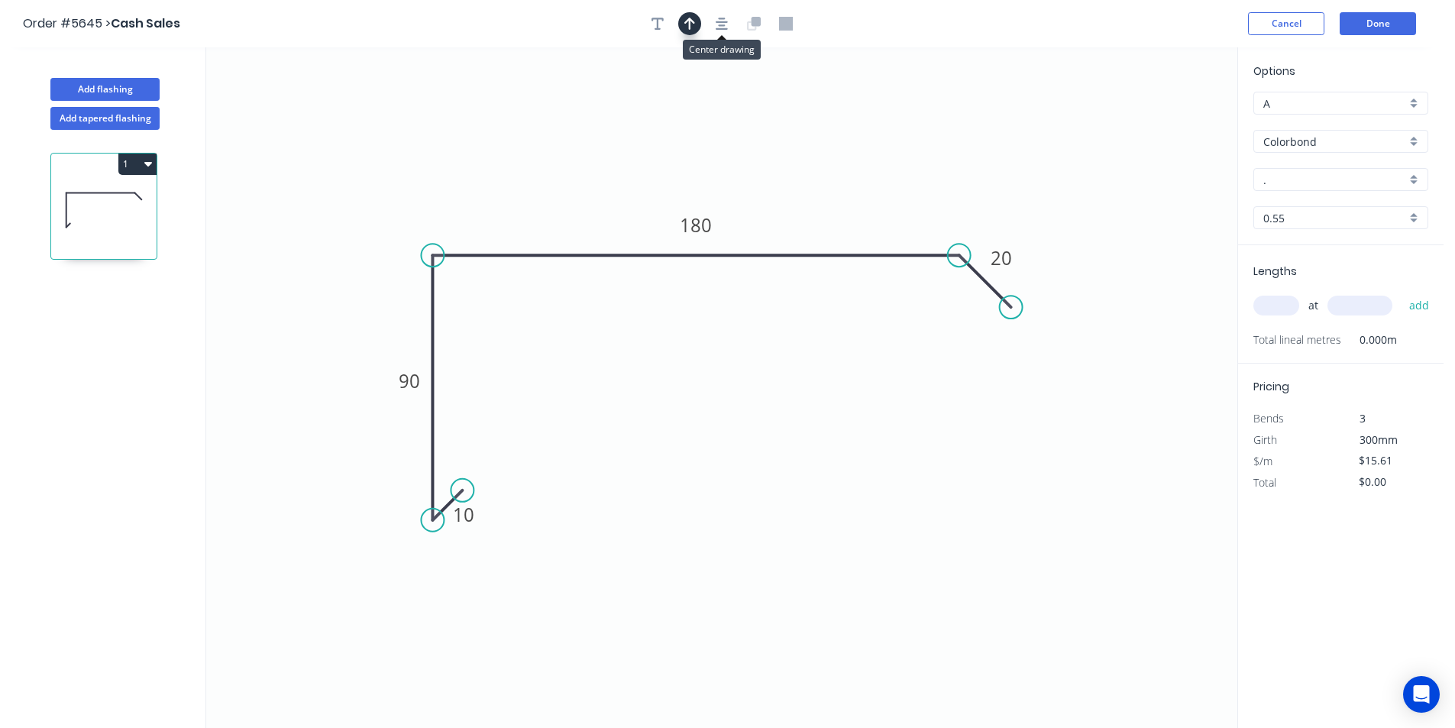
click at [694, 21] on icon "button" at bounding box center [689, 24] width 11 height 14
drag, startPoint x: 1156, startPoint y: 121, endPoint x: 383, endPoint y: 209, distance: 778.1
click at [383, 209] on icon at bounding box center [384, 191] width 14 height 49
click at [1313, 170] on div "." at bounding box center [1341, 179] width 175 height 23
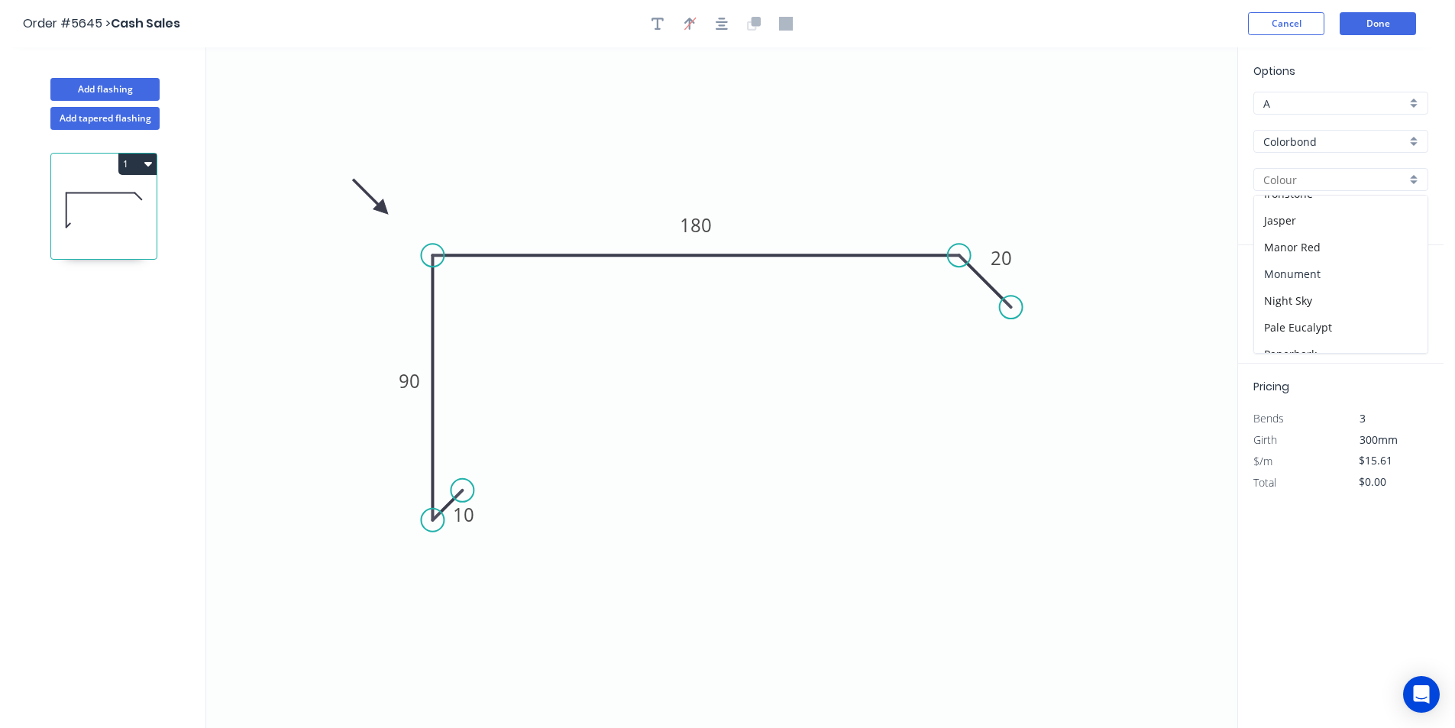
click at [1373, 278] on div "Monument" at bounding box center [1340, 273] width 173 height 27
type input "Monument"
click at [1282, 317] on div "at add" at bounding box center [1343, 306] width 178 height 26
click at [1280, 305] on input "text" at bounding box center [1277, 306] width 46 height 20
type input "4"
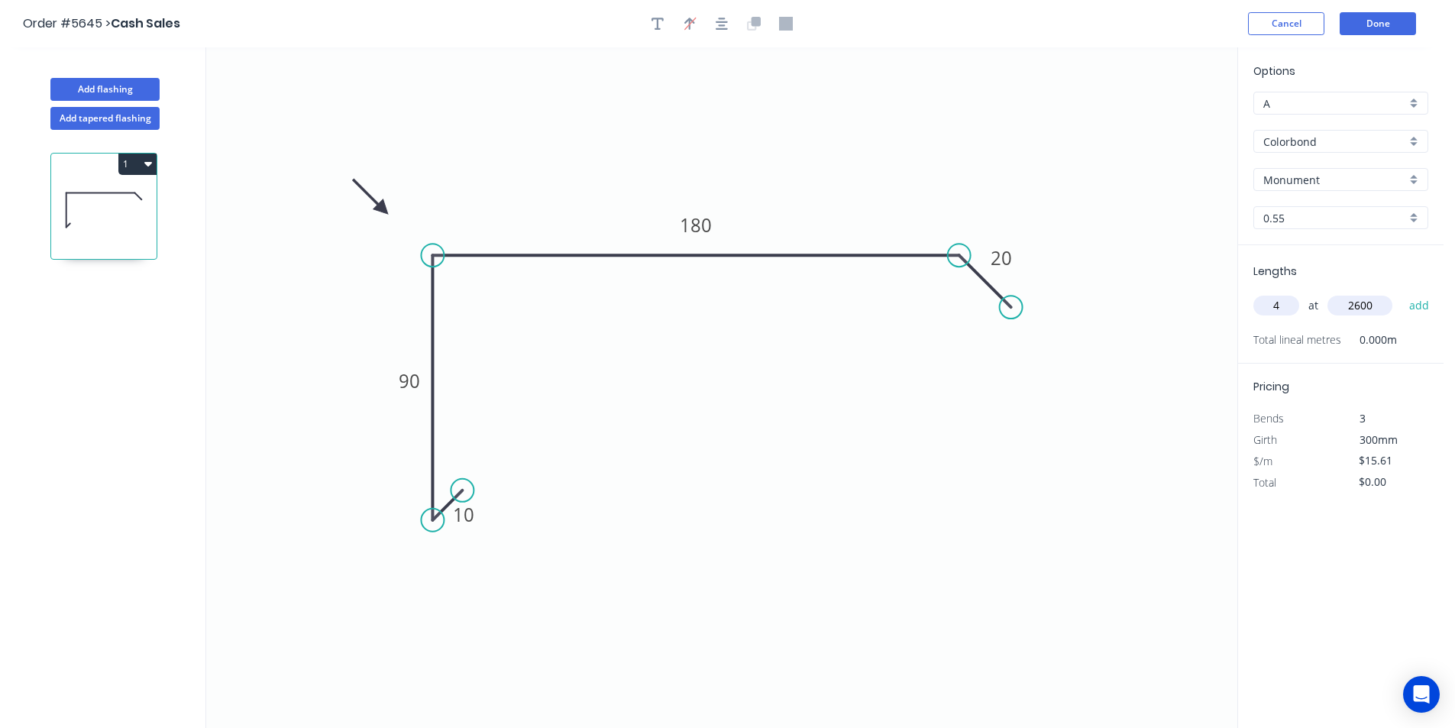
type input "2600"
click at [1402, 293] on button "add" at bounding box center [1420, 306] width 36 height 26
type input "$162.34"
click at [1370, 22] on button "Done" at bounding box center [1378, 23] width 76 height 23
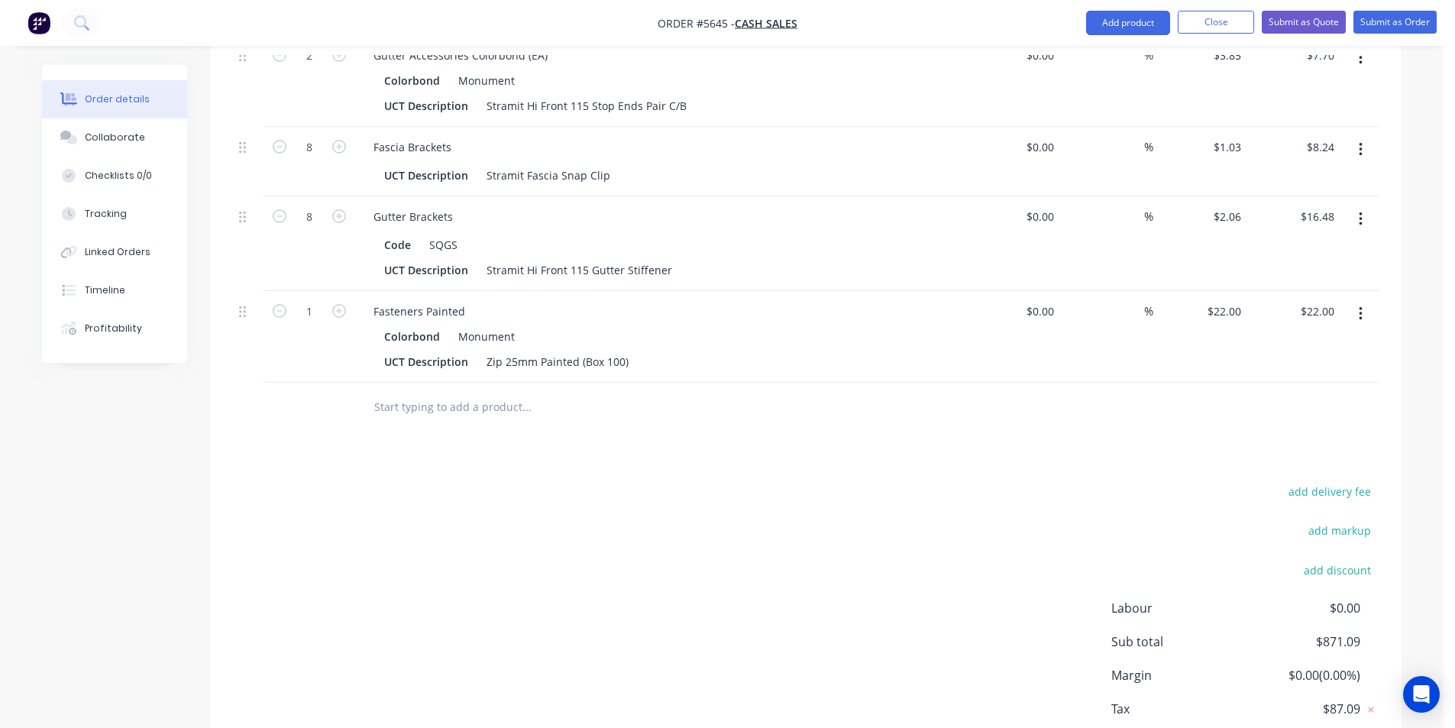
scroll to position [1986, 0]
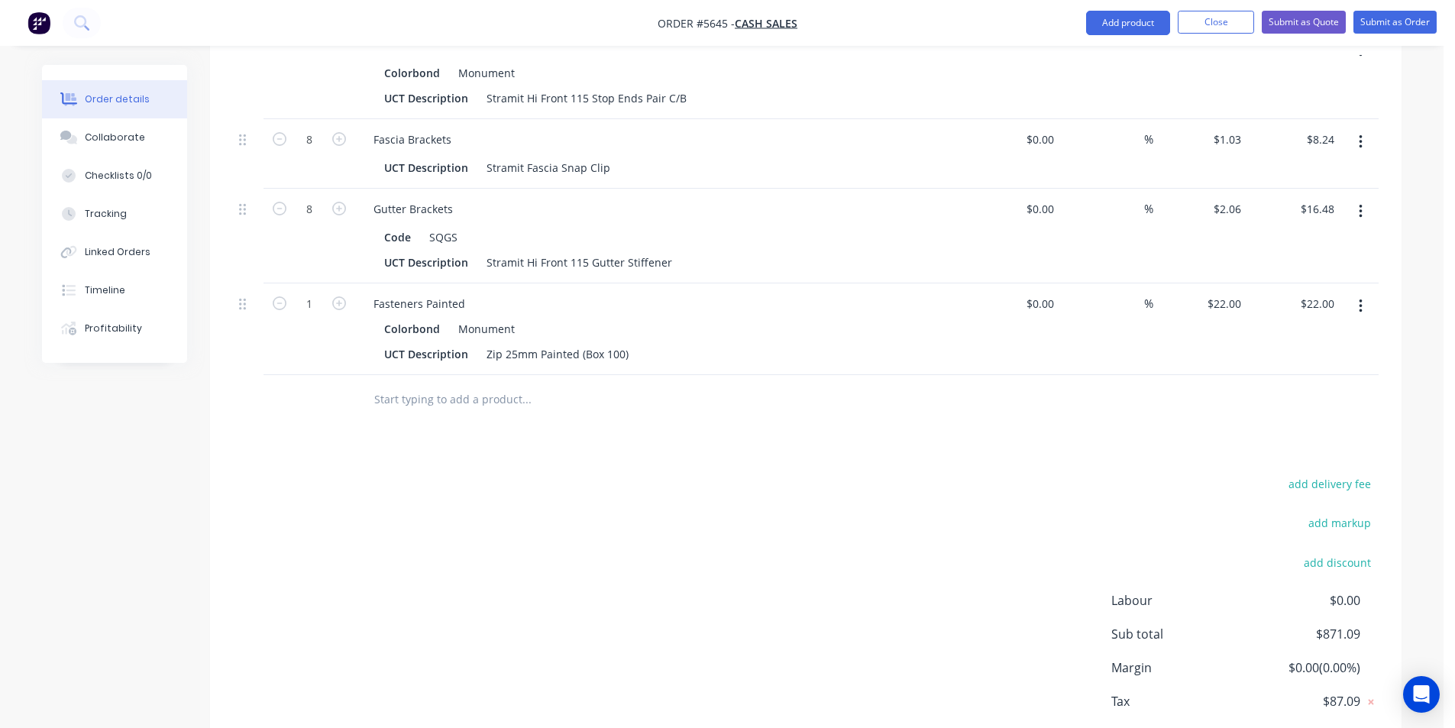
click at [472, 384] on input "text" at bounding box center [527, 399] width 306 height 31
type input "c"
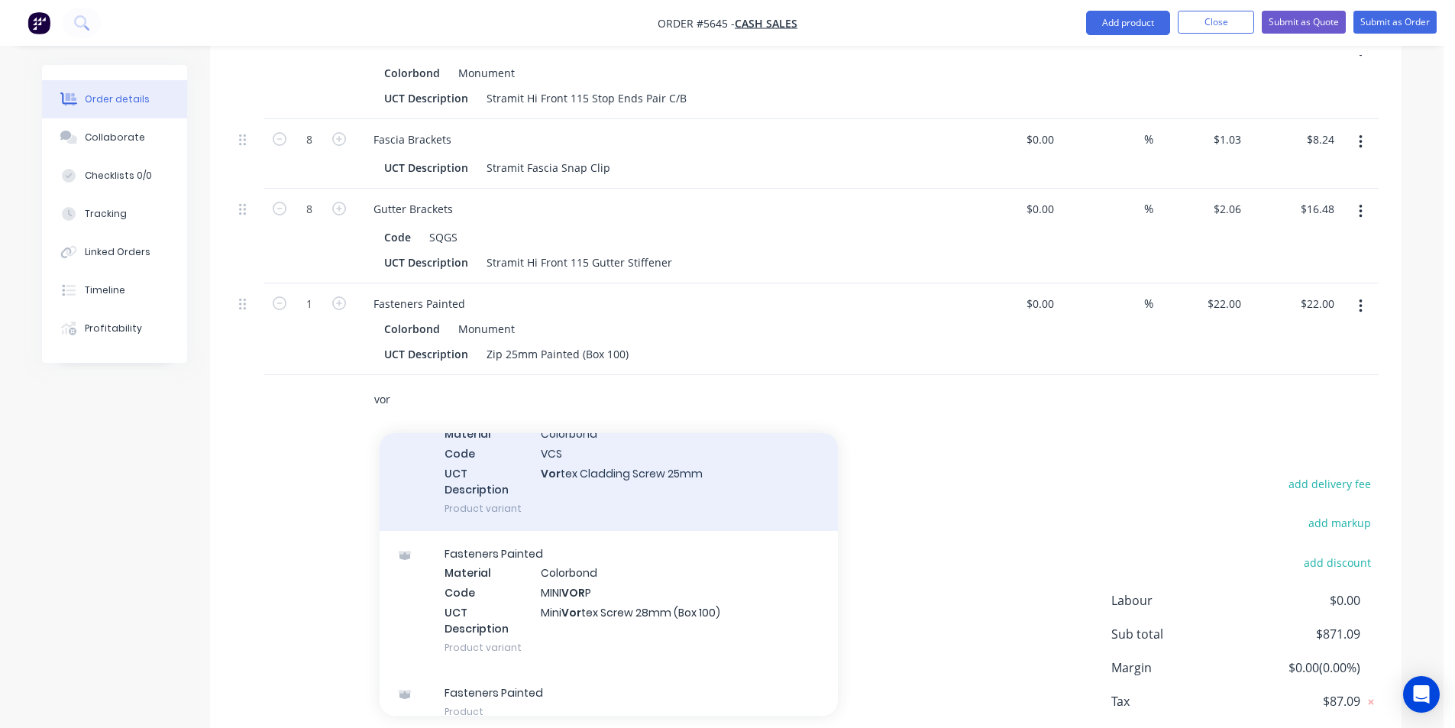
scroll to position [128, 0]
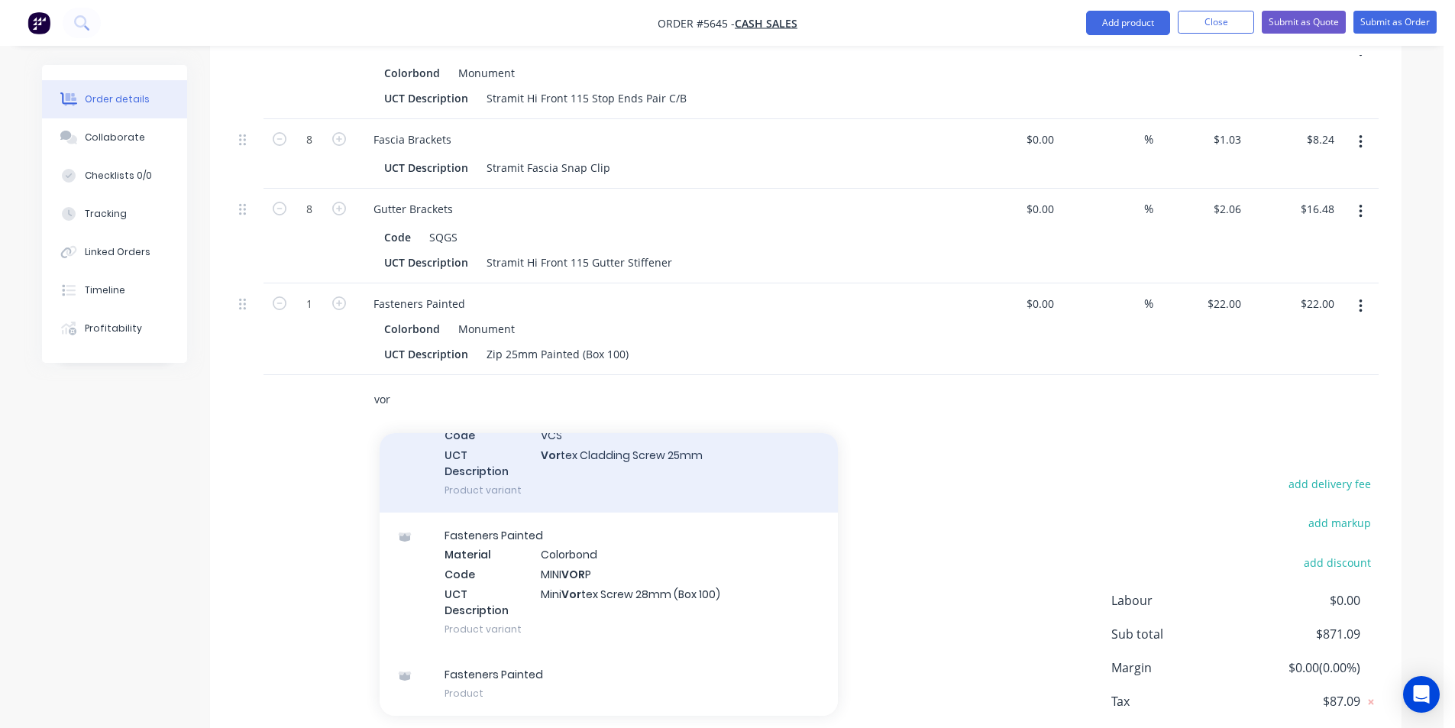
type input "vor"
click at [650, 442] on div "Fasteners Painted Xero Item # factory_item Material Colorbond Code VCS UCT Desc…" at bounding box center [609, 433] width 458 height 159
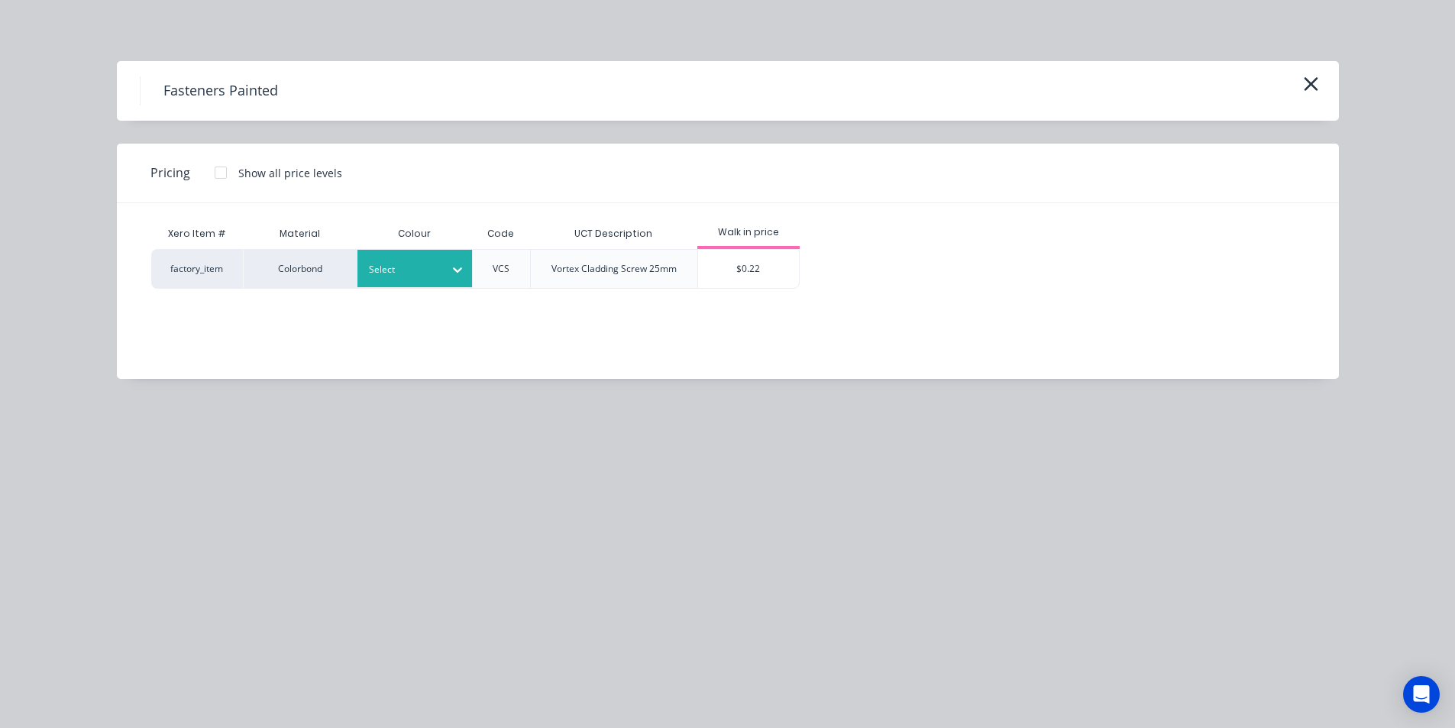
click at [425, 251] on div "Select" at bounding box center [414, 268] width 115 height 37
type input "mon"
drag, startPoint x: 430, startPoint y: 337, endPoint x: 630, endPoint y: 302, distance: 203.2
drag, startPoint x: 743, startPoint y: 279, endPoint x: 698, endPoint y: 325, distance: 64.3
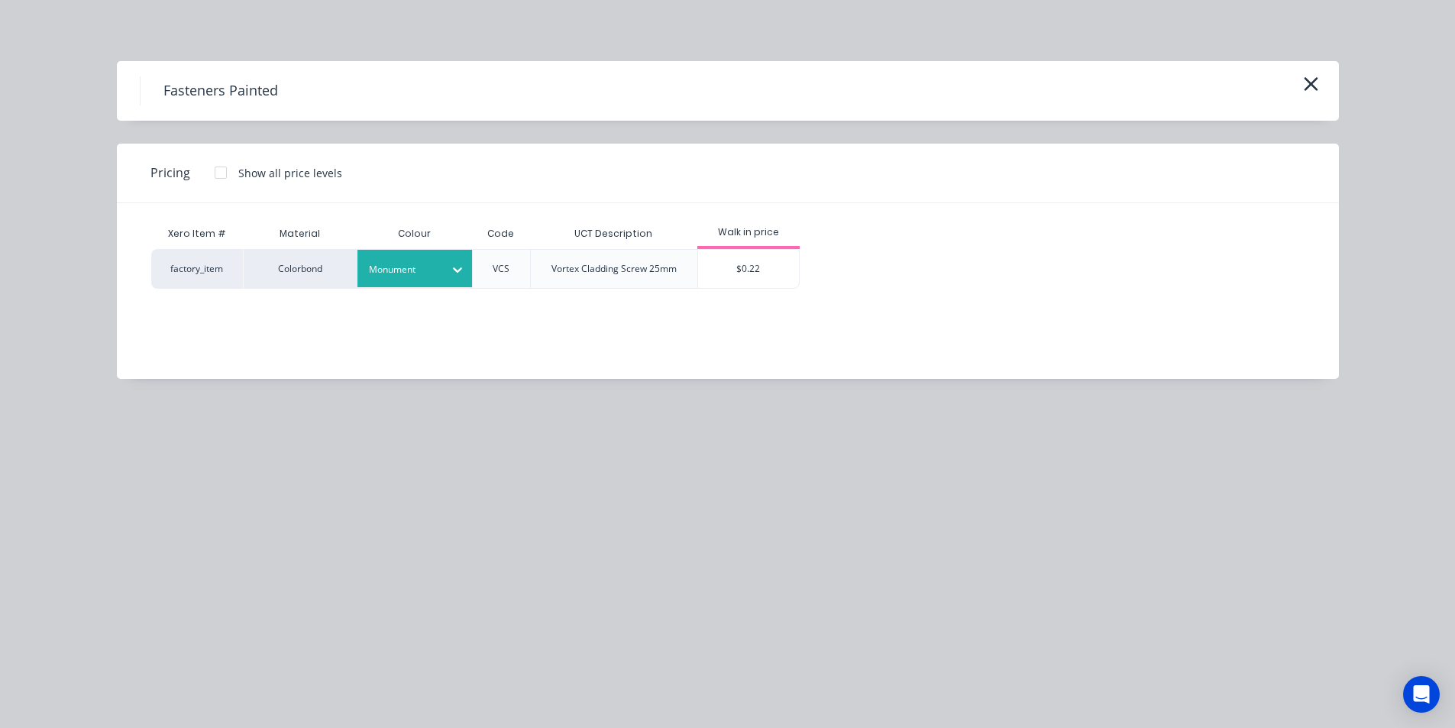
click at [744, 279] on div "$0.22" at bounding box center [749, 269] width 102 height 38
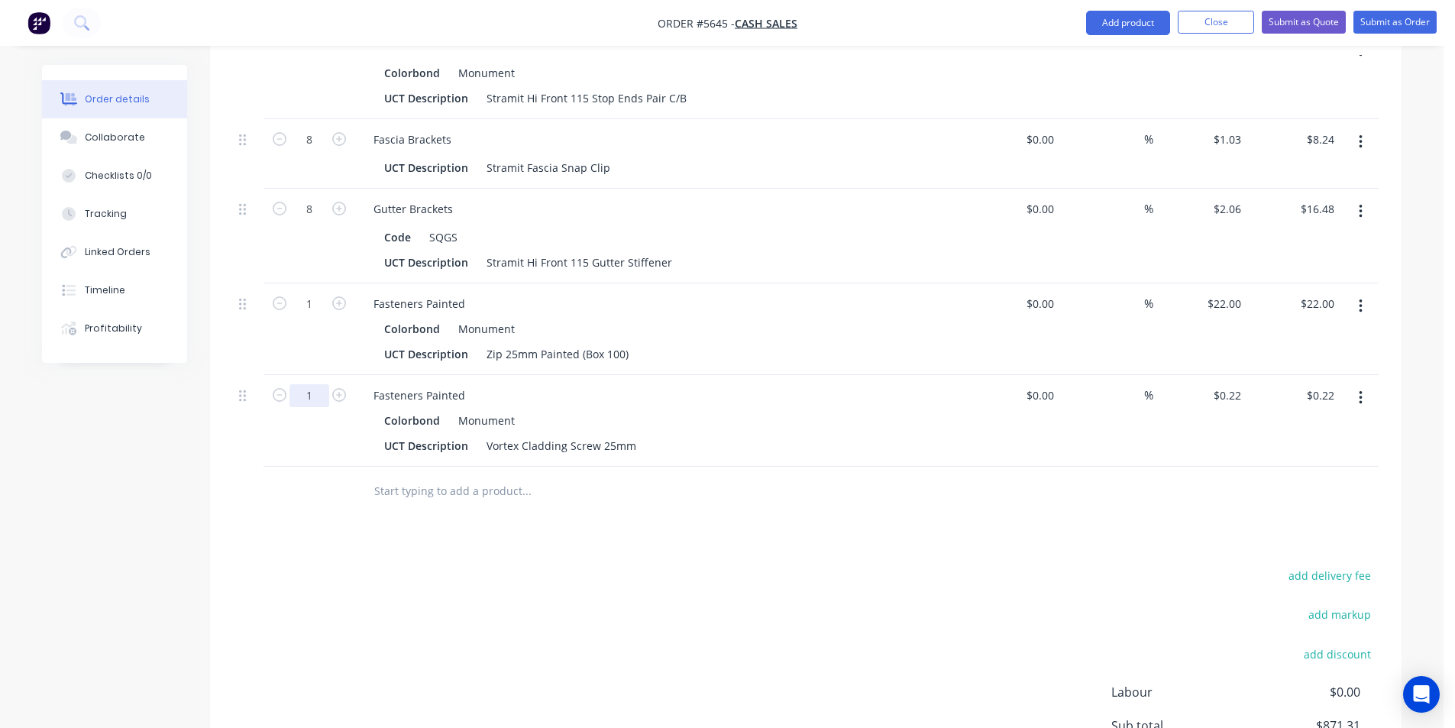
type input "200"
type input "$44.00"
click at [512, 476] on input "text" at bounding box center [527, 491] width 306 height 31
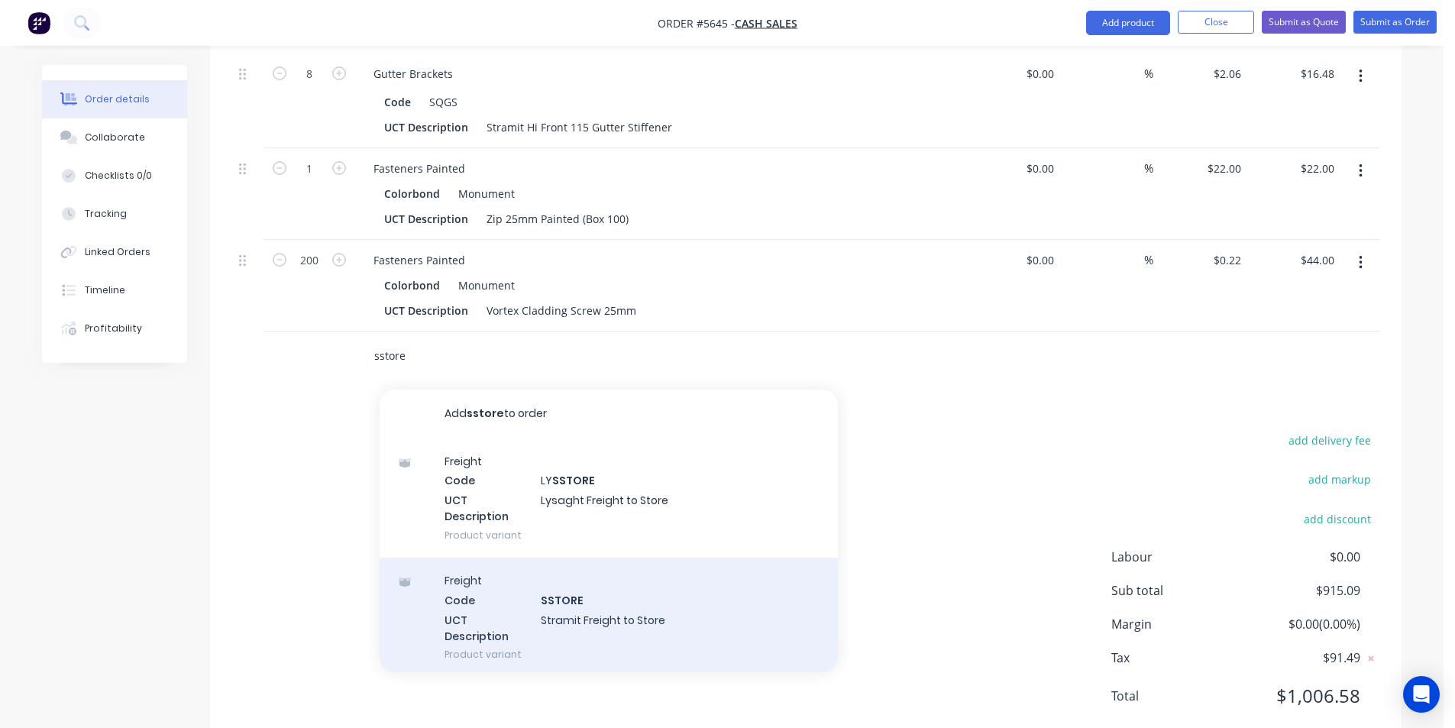
type input "sstore"
click at [654, 574] on div "Freight Code SSTORE UCT Description Stramit Freight to Store Product variant" at bounding box center [609, 617] width 458 height 119
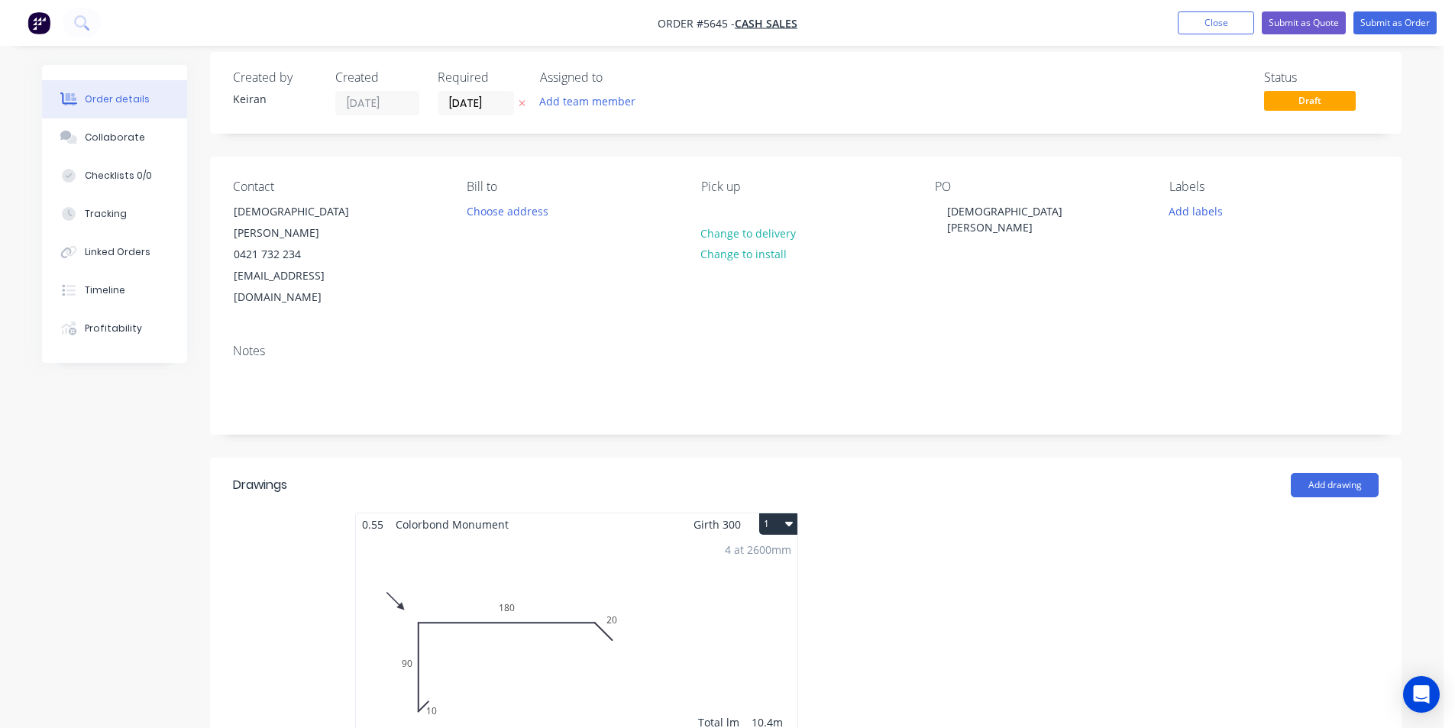
scroll to position [0, 0]
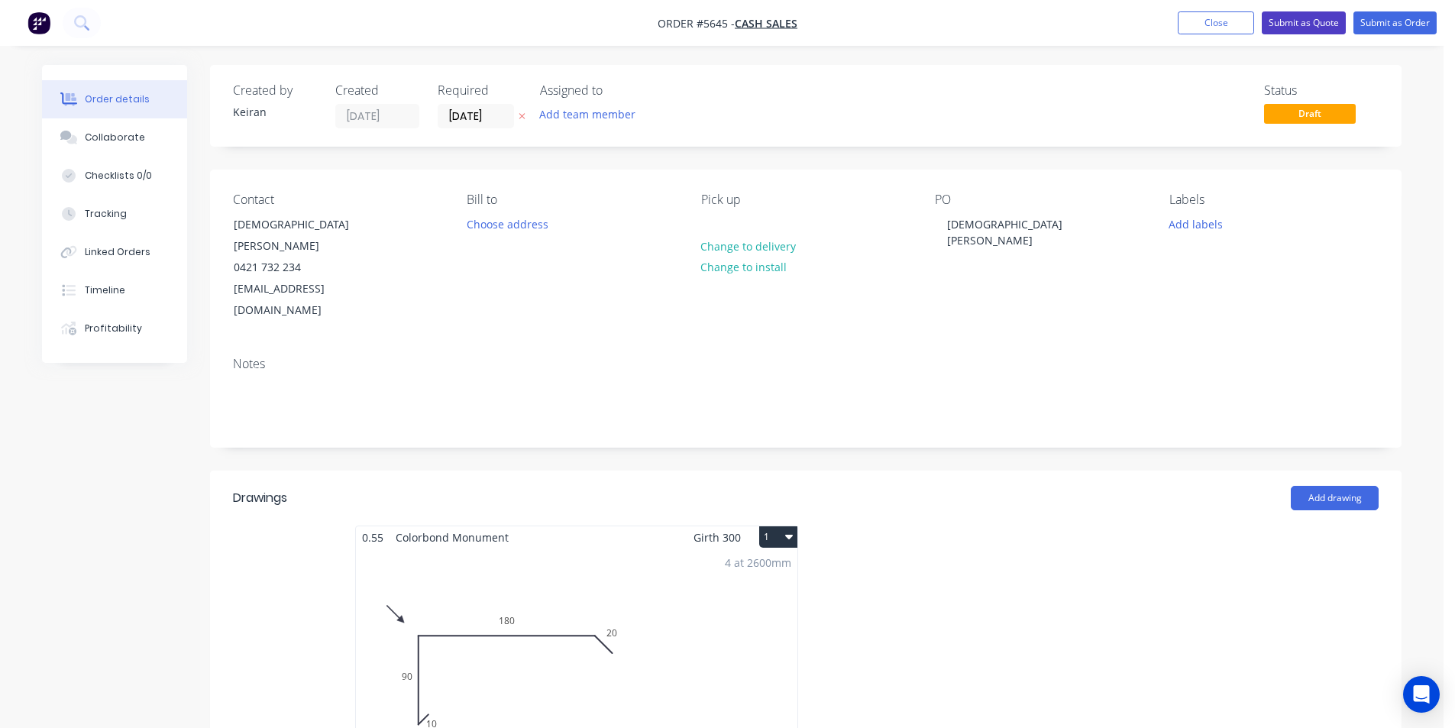
click at [1276, 27] on button "Submit as Quote" at bounding box center [1304, 22] width 84 height 23
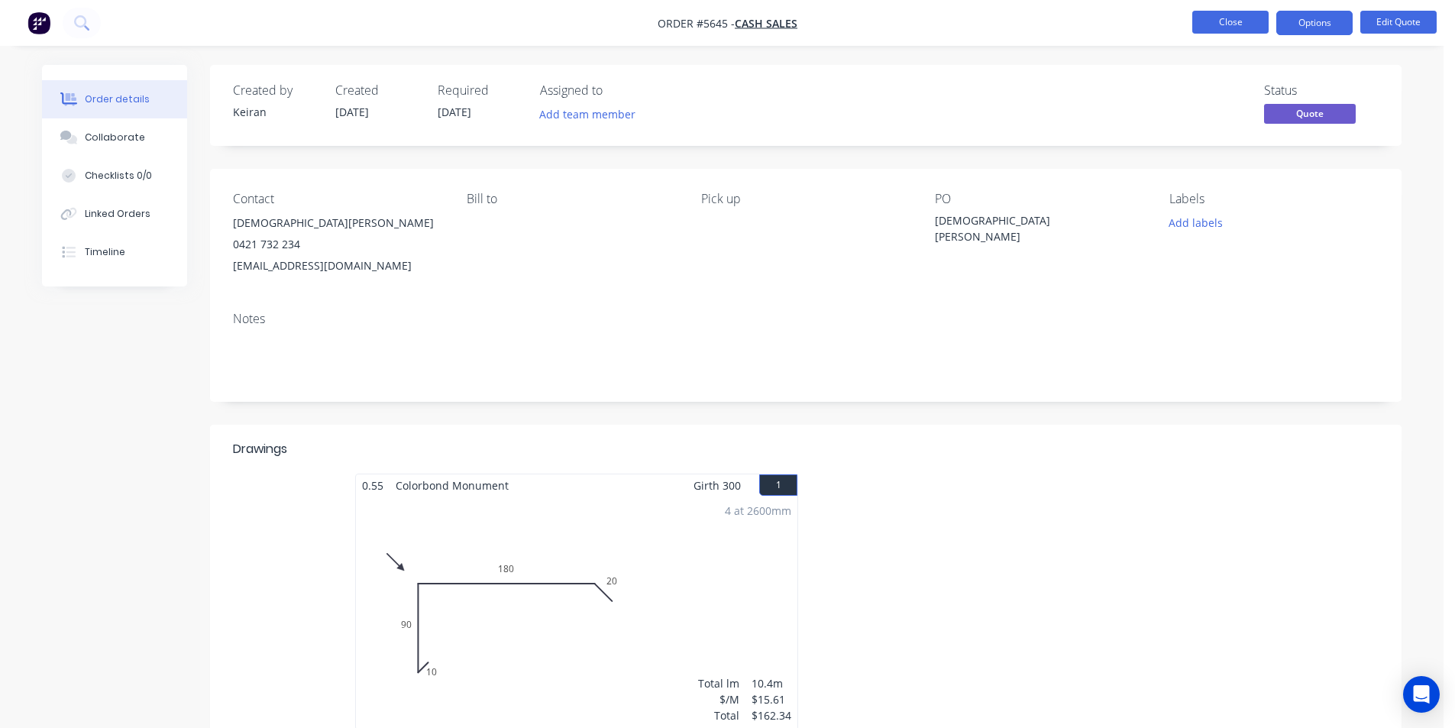
click at [1231, 29] on button "Close" at bounding box center [1230, 22] width 76 height 23
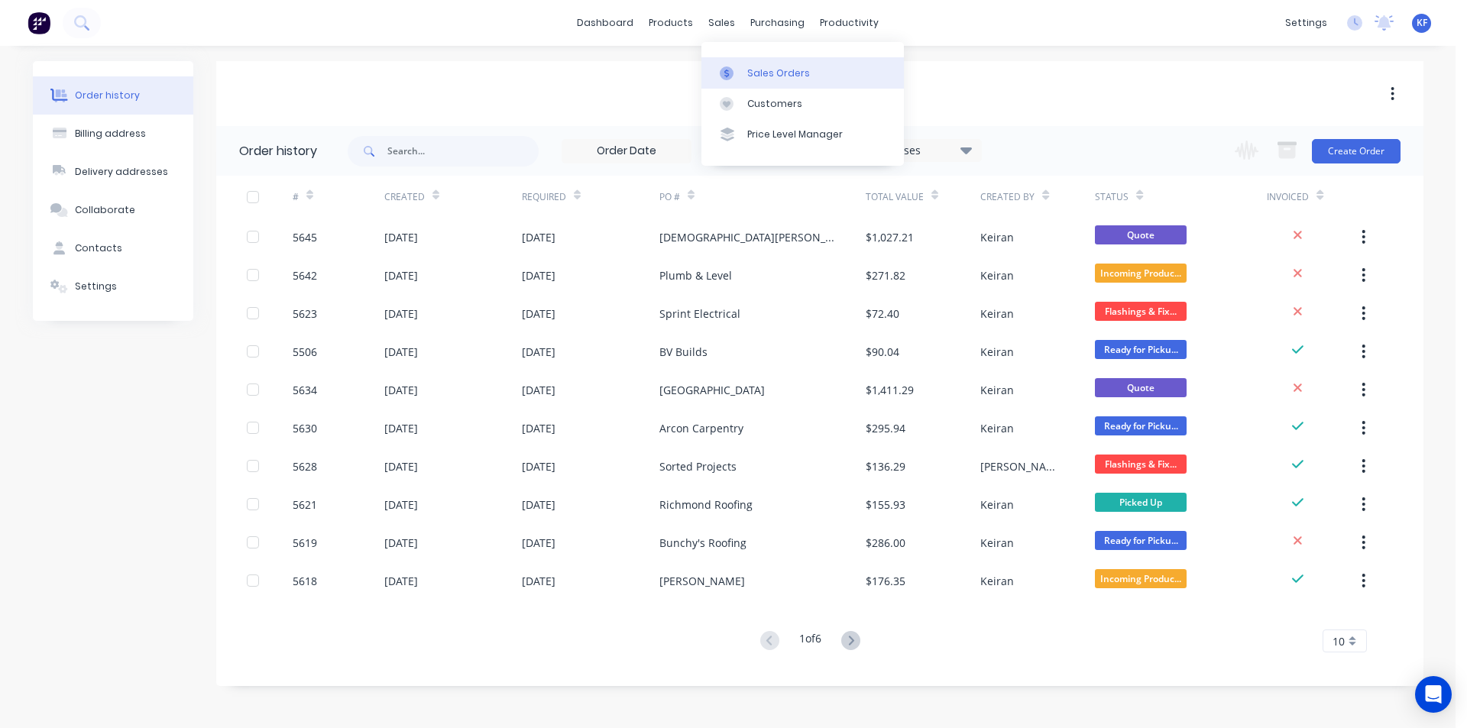
click at [759, 61] on link "Sales Orders" at bounding box center [802, 72] width 202 height 31
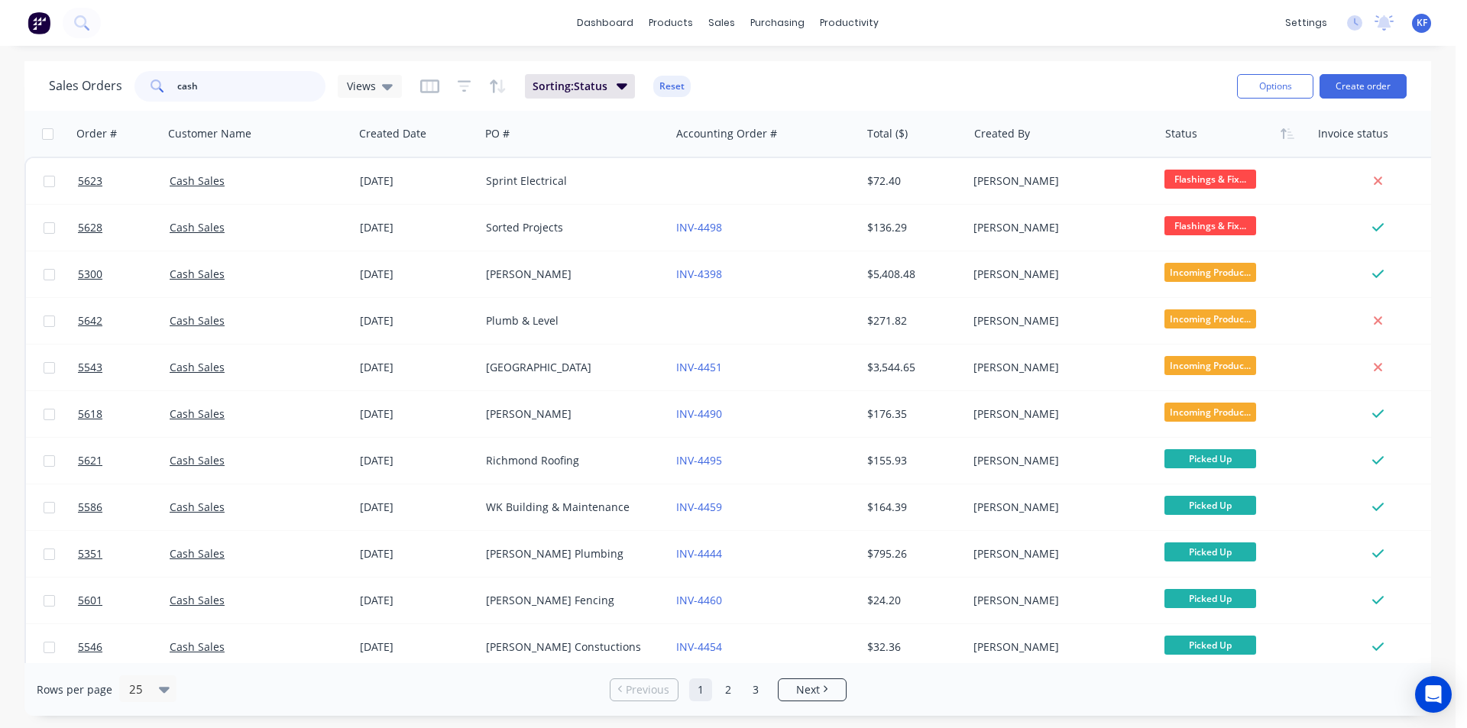
drag, startPoint x: 283, startPoint y: 99, endPoint x: 152, endPoint y: 88, distance: 131.8
click at [153, 88] on div "cash" at bounding box center [229, 86] width 191 height 31
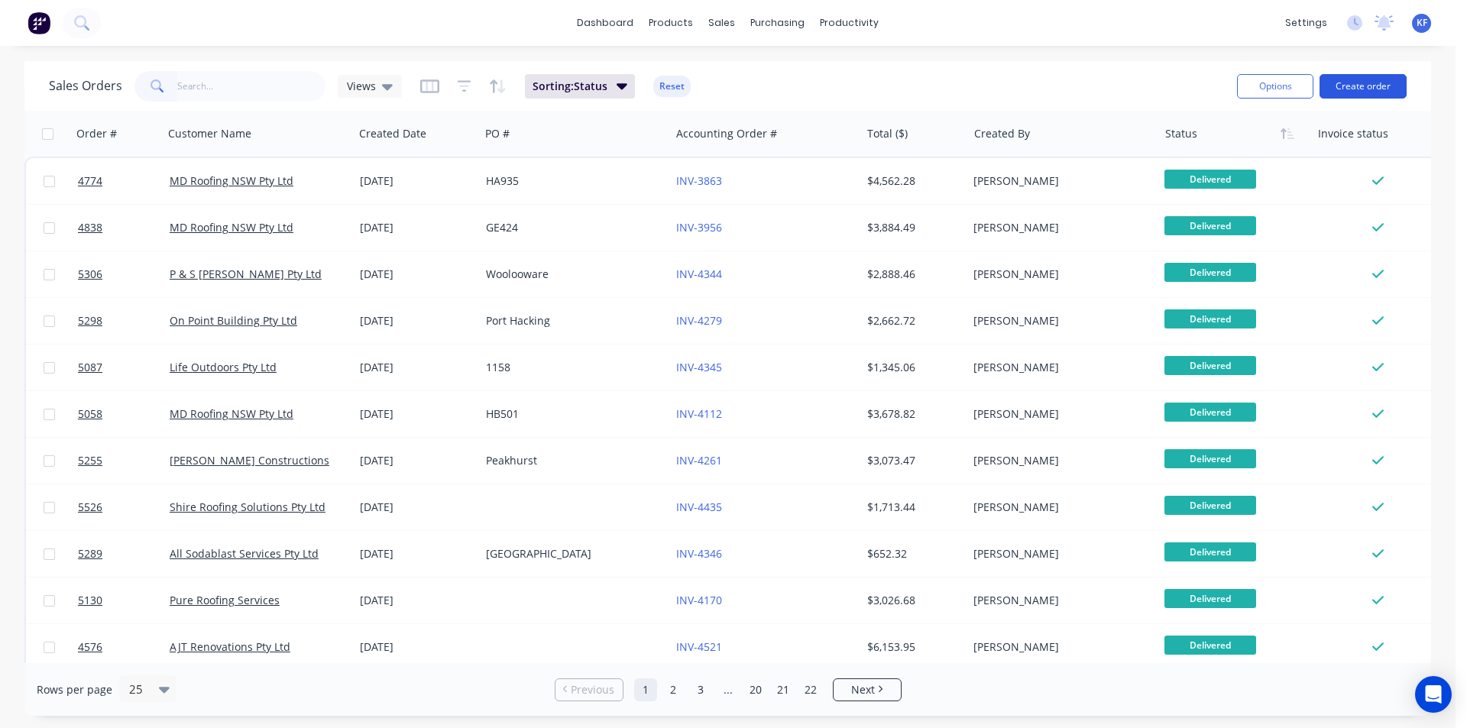
click at [1365, 82] on button "Create order" at bounding box center [1362, 86] width 87 height 24
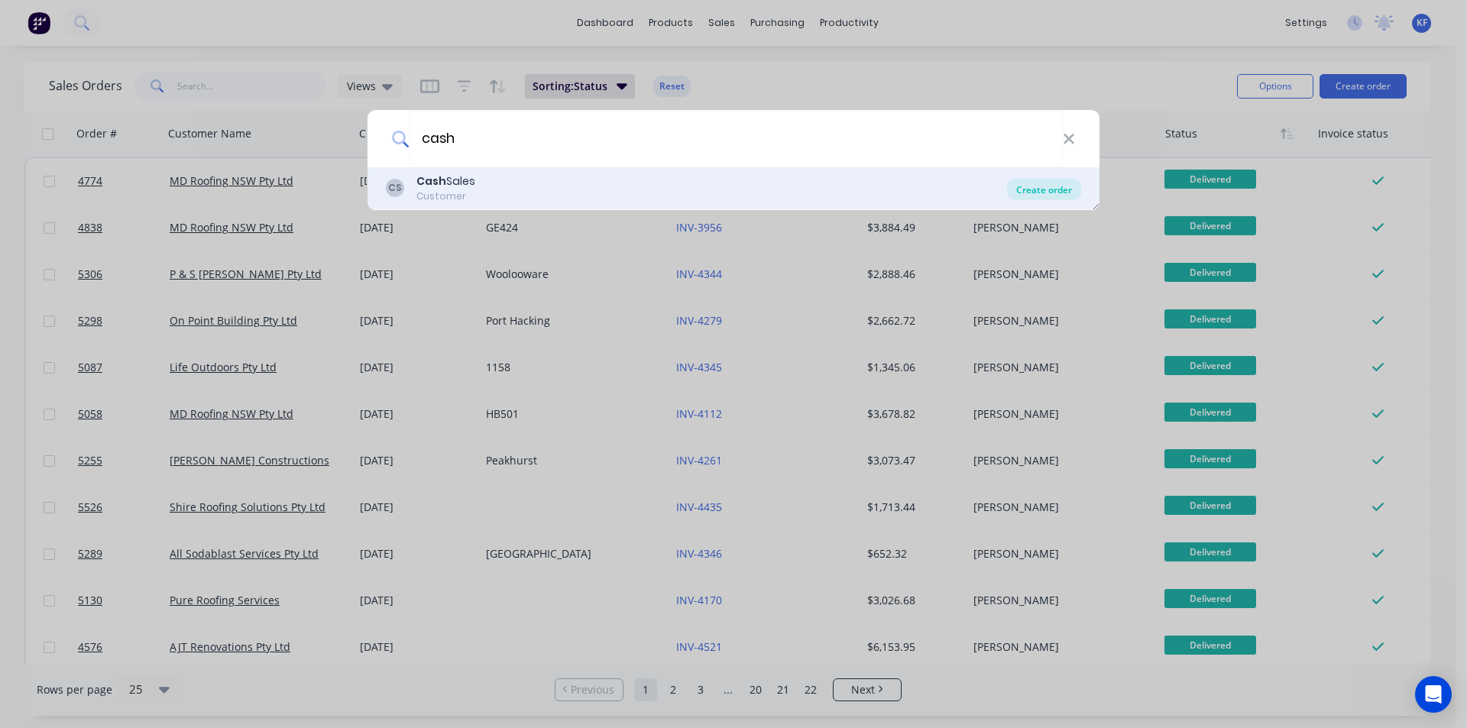
type input "cash"
click at [1062, 181] on div "Create order" at bounding box center [1044, 189] width 74 height 21
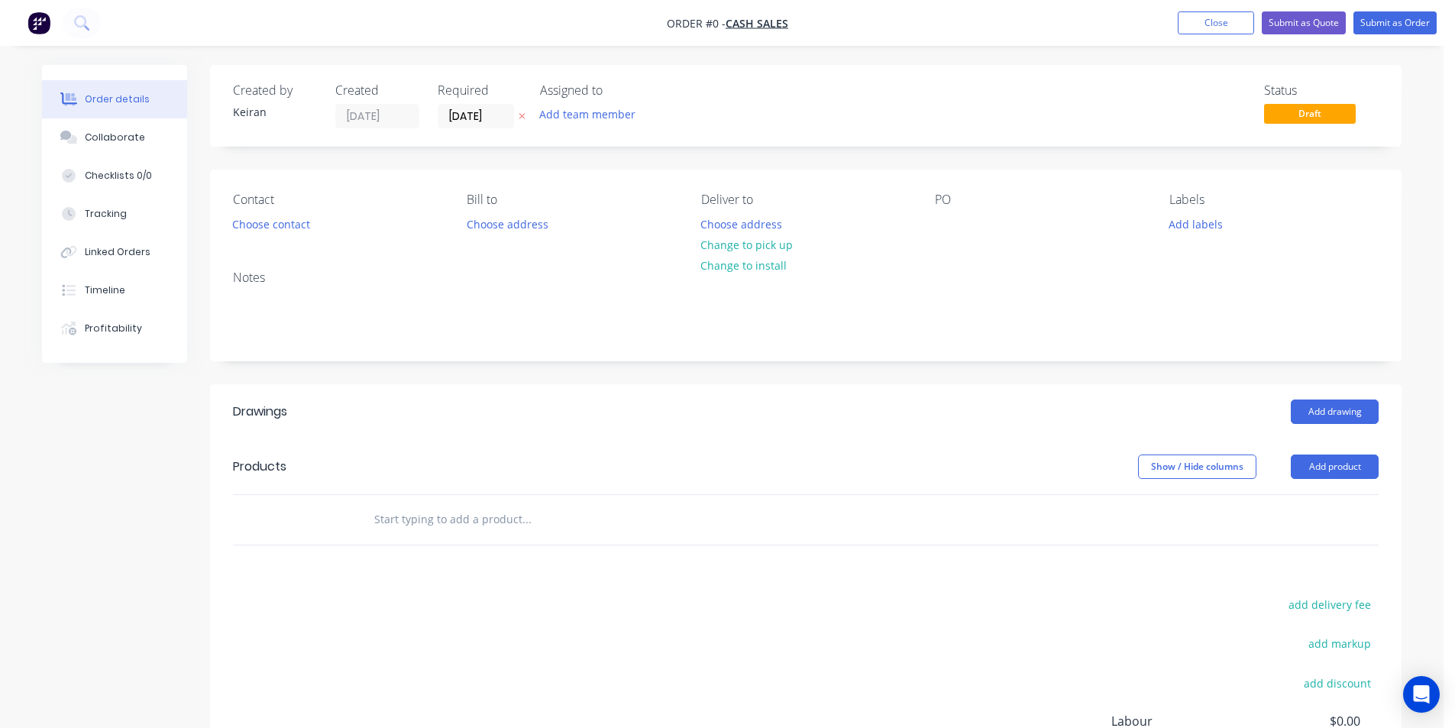
click at [569, 524] on input "text" at bounding box center [527, 519] width 306 height 31
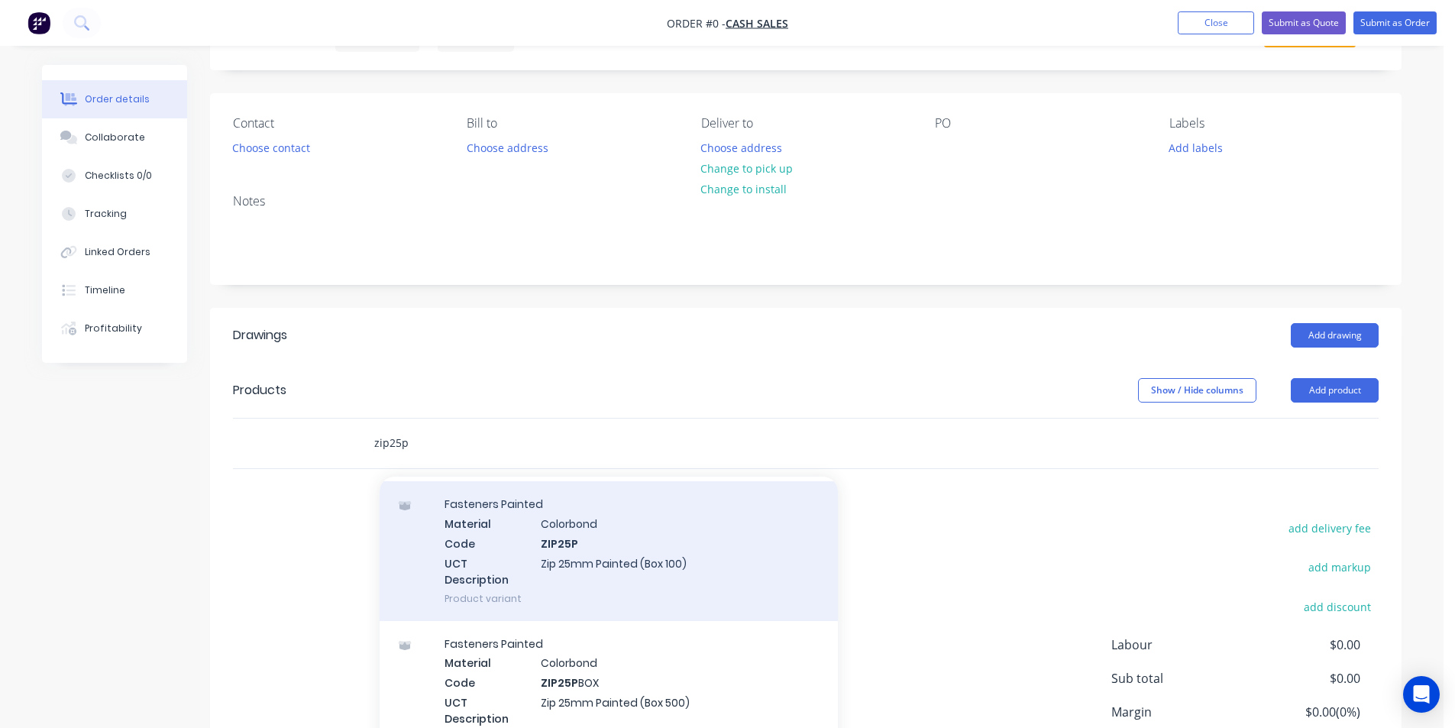
scroll to position [382, 0]
type input "zip25p"
click at [693, 567] on div "Fasteners Painted Material Colorbond Code ZIP25P UCT Description Zip 25mm Paint…" at bounding box center [609, 549] width 458 height 139
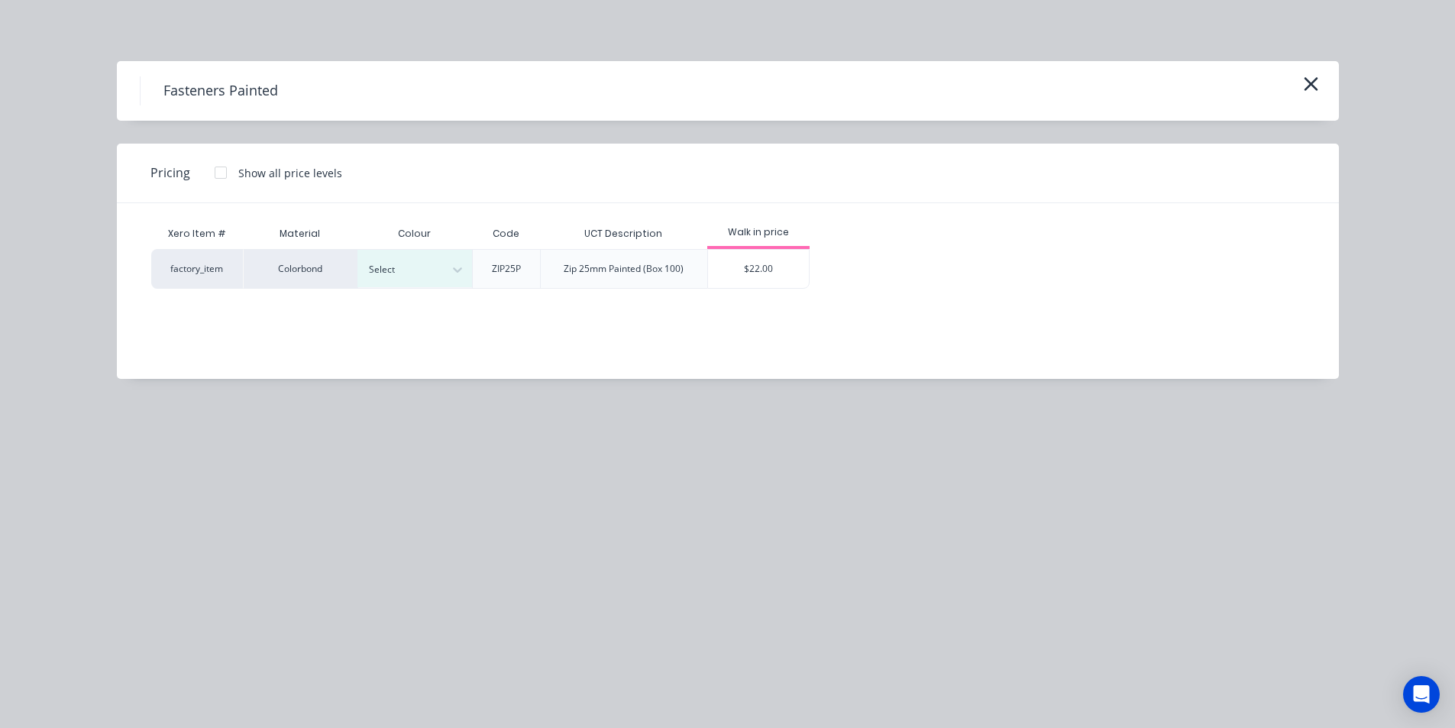
click at [410, 296] on div "Xero Item # Material Colour Code UCT Description Walk in price factory_item Col…" at bounding box center [716, 279] width 1199 height 153
click at [416, 276] on div at bounding box center [403, 269] width 69 height 17
type input "iron"
click at [191, 689] on div "Ironstone" at bounding box center [95, 703] width 191 height 28
click at [778, 270] on div "$22.00" at bounding box center [759, 269] width 102 height 38
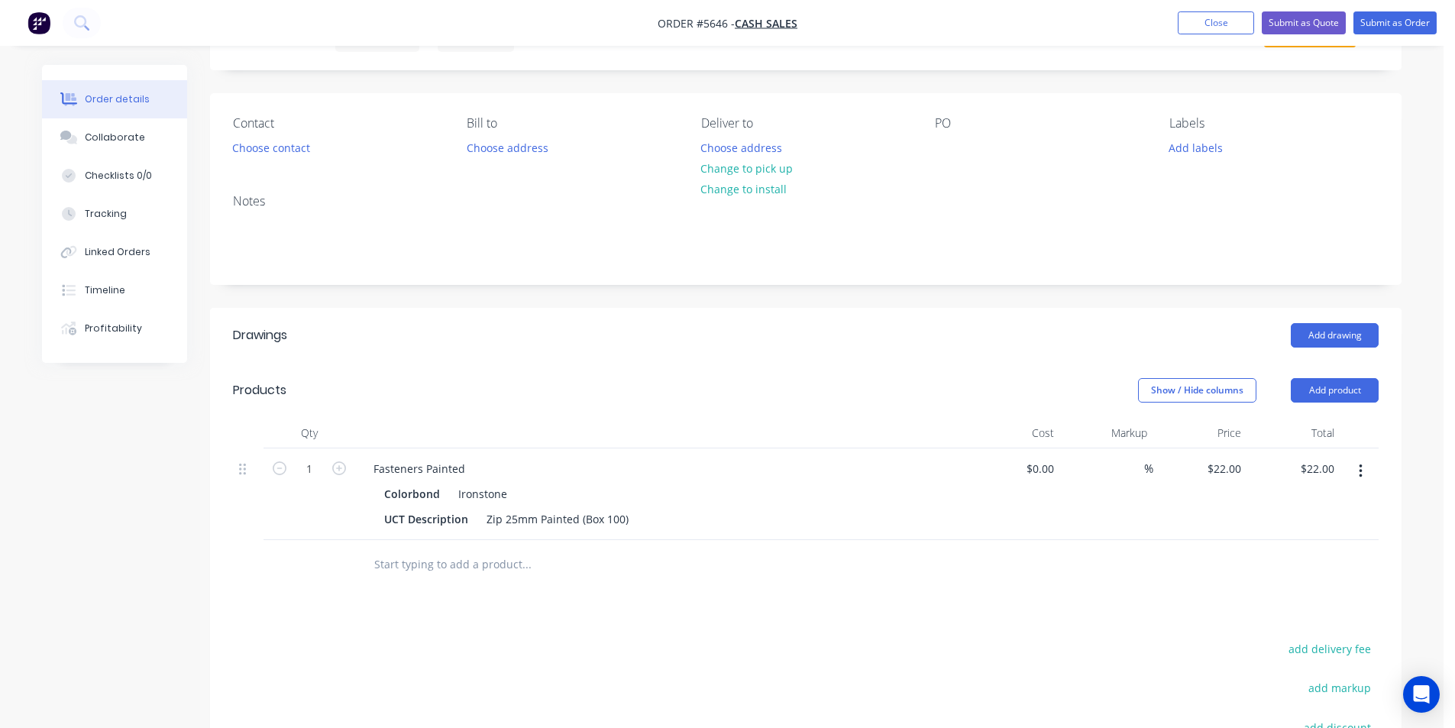
click at [956, 133] on div "PO" at bounding box center [1039, 137] width 209 height 43
click at [953, 142] on div at bounding box center [947, 148] width 24 height 22
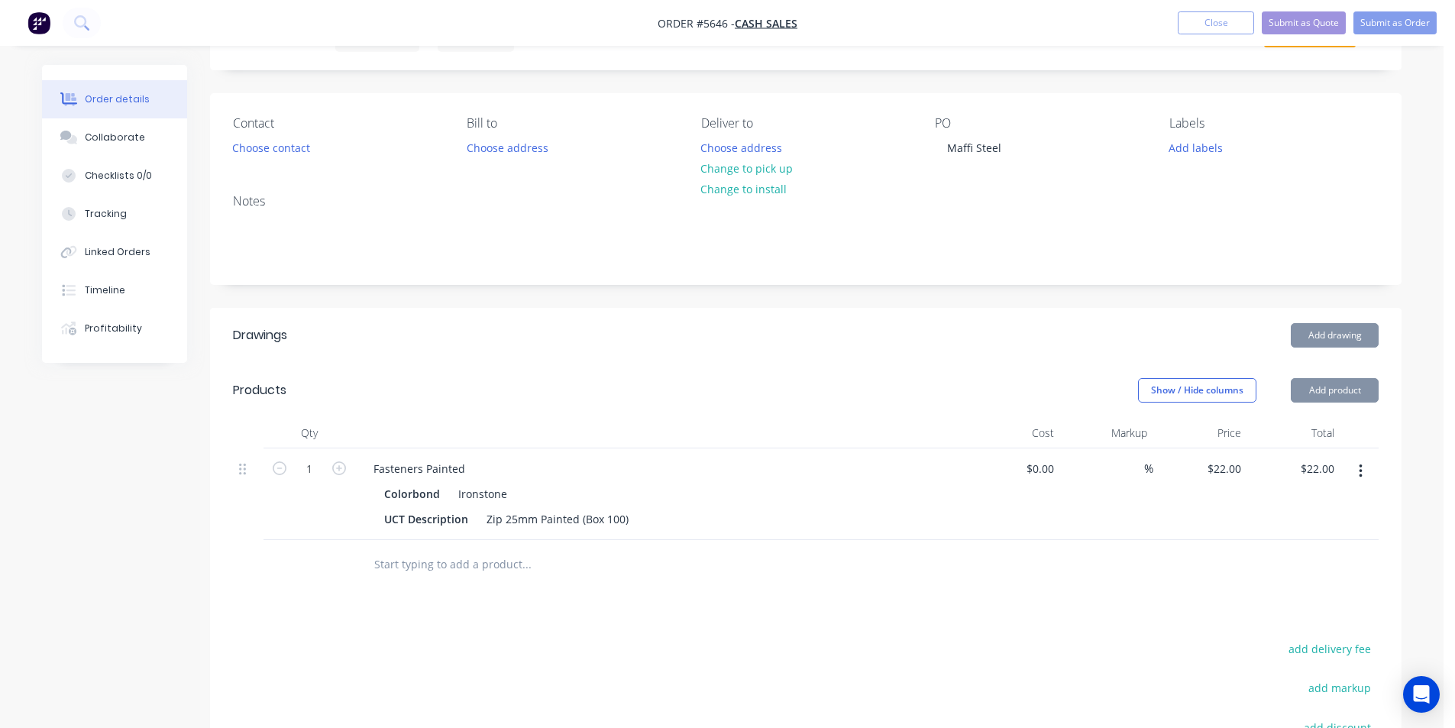
drag, startPoint x: 746, startPoint y: 163, endPoint x: 443, endPoint y: 170, distance: 302.6
click at [746, 164] on button "Change to pick up" at bounding box center [747, 168] width 108 height 21
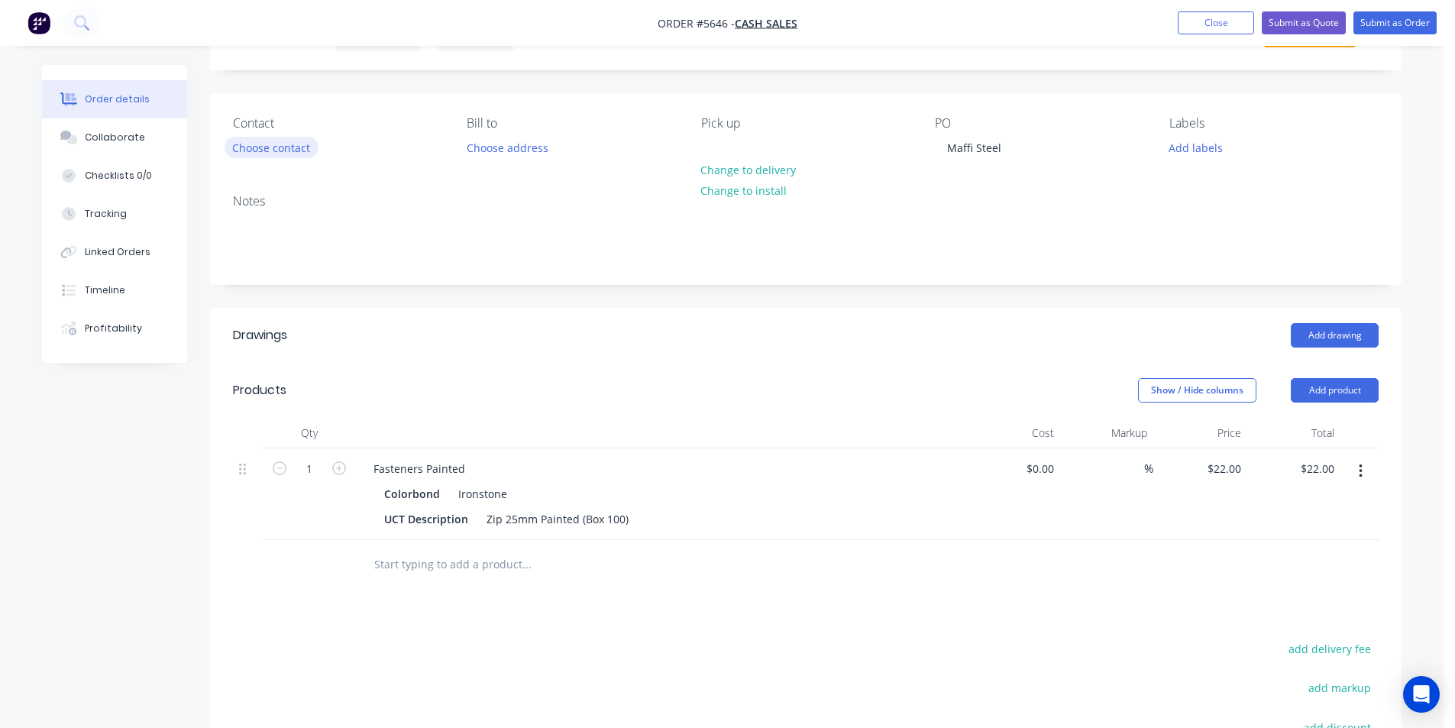
click at [277, 148] on button "Choose contact" at bounding box center [272, 147] width 94 height 21
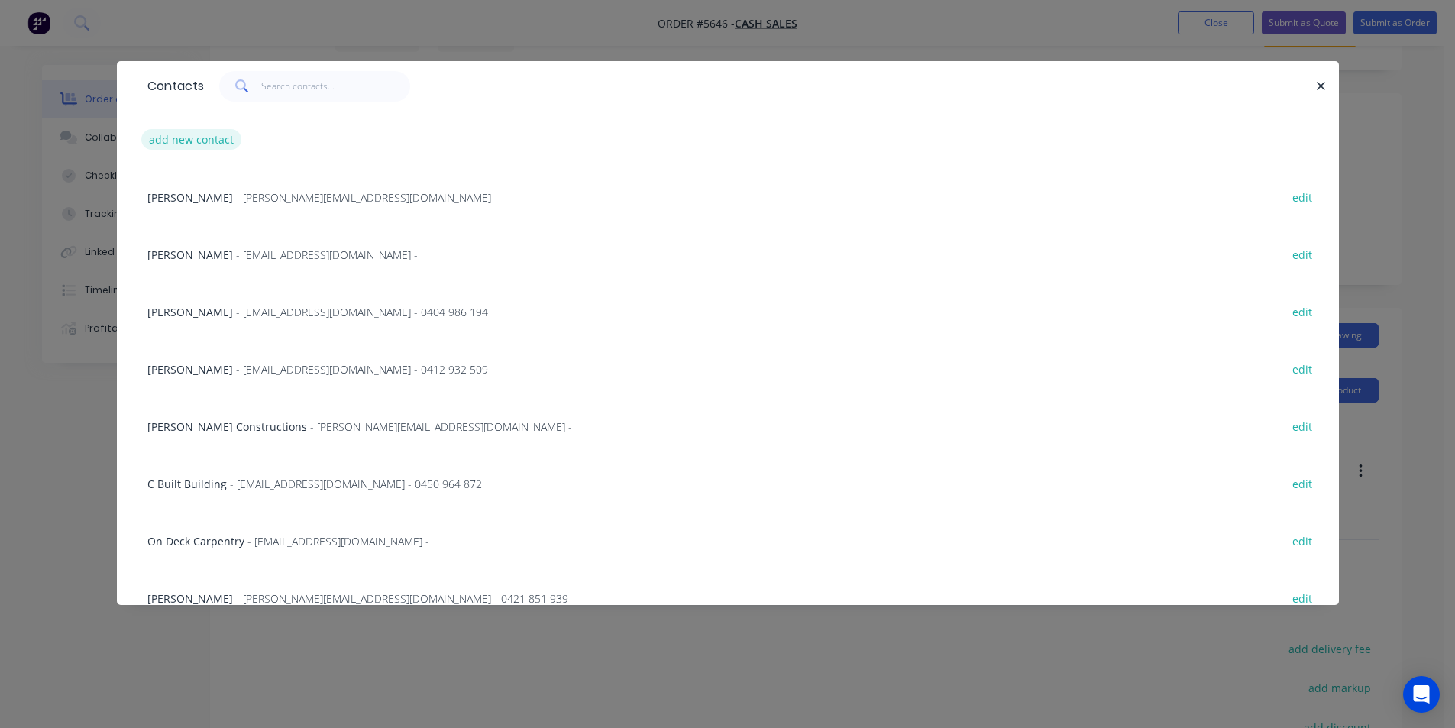
click at [188, 132] on button "add new contact" at bounding box center [191, 139] width 101 height 21
select select "AU"
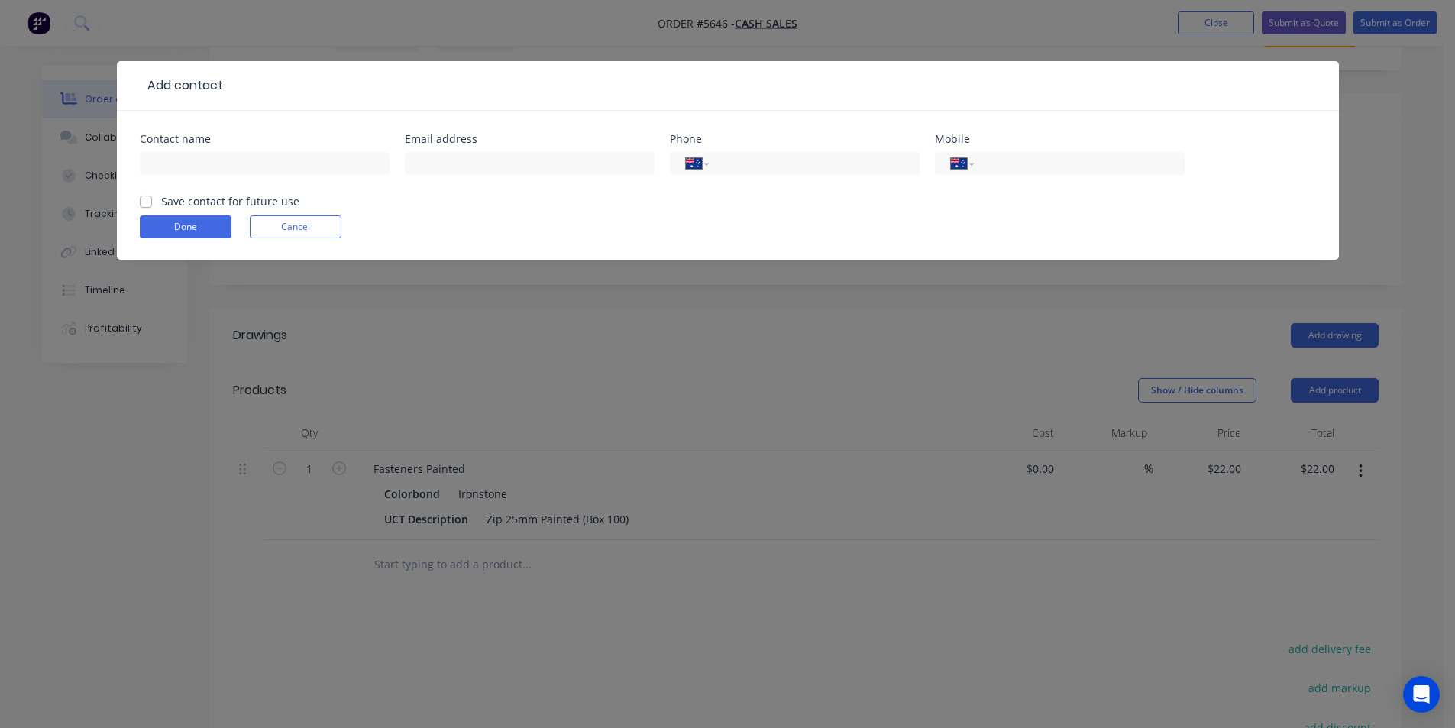
click at [199, 150] on div at bounding box center [265, 170] width 250 height 45
click at [216, 174] on input "text" at bounding box center [265, 163] width 250 height 23
type input "Maffi Steel"
click at [201, 228] on button "Done" at bounding box center [186, 226] width 92 height 23
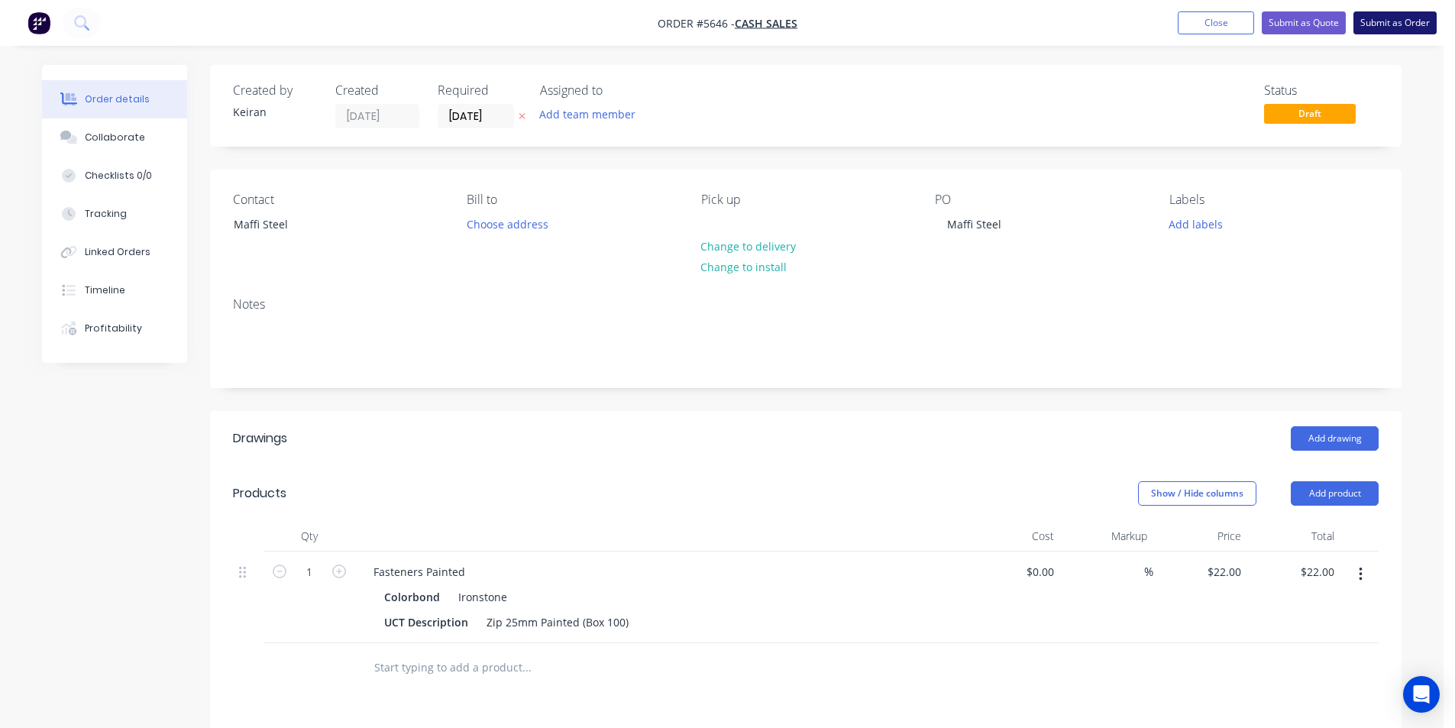
click at [1386, 27] on button "Submit as Order" at bounding box center [1395, 22] width 83 height 23
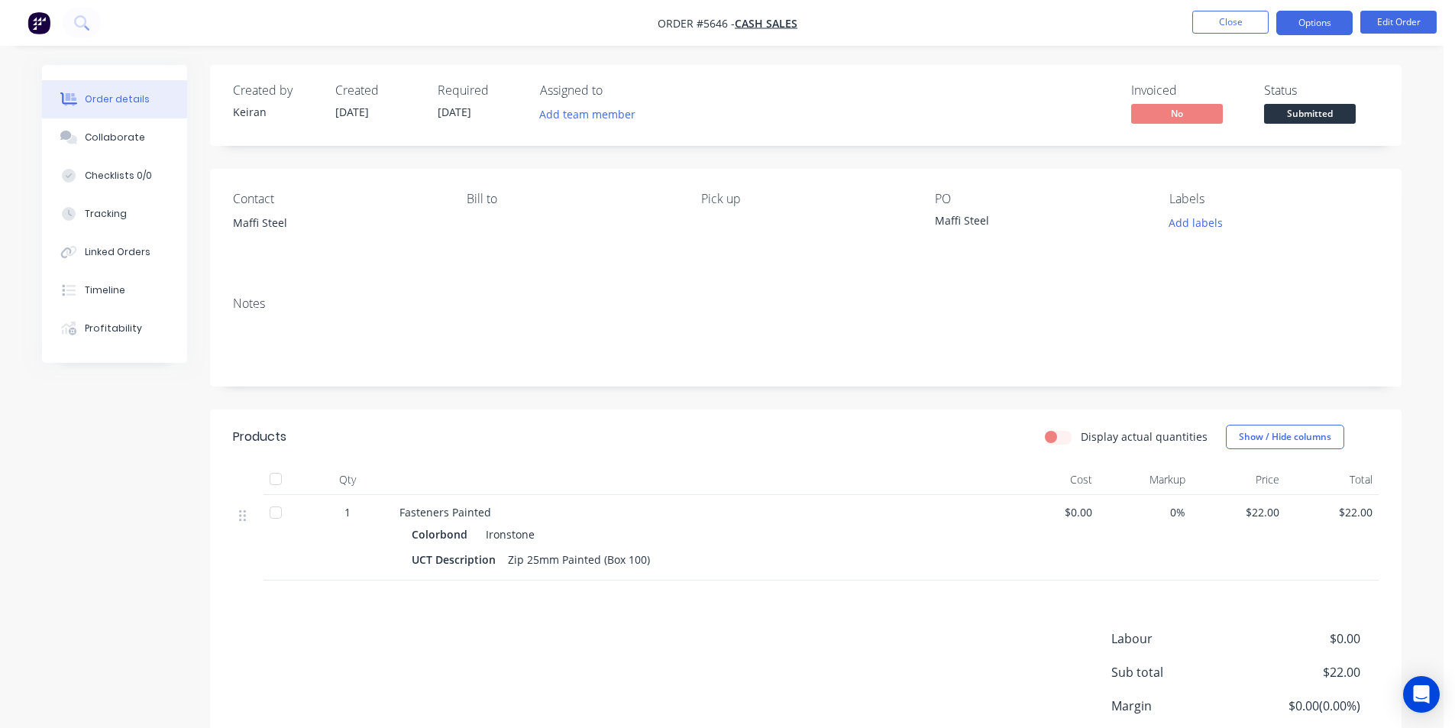
click at [1329, 25] on button "Options" at bounding box center [1314, 23] width 76 height 24
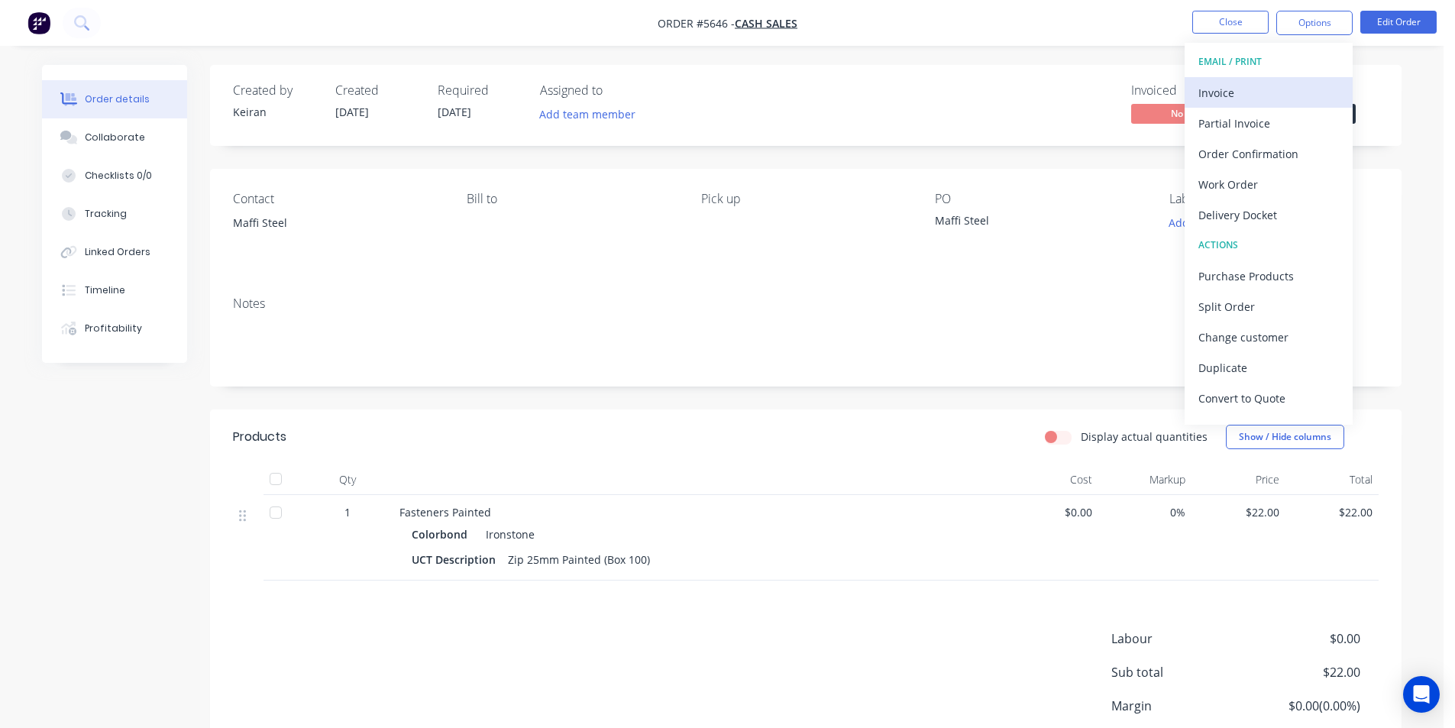
click at [1299, 83] on div "Invoice" at bounding box center [1269, 93] width 141 height 22
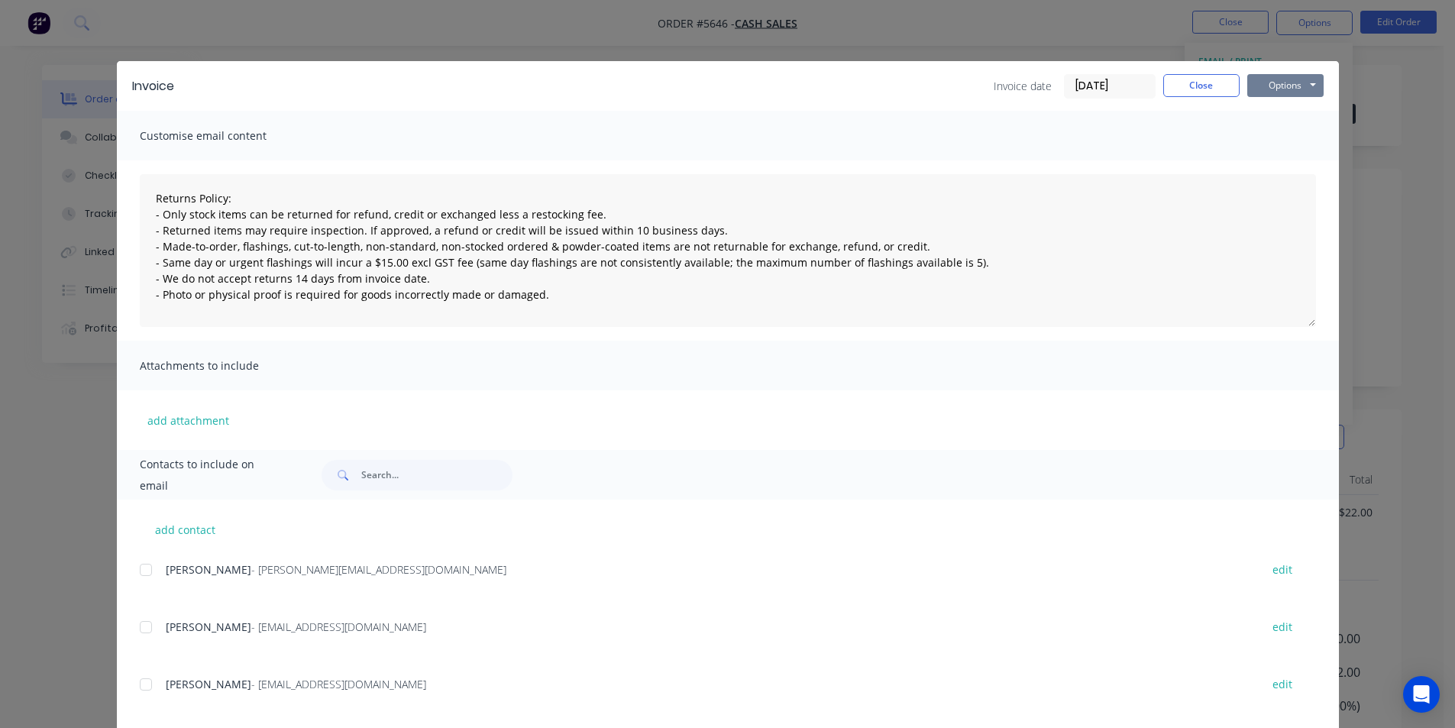
click at [1298, 82] on button "Options" at bounding box center [1285, 85] width 76 height 23
click at [1273, 141] on button "Print" at bounding box center [1296, 137] width 98 height 25
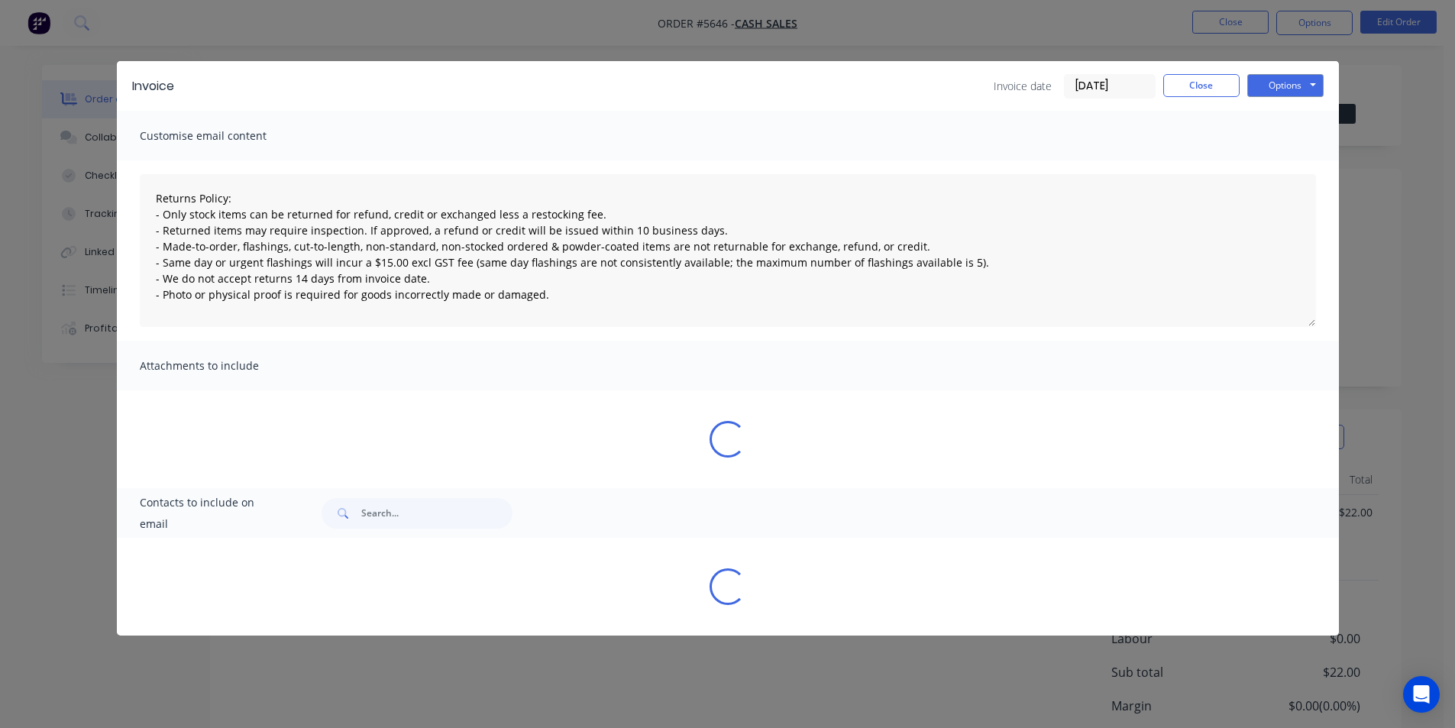
type textarea "Returns Policy: - Only stock items can be returned for refund, credit or exchan…"
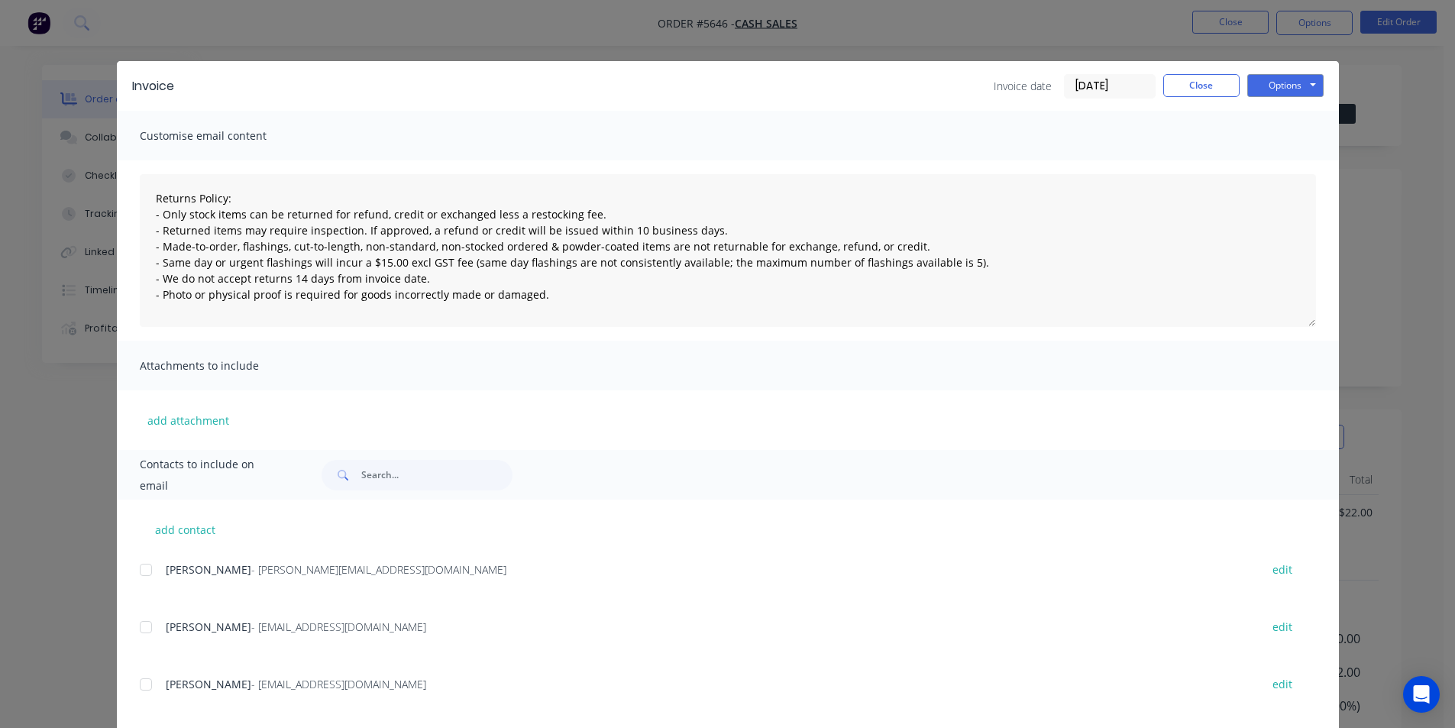
click at [1216, 97] on div "Invoice date [DATE] Close Options Preview Print Email" at bounding box center [1159, 86] width 330 height 24
click at [1209, 91] on button "Close" at bounding box center [1201, 85] width 76 height 23
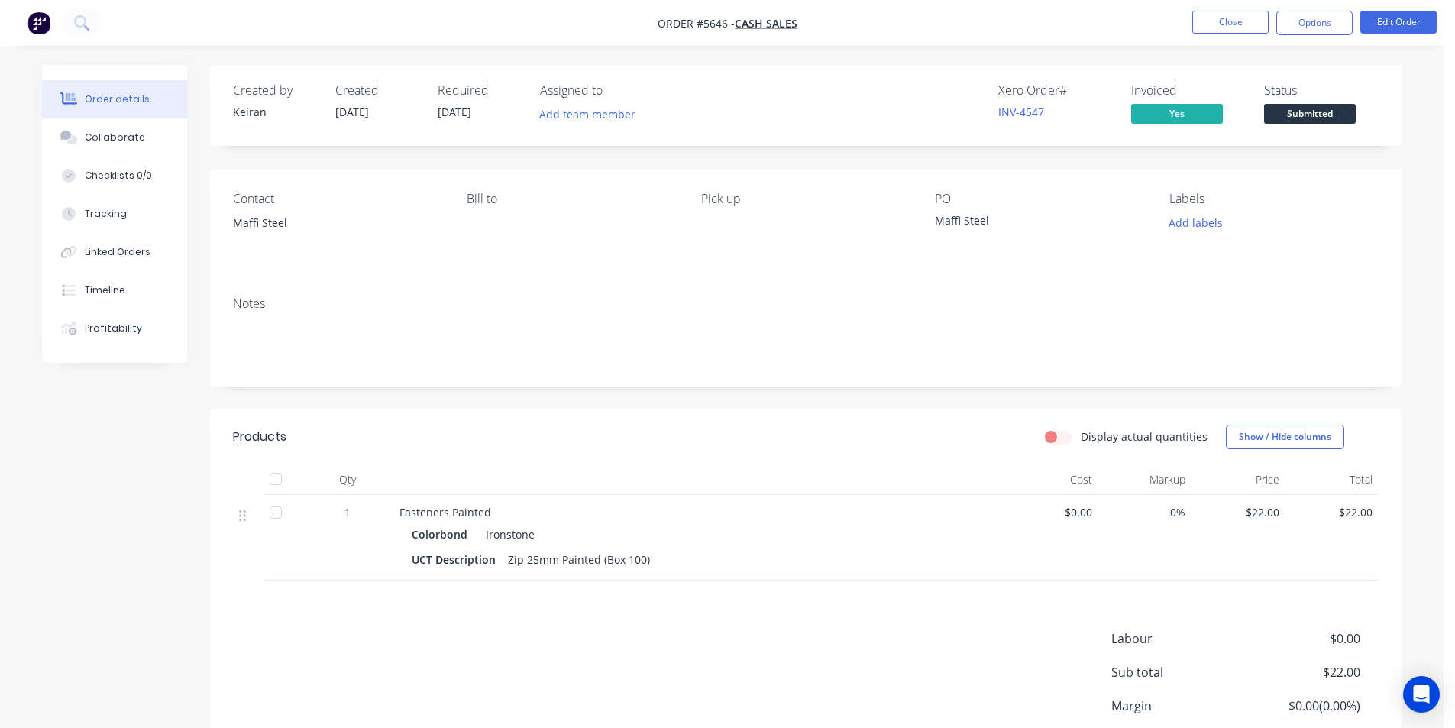
click at [1186, 24] on ul "Close Options Edit Order" at bounding box center [1314, 23] width 281 height 24
click at [1200, 24] on button "Close" at bounding box center [1230, 22] width 76 height 23
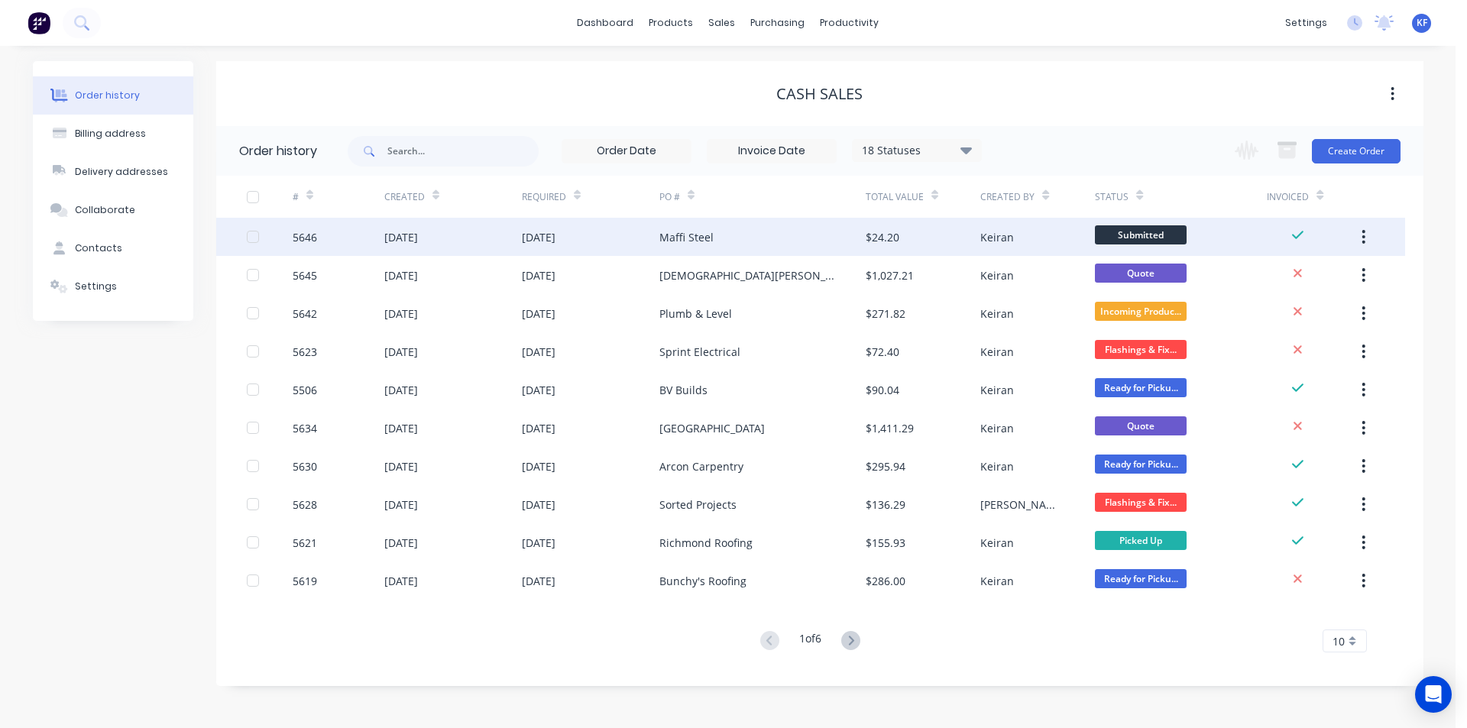
click at [1361, 239] on icon "button" at bounding box center [1363, 236] width 4 height 17
click at [1321, 280] on div "Archive" at bounding box center [1309, 277] width 118 height 22
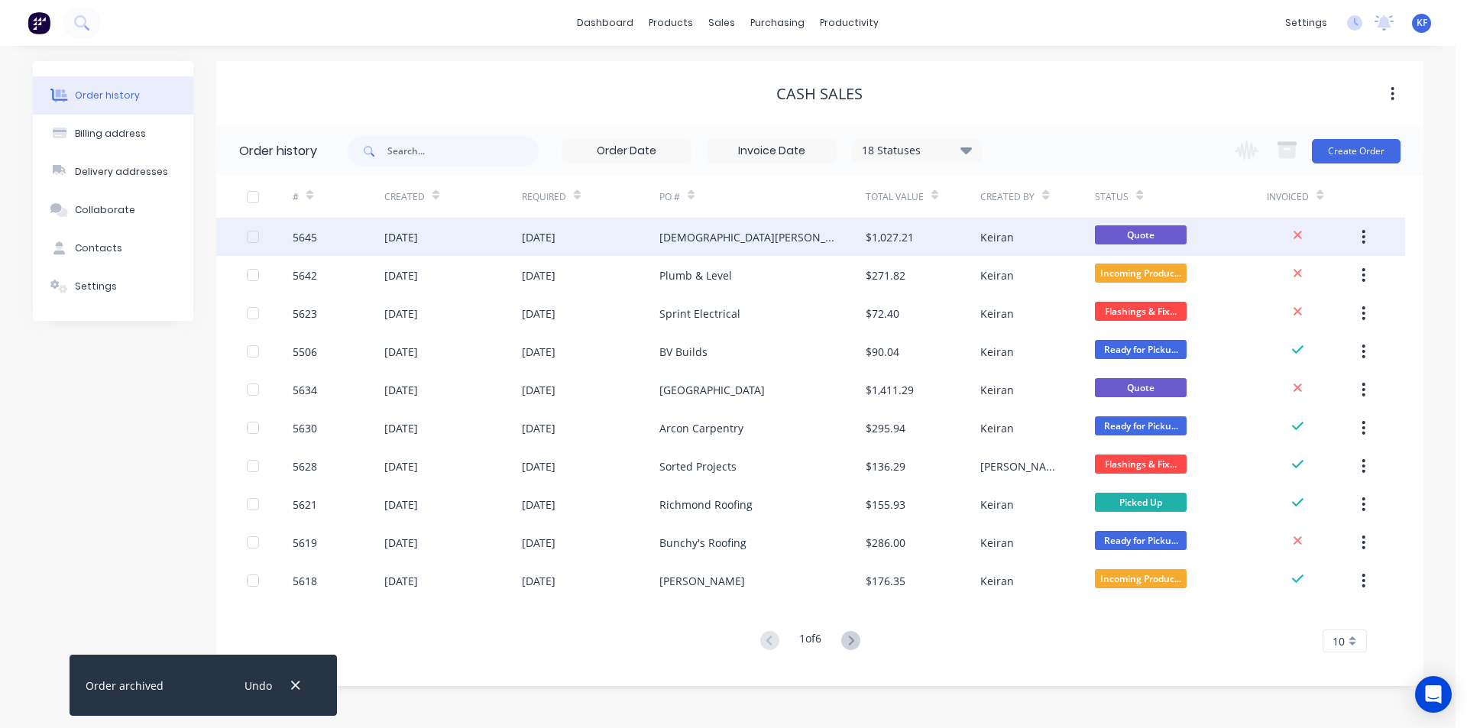
click at [835, 237] on div "[DEMOGRAPHIC_DATA][PERSON_NAME]" at bounding box center [762, 237] width 206 height 38
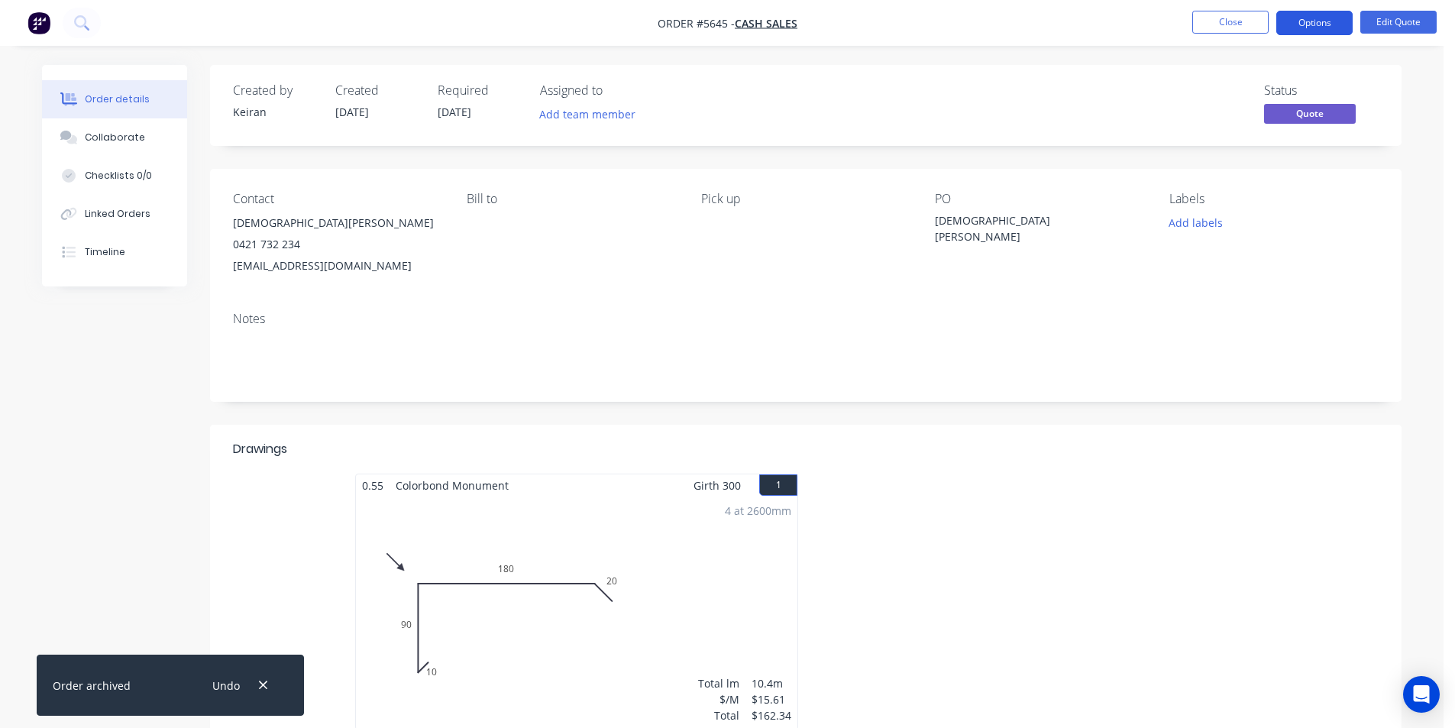
click at [1303, 24] on button "Options" at bounding box center [1314, 23] width 76 height 24
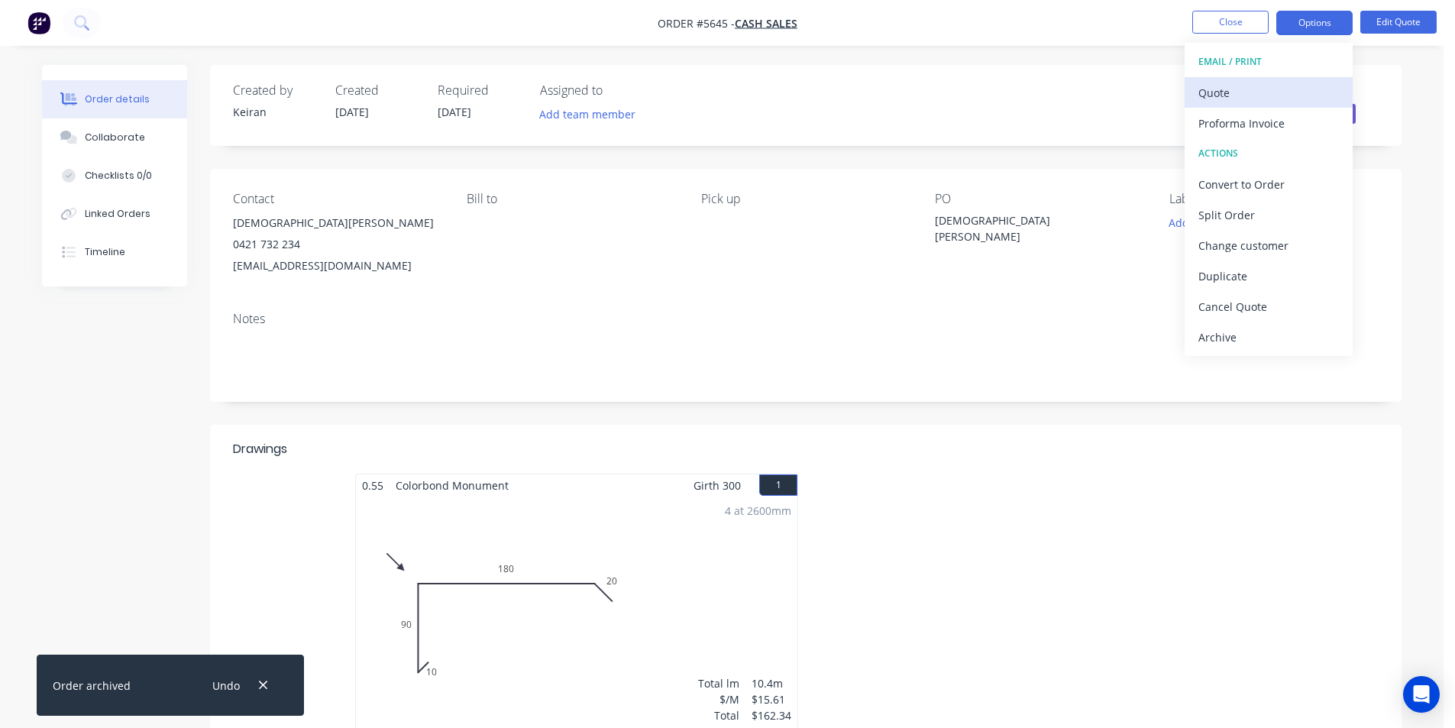
click at [1228, 88] on div "Quote" at bounding box center [1269, 93] width 141 height 22
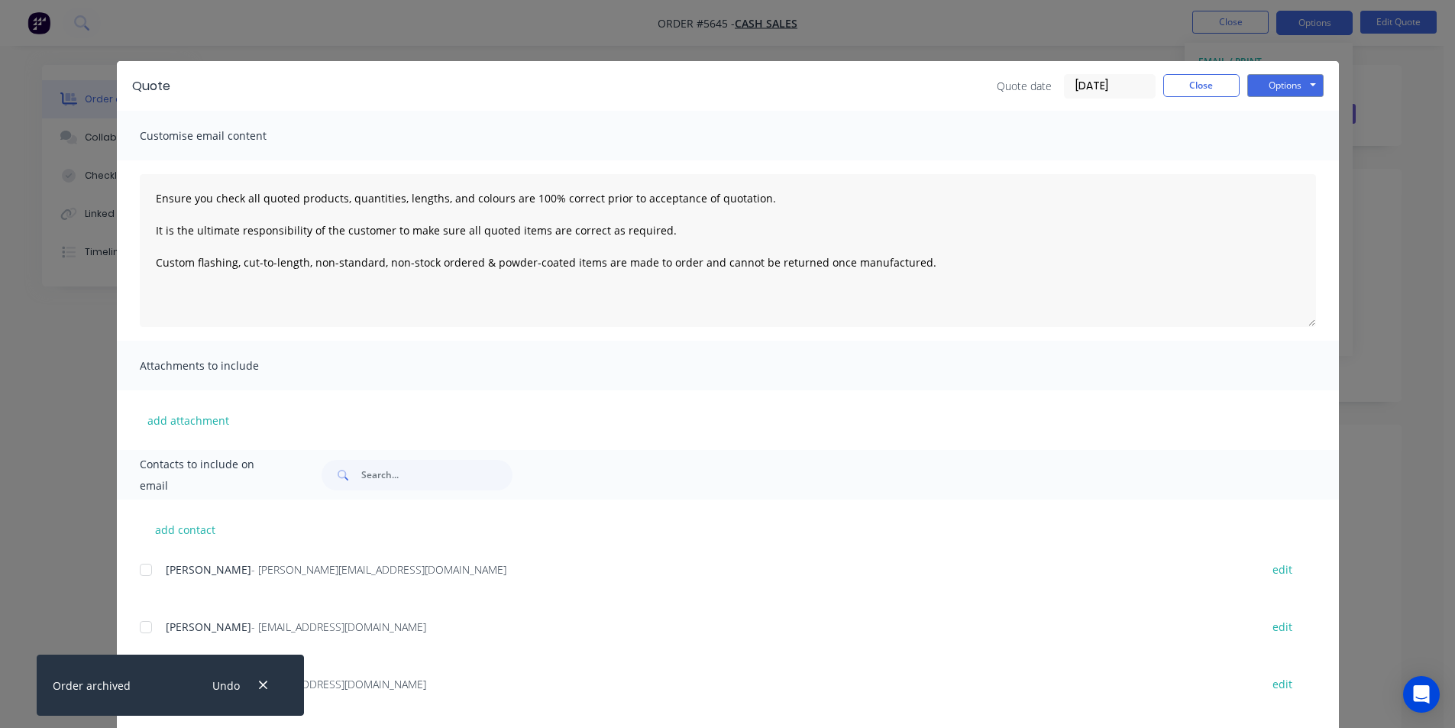
click at [137, 638] on div at bounding box center [146, 627] width 31 height 31
click at [1286, 92] on button "Options" at bounding box center [1285, 85] width 76 height 23
click at [1284, 168] on button "Email" at bounding box center [1296, 162] width 98 height 25
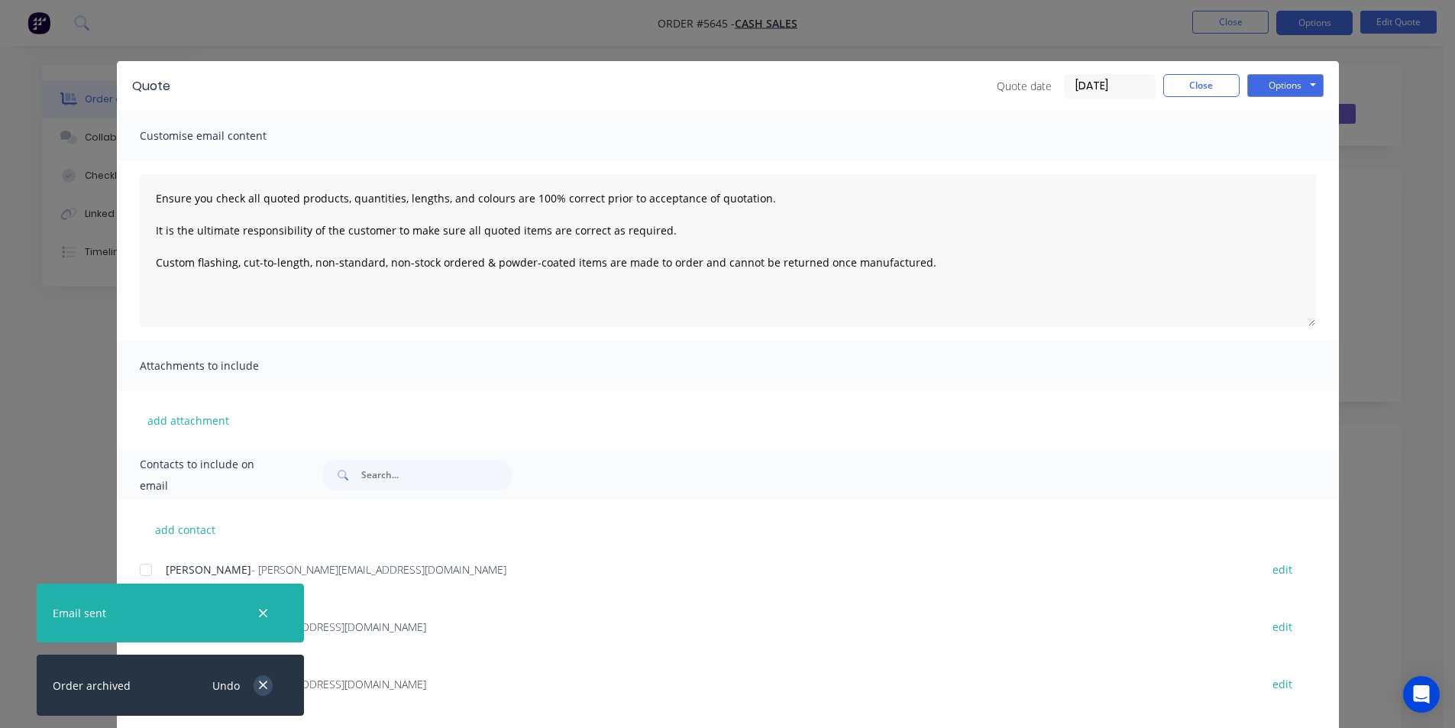
click at [267, 692] on button "button" at bounding box center [263, 685] width 19 height 21
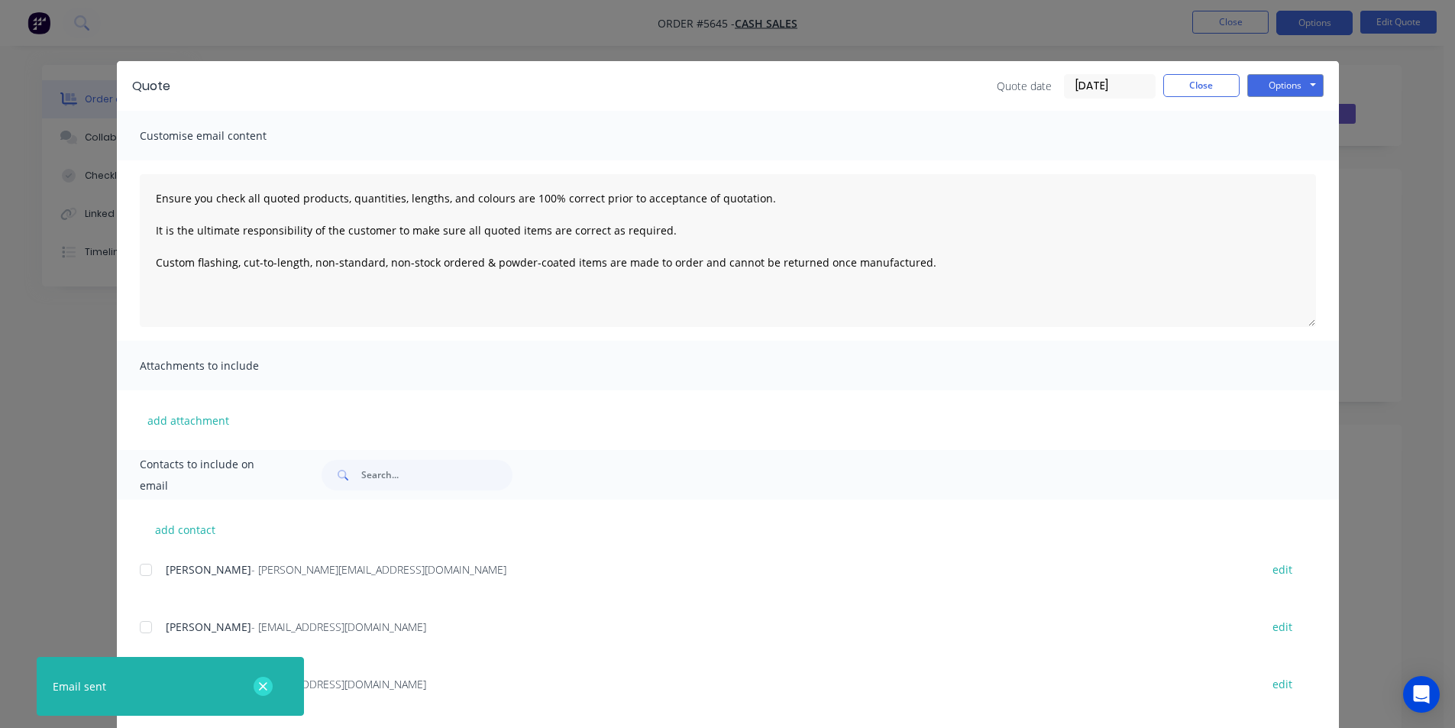
click at [270, 687] on button "button" at bounding box center [263, 686] width 19 height 19
type textarea "Ensure you check all quoted products, quantities, lengths, and colours are 100%…"
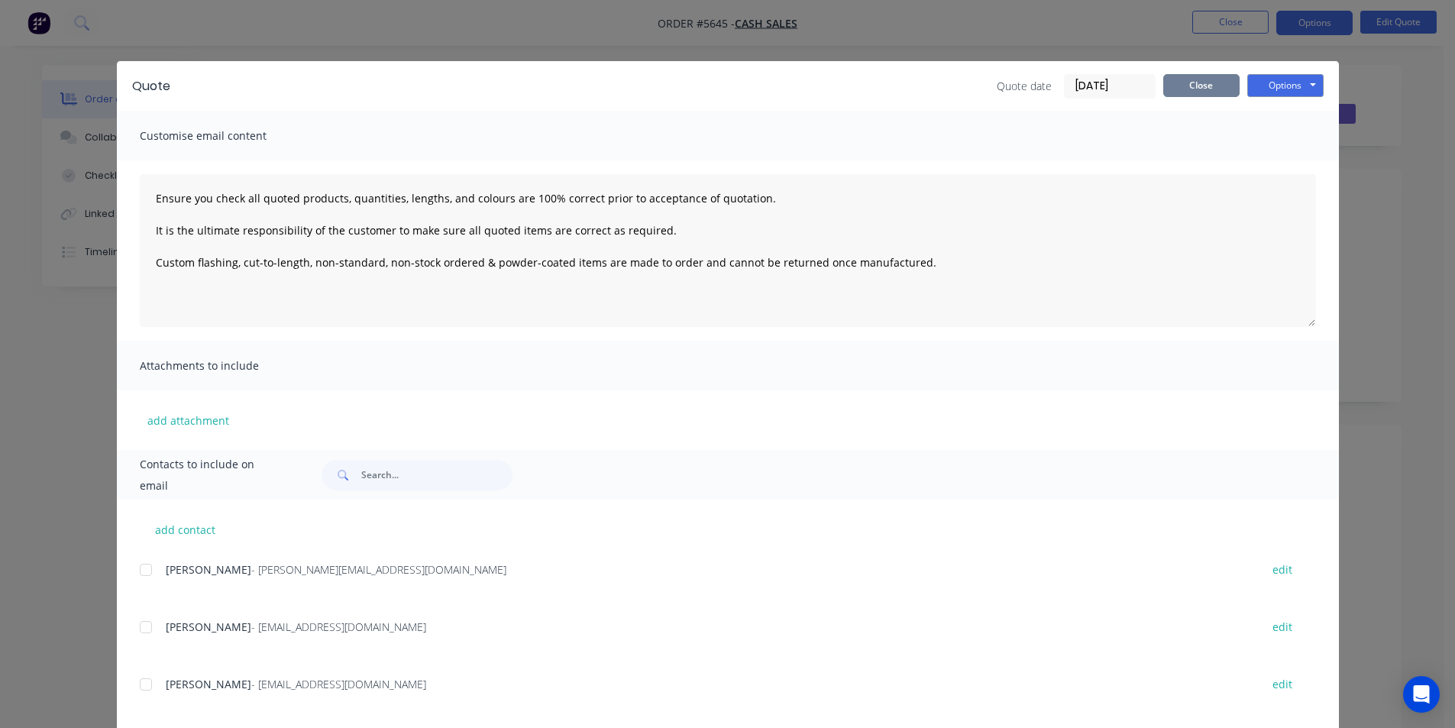
click at [1167, 92] on button "Close" at bounding box center [1201, 85] width 76 height 23
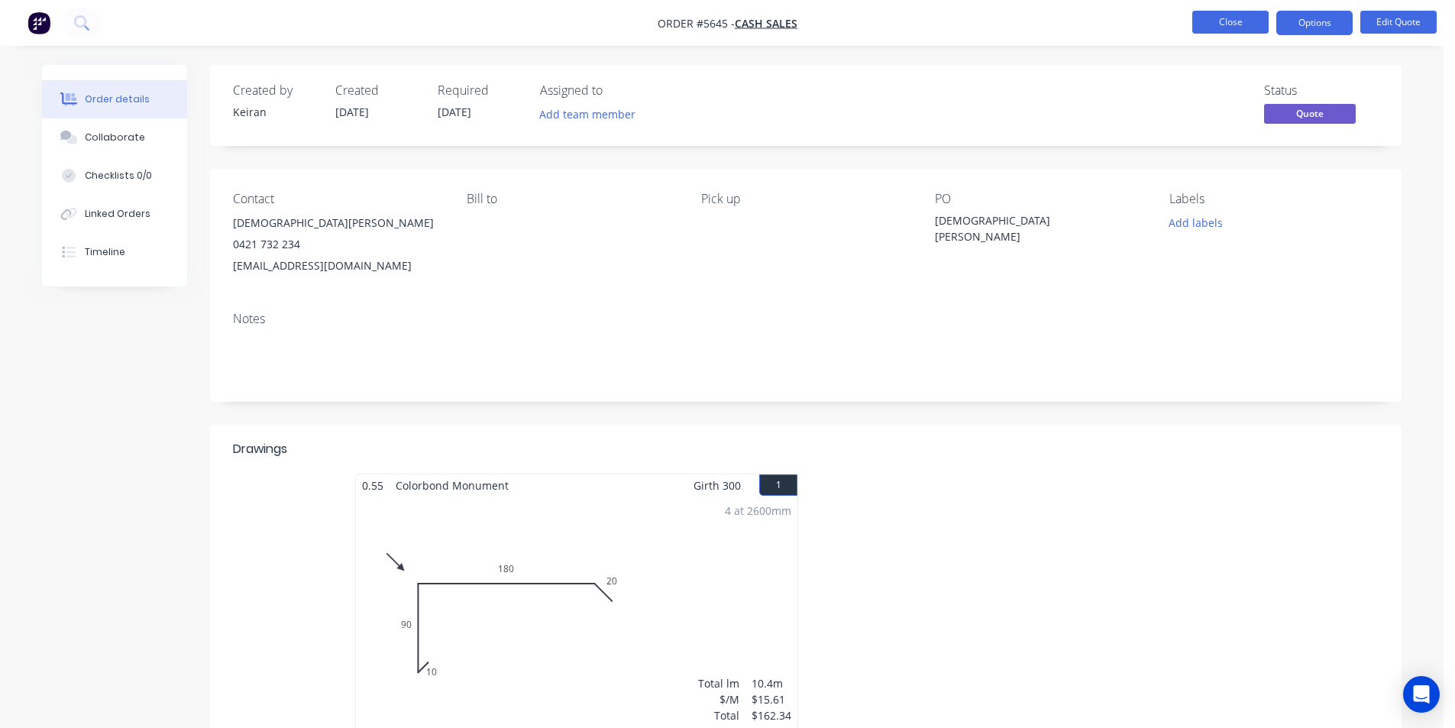
click at [1234, 15] on button "Close" at bounding box center [1230, 22] width 76 height 23
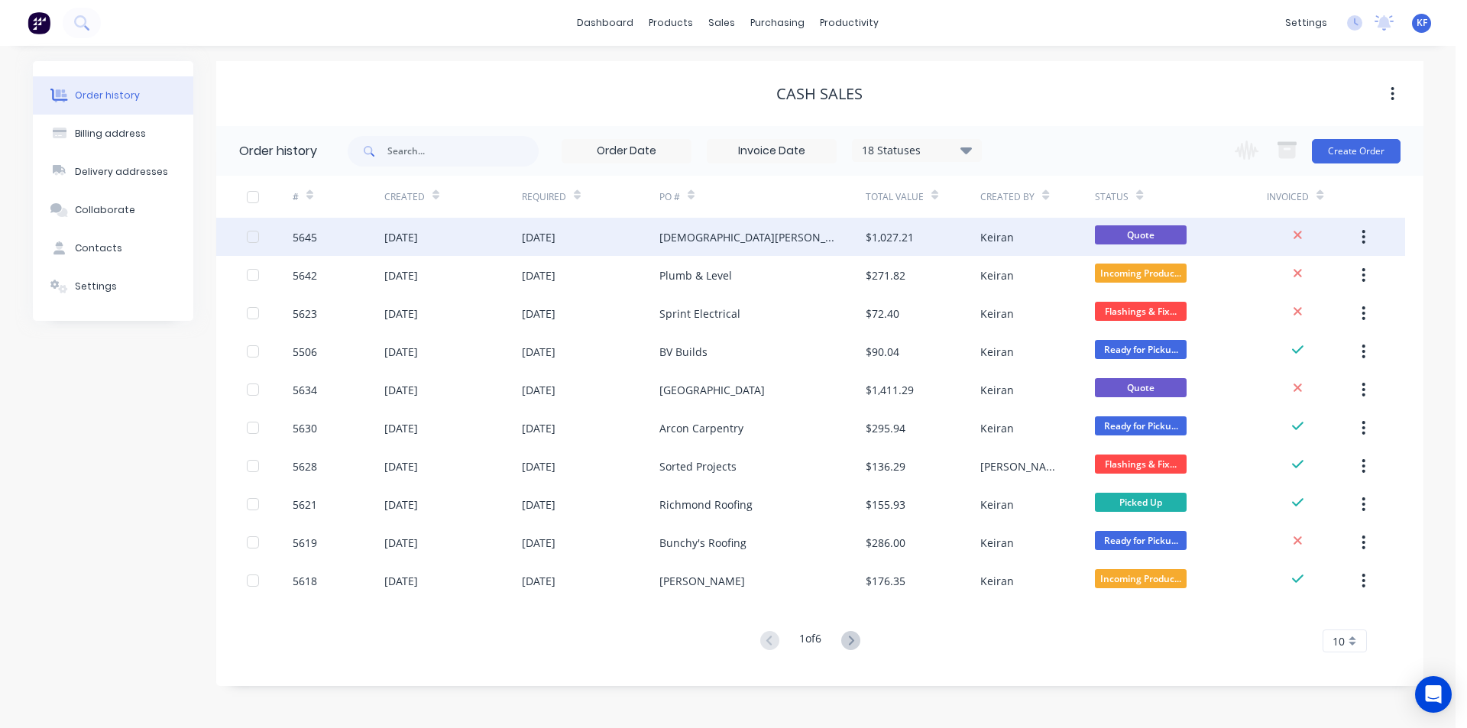
click at [636, 233] on div "[DATE]" at bounding box center [590, 237] width 137 height 38
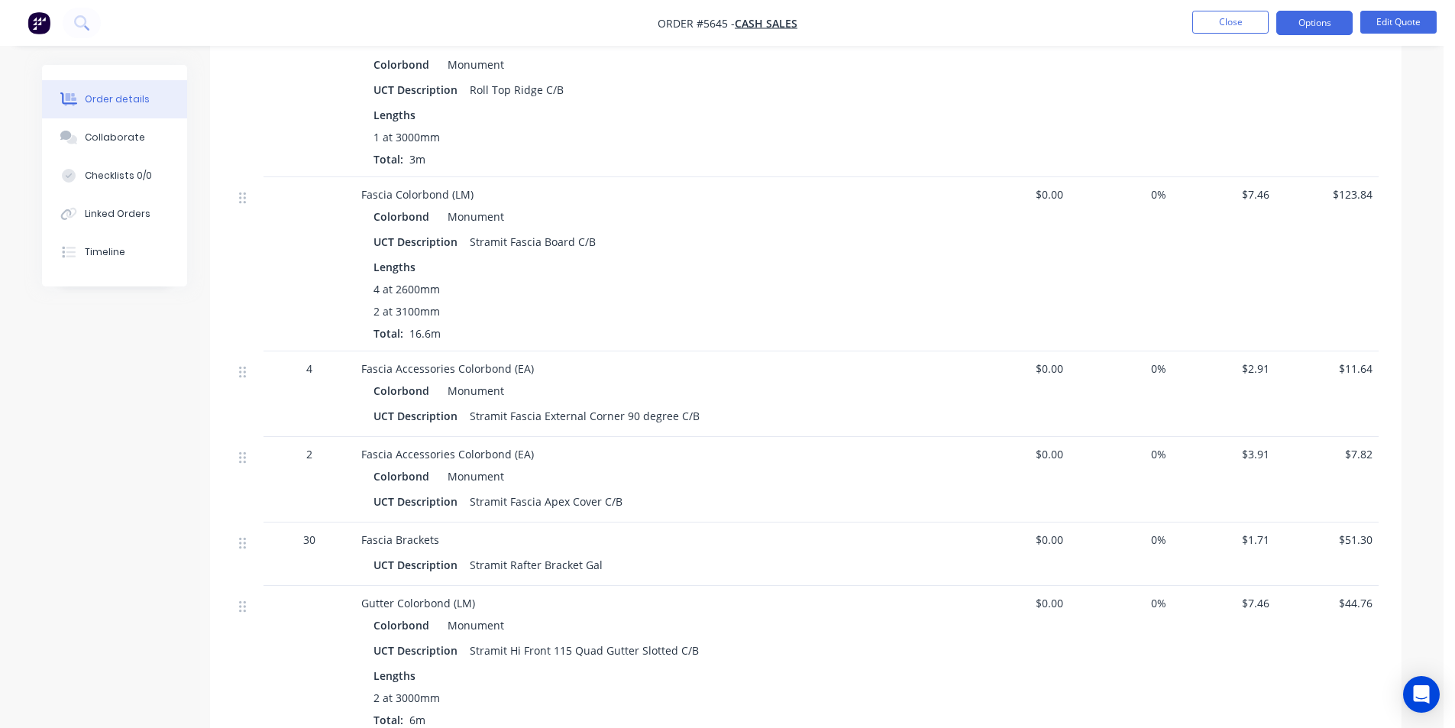
scroll to position [1375, 0]
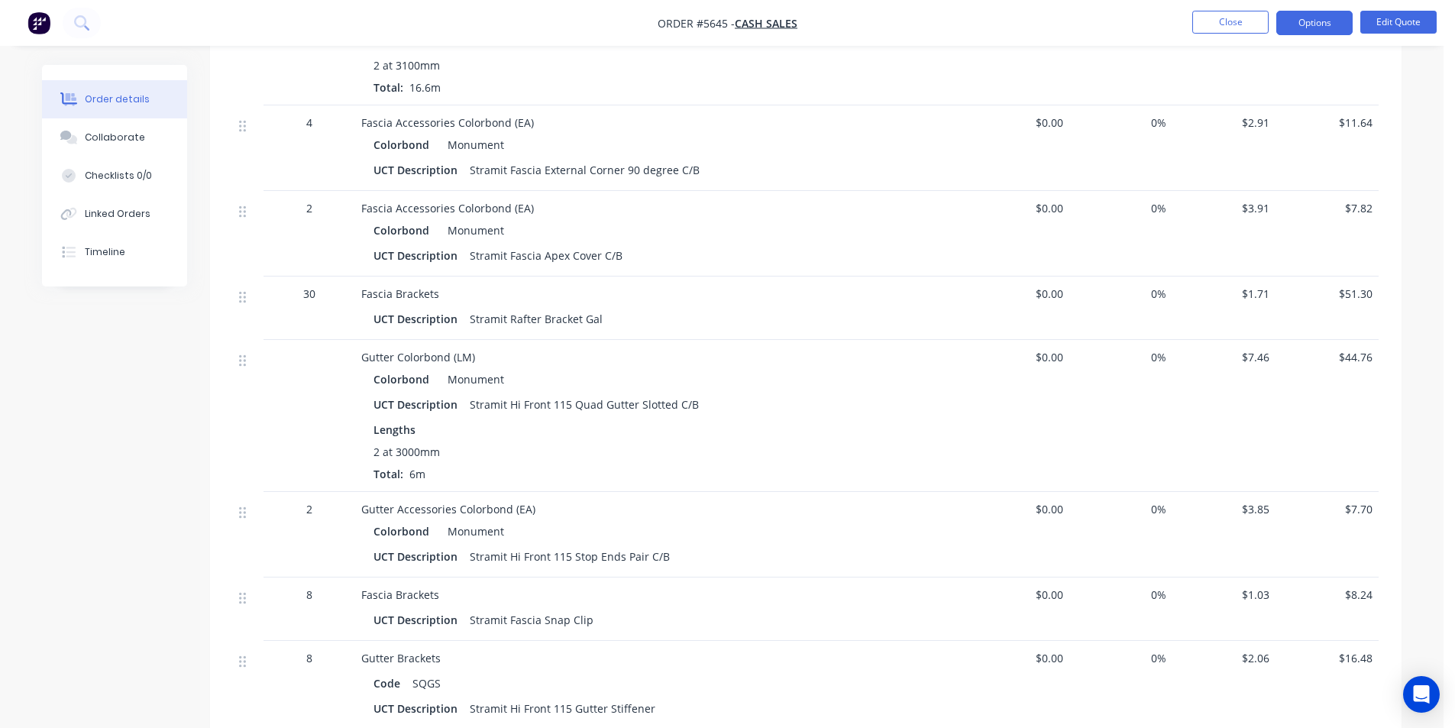
click at [1409, 2] on nav "Order #5645 - Cash Sales Close Options Edit Quote" at bounding box center [727, 23] width 1455 height 46
click at [1408, 14] on button "Edit Quote" at bounding box center [1398, 22] width 76 height 23
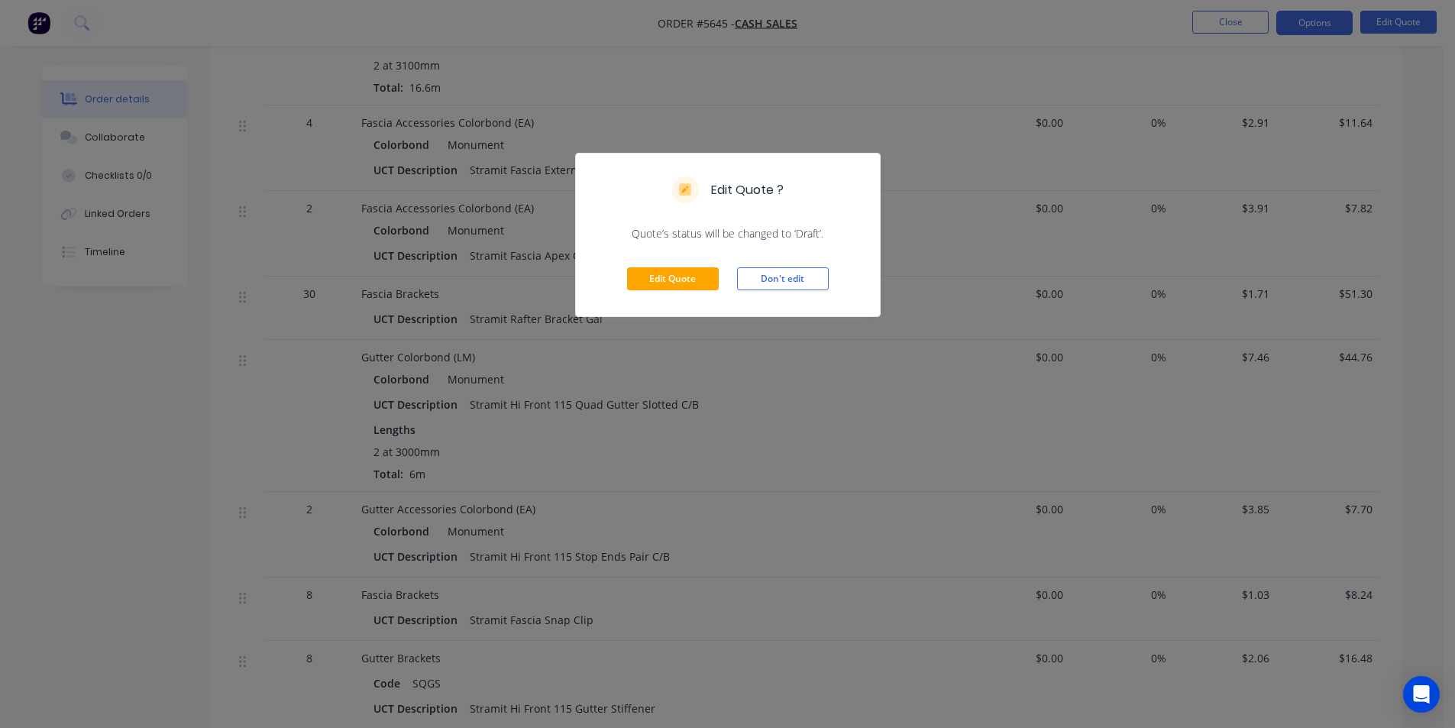
click at [720, 276] on div "Edit Quote Don't edit" at bounding box center [728, 278] width 304 height 75
click at [711, 280] on button "Edit Quote" at bounding box center [673, 278] width 92 height 23
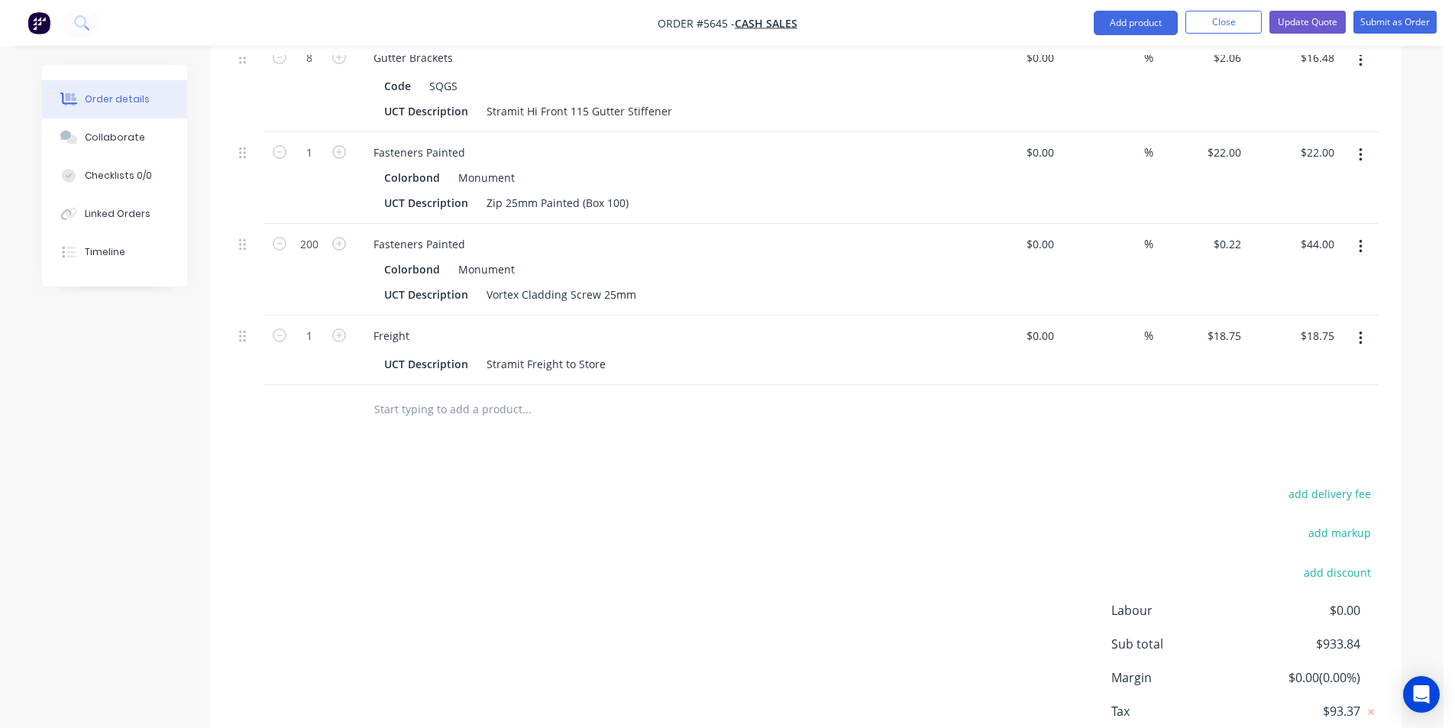
scroll to position [2139, 0]
click at [426, 393] on input "text" at bounding box center [527, 408] width 306 height 31
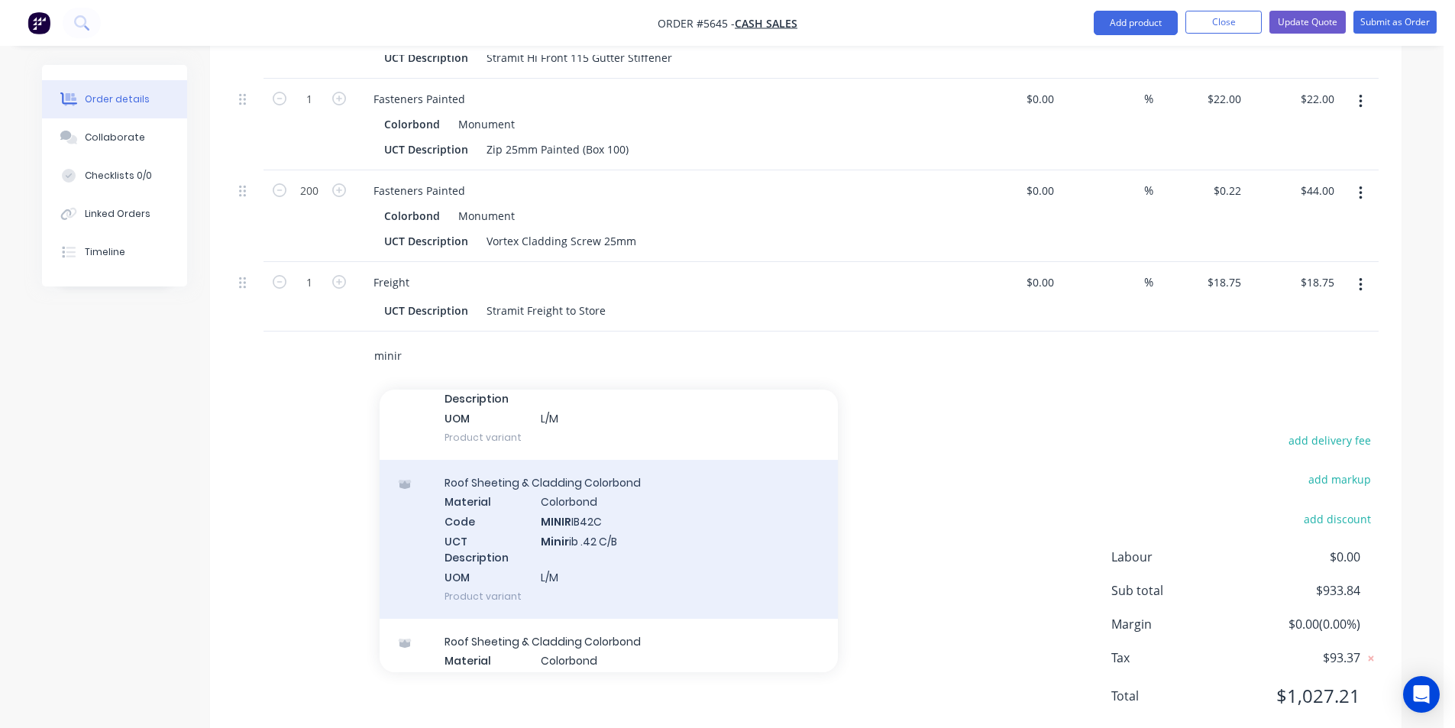
scroll to position [458, 0]
type input "minir"
click at [633, 514] on div "Roof Sheeting & Cladding Colorbond Material Colorbond Code MINIR IB42C UCT Desc…" at bounding box center [609, 536] width 458 height 159
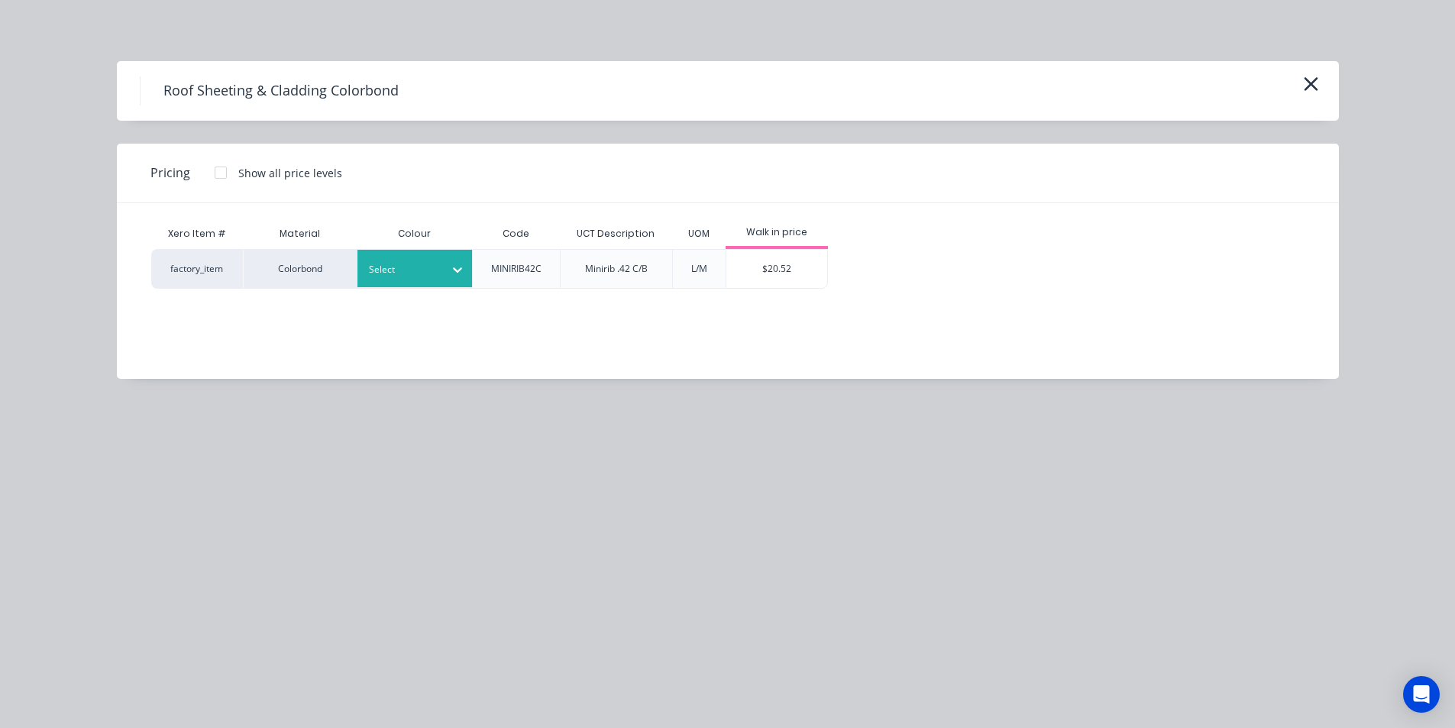
click at [436, 286] on div "Select" at bounding box center [414, 268] width 115 height 37
type input "mon"
click at [762, 279] on div "$20.52" at bounding box center [777, 269] width 102 height 38
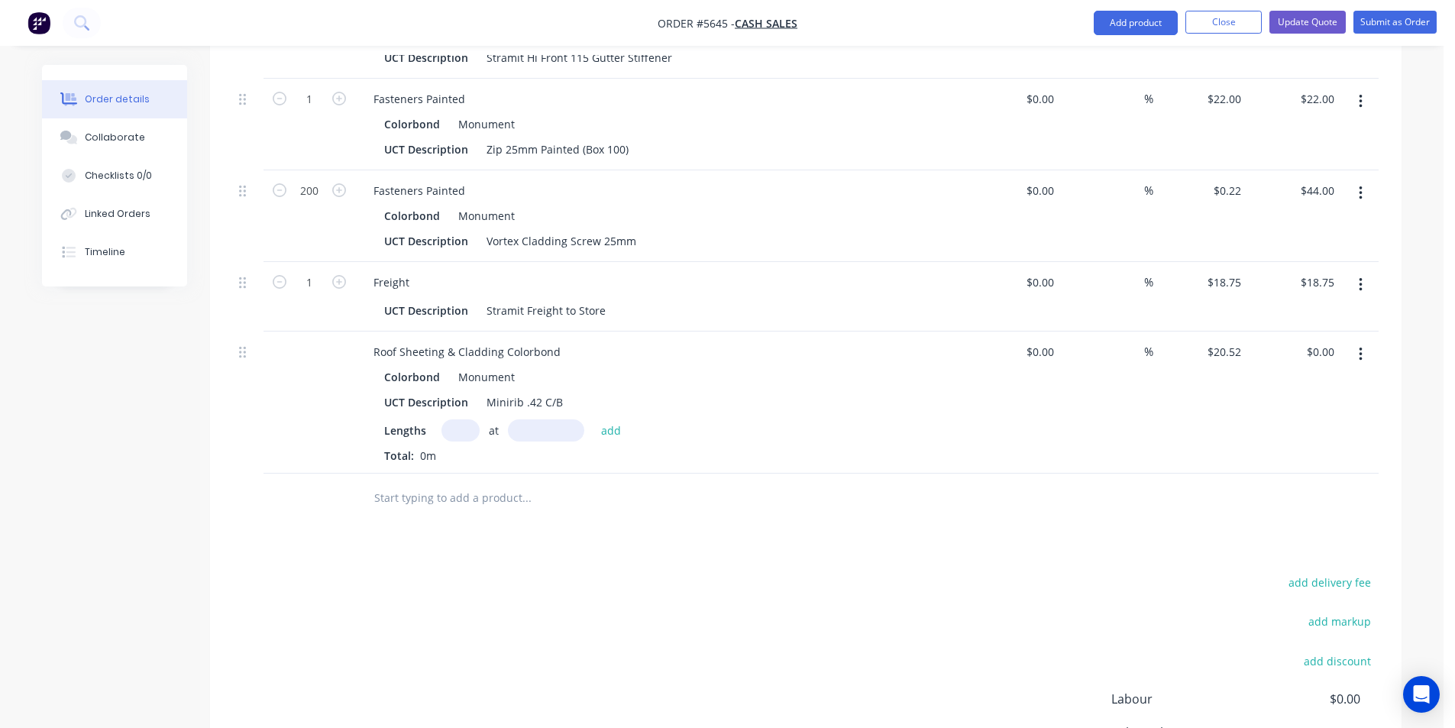
click at [451, 419] on input "text" at bounding box center [461, 430] width 38 height 22
type input "2"
type input "2400"
click at [594, 419] on button "add" at bounding box center [612, 429] width 36 height 21
type input "$98.50"
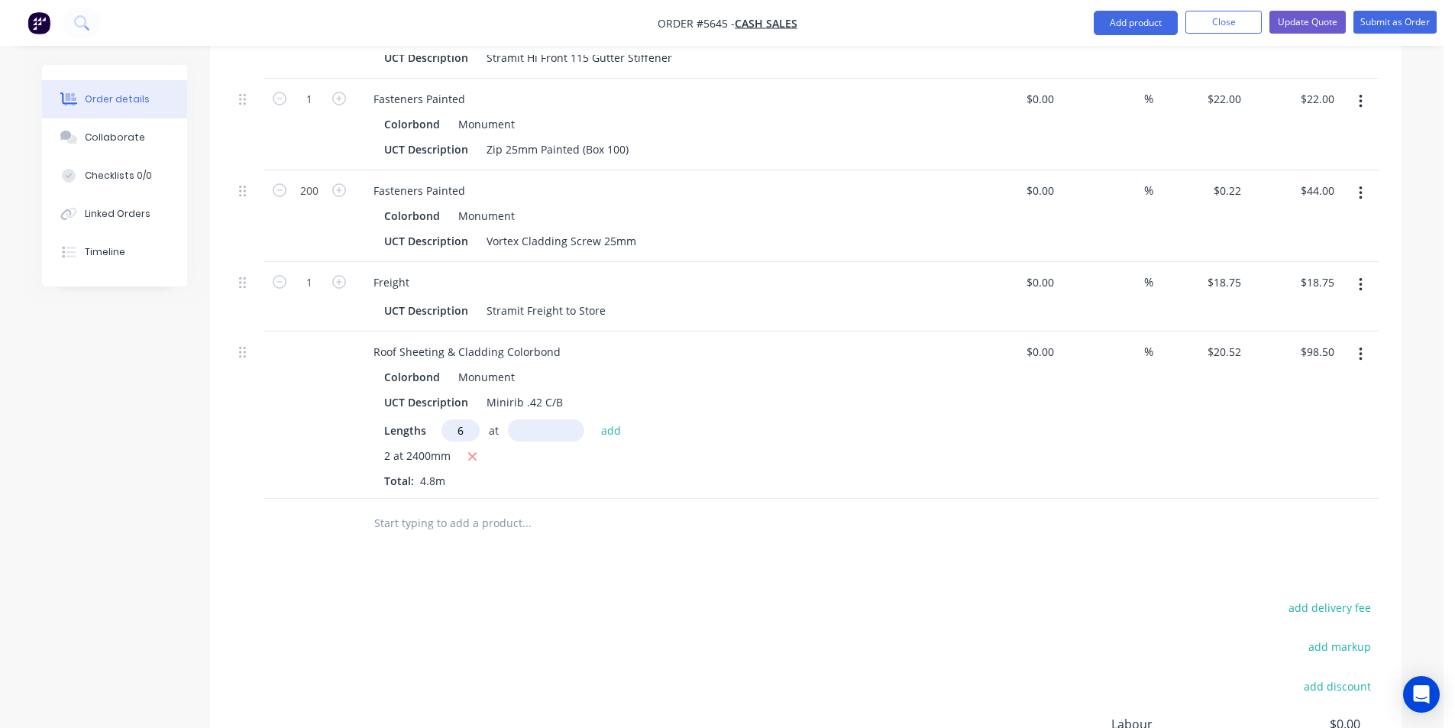
type input "6"
type input "3000"
click at [594, 419] on button "add" at bounding box center [612, 429] width 36 height 21
type input "$467.86"
type input "6"
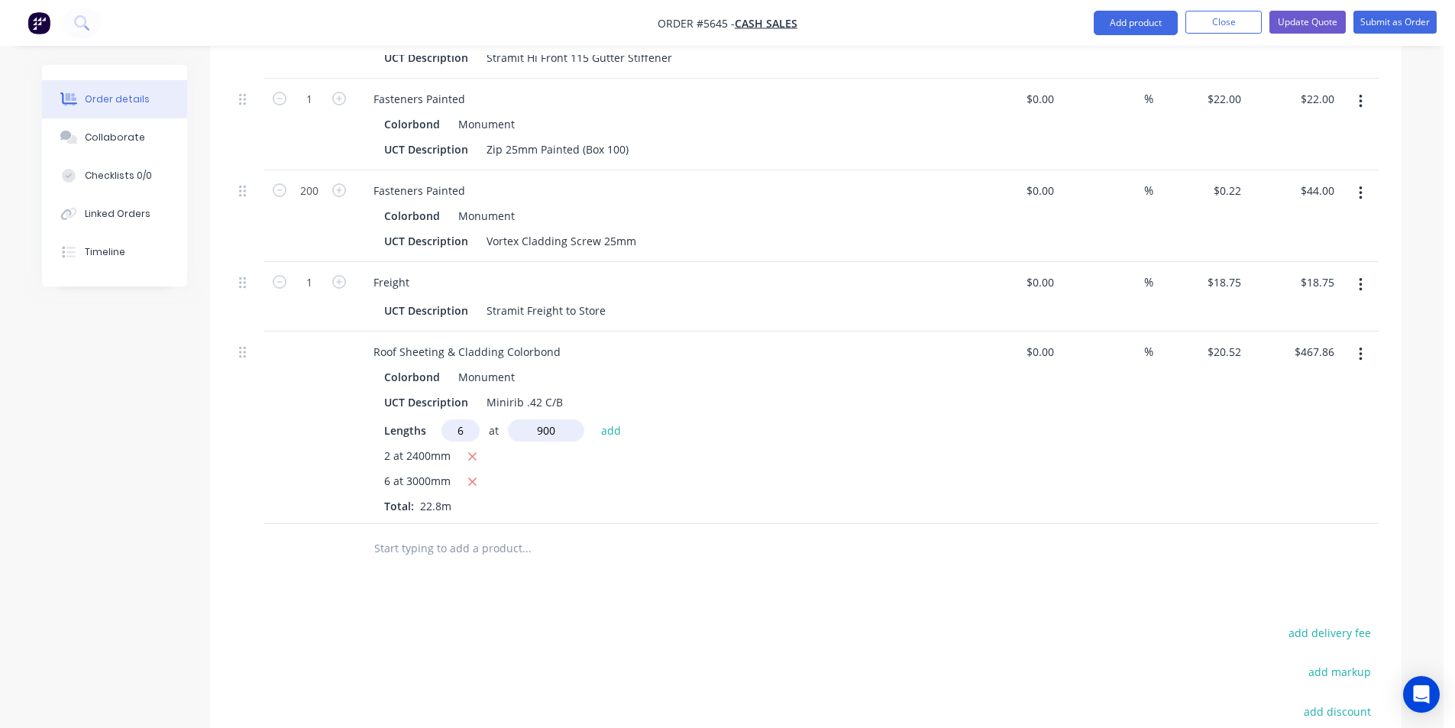
type input "900"
click at [594, 419] on button "add" at bounding box center [612, 429] width 36 height 21
type input "$578.66"
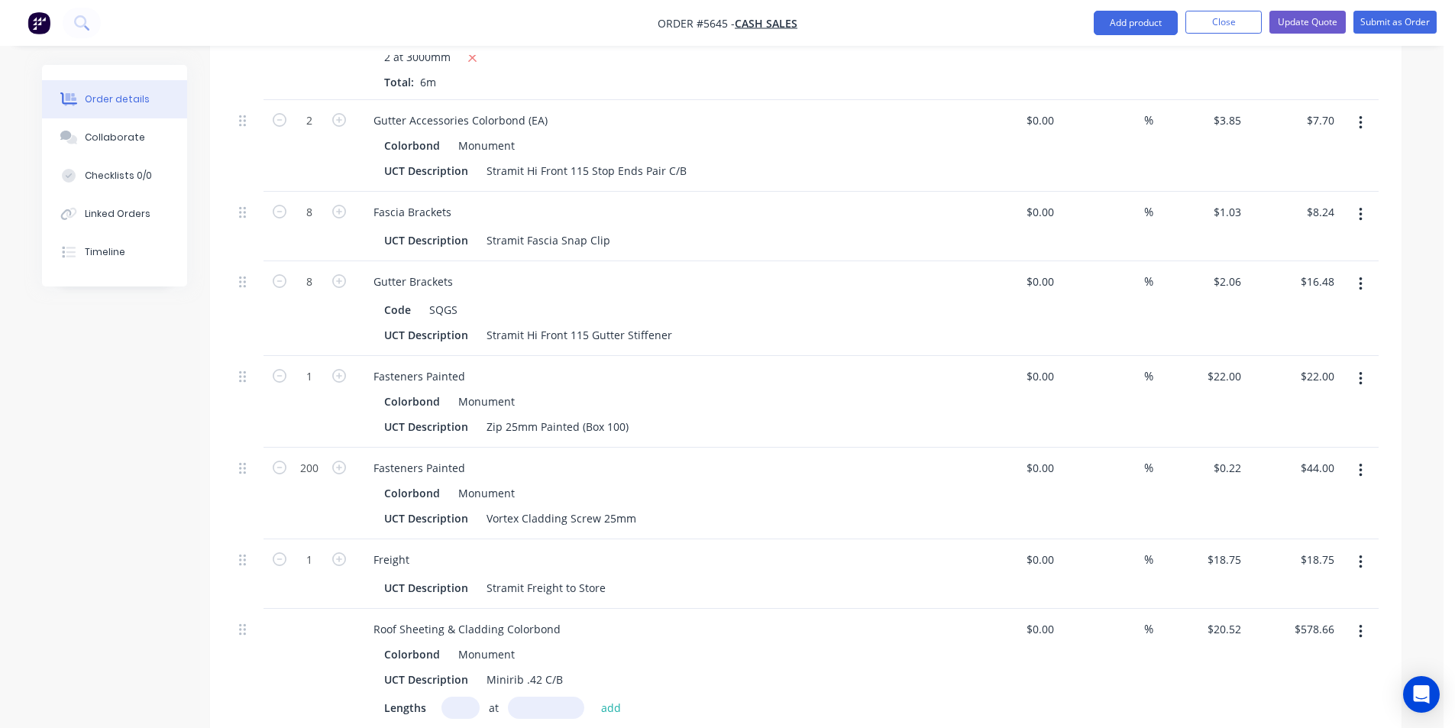
scroll to position [1885, 0]
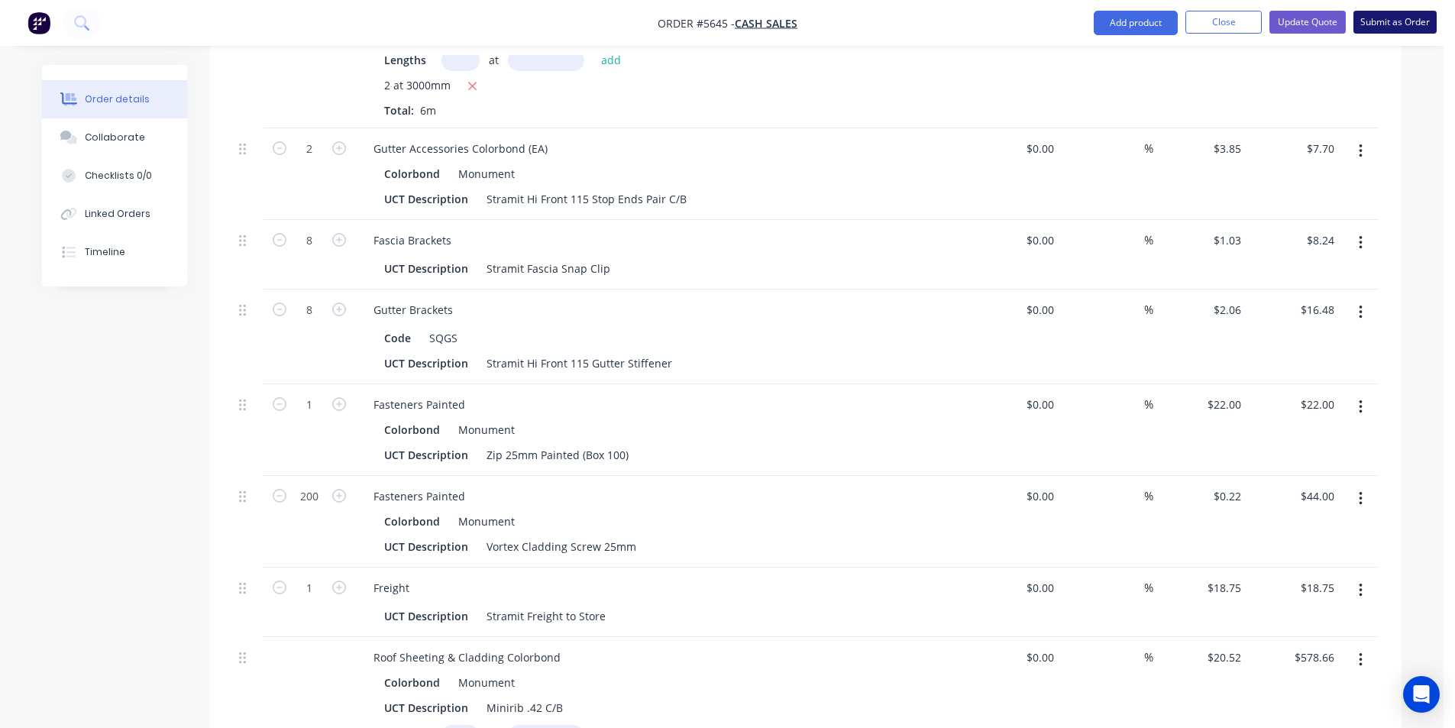
click at [1398, 22] on button "Submit as Order" at bounding box center [1395, 22] width 83 height 23
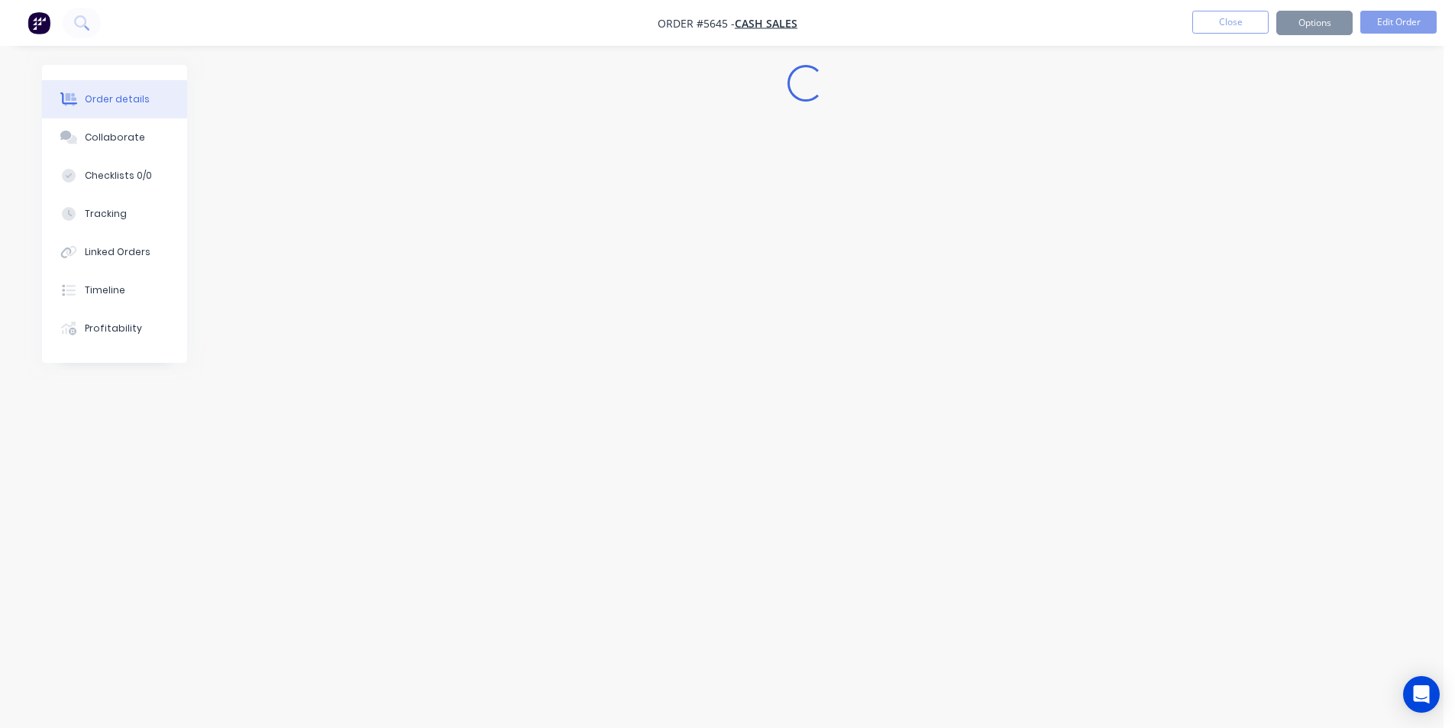
scroll to position [0, 0]
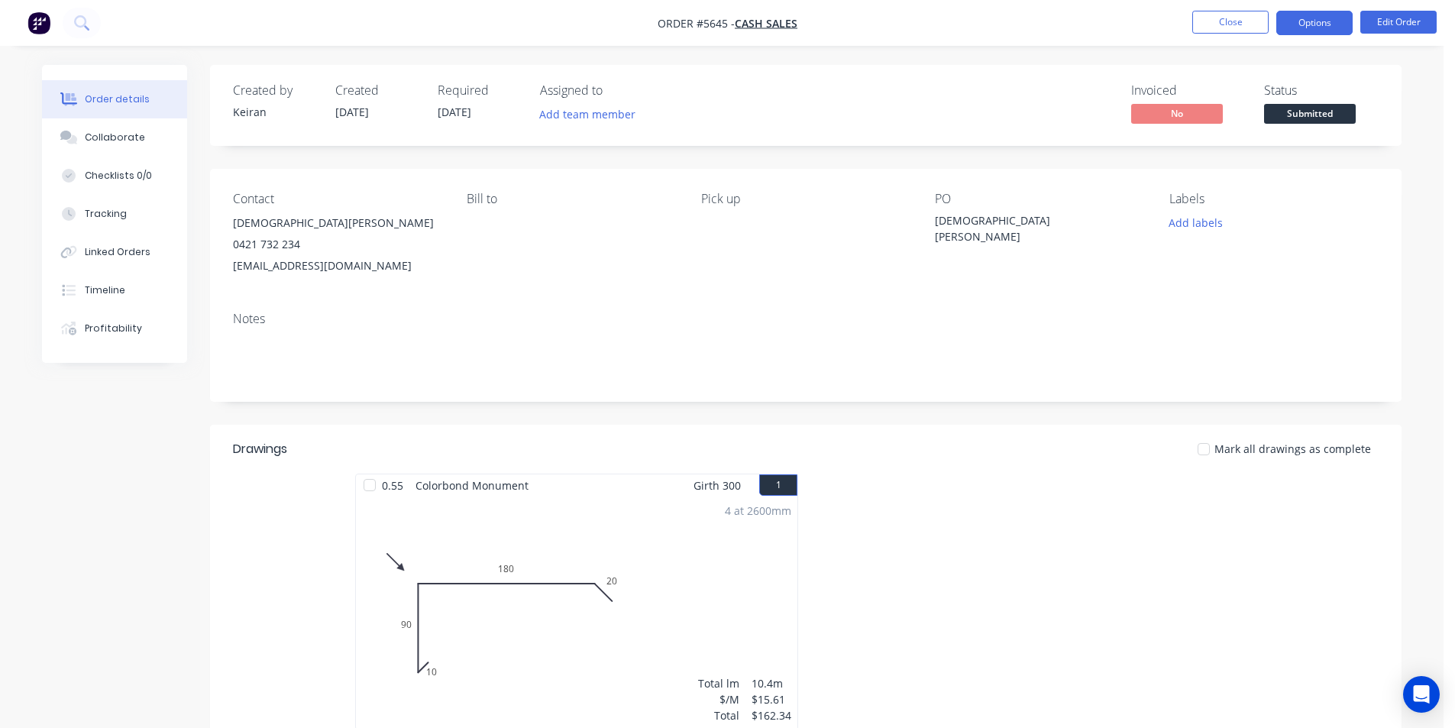
click at [1324, 31] on button "Options" at bounding box center [1314, 23] width 76 height 24
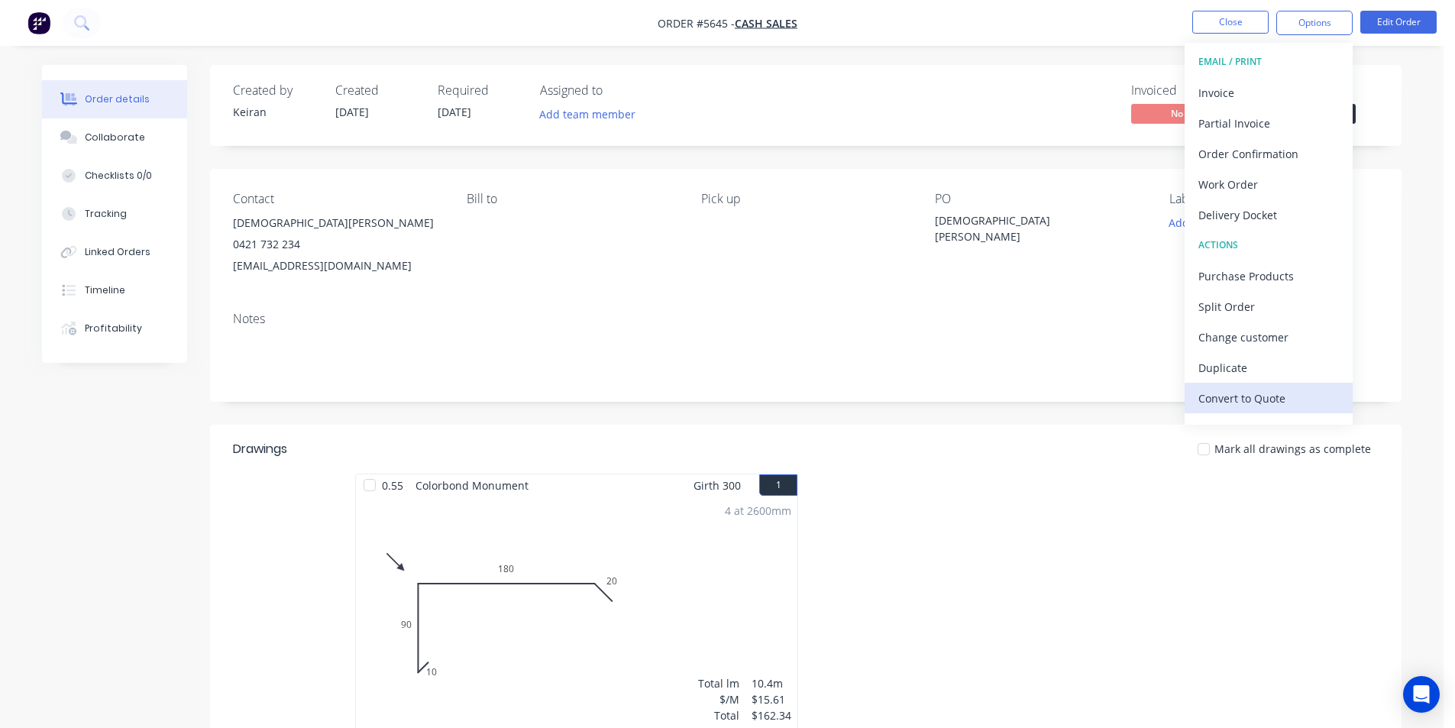
click at [1267, 393] on div "Convert to Quote" at bounding box center [1269, 398] width 141 height 22
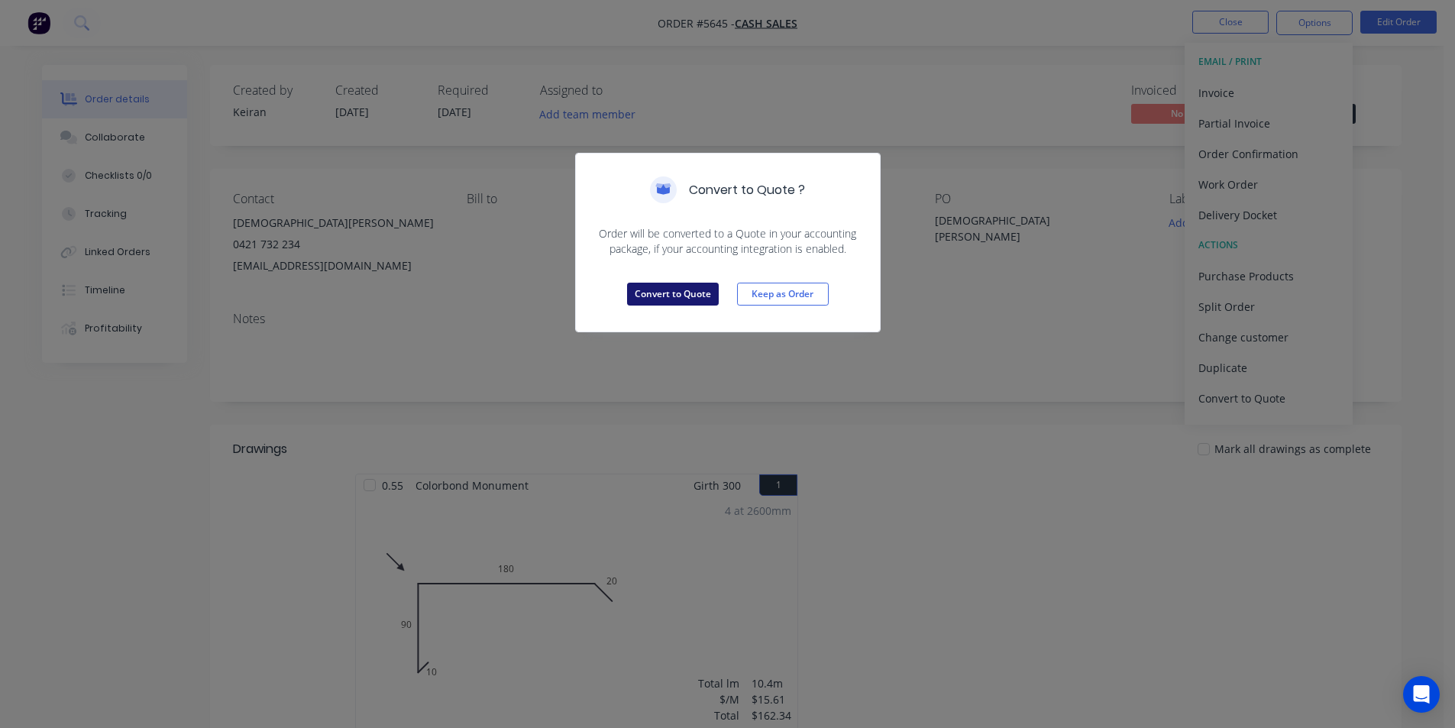
click at [717, 299] on button "Convert to Quote" at bounding box center [673, 294] width 92 height 23
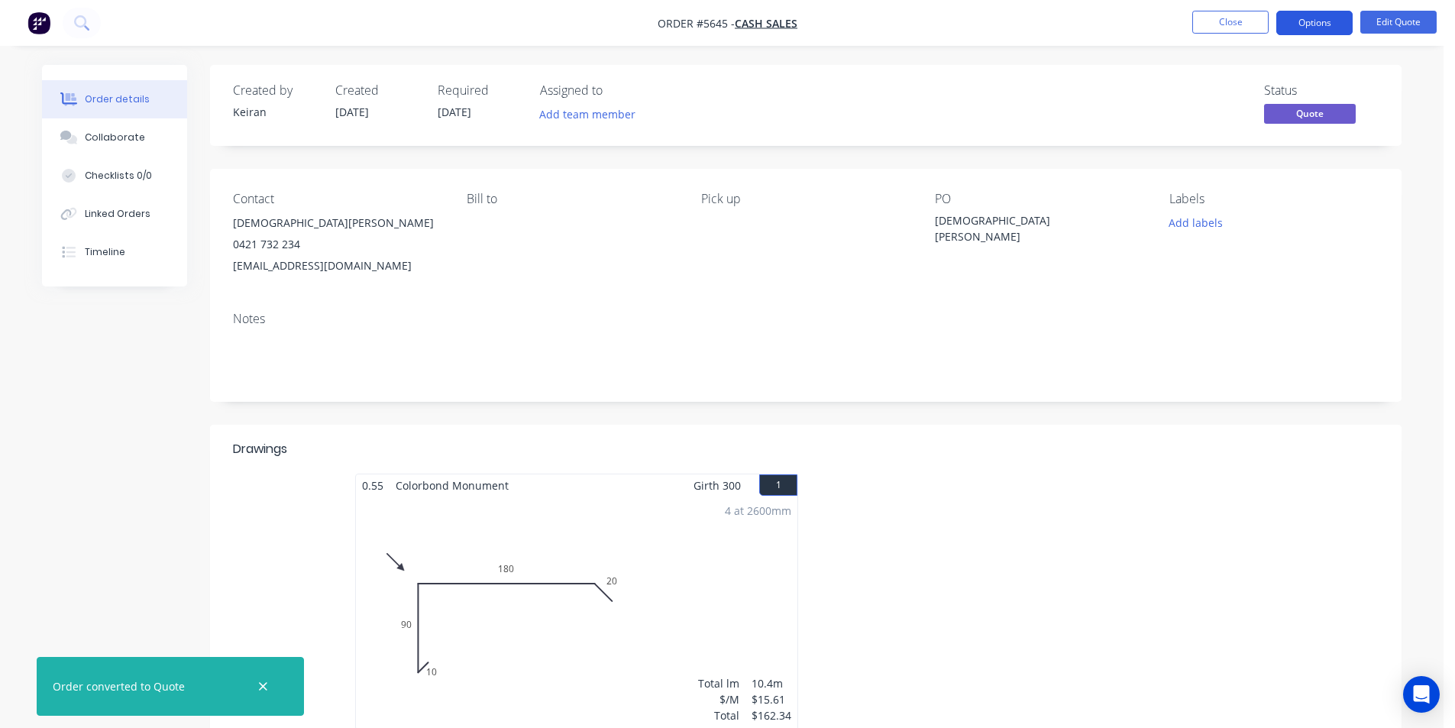
click at [1310, 28] on button "Options" at bounding box center [1314, 23] width 76 height 24
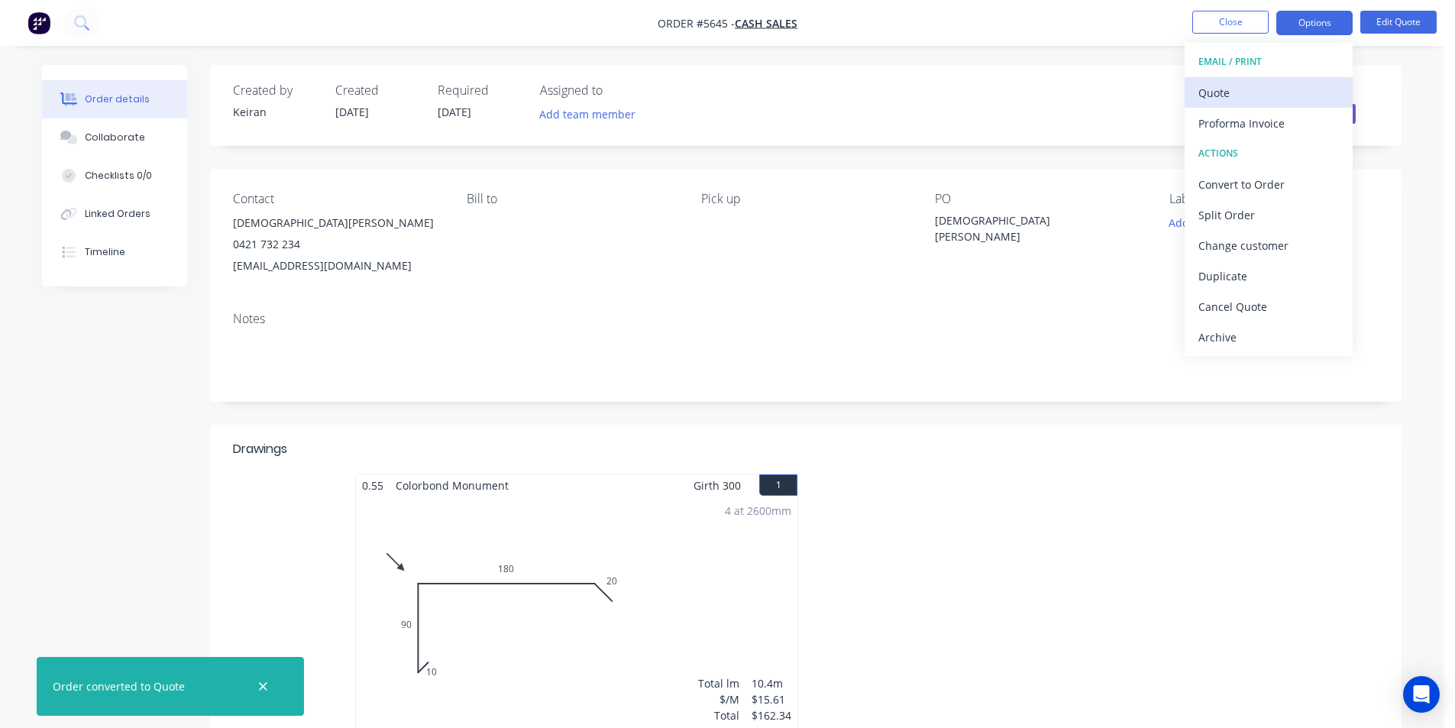
click at [1240, 99] on div "Quote" at bounding box center [1269, 93] width 141 height 22
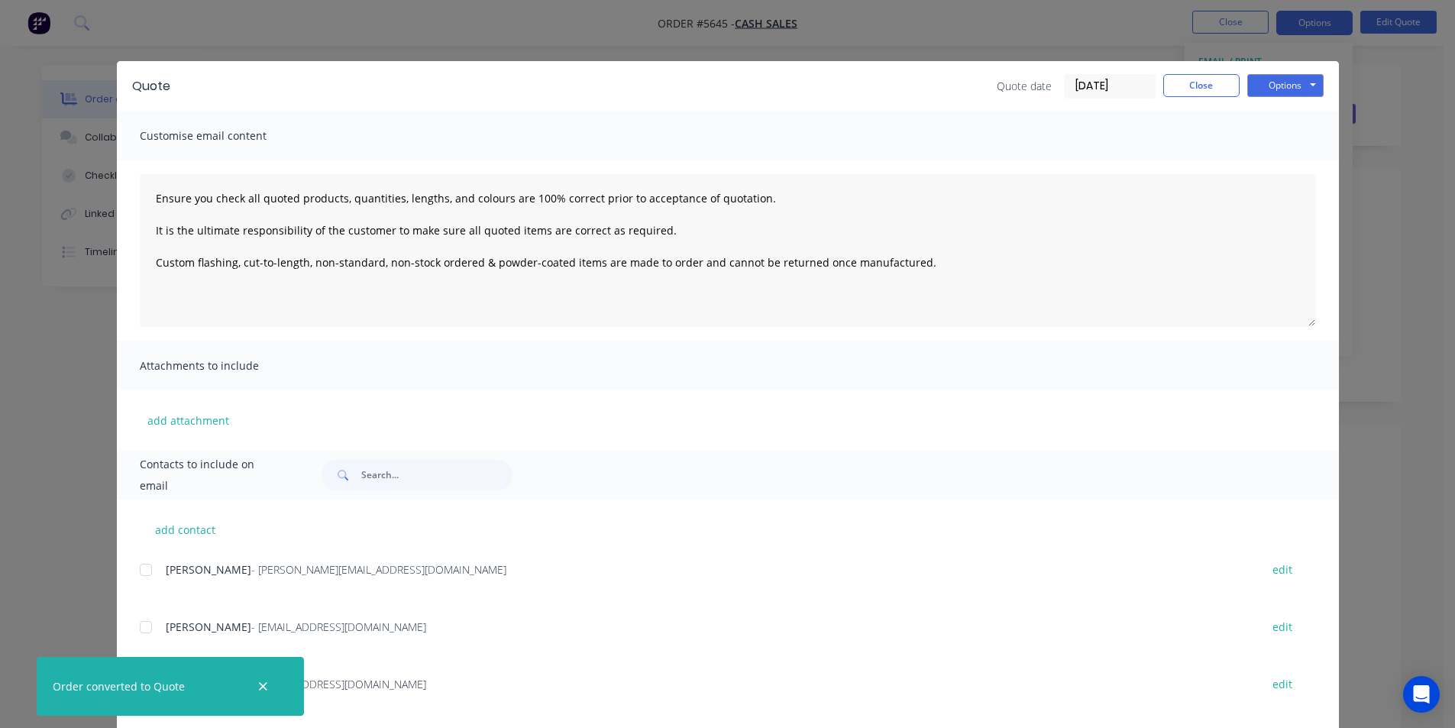
click at [263, 689] on icon "button" at bounding box center [263, 687] width 10 height 14
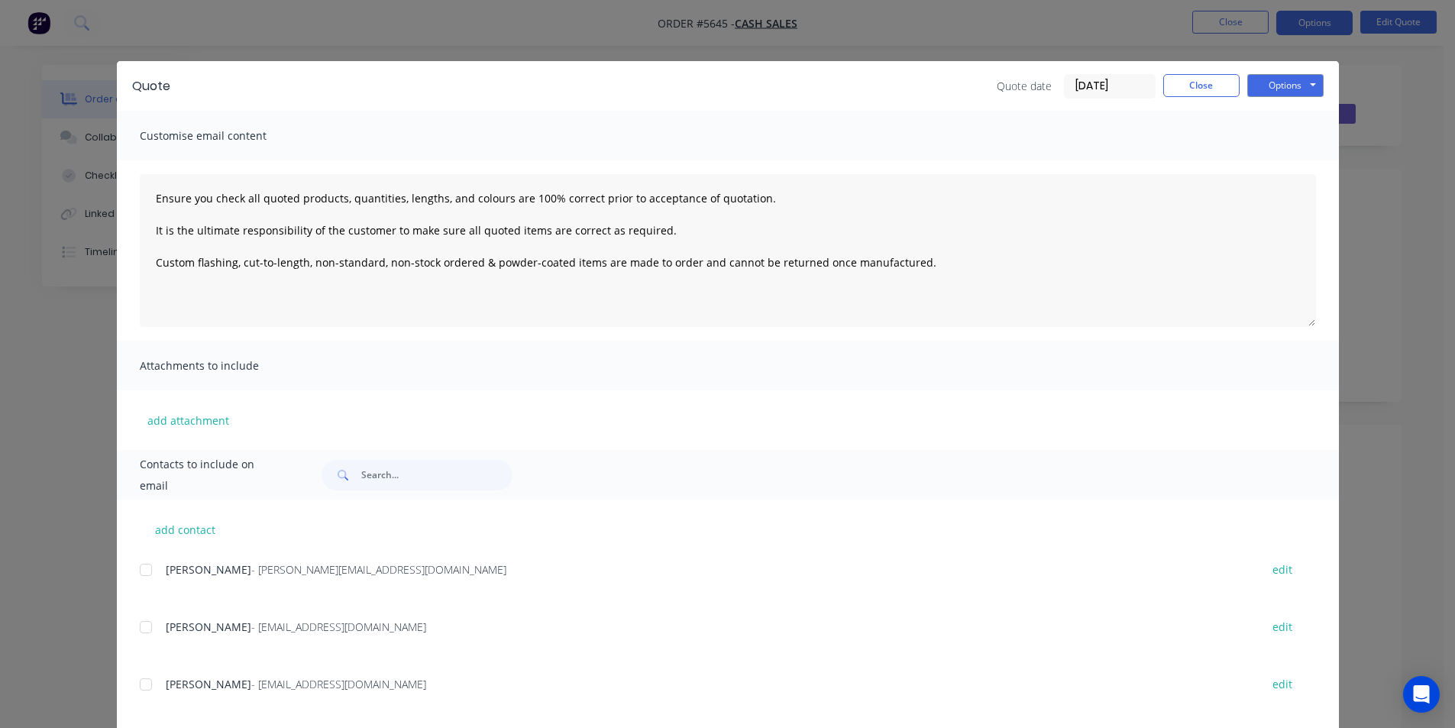
click at [146, 627] on div at bounding box center [146, 627] width 31 height 31
click at [1276, 84] on button "Options" at bounding box center [1285, 85] width 76 height 23
click at [1266, 160] on button "Email" at bounding box center [1296, 162] width 98 height 25
type textarea "Ensure you check all quoted products, quantities, lengths, and colours are 100%…"
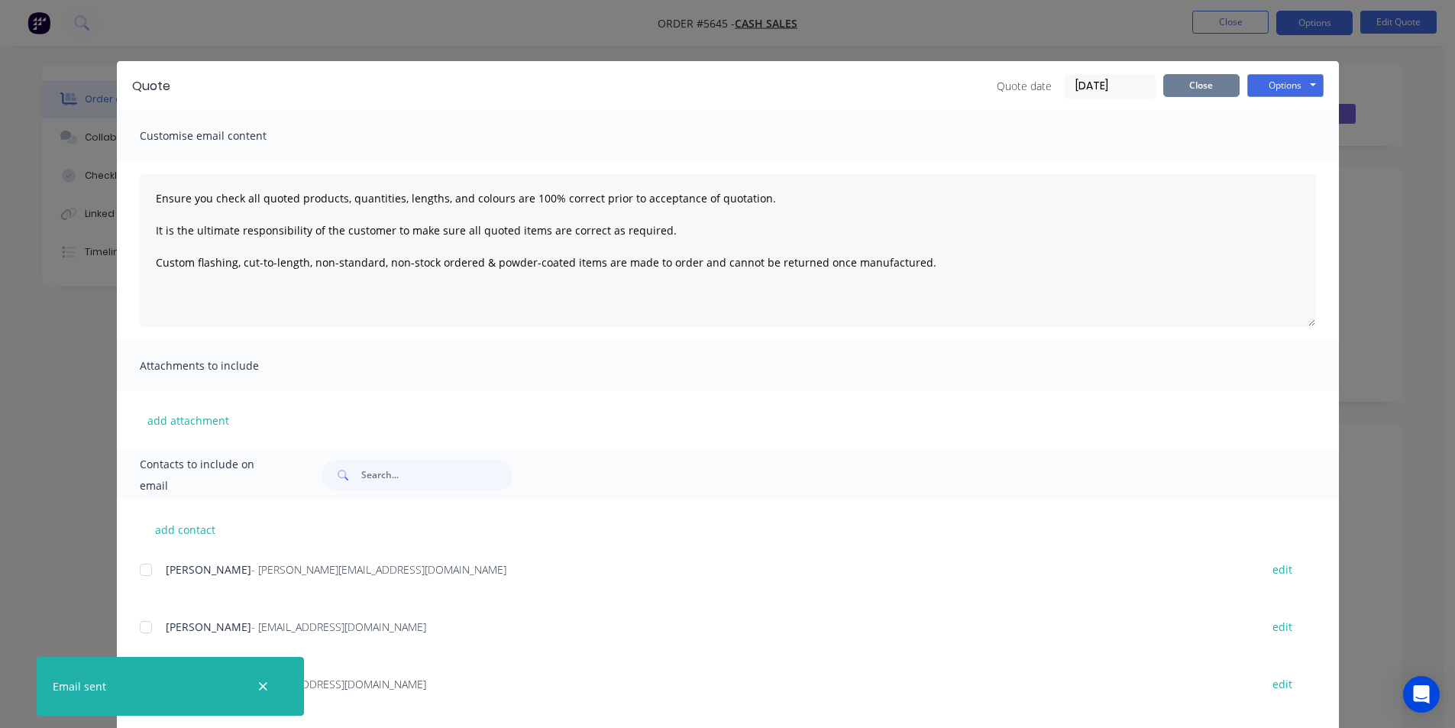
click at [1203, 82] on button "Close" at bounding box center [1201, 85] width 76 height 23
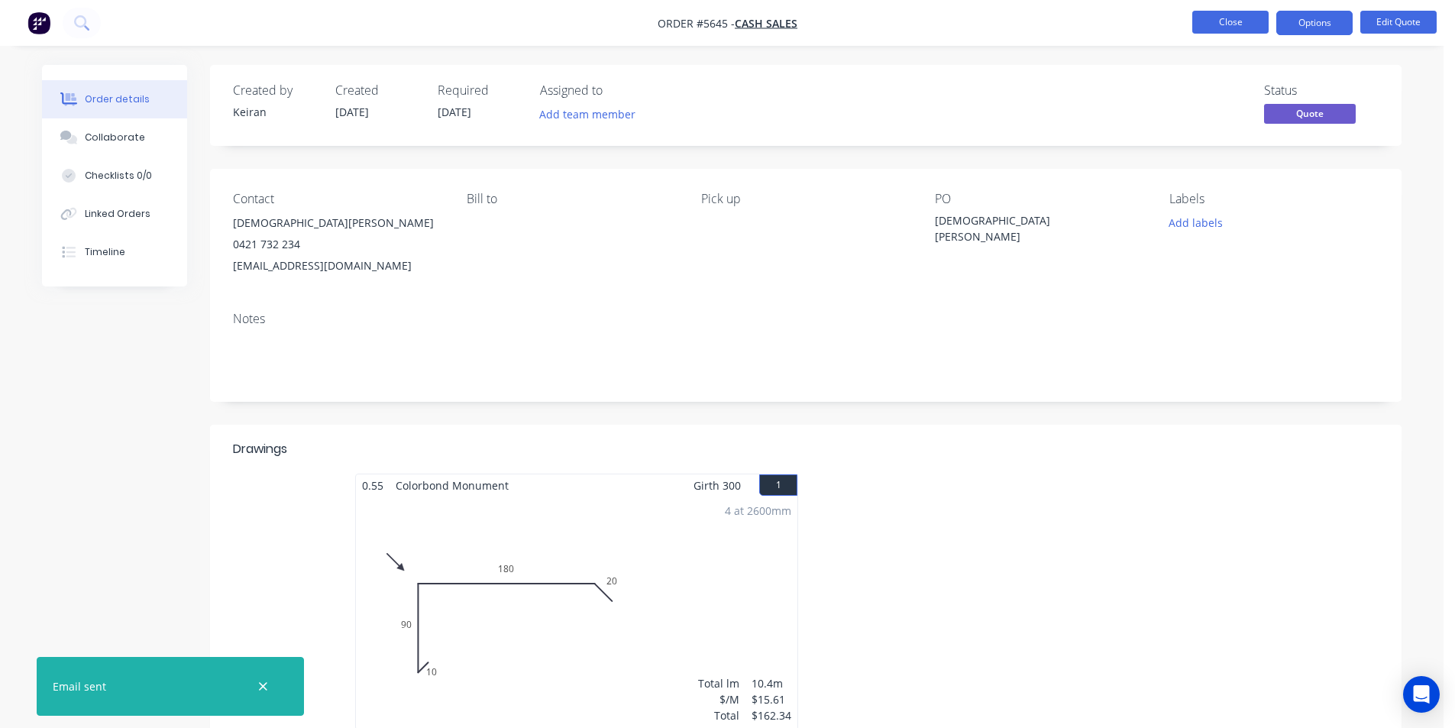
click at [1213, 17] on button "Close" at bounding box center [1230, 22] width 76 height 23
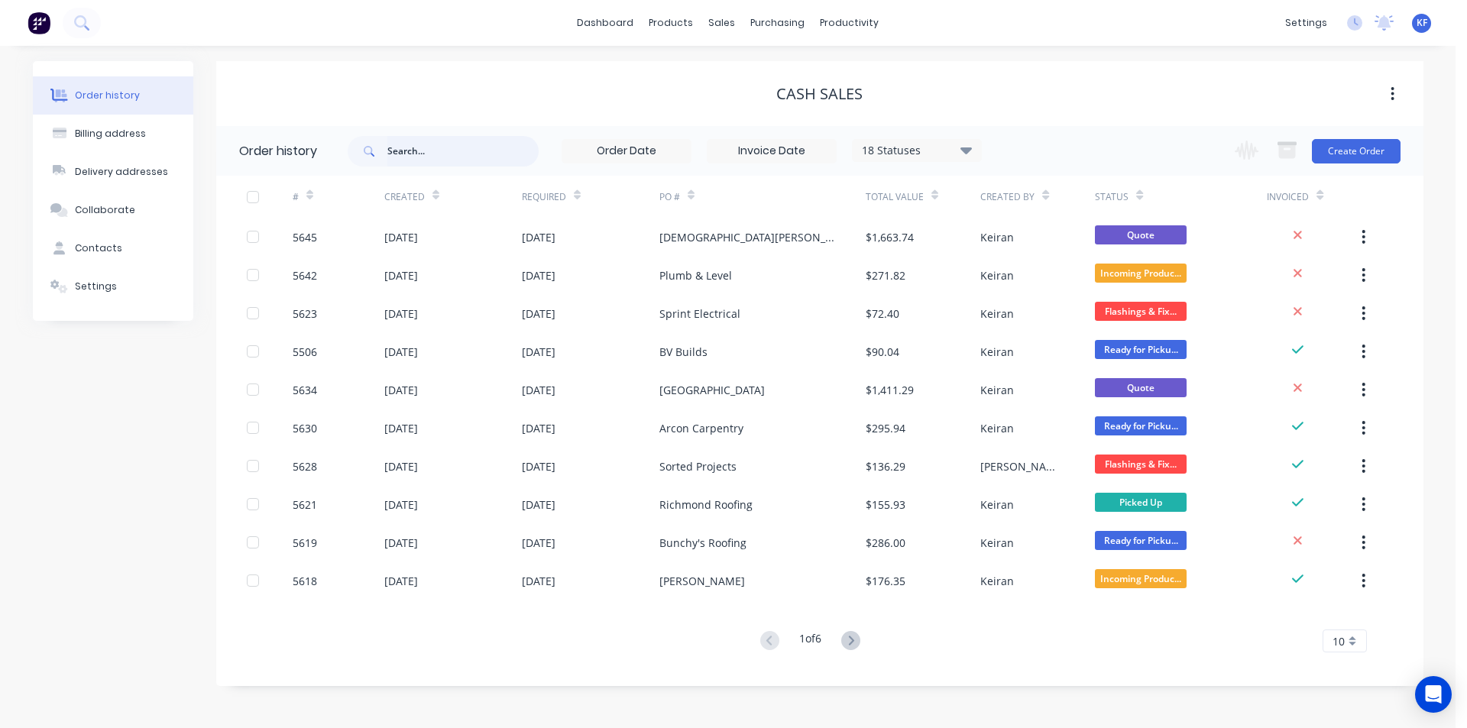
click at [435, 142] on input "text" at bounding box center [462, 151] width 151 height 31
type input "arcon"
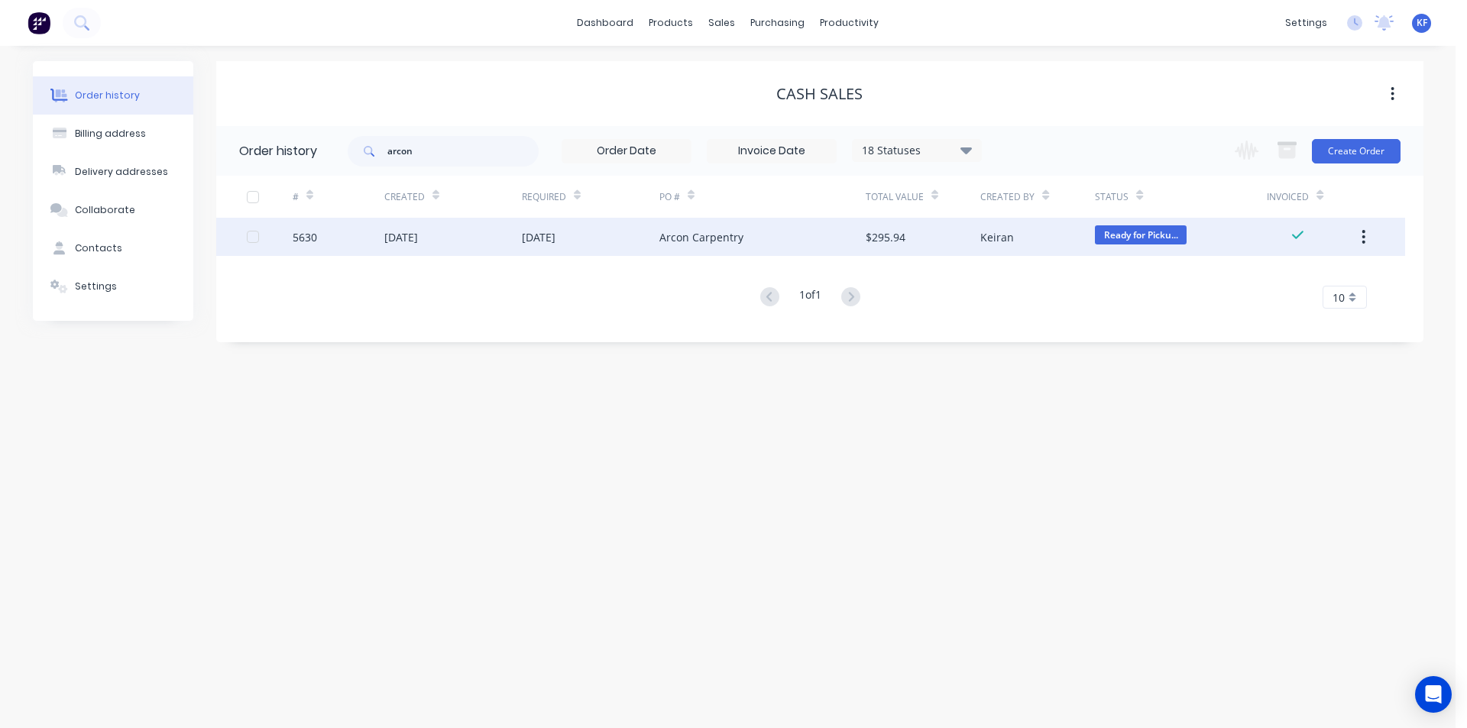
click at [704, 229] on div "Arcon Carpentry" at bounding box center [701, 237] width 84 height 16
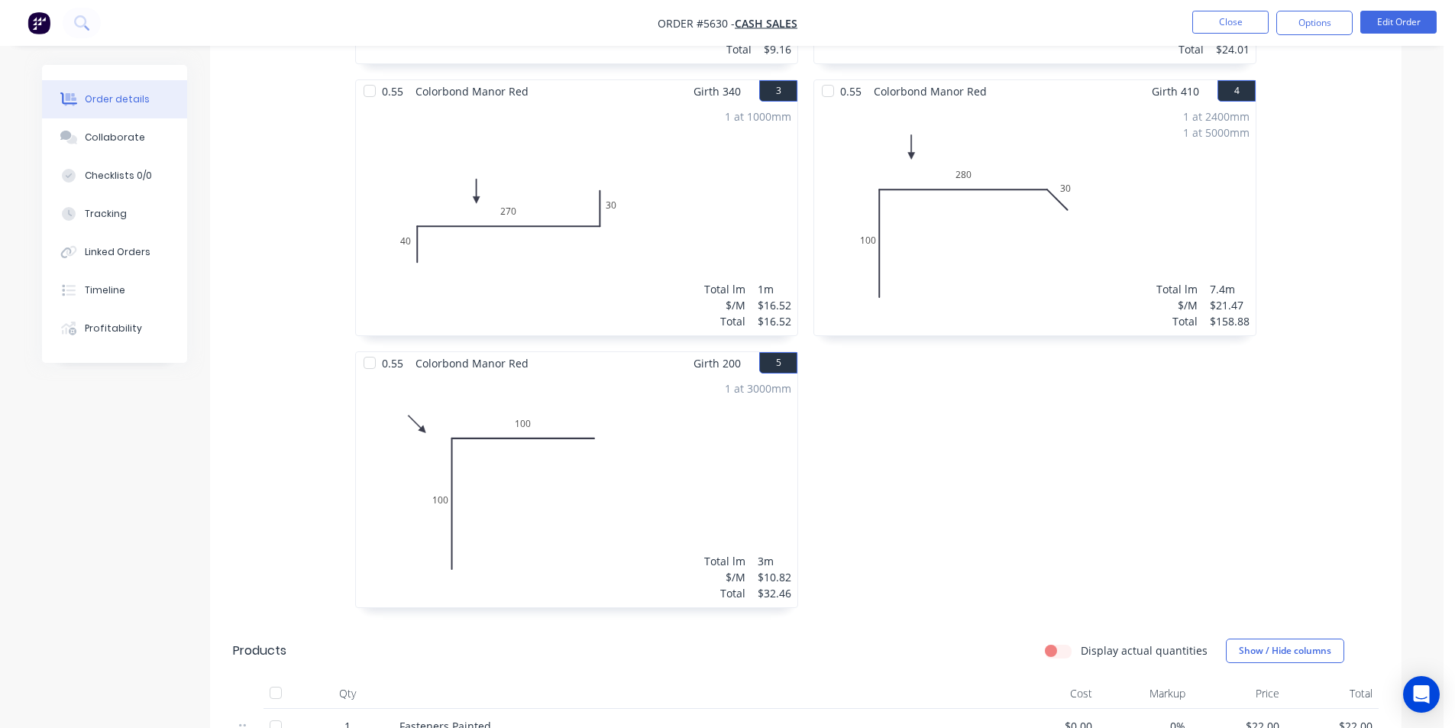
scroll to position [993, 0]
